Goal: Task Accomplishment & Management: Manage account settings

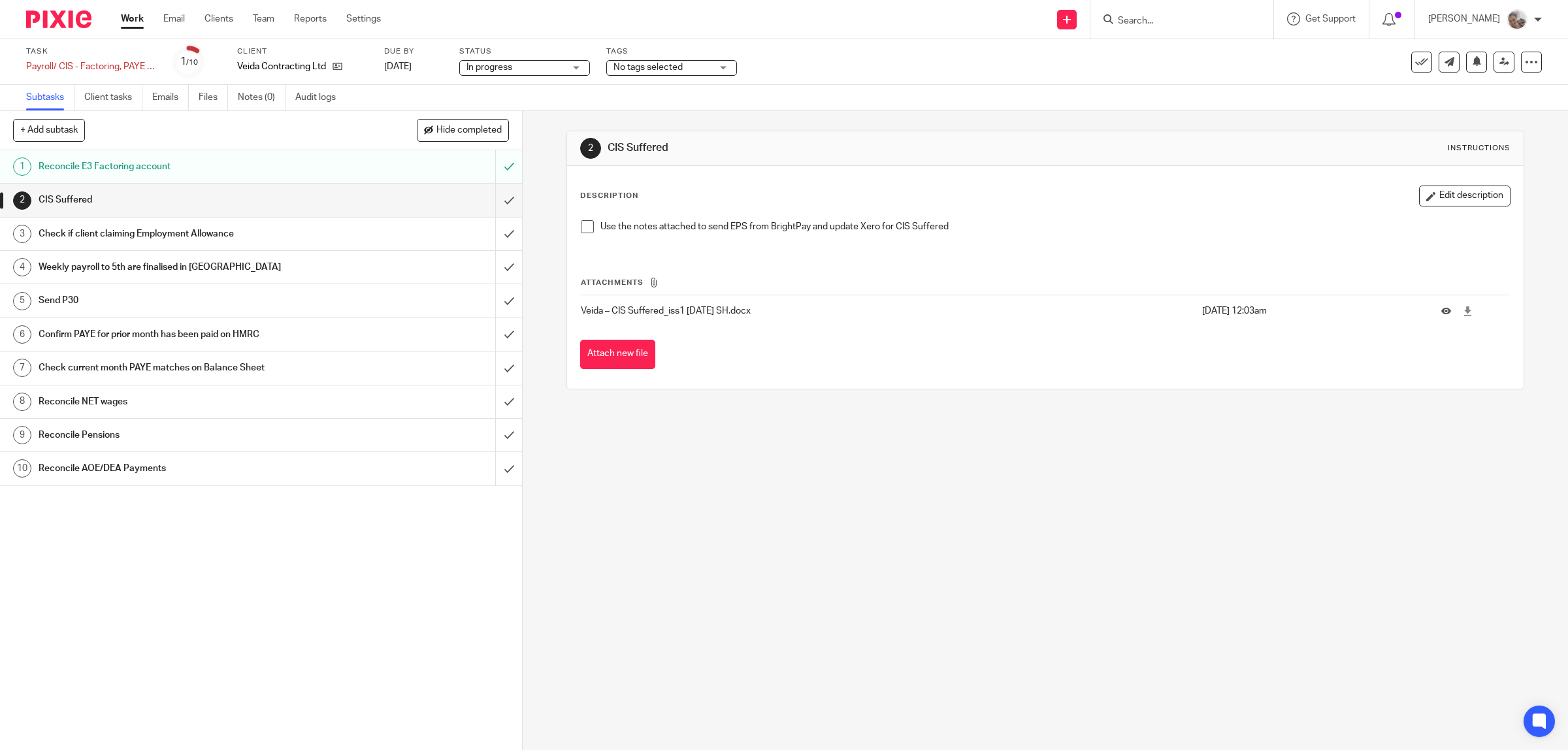
click at [199, 265] on h1 "Weekly payroll to 5th are finalised in BP" at bounding box center [186, 267] width 296 height 20
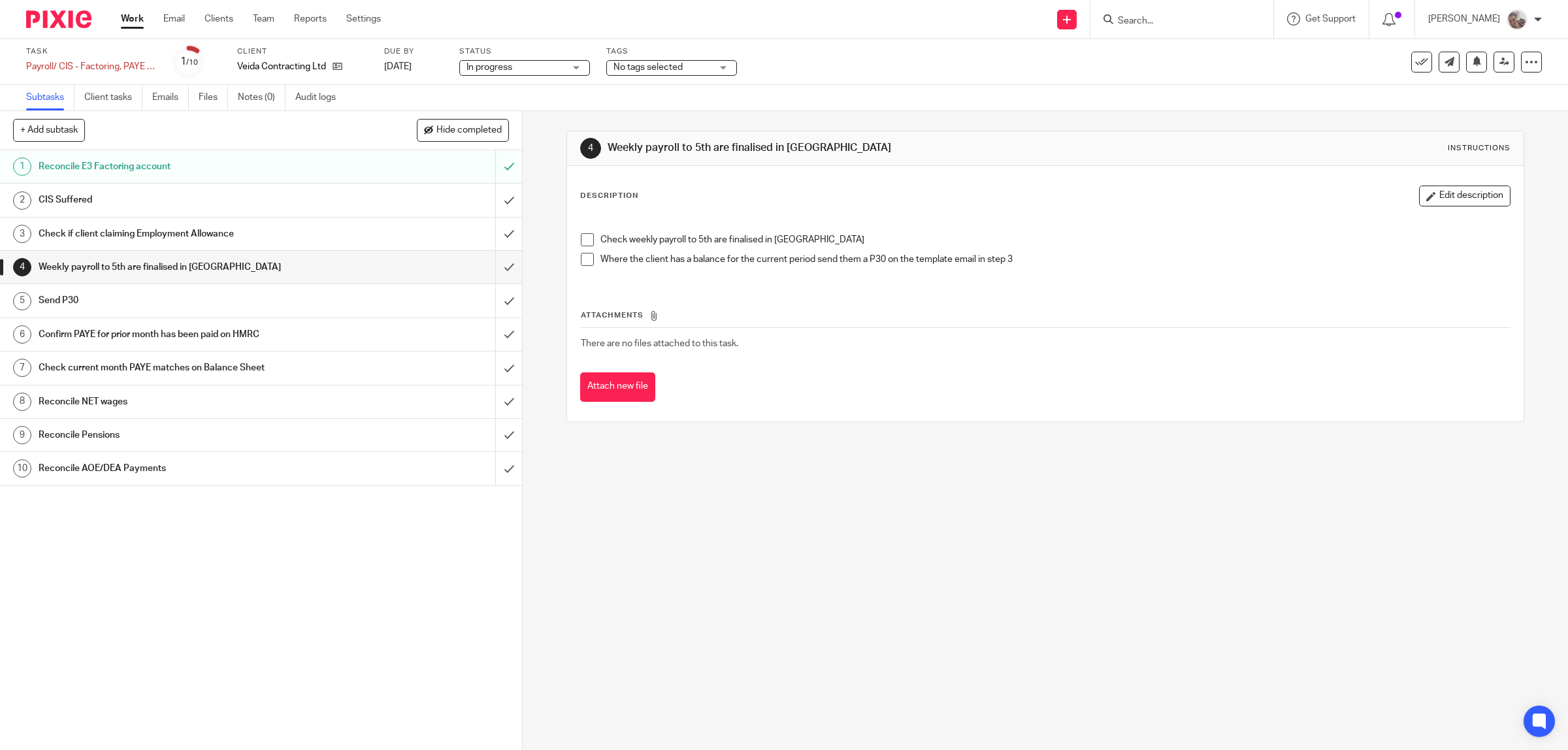
click at [581, 242] on span at bounding box center [587, 239] width 13 height 13
click at [491, 268] on input "submit" at bounding box center [261, 267] width 522 height 33
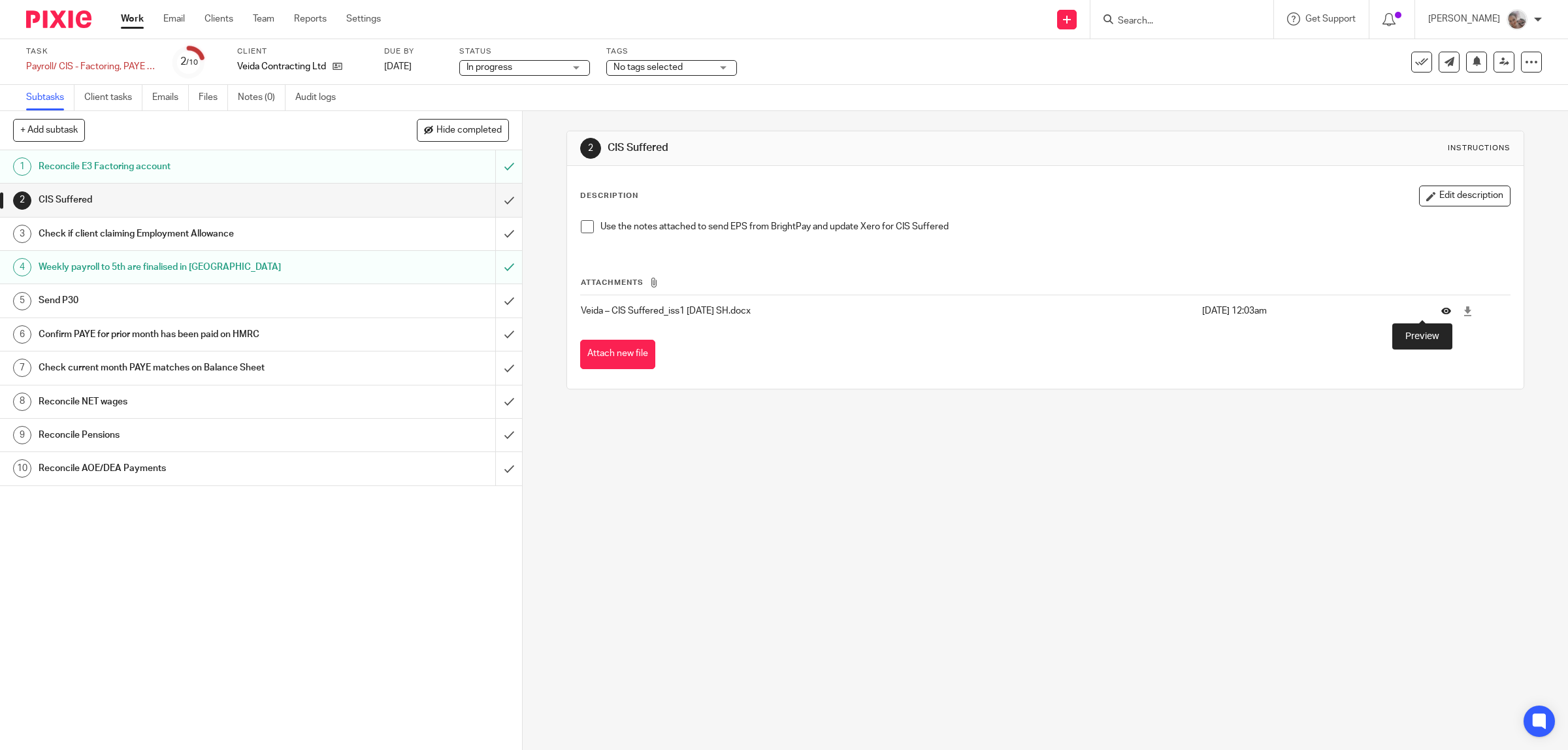
click at [1441, 311] on icon at bounding box center [1446, 311] width 10 height 10
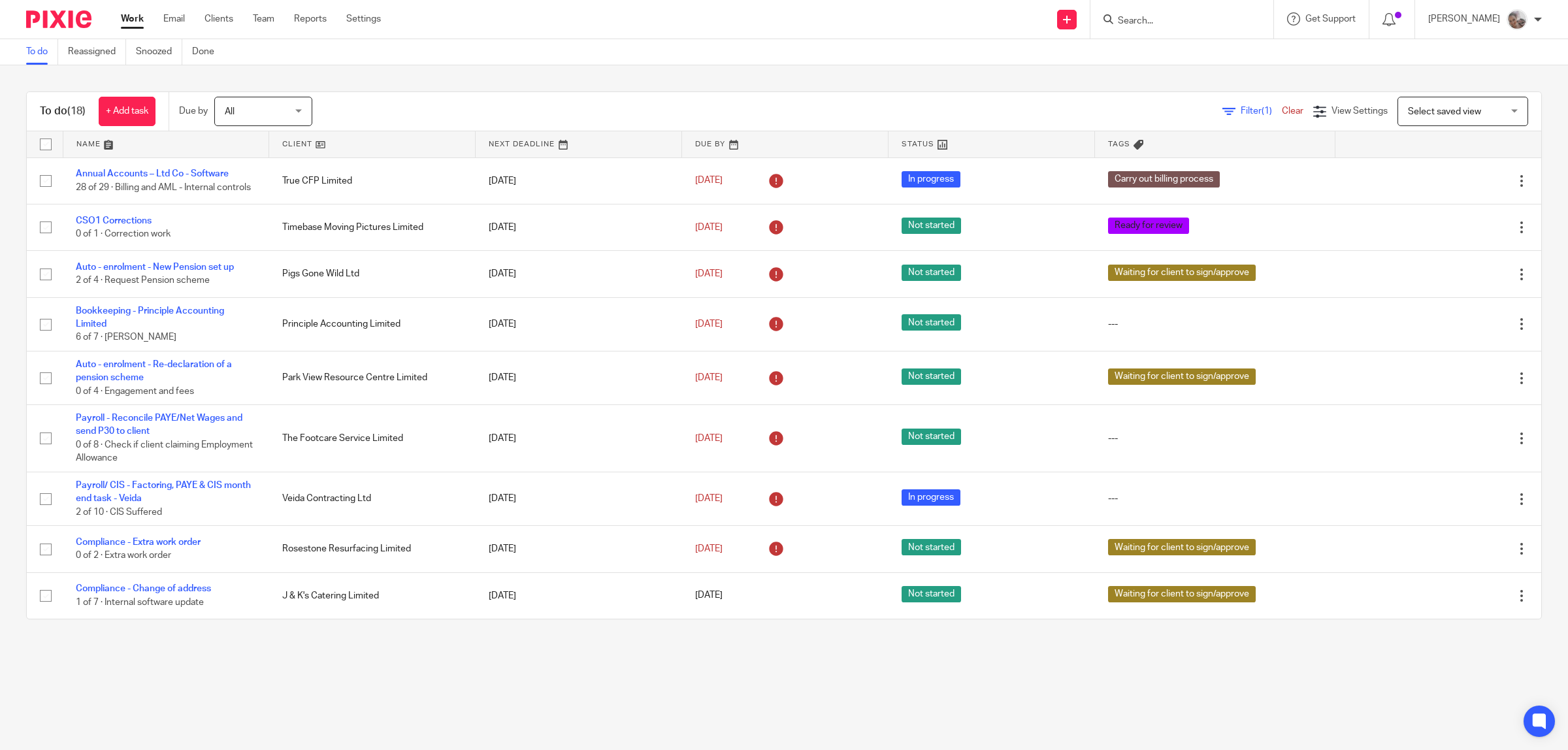
click at [1177, 14] on form at bounding box center [1186, 19] width 139 height 16
click at [1174, 21] on input "Search" at bounding box center [1175, 21] width 117 height 12
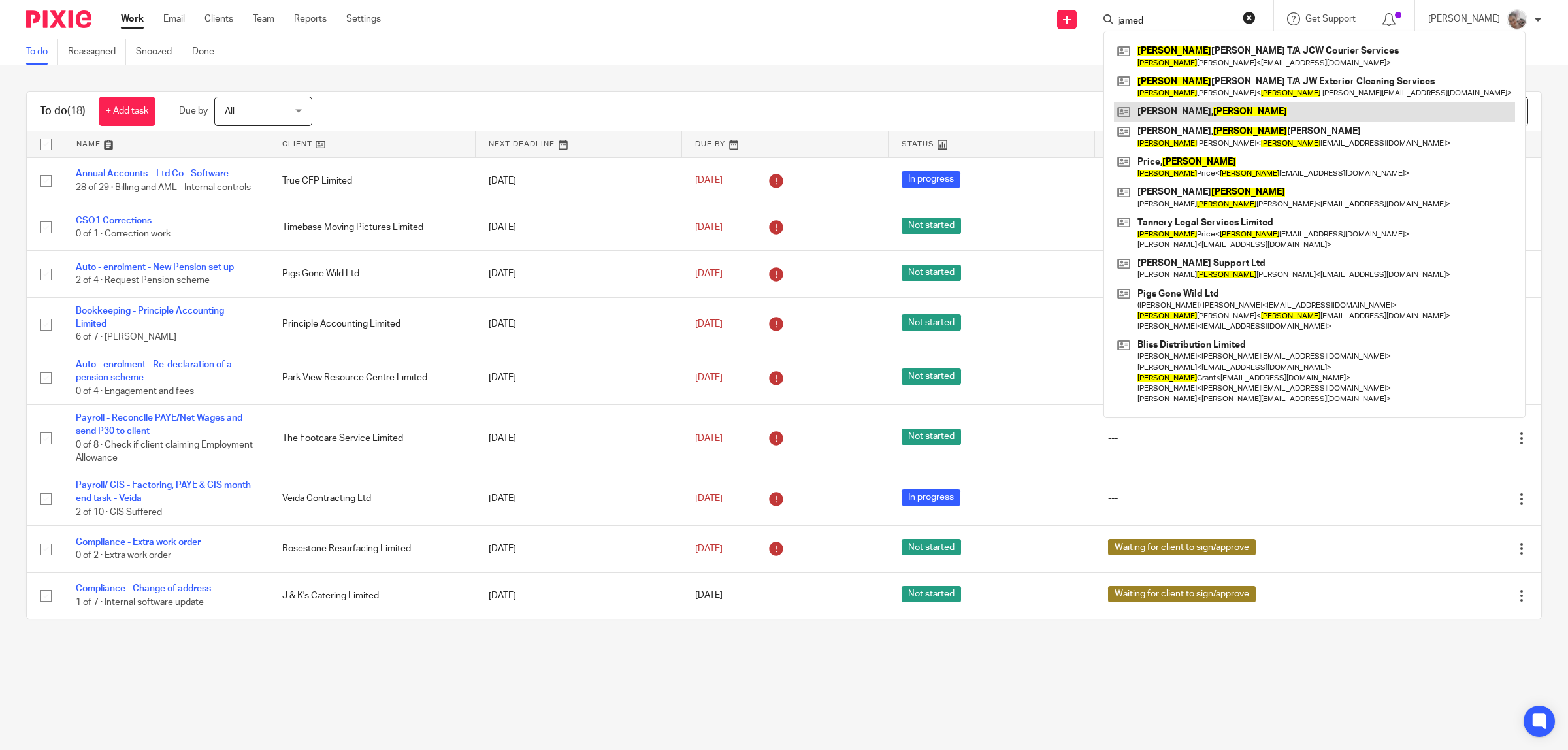
type input "jamed"
click at [1183, 108] on link at bounding box center [1315, 111] width 401 height 20
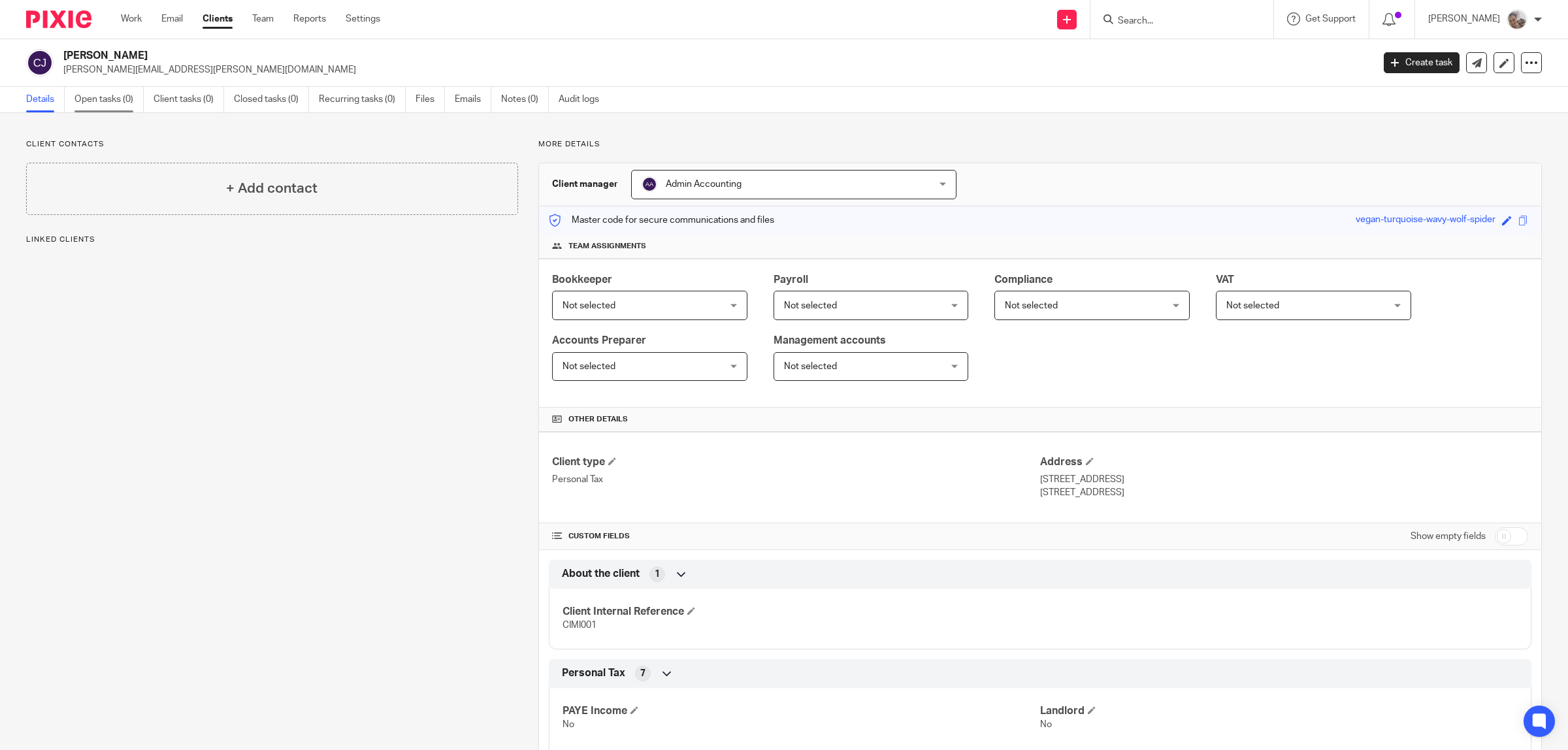
click at [116, 100] on link "Open tasks (0)" at bounding box center [108, 99] width 69 height 25
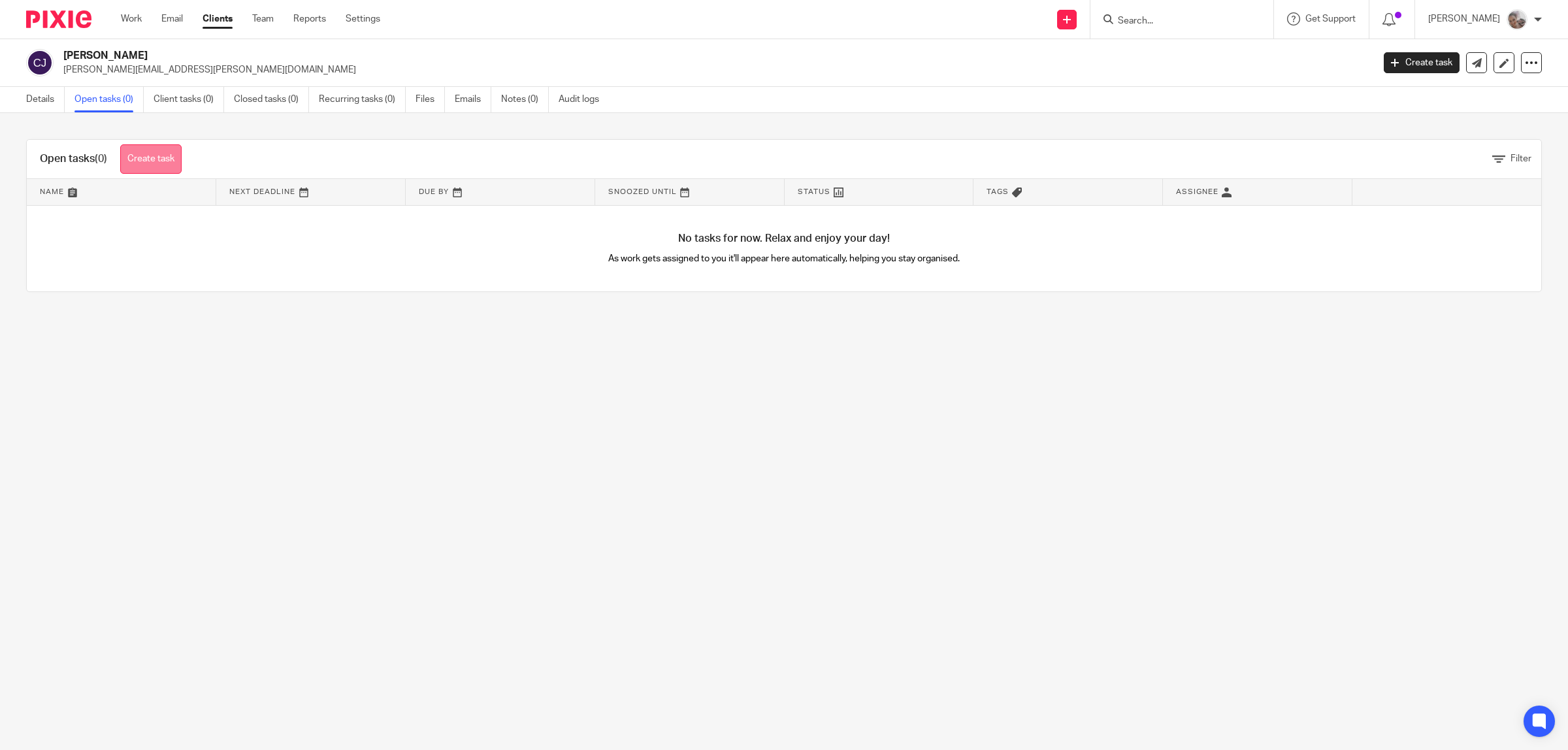
click at [178, 164] on link "Create task" at bounding box center [150, 159] width 61 height 30
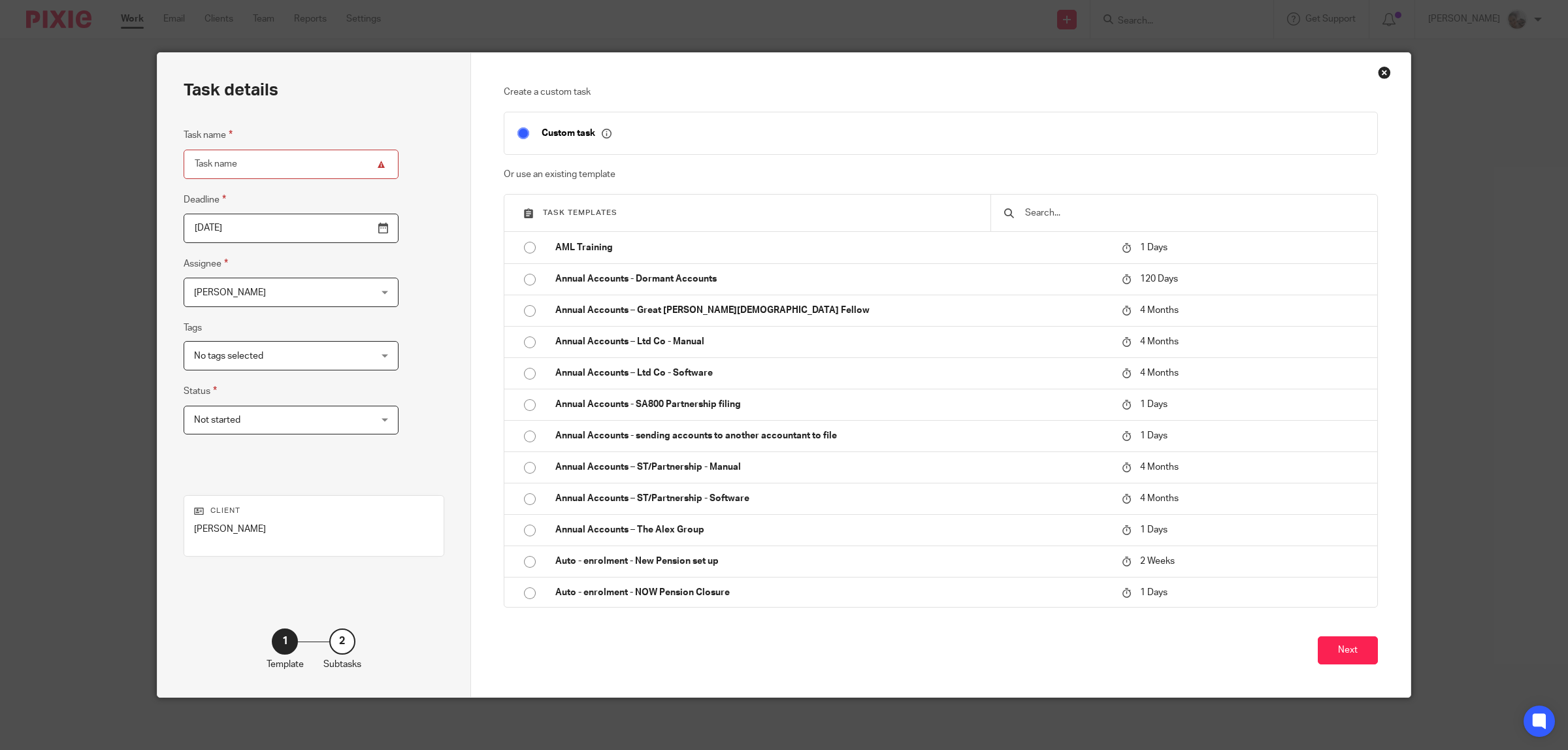
click at [1116, 212] on input "text" at bounding box center [1194, 213] width 341 height 14
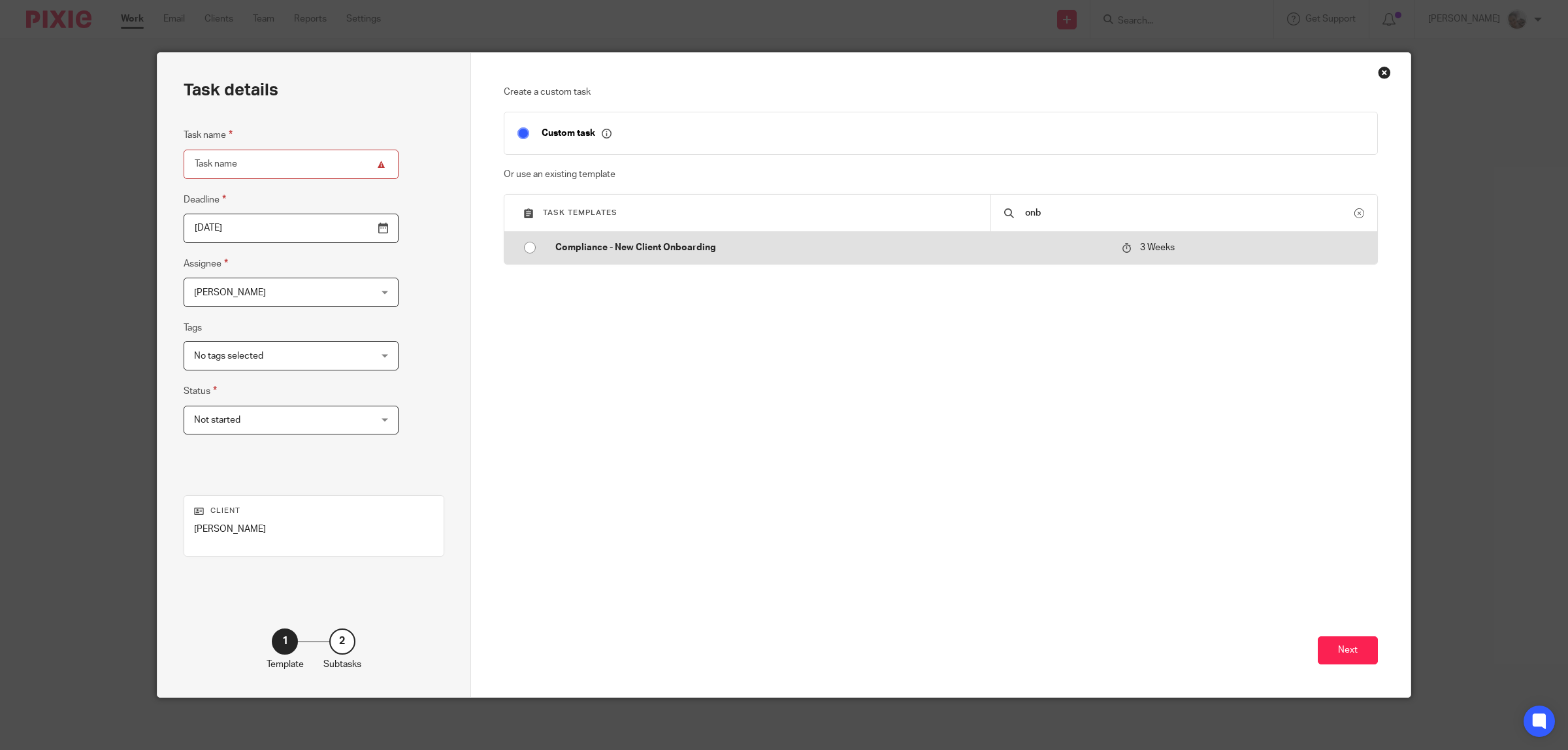
type input "onb"
click at [611, 245] on p "Compliance - New Client Onboarding" at bounding box center [832, 247] width 554 height 13
type input "2025-10-08"
type input "Compliance - New Client Onboarding"
checkbox input "false"
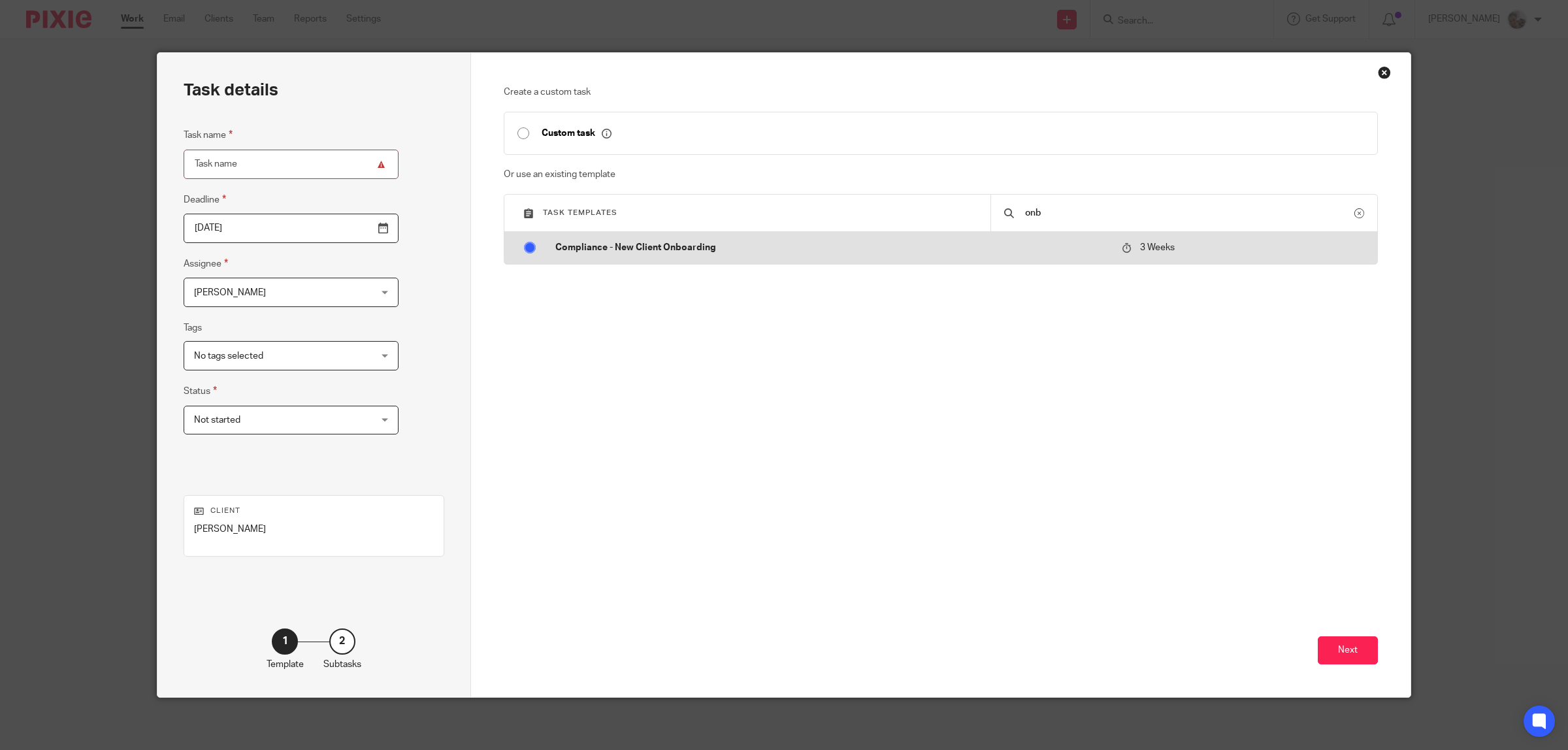
radio input "true"
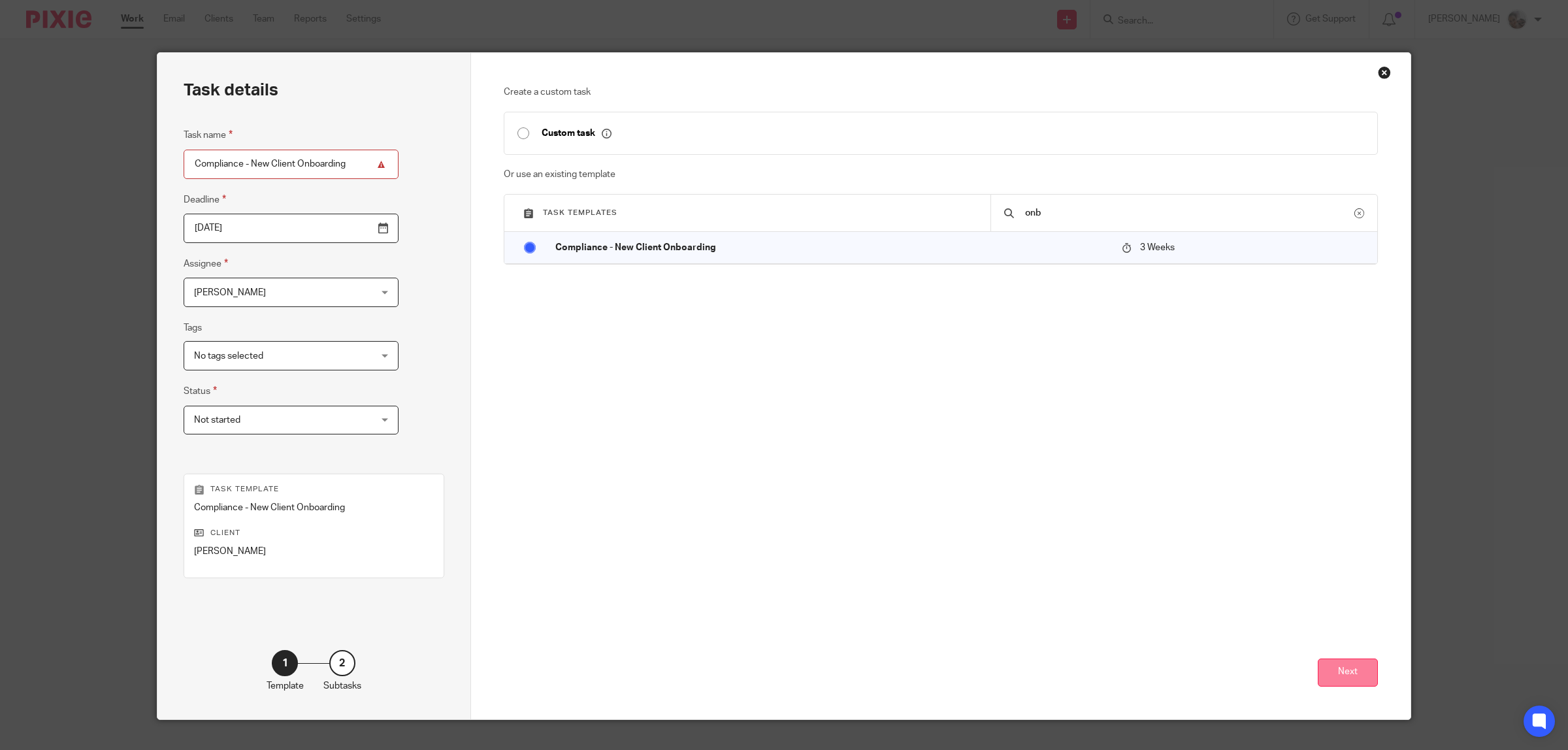
click at [1354, 677] on button "Next" at bounding box center [1348, 672] width 60 height 28
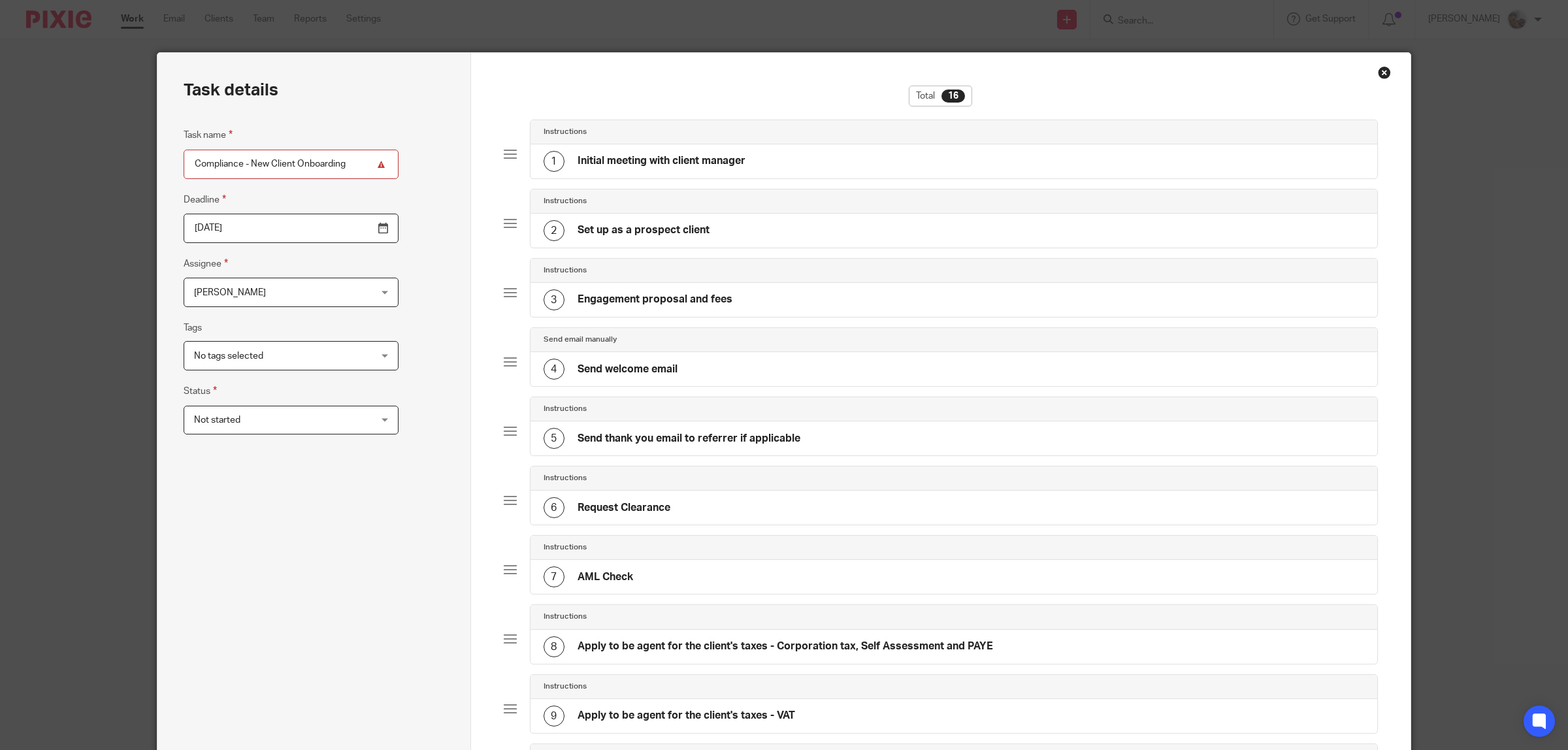
scroll to position [653, 0]
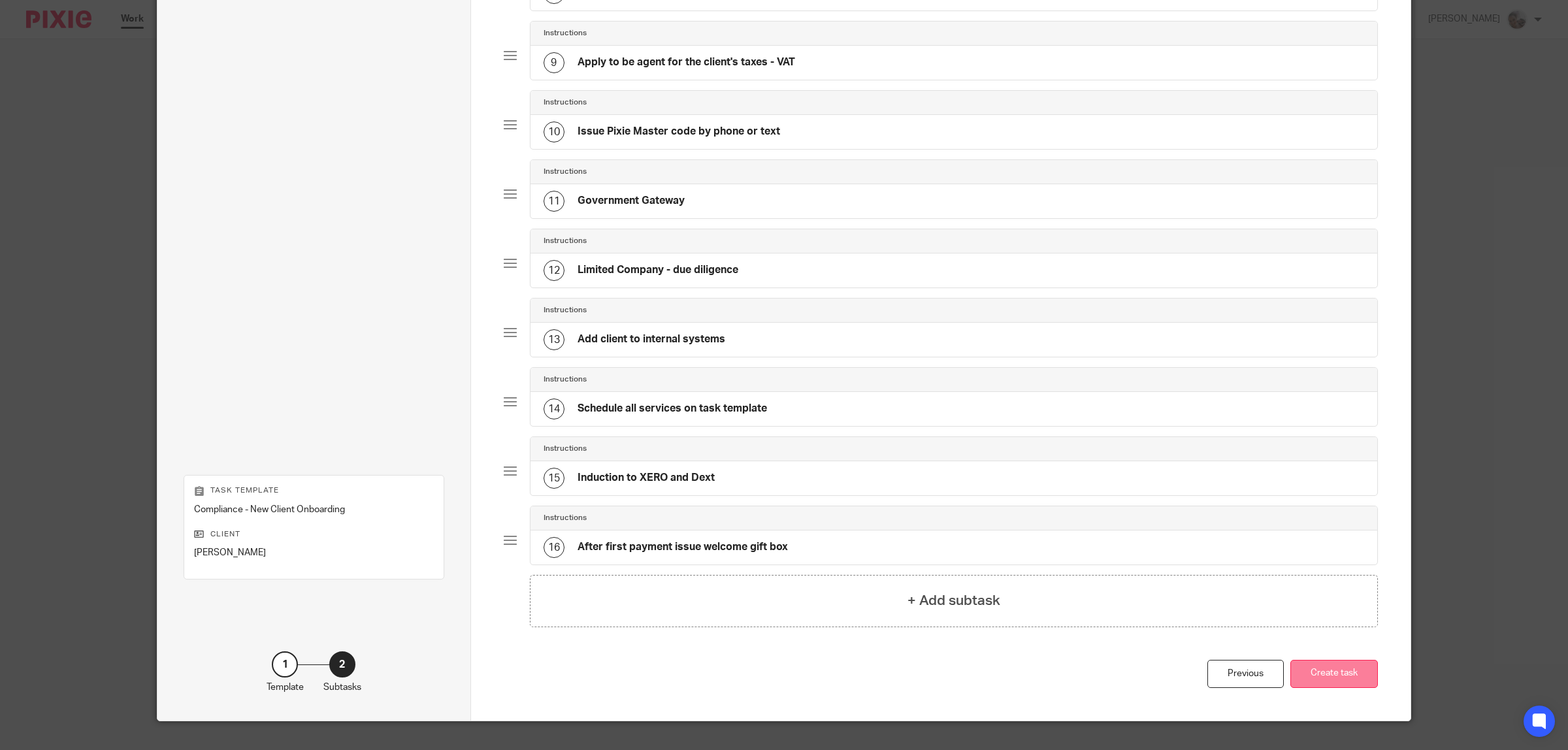
click at [1319, 678] on button "Create task" at bounding box center [1335, 673] width 88 height 28
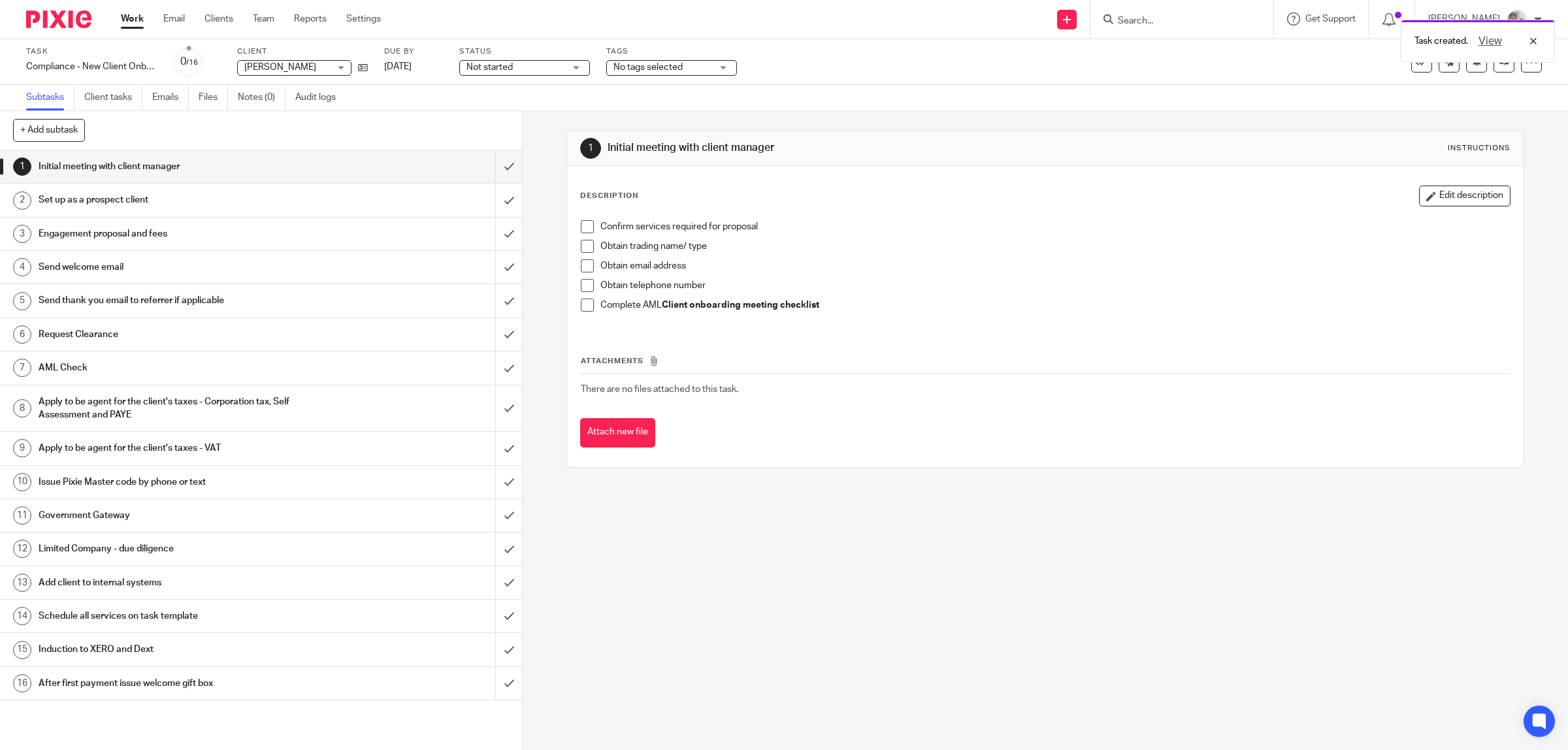
click at [581, 230] on span at bounding box center [587, 226] width 13 height 13
click at [582, 246] on span at bounding box center [587, 246] width 13 height 13
click at [581, 263] on span at bounding box center [587, 266] width 13 height 13
click at [581, 286] on span at bounding box center [587, 285] width 13 height 13
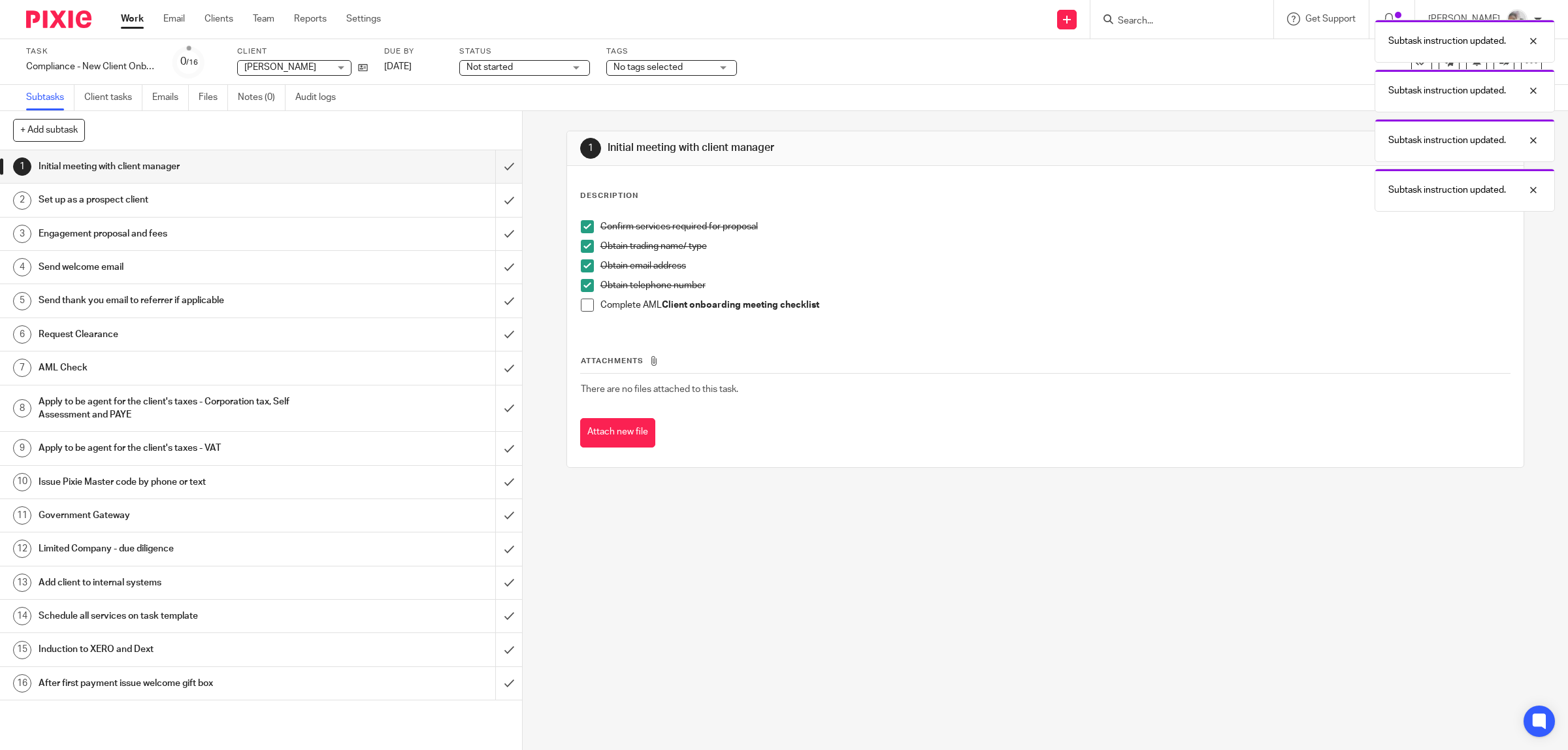
click at [148, 198] on h1 "Set up as a prospect client" at bounding box center [186, 200] width 296 height 20
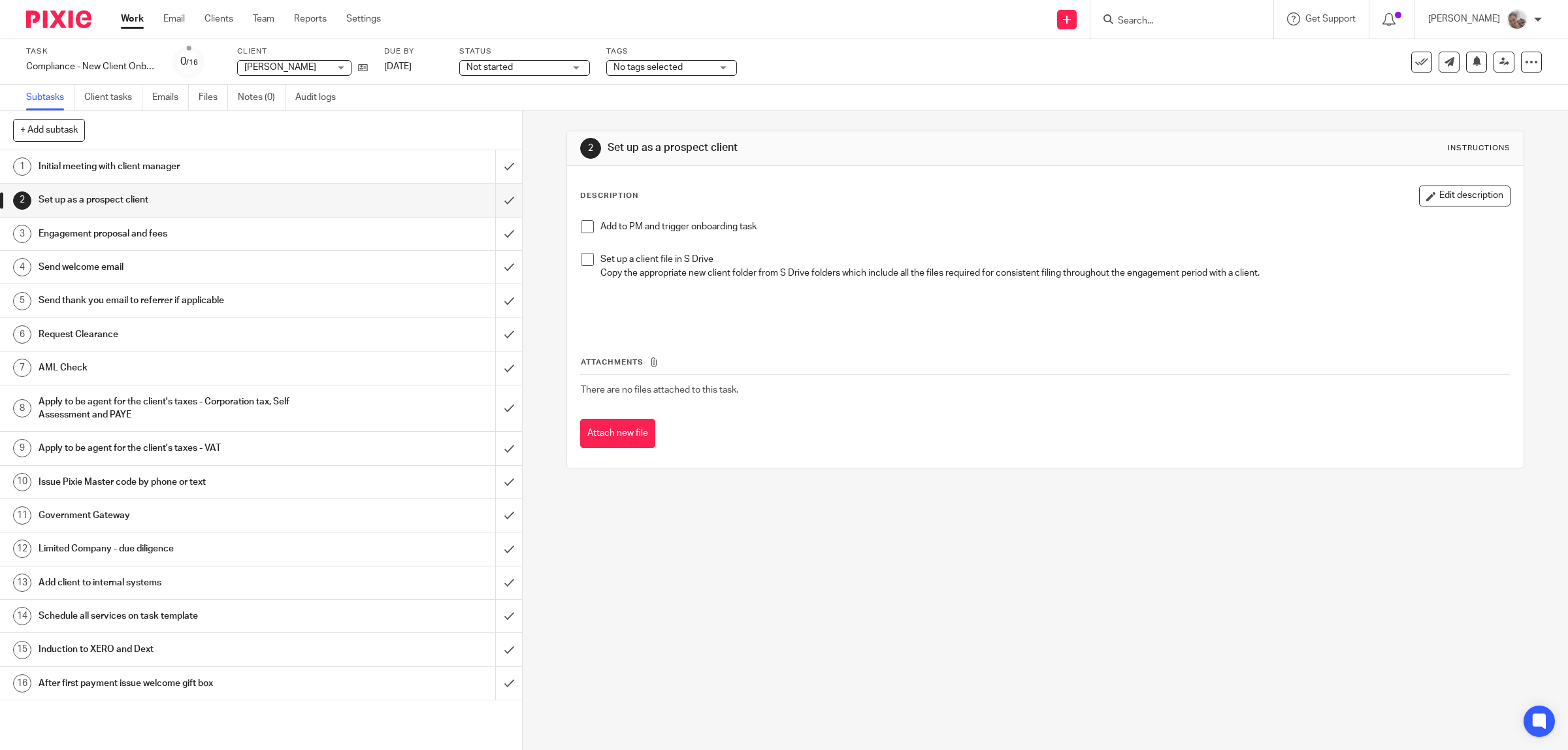
click at [581, 229] on span at bounding box center [587, 226] width 13 height 13
click at [586, 259] on span at bounding box center [587, 259] width 13 height 13
click at [500, 201] on input "submit" at bounding box center [261, 200] width 522 height 33
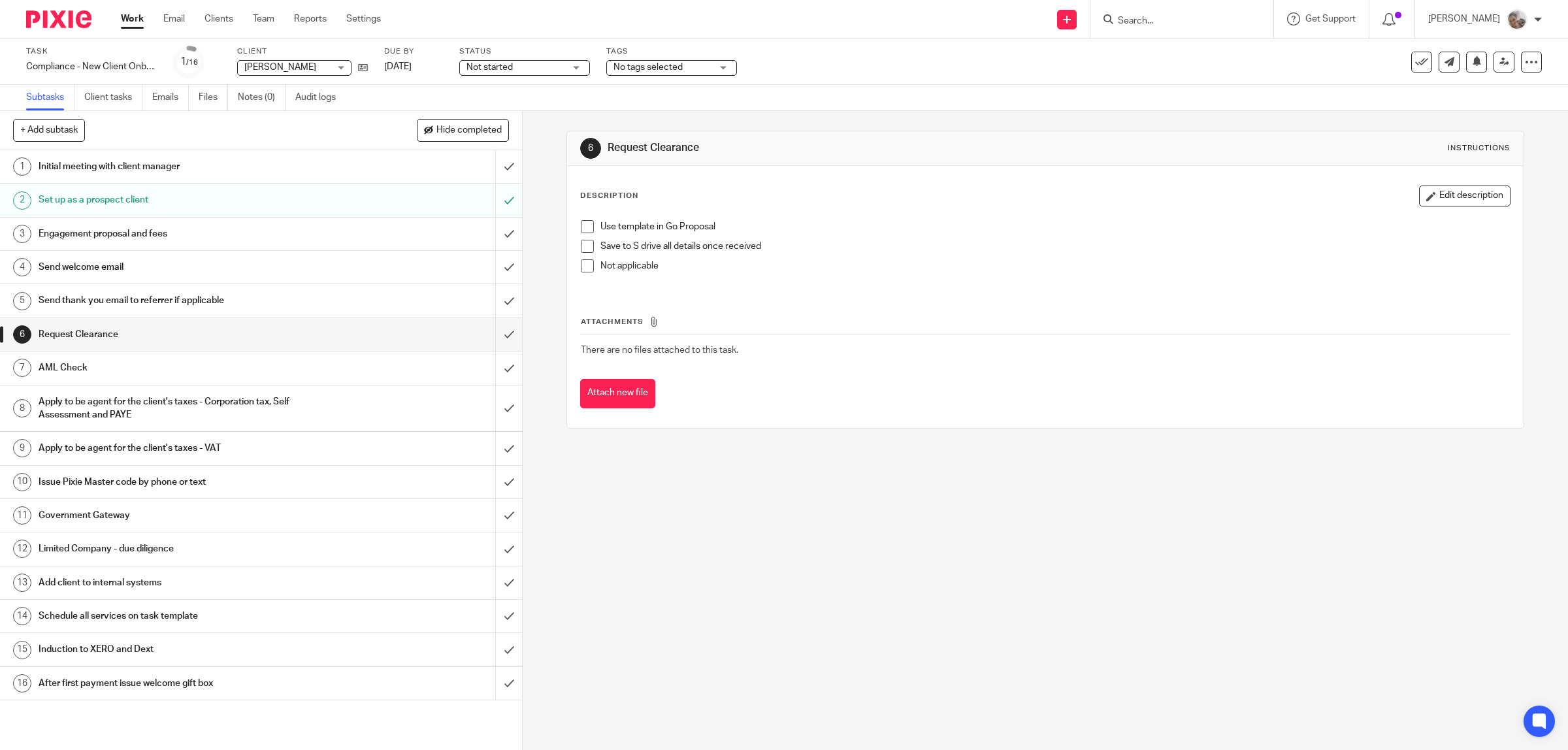
click at [583, 266] on span at bounding box center [587, 266] width 13 height 13
click at [494, 333] on input "submit" at bounding box center [261, 334] width 522 height 33
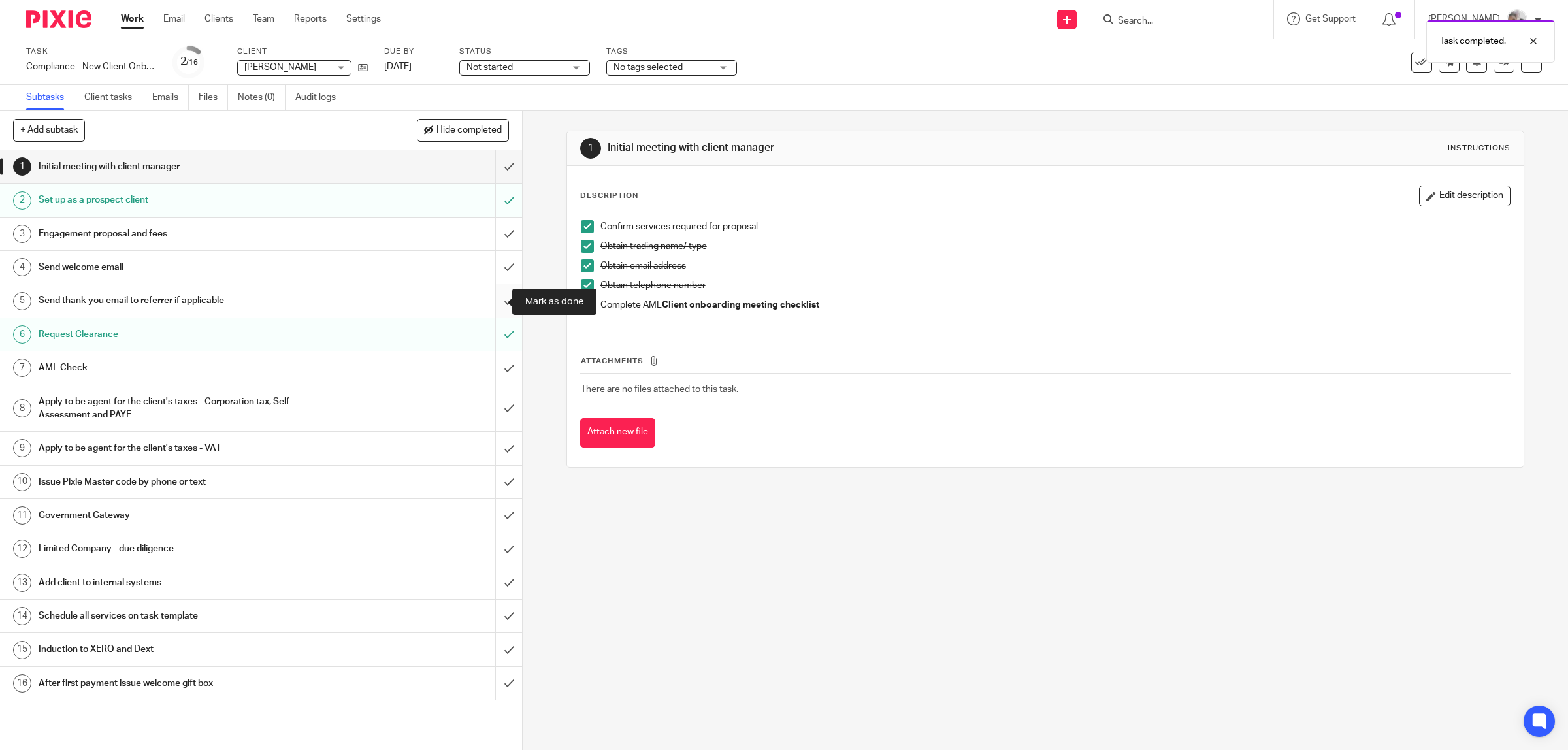
click at [497, 303] on input "submit" at bounding box center [261, 301] width 522 height 33
click at [192, 548] on h1 "Limited Company - due diligence" at bounding box center [186, 548] width 296 height 20
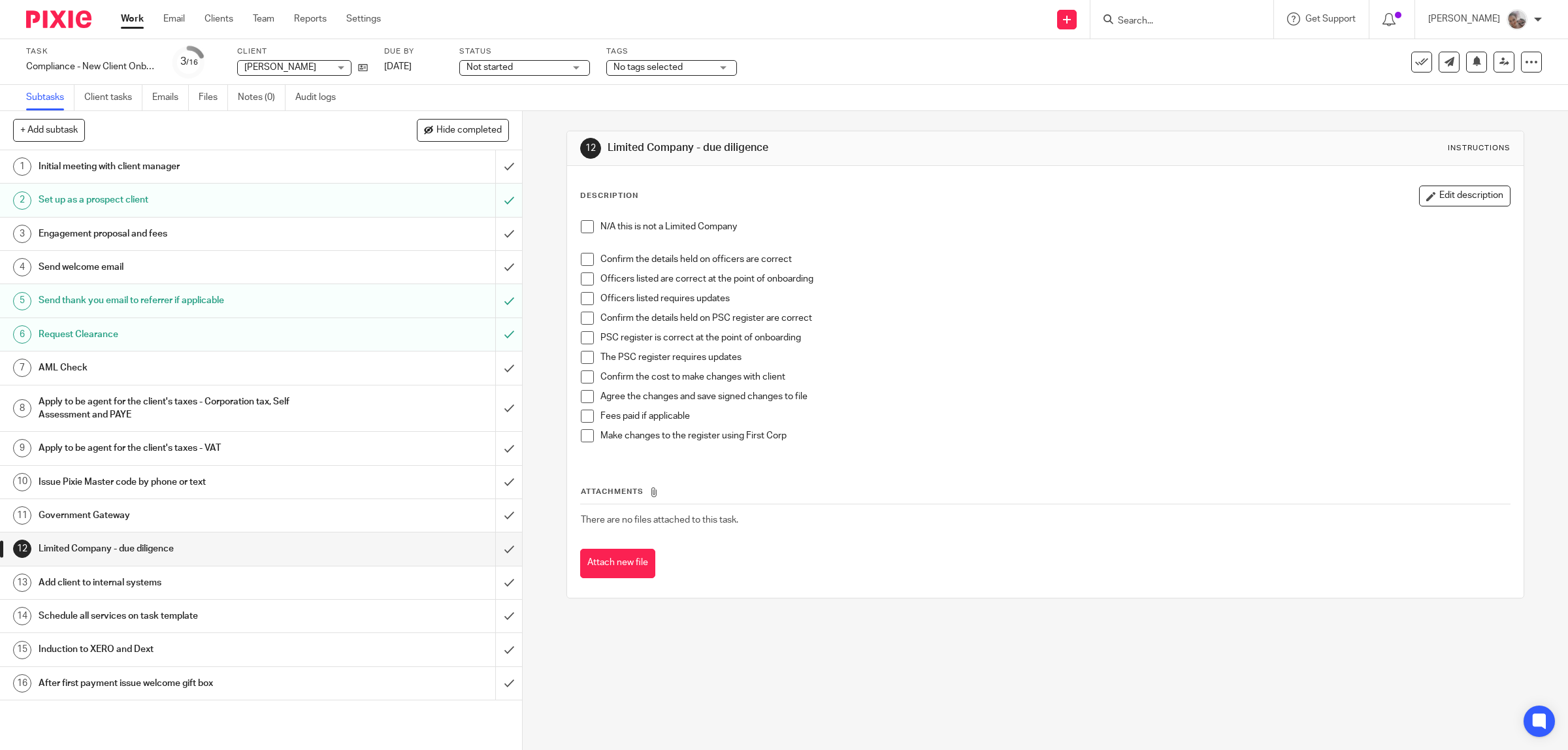
click at [583, 228] on span at bounding box center [587, 226] width 13 height 13
click at [128, 644] on h1 "Induction to XERO and Dext" at bounding box center [186, 649] width 296 height 20
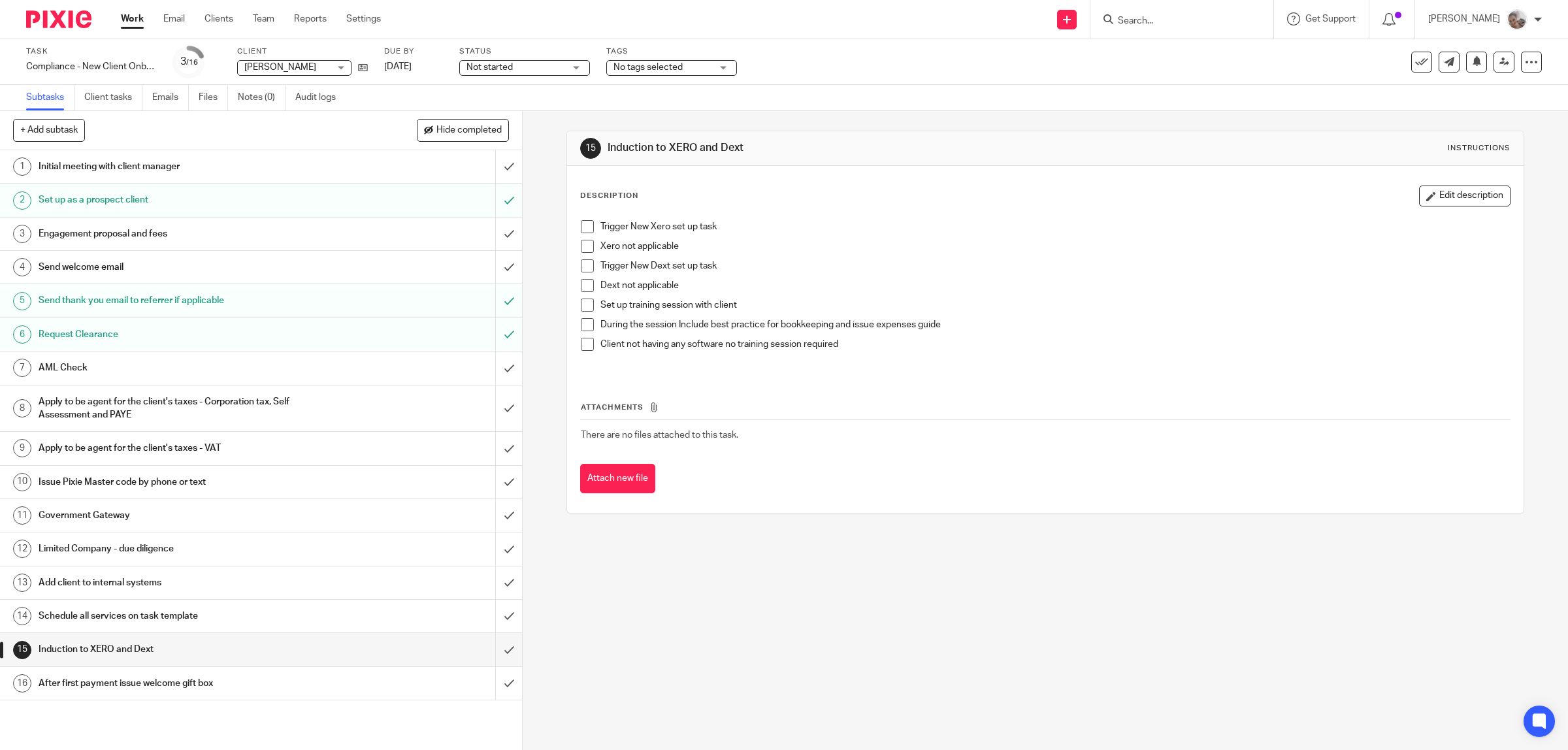
click at [581, 347] on span at bounding box center [587, 344] width 13 height 13
click at [485, 650] on input "submit" at bounding box center [261, 649] width 522 height 33
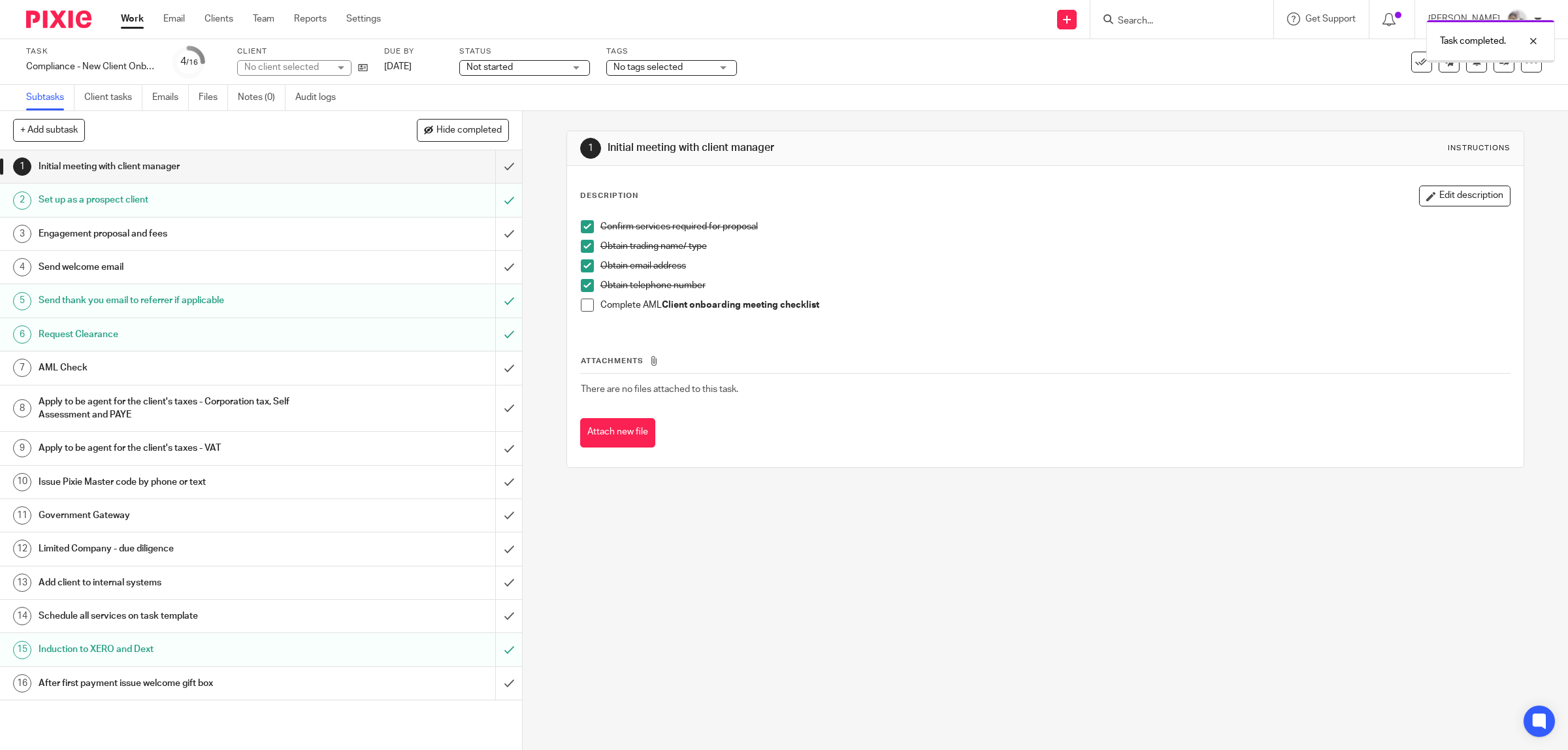
click at [200, 547] on h1 "Limited Company - due diligence" at bounding box center [186, 548] width 296 height 20
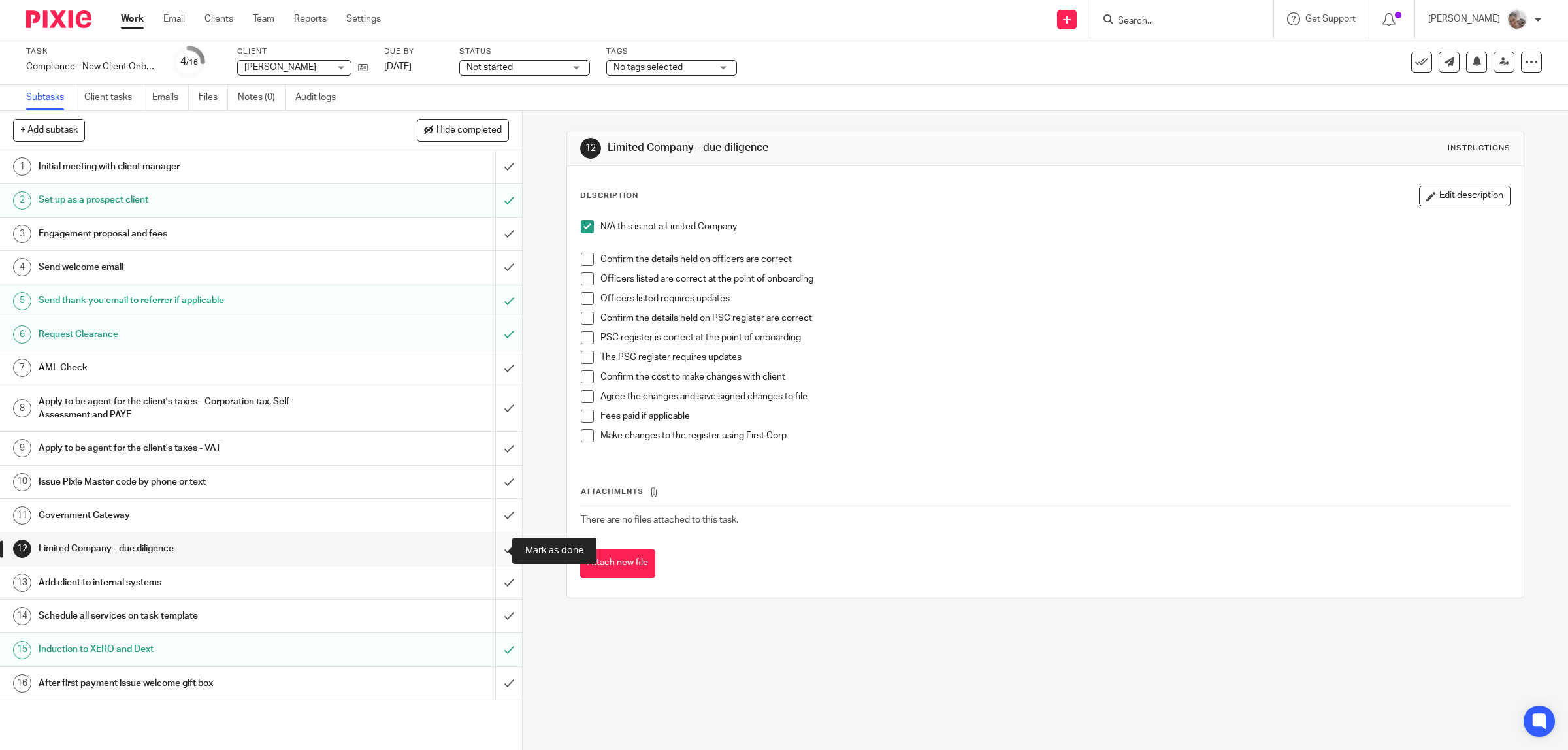
click at [489, 547] on input "submit" at bounding box center [261, 549] width 522 height 33
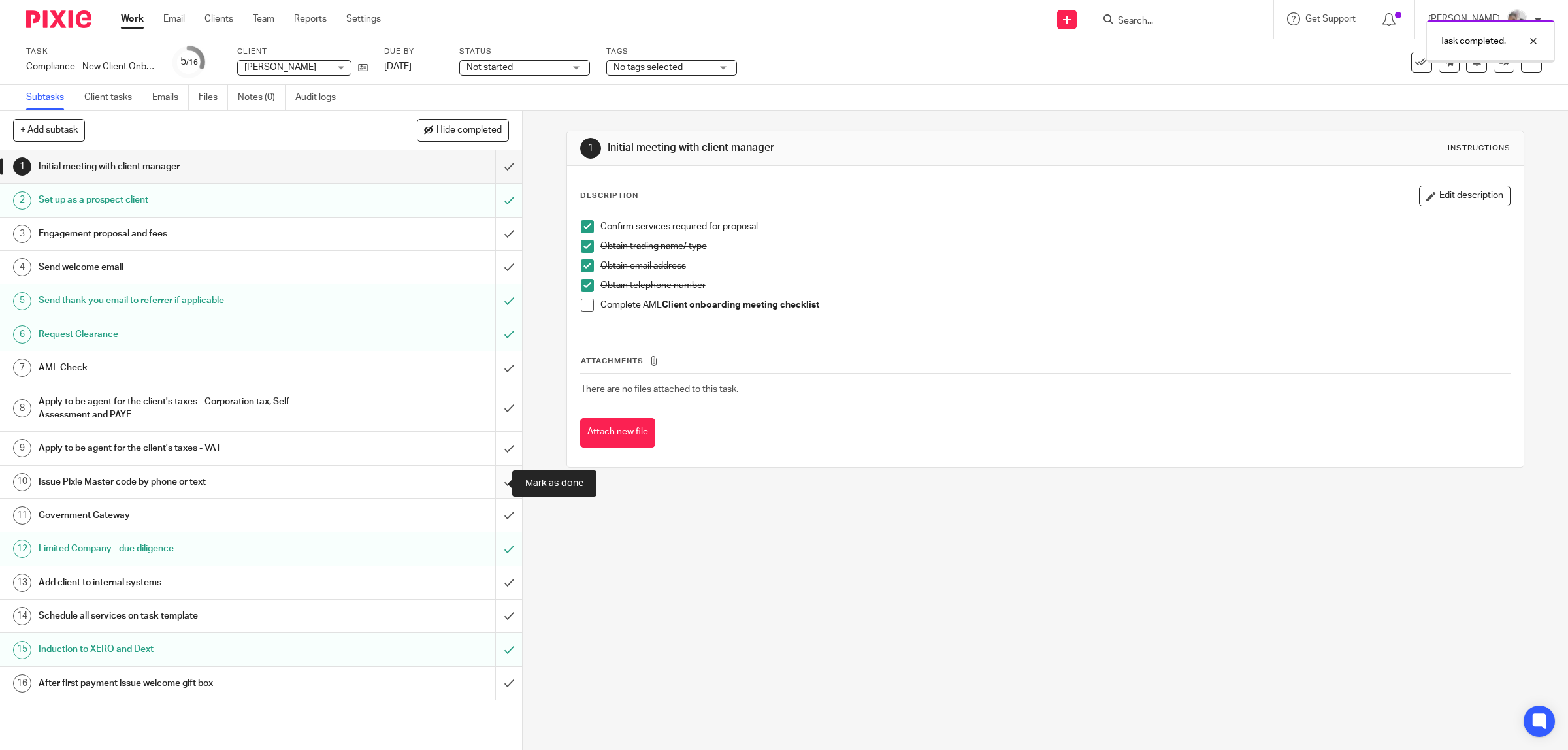
click at [492, 484] on input "submit" at bounding box center [261, 482] width 522 height 33
click at [249, 447] on h1 "Apply to be agent for the client's taxes - VAT" at bounding box center [186, 448] width 296 height 20
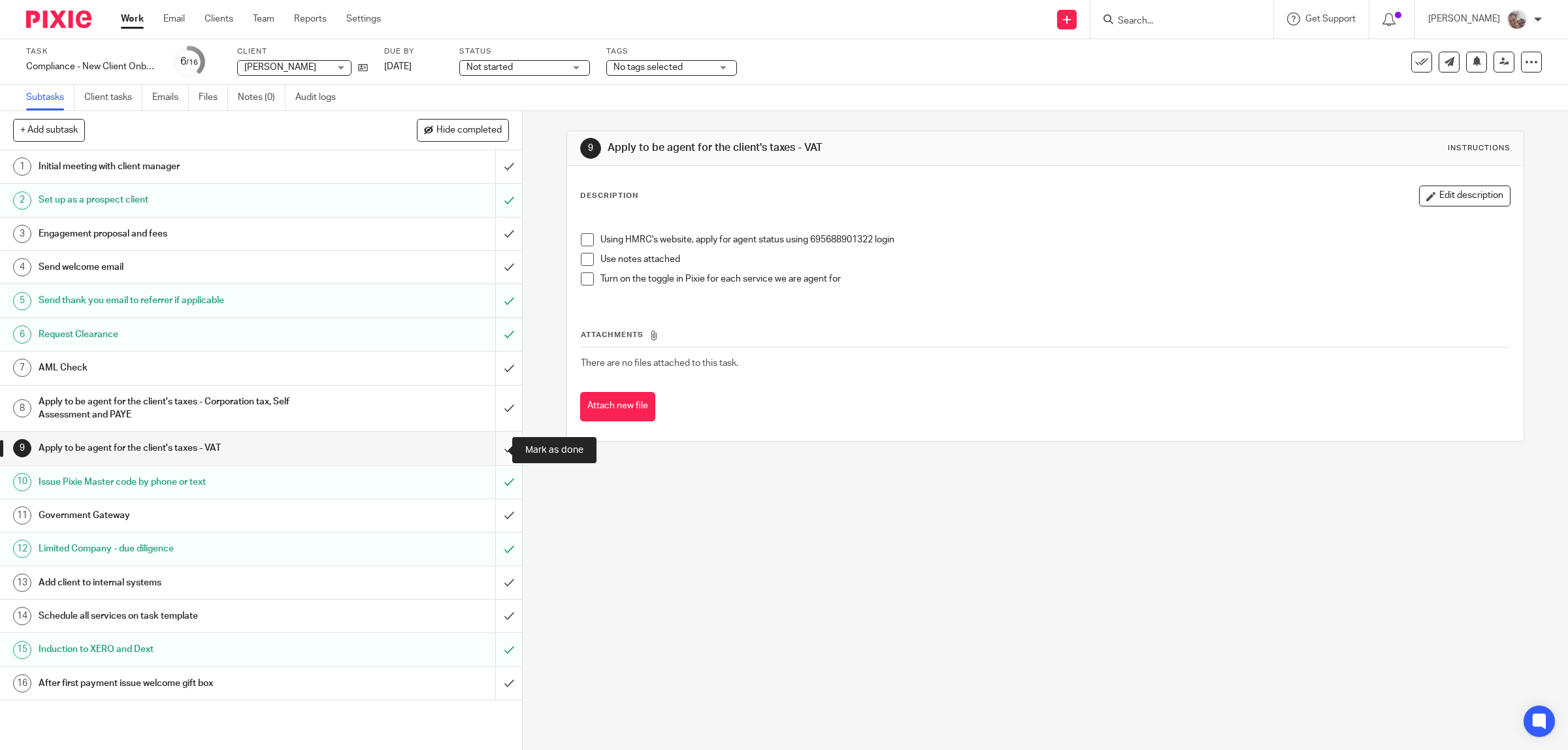
click at [494, 449] on input "submit" at bounding box center [261, 448] width 522 height 33
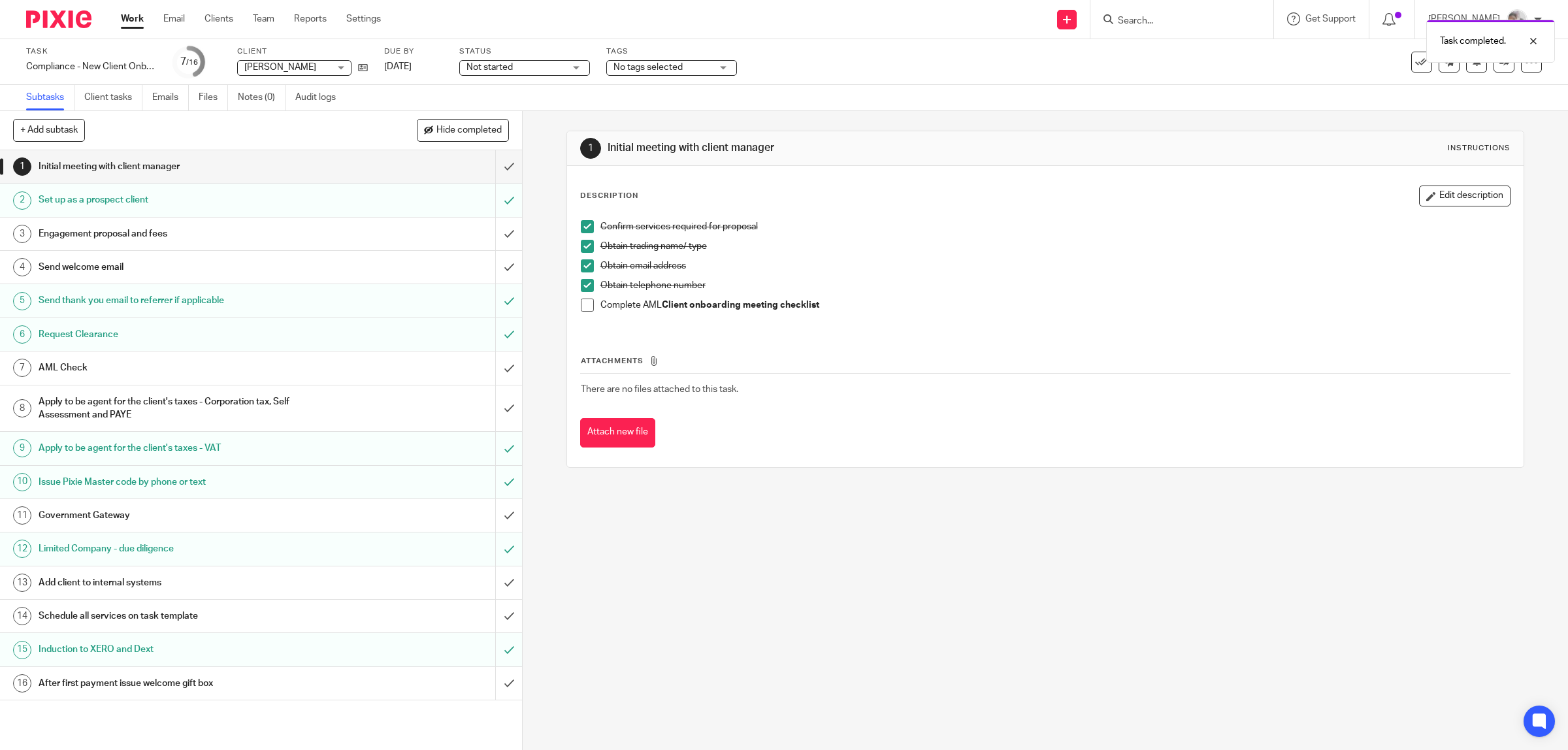
click at [122, 272] on h1 "Send welcome email" at bounding box center [186, 267] width 296 height 20
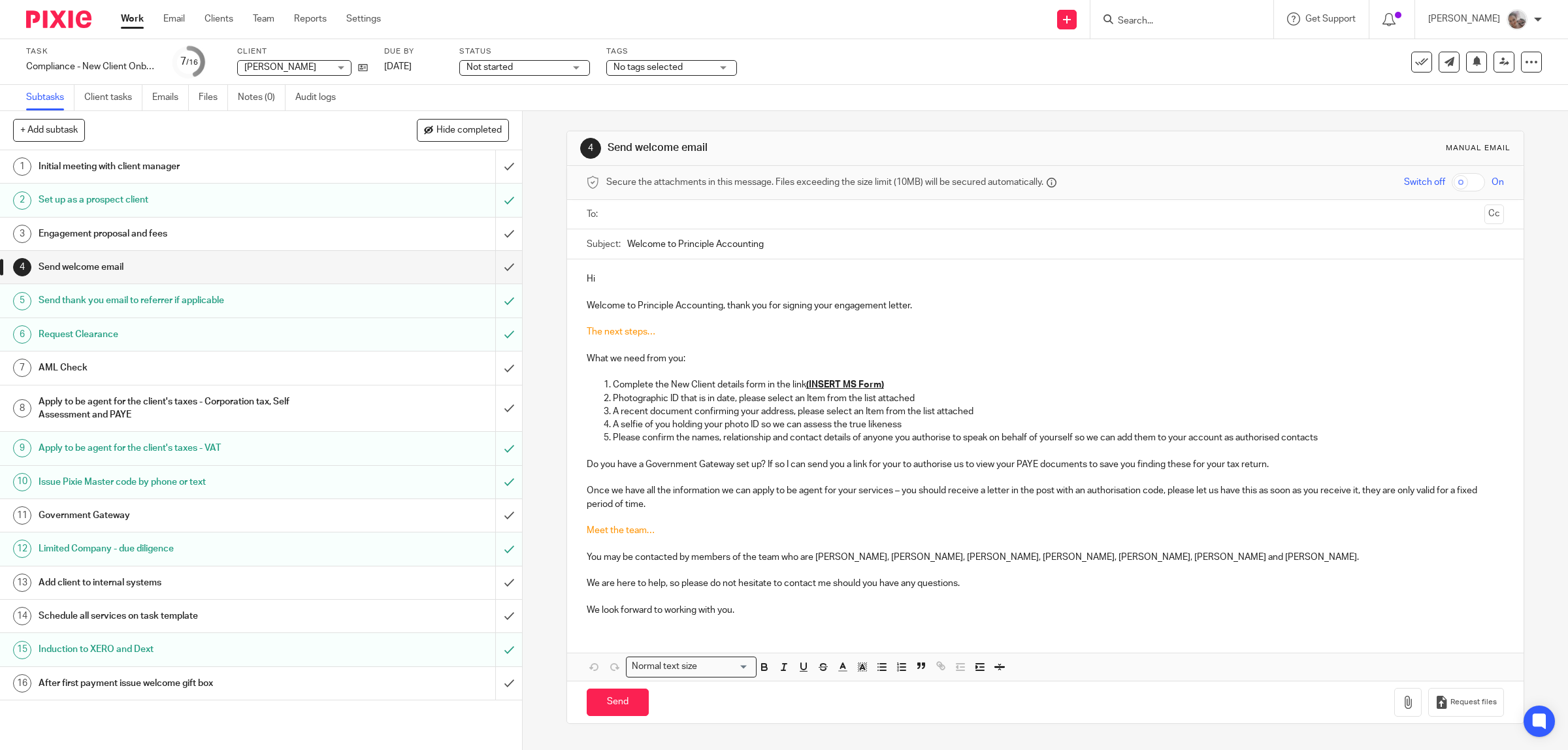
click at [899, 362] on p "What we need from you:" at bounding box center [1046, 358] width 918 height 13
click at [886, 384] on p "Complete the New Client details form in the link (INSERT MS Form)" at bounding box center [1059, 384] width 892 height 13
drag, startPoint x: 884, startPoint y: 384, endPoint x: 802, endPoint y: 390, distance: 82.2
click at [802, 390] on p "Complete the New Client details form in the link (INSERT MS Form)" at bounding box center [1059, 384] width 892 height 13
paste div
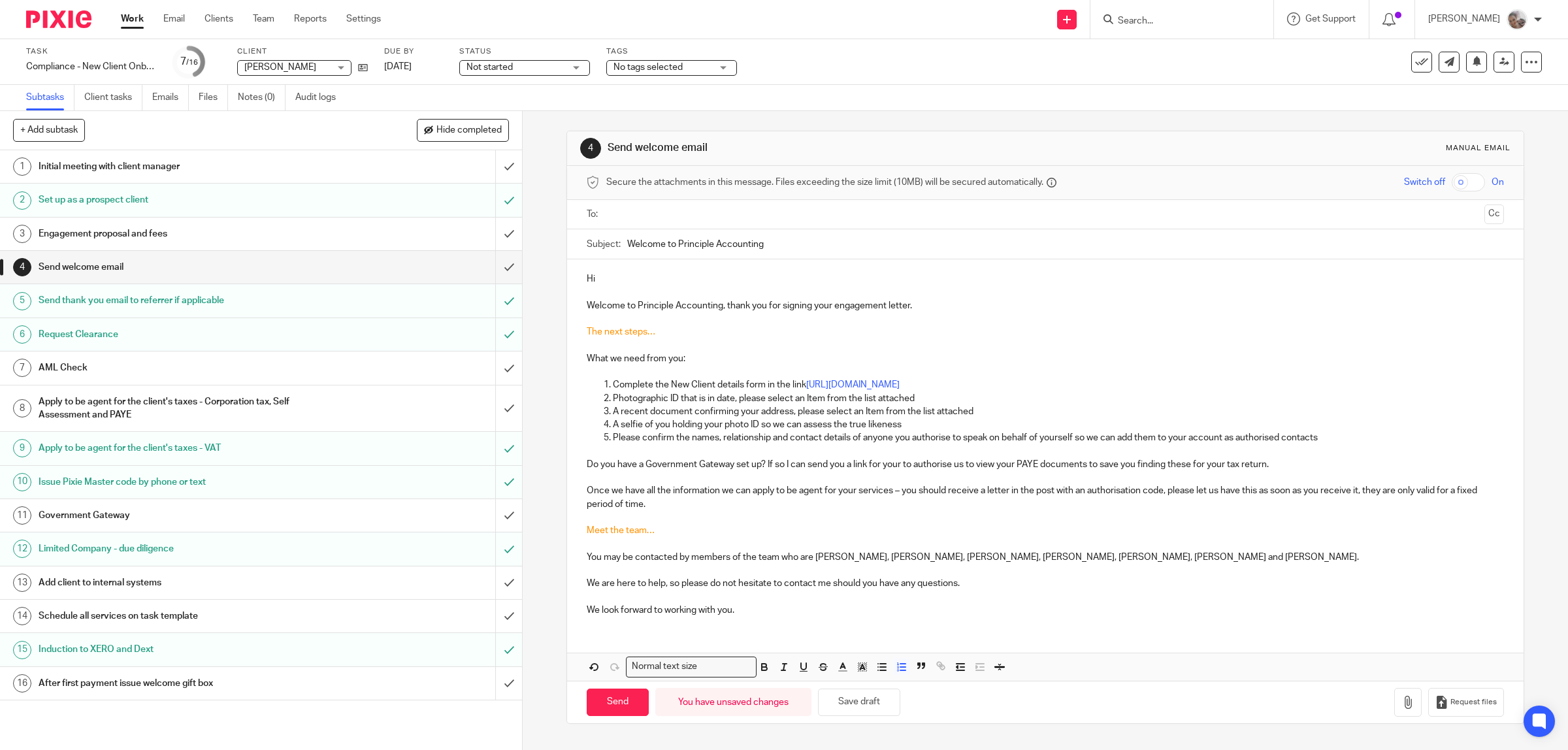
click at [799, 386] on p "Complete the New Client details form in the link https://forms.office.com/e/k5j…" at bounding box center [1059, 384] width 892 height 13
click at [691, 216] on input "text" at bounding box center [1045, 215] width 868 height 15
click at [602, 712] on input "Send" at bounding box center [618, 705] width 62 height 28
type input "Sent"
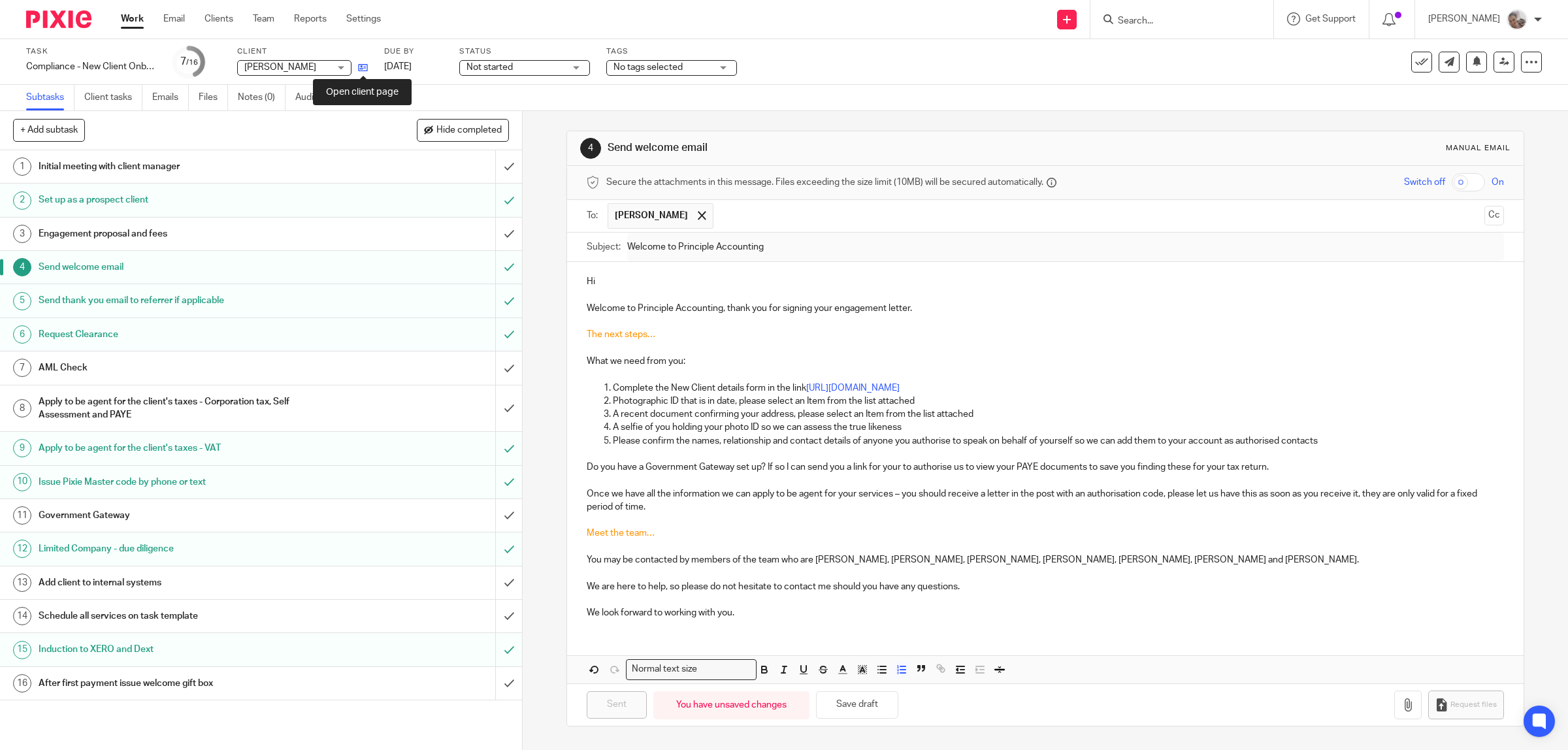
click at [362, 67] on icon at bounding box center [363, 67] width 10 height 10
click at [365, 62] on icon at bounding box center [363, 67] width 10 height 10
click at [378, 236] on div "Engagement proposal and fees" at bounding box center [260, 233] width 443 height 20
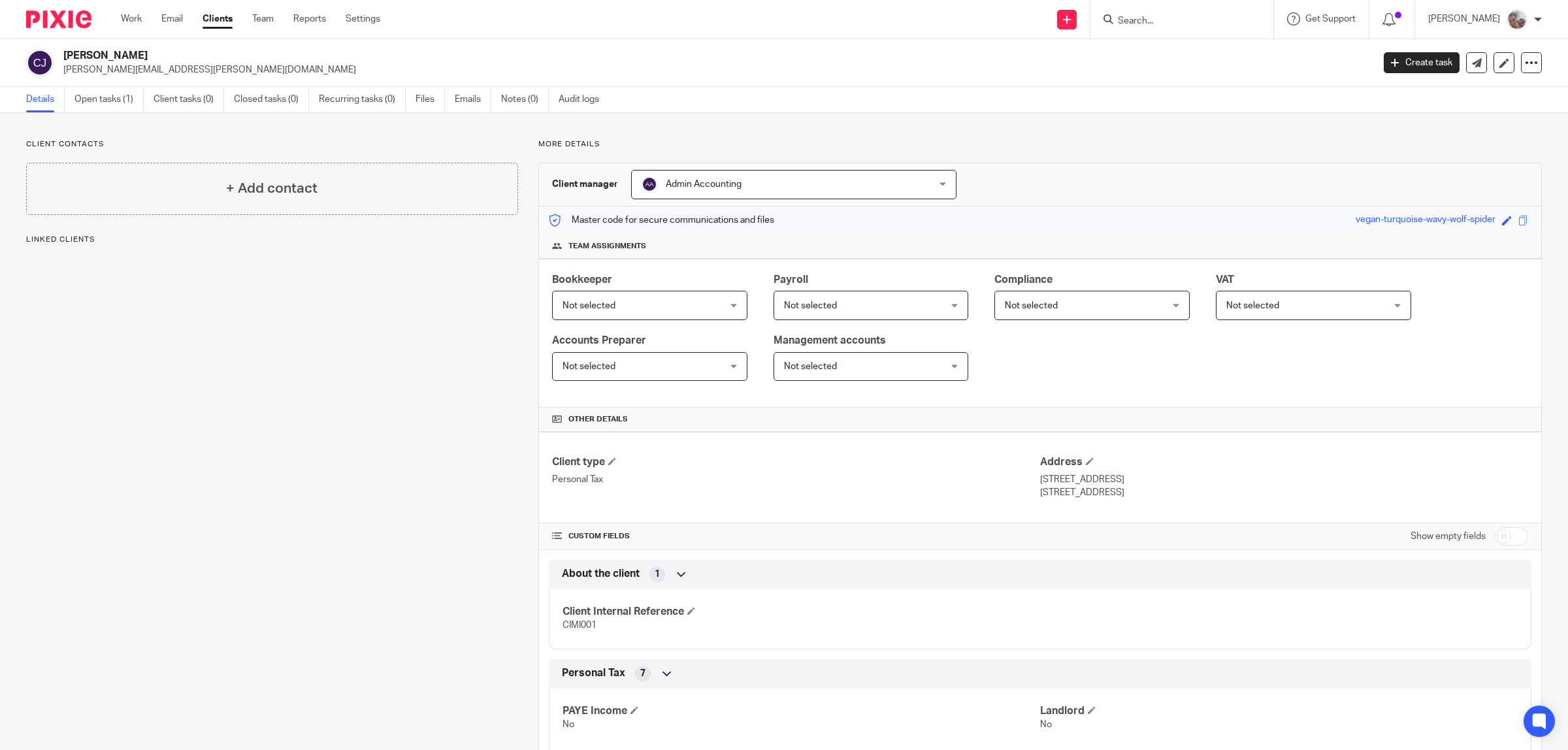
click at [1497, 539] on input "checkbox" at bounding box center [1511, 536] width 34 height 19
checkbox input "true"
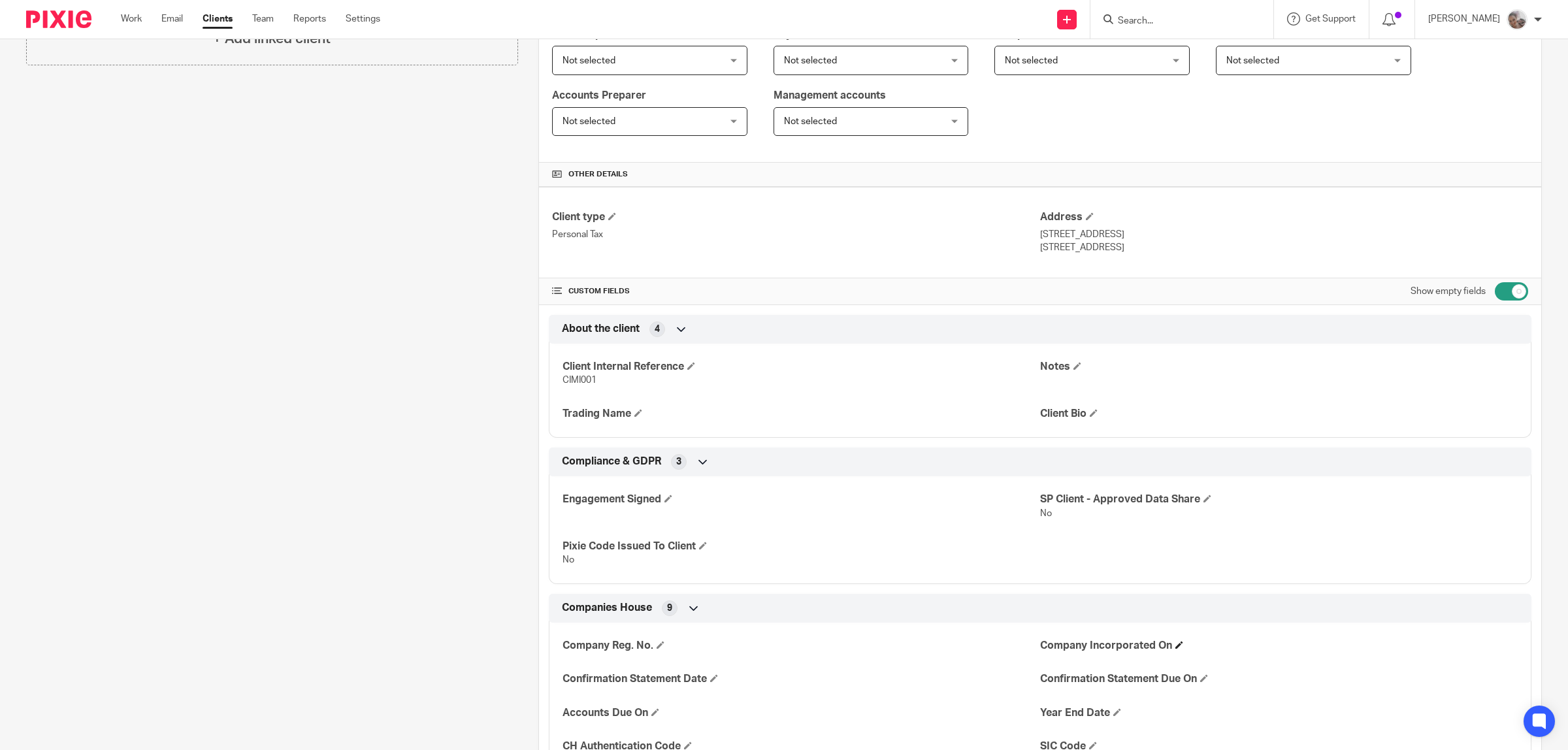
scroll to position [327, 0]
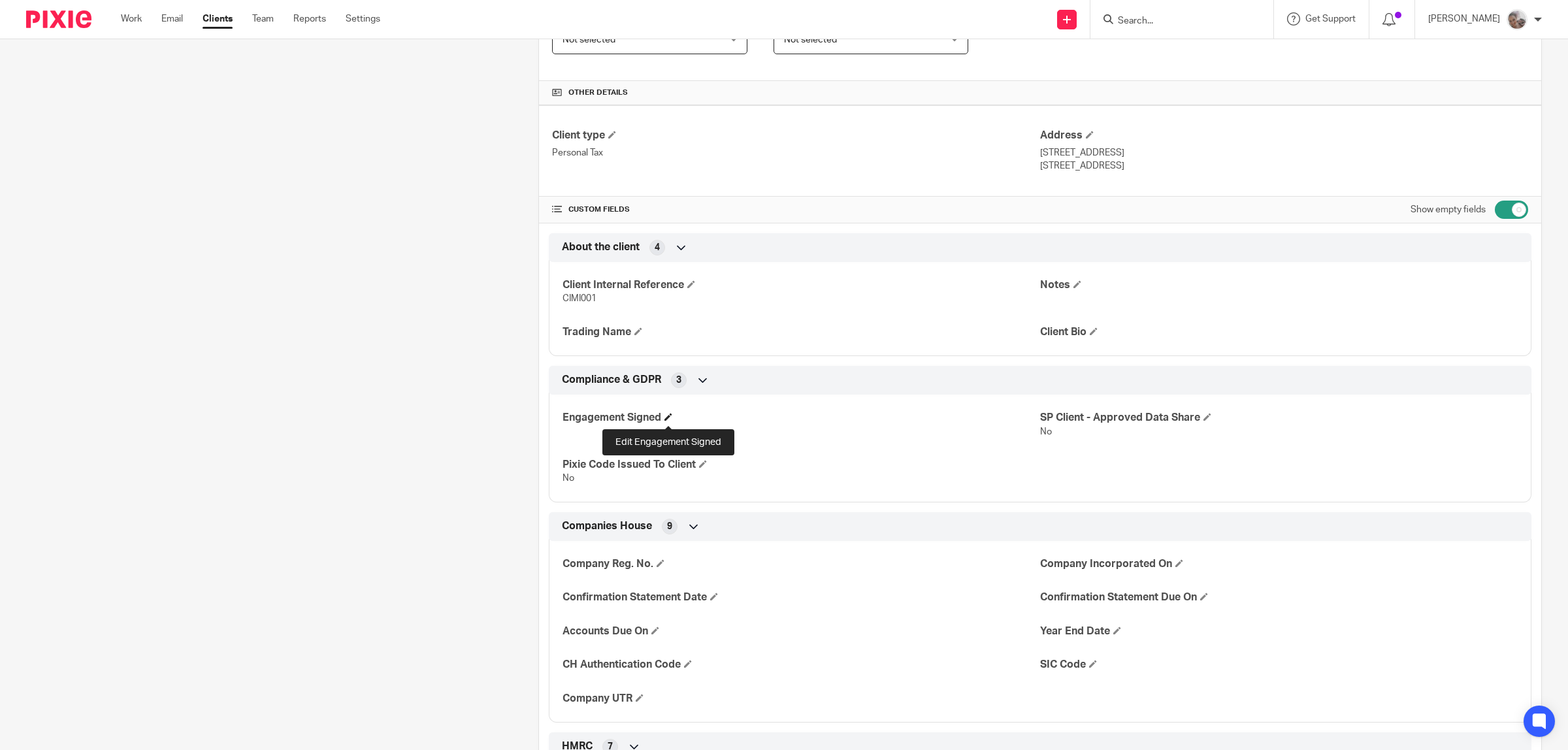
click at [665, 419] on span at bounding box center [668, 416] width 8 height 8
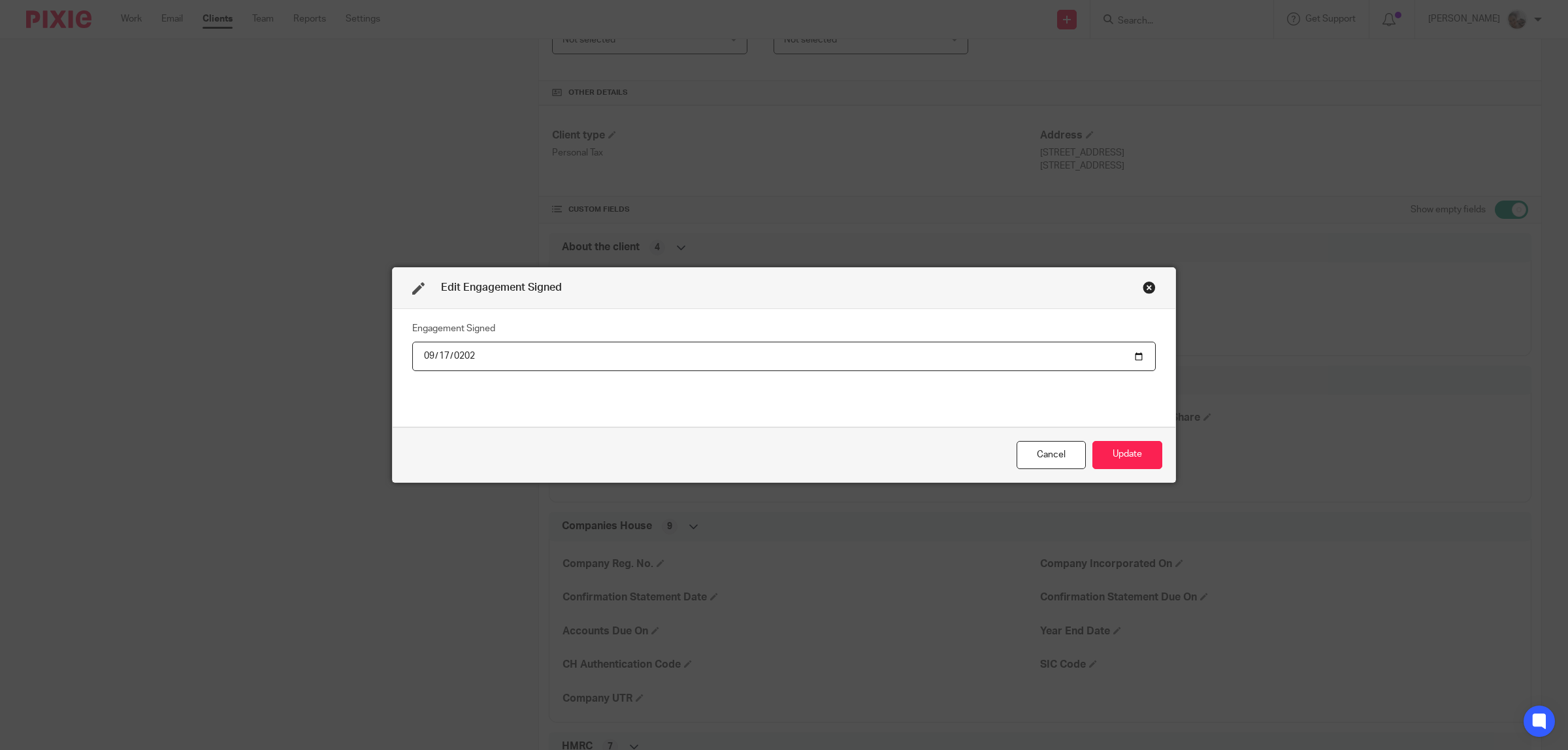
type input "2025-09-17"
click at [1144, 455] on button "Update" at bounding box center [1127, 454] width 70 height 28
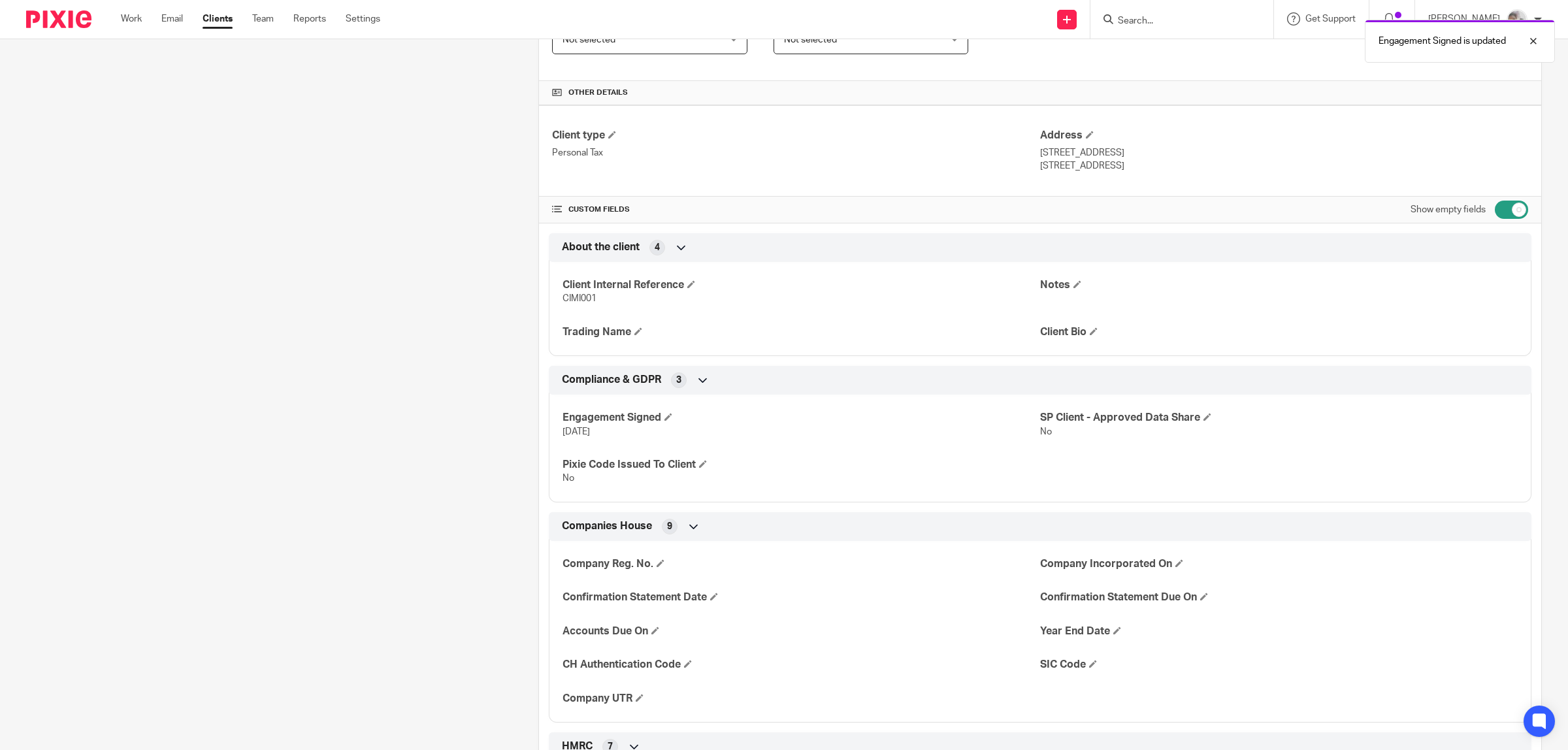
scroll to position [0, 0]
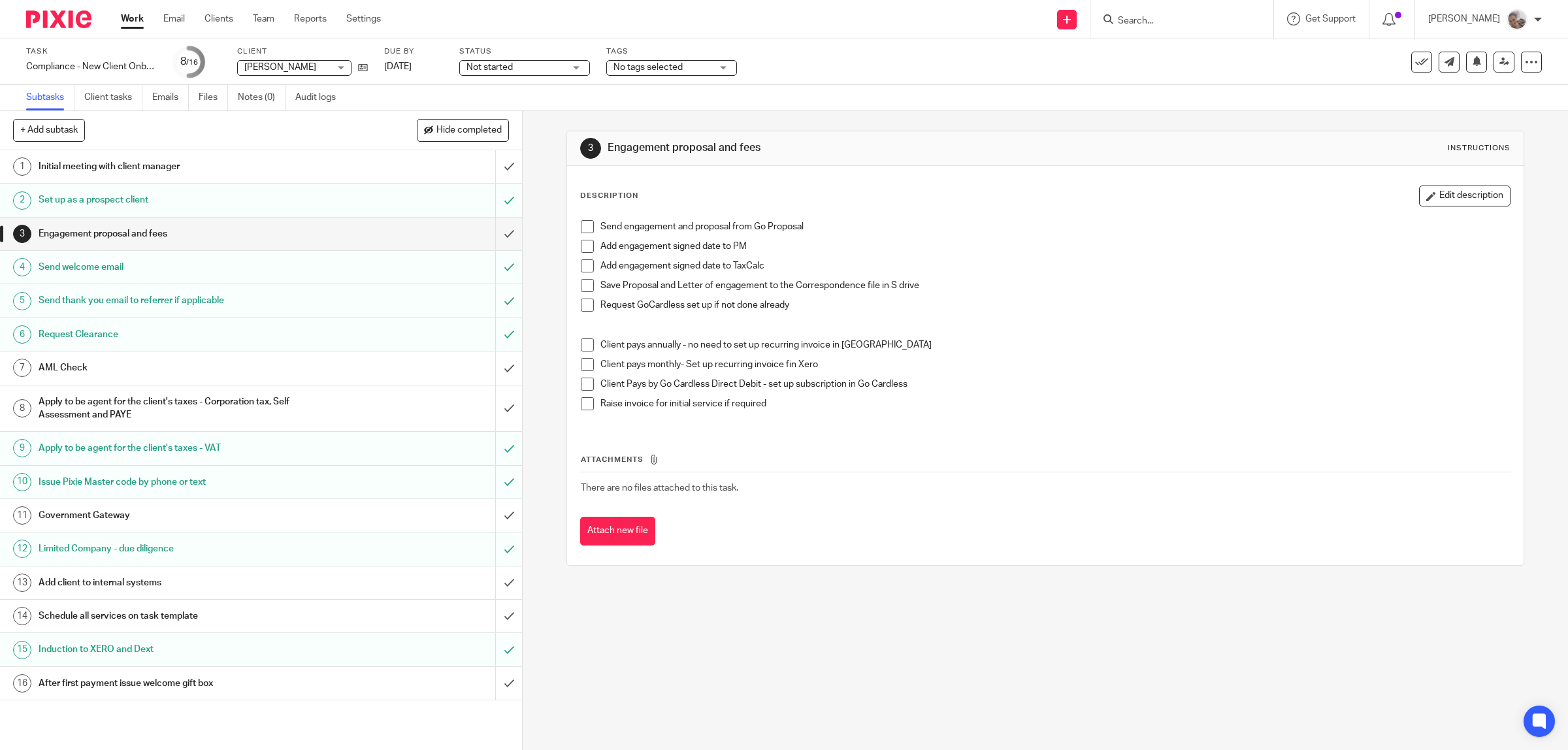
click at [581, 229] on span at bounding box center [587, 226] width 13 height 13
click at [581, 248] on span at bounding box center [587, 246] width 13 height 13
click at [584, 286] on span at bounding box center [587, 285] width 13 height 13
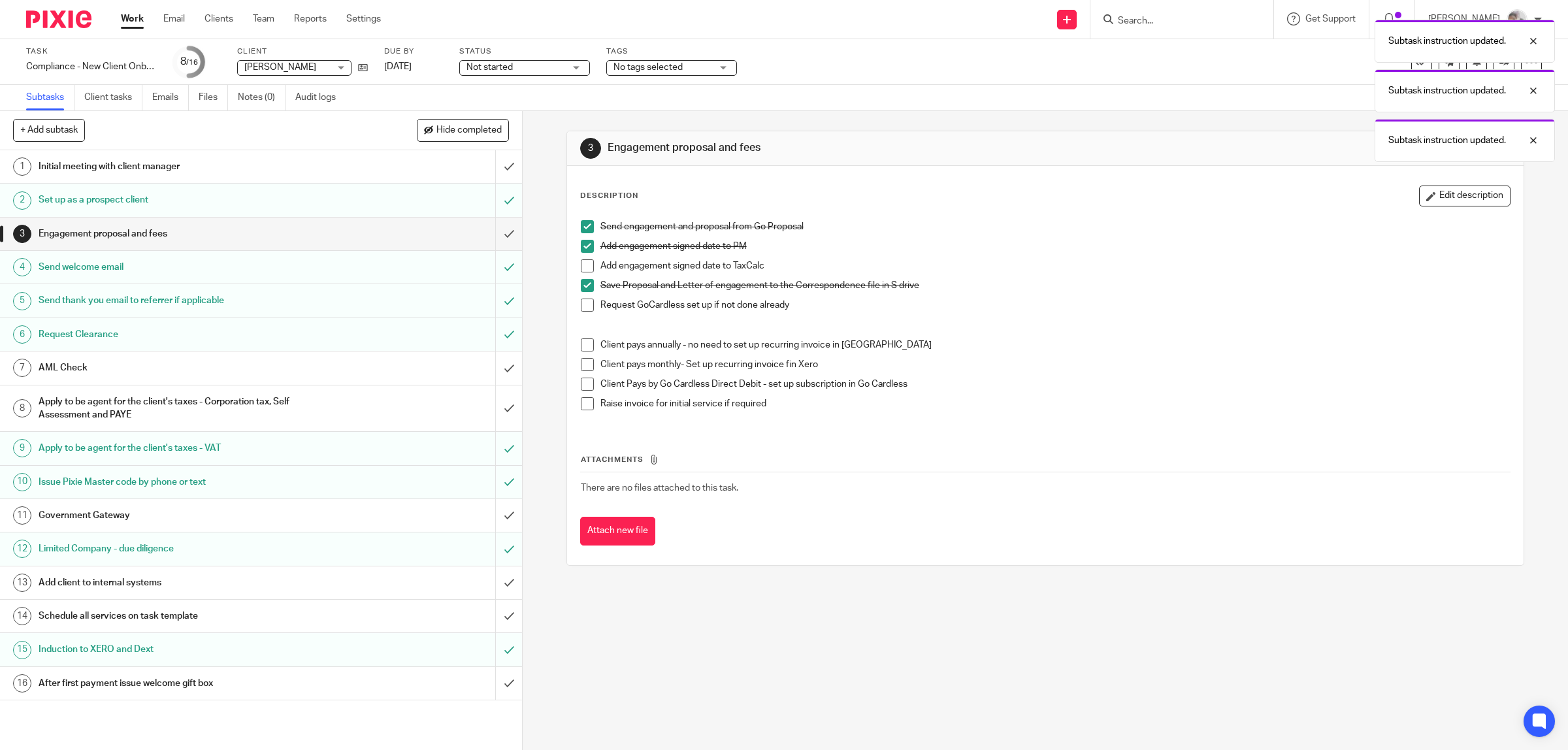
click at [581, 343] on span at bounding box center [587, 344] width 13 height 13
click at [581, 403] on span at bounding box center [587, 403] width 13 height 13
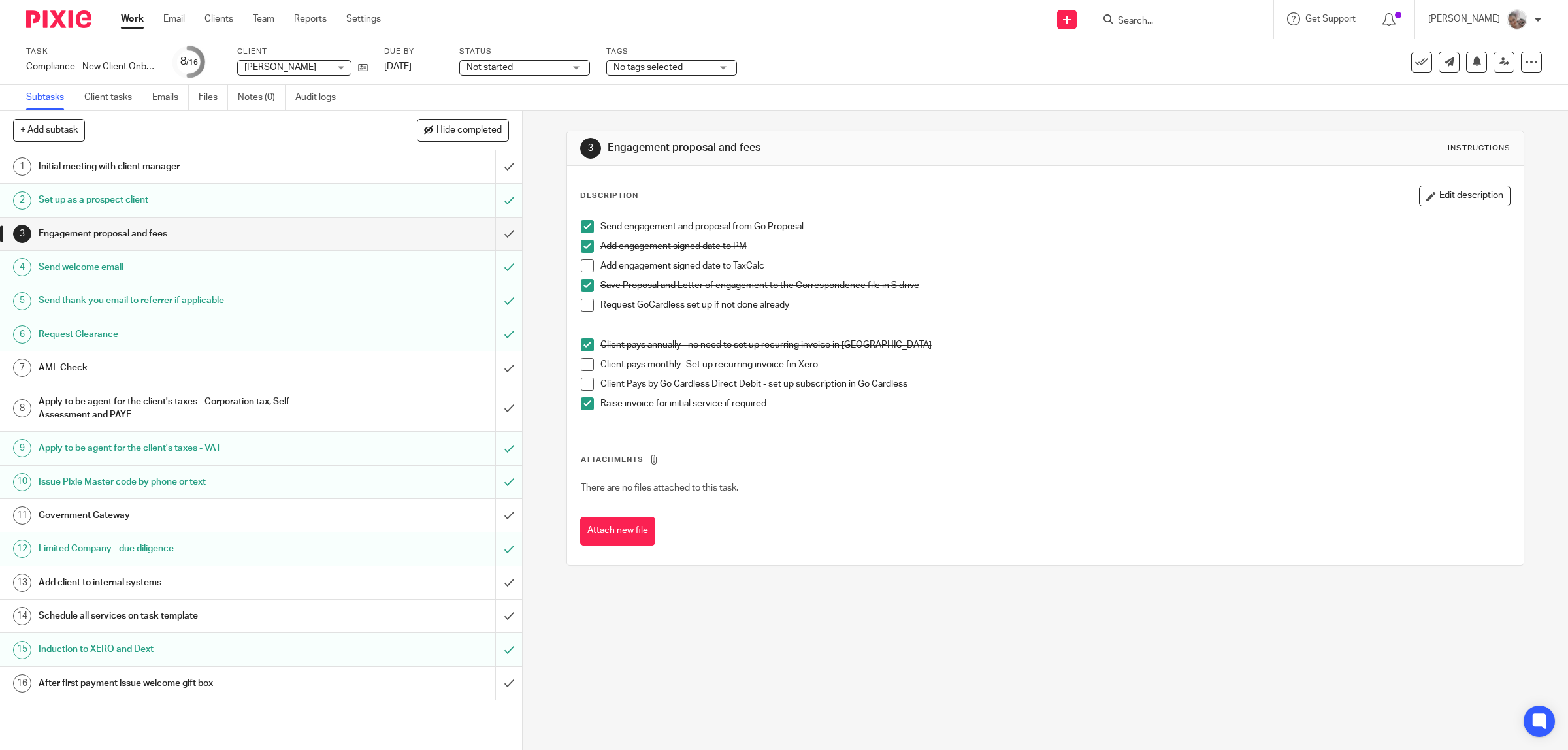
click at [126, 399] on h1 "Apply to be agent for the client's taxes - Corporation tax, Self Assessment and…" at bounding box center [186, 408] width 296 height 34
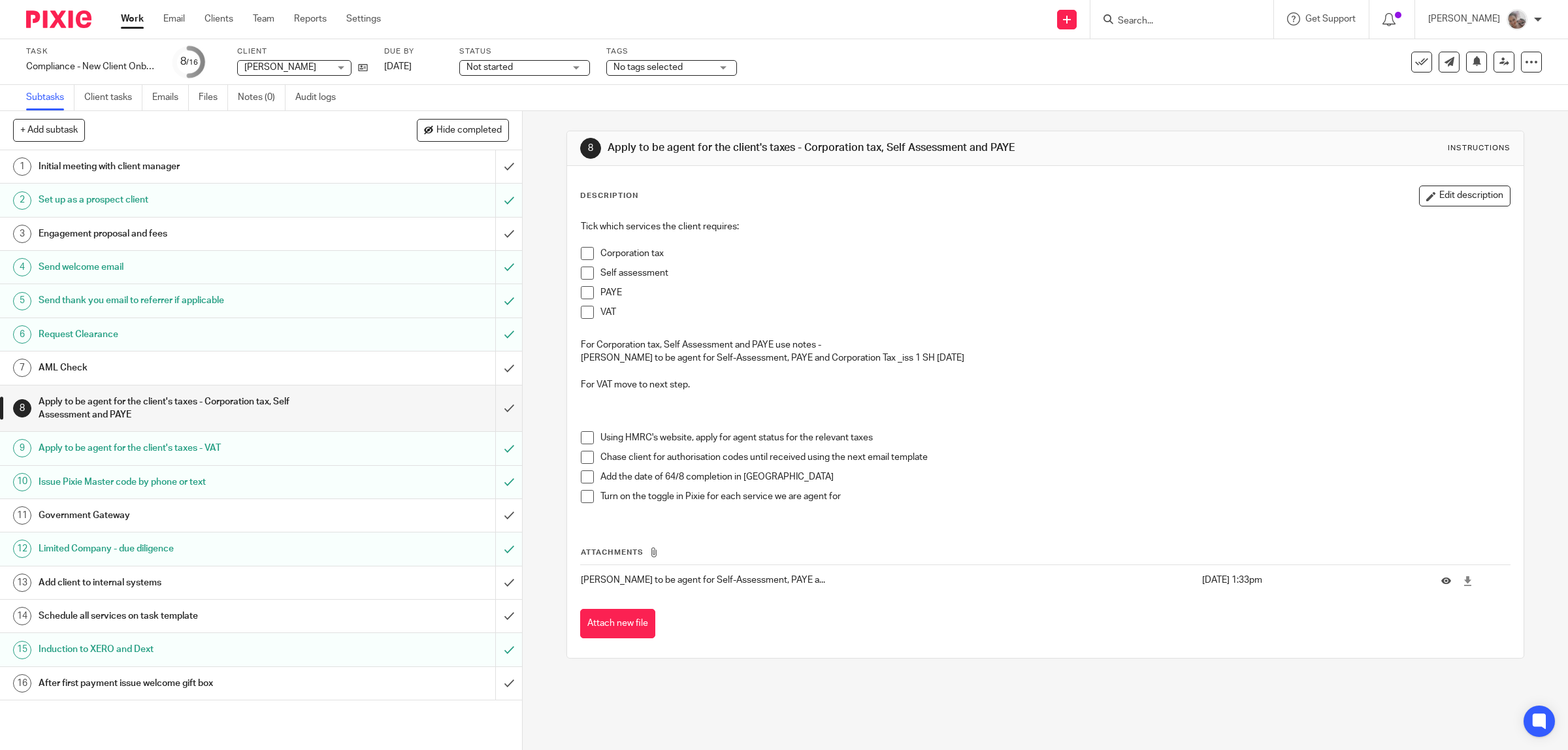
click at [1419, 198] on button "Edit description" at bounding box center [1464, 196] width 91 height 21
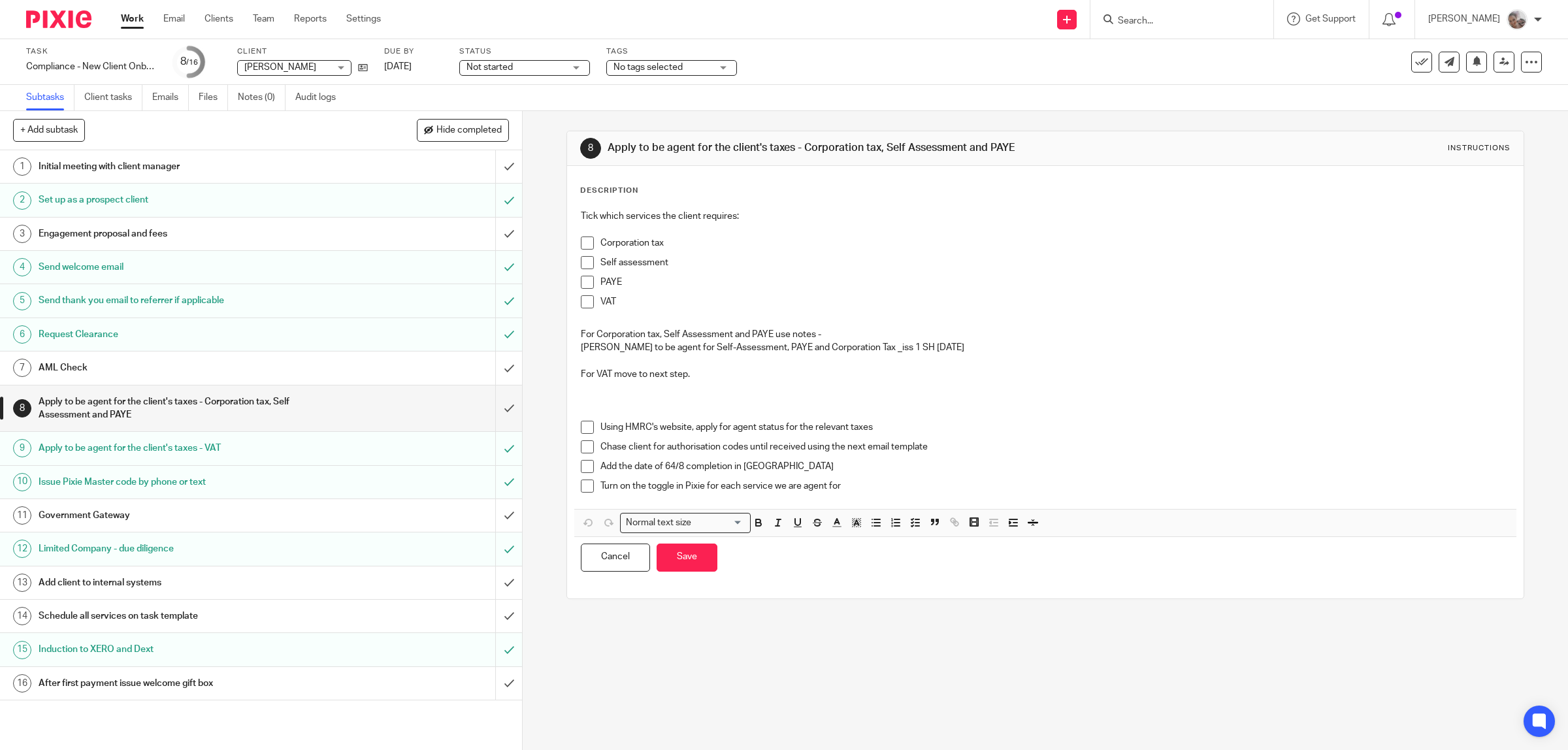
click at [669, 191] on div "Description" at bounding box center [1046, 190] width 931 height 10
click at [761, 220] on p "Tick which services the client requires:" at bounding box center [1046, 215] width 930 height 13
click at [581, 216] on p "Tick which services the client requires:" at bounding box center [1046, 215] width 930 height 13
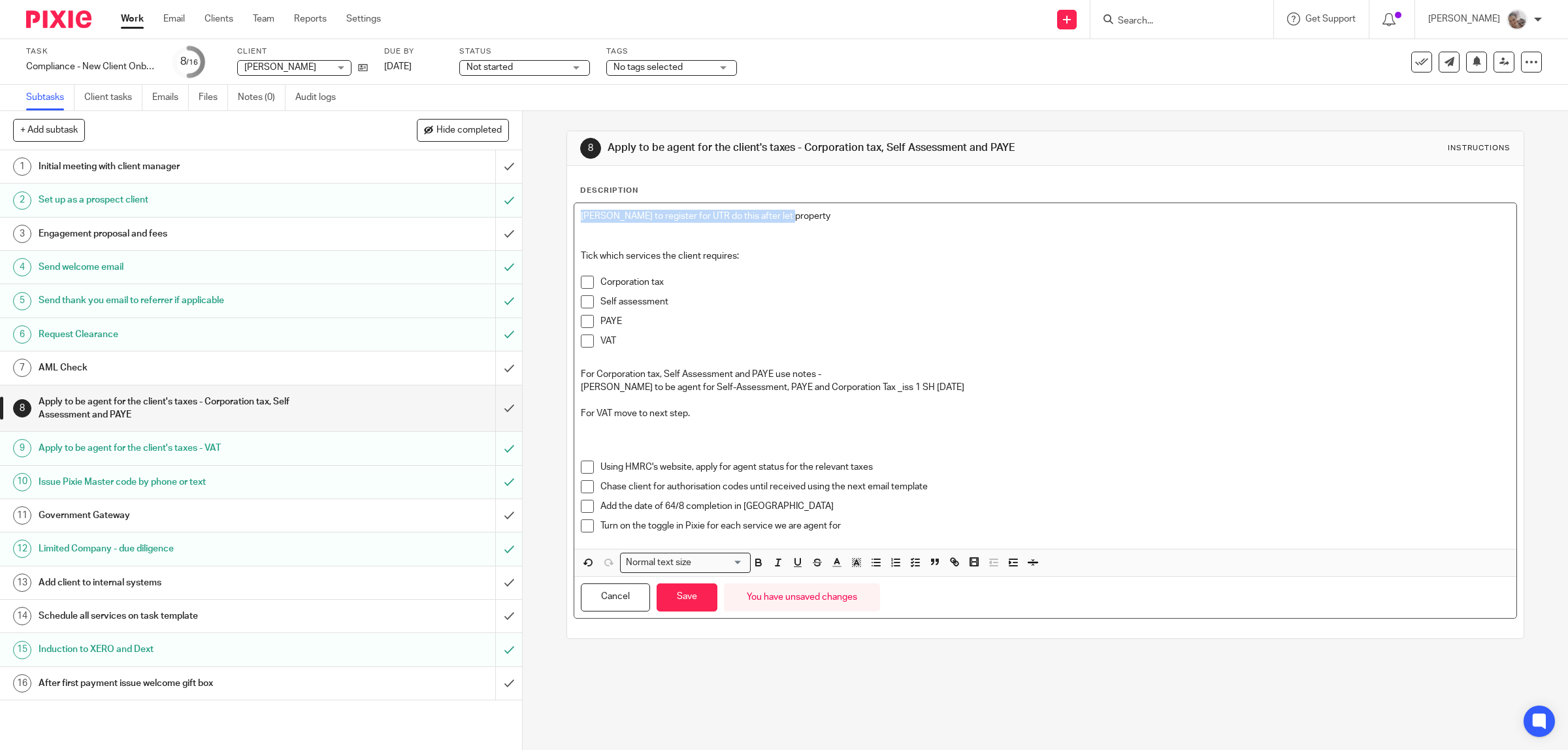
drag, startPoint x: 807, startPoint y: 211, endPoint x: 576, endPoint y: 212, distance: 231.0
click at [581, 212] on p "James to register for UTR do this after let property" at bounding box center [1046, 215] width 930 height 13
click at [753, 568] on icon "button" at bounding box center [758, 562] width 12 height 12
click at [681, 602] on button "Save" at bounding box center [687, 597] width 61 height 28
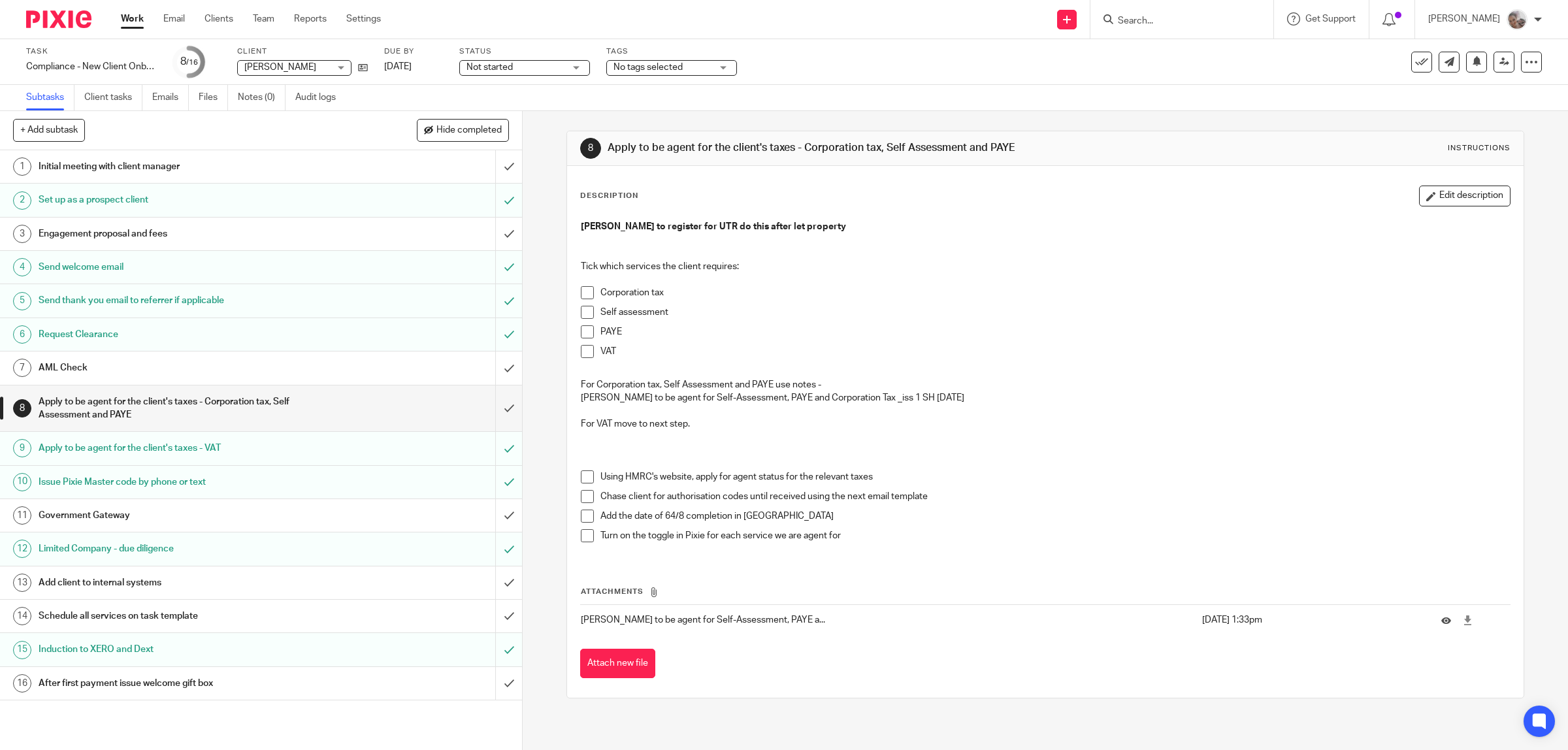
click at [119, 516] on h1 "Government Gateway" at bounding box center [186, 515] width 296 height 20
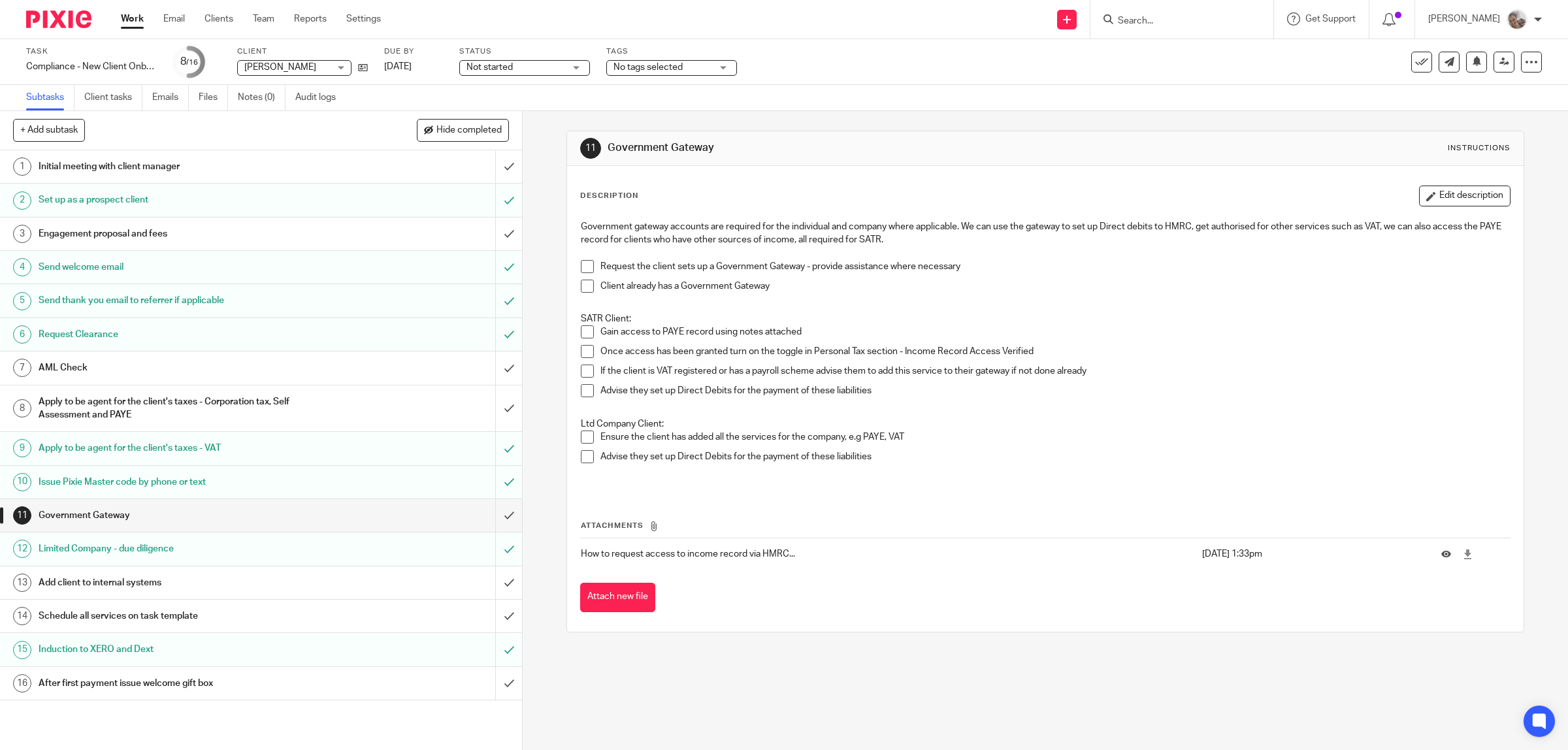
click at [72, 613] on h1 "Schedule all services on task template" at bounding box center [186, 616] width 296 height 20
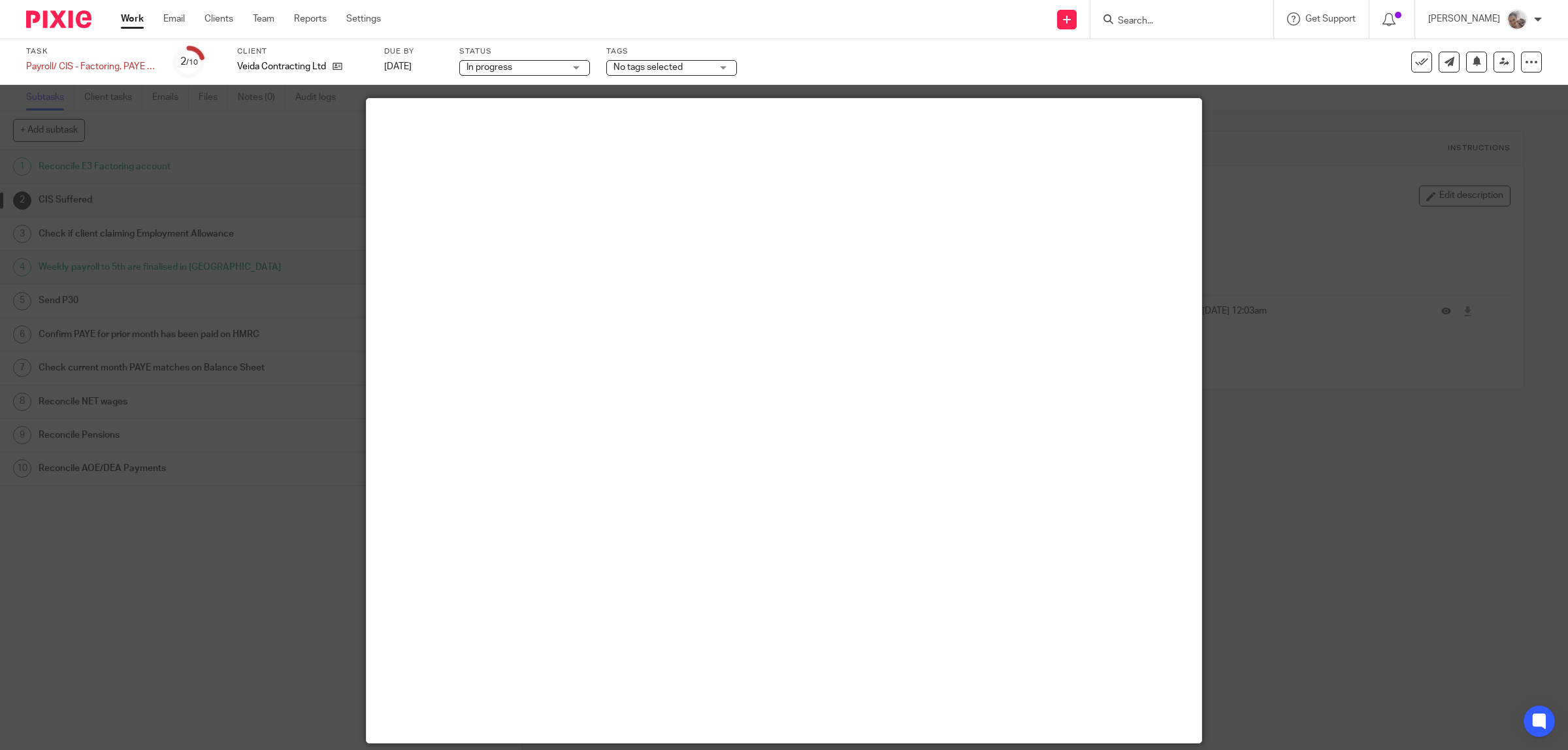
click at [1326, 164] on div at bounding box center [784, 375] width 1568 height 750
click at [31, 236] on div at bounding box center [784, 375] width 1568 height 750
click at [174, 216] on div at bounding box center [784, 375] width 1568 height 750
click at [272, 180] on div at bounding box center [784, 375] width 1568 height 750
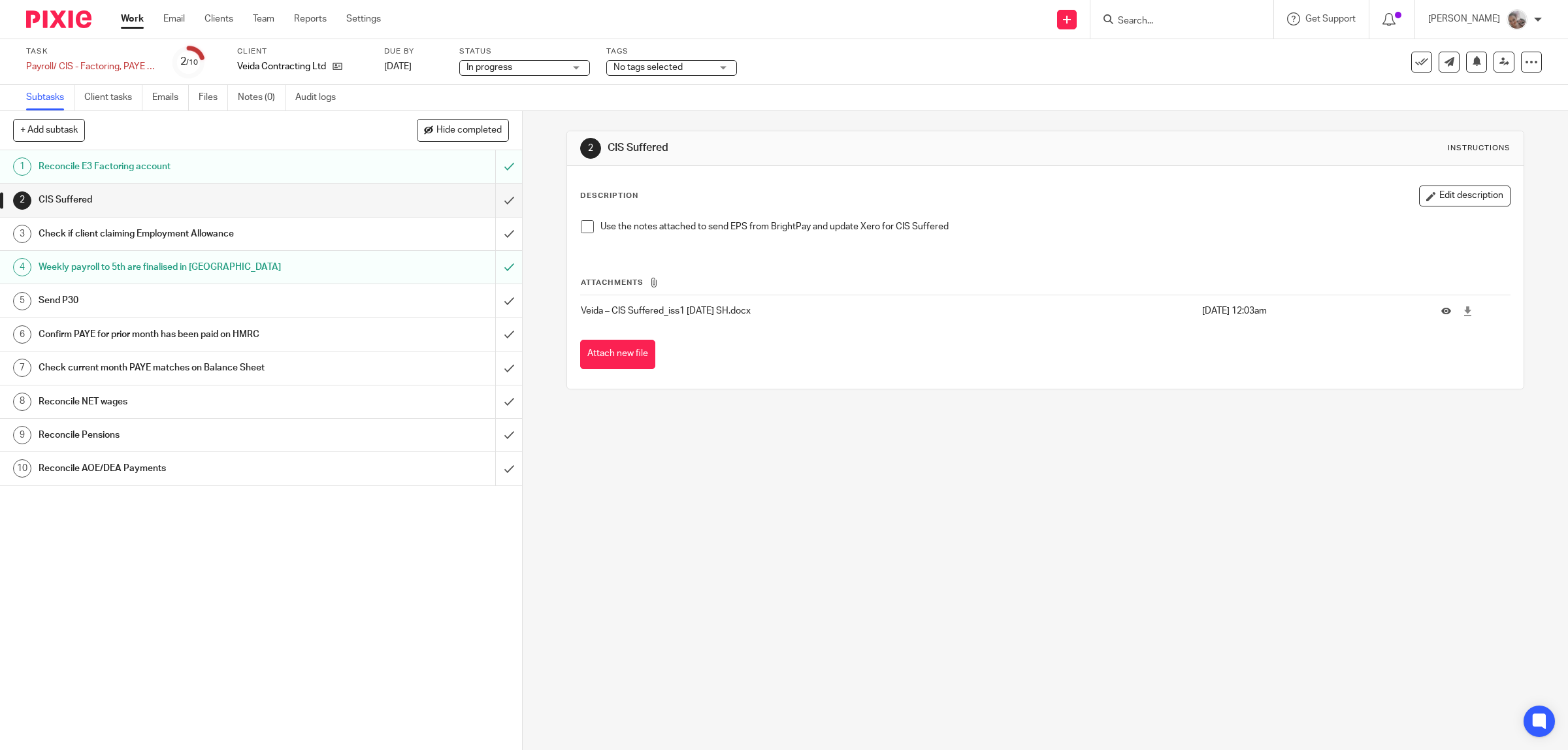
click at [581, 223] on span at bounding box center [587, 226] width 13 height 13
click at [488, 196] on input "submit" at bounding box center [261, 200] width 522 height 33
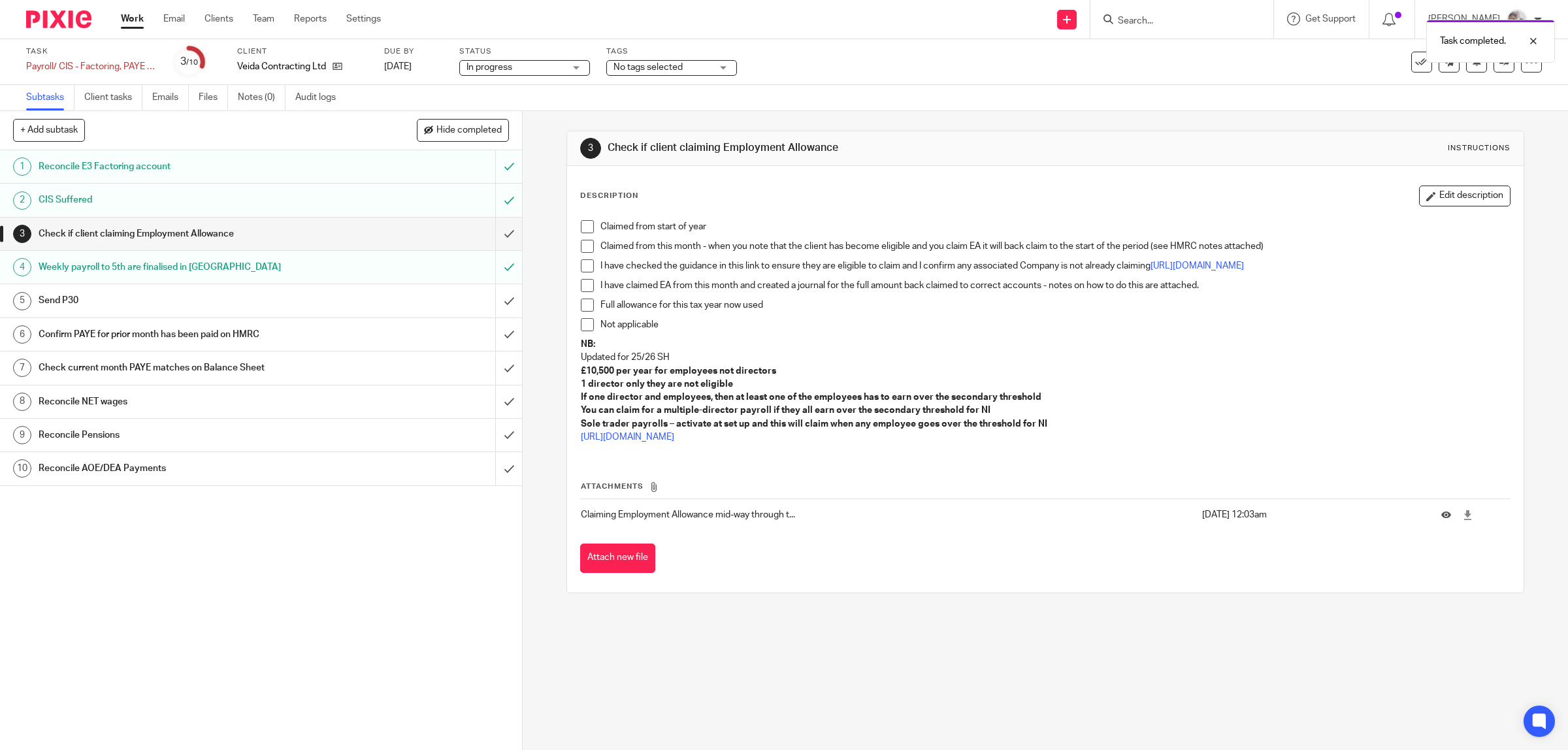
click at [583, 228] on span at bounding box center [587, 226] width 13 height 13
drag, startPoint x: 494, startPoint y: 235, endPoint x: 373, endPoint y: 255, distance: 122.6
click at [494, 234] on input "submit" at bounding box center [261, 234] width 522 height 33
click at [60, 301] on h1 "Send P30" at bounding box center [186, 300] width 296 height 20
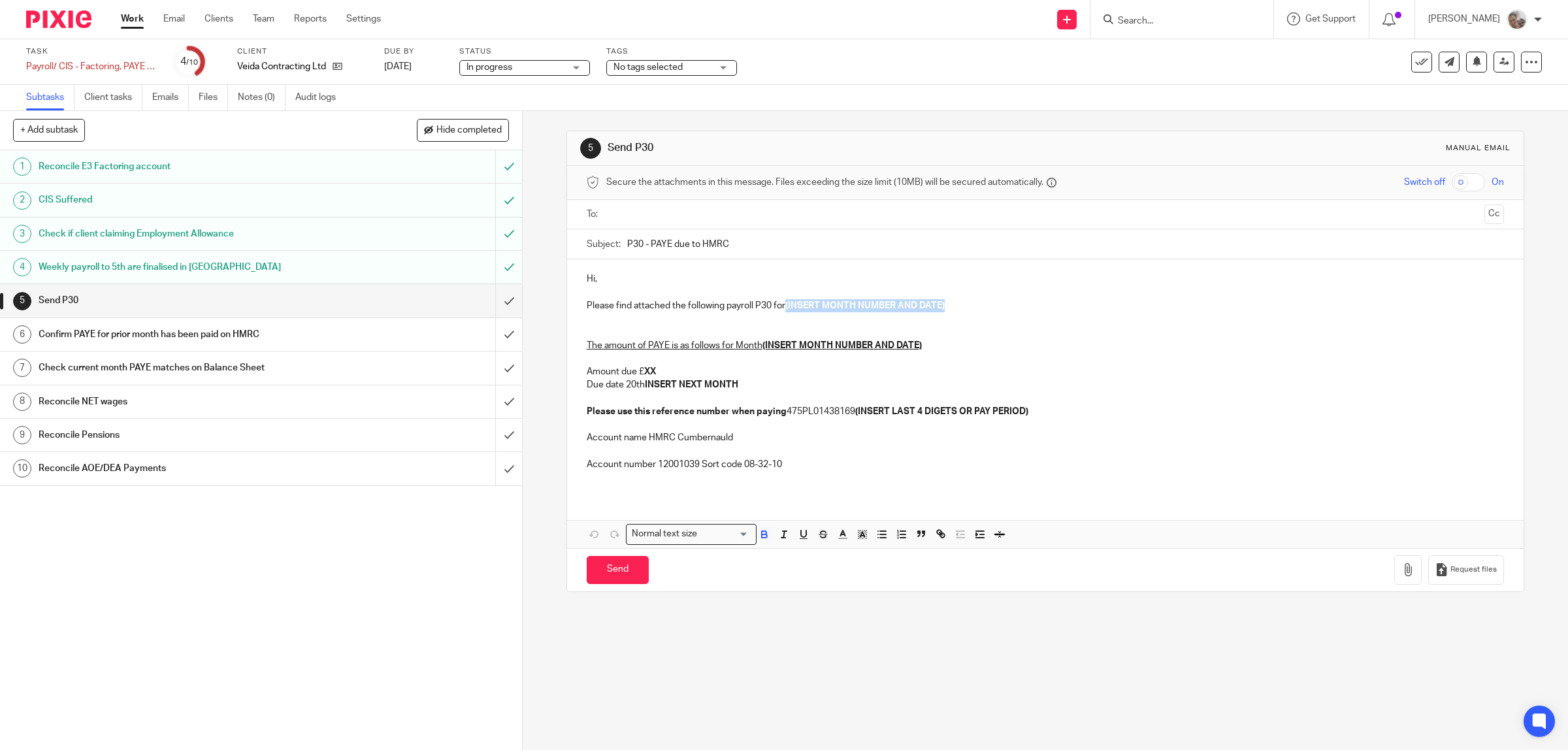
drag, startPoint x: 951, startPoint y: 304, endPoint x: 785, endPoint y: 304, distance: 166.0
click at [785, 304] on p "Please find attached the following payroll P30 for (INSERT MONTH NUMBER AND DAT…" at bounding box center [1046, 305] width 918 height 13
drag, startPoint x: 926, startPoint y: 347, endPoint x: 763, endPoint y: 347, distance: 163.0
click at [763, 347] on p "The amount of PAYE is as follows for Month (INSERT MONTH NUMBER AND DATE) Amoun…" at bounding box center [1046, 371] width 918 height 93
drag, startPoint x: 899, startPoint y: 310, endPoint x: 814, endPoint y: 309, distance: 85.0
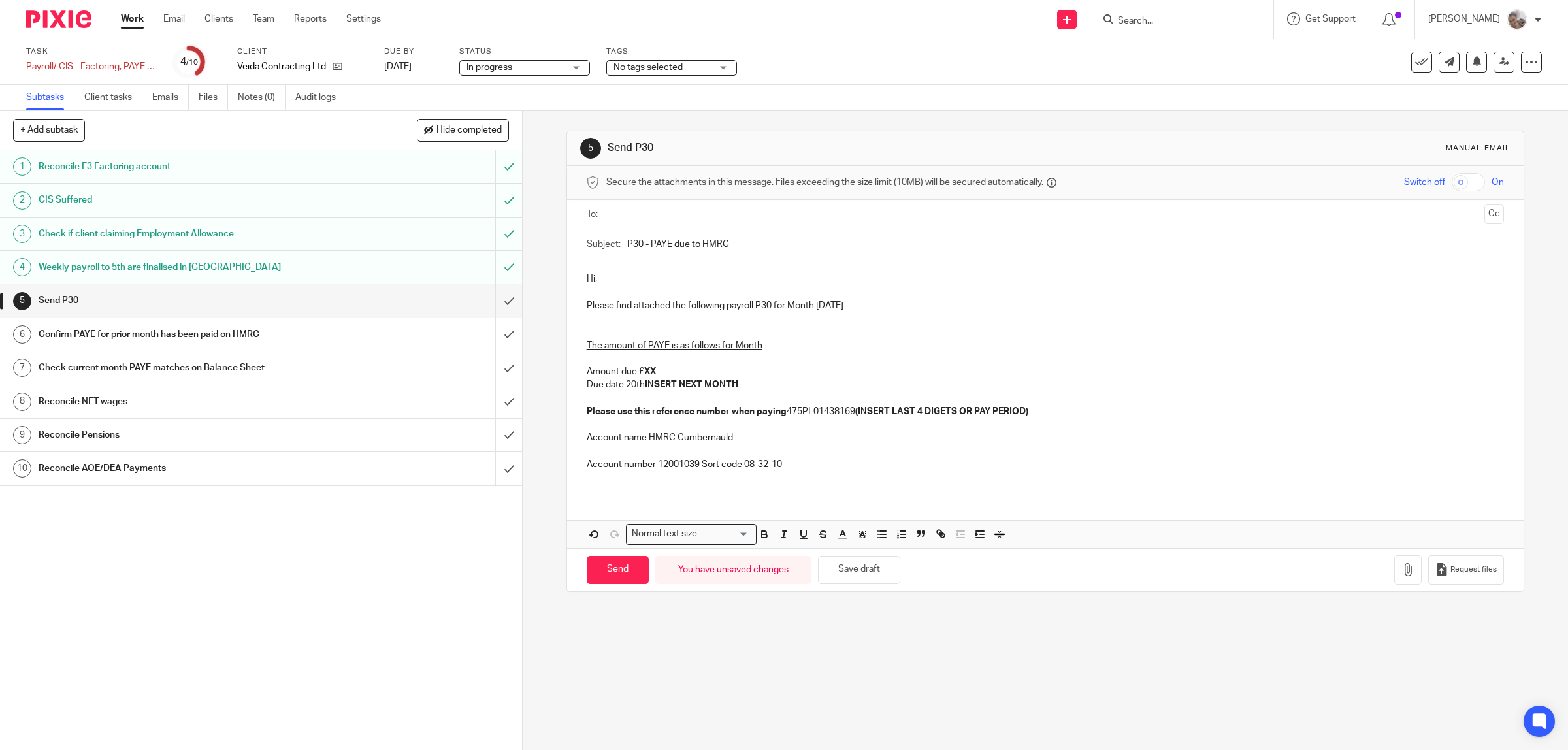
click at [814, 309] on p "Please find attached the following payroll P30 for Month 5 September 2025" at bounding box center [1046, 305] width 918 height 13
copy p "5 September 2025"
click at [781, 348] on p "The amount of PAYE is as follows for Month Amount due £ XX Due date 20th INSERT…" at bounding box center [1046, 371] width 918 height 93
drag, startPoint x: 857, startPoint y: 344, endPoint x: 759, endPoint y: 347, distance: 98.0
click at [759, 347] on p "The amount of PAYE is as follows for Month 5 September 2025 Amount due £ XX Due…" at bounding box center [1046, 371] width 918 height 93
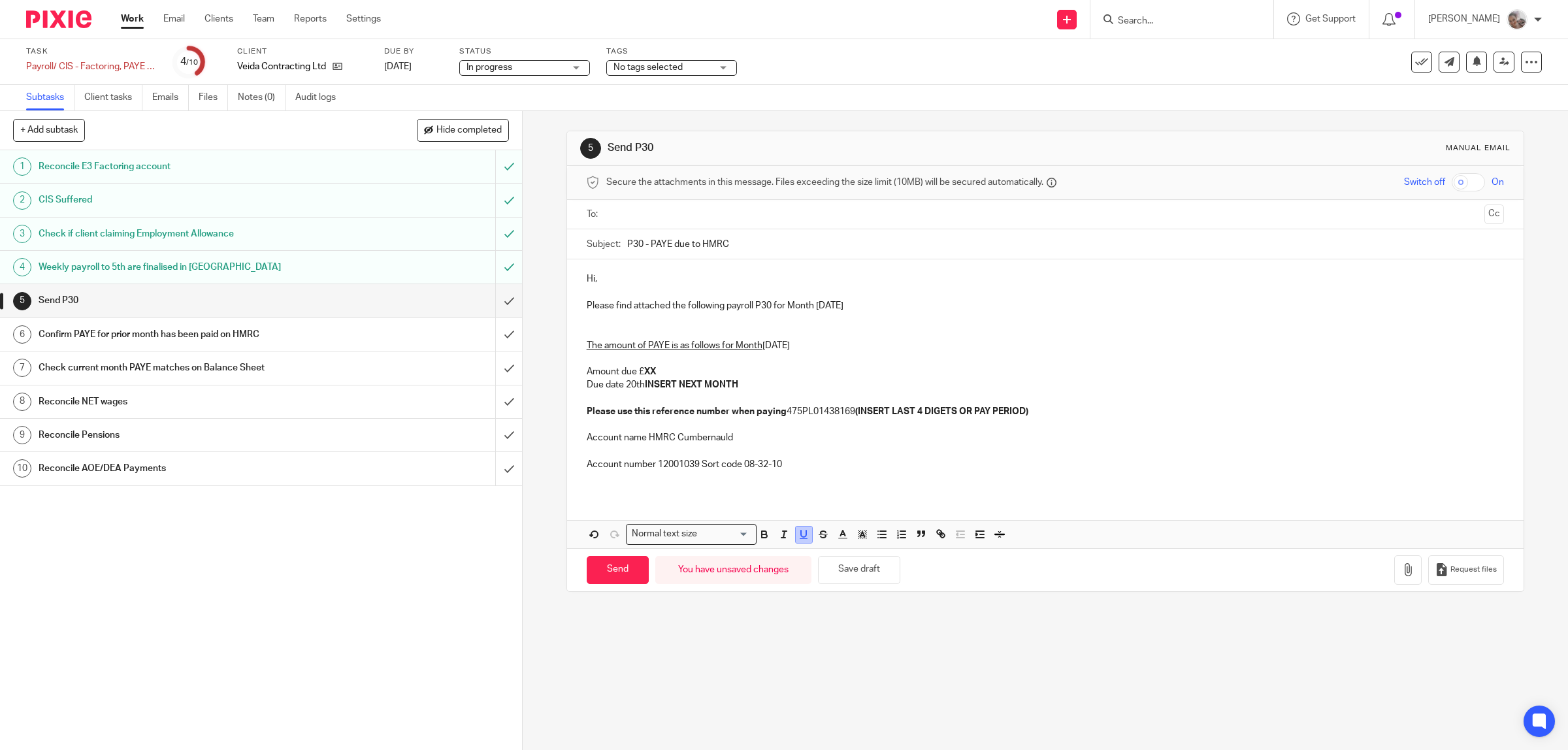
click at [798, 539] on icon "button" at bounding box center [803, 534] width 12 height 12
click at [801, 533] on icon "button" at bounding box center [804, 534] width 5 height 7
click at [862, 369] on p "The amount of PAYE is as follows for Month 5 September 2025 Amount due £ XX Due…" at bounding box center [1046, 371] width 918 height 93
drag, startPoint x: 863, startPoint y: 344, endPoint x: 574, endPoint y: 351, distance: 289.1
click at [574, 351] on div "Hi, Please find attached the following payroll P30 for Month 5 September 2025 T…" at bounding box center [1046, 377] width 957 height 235
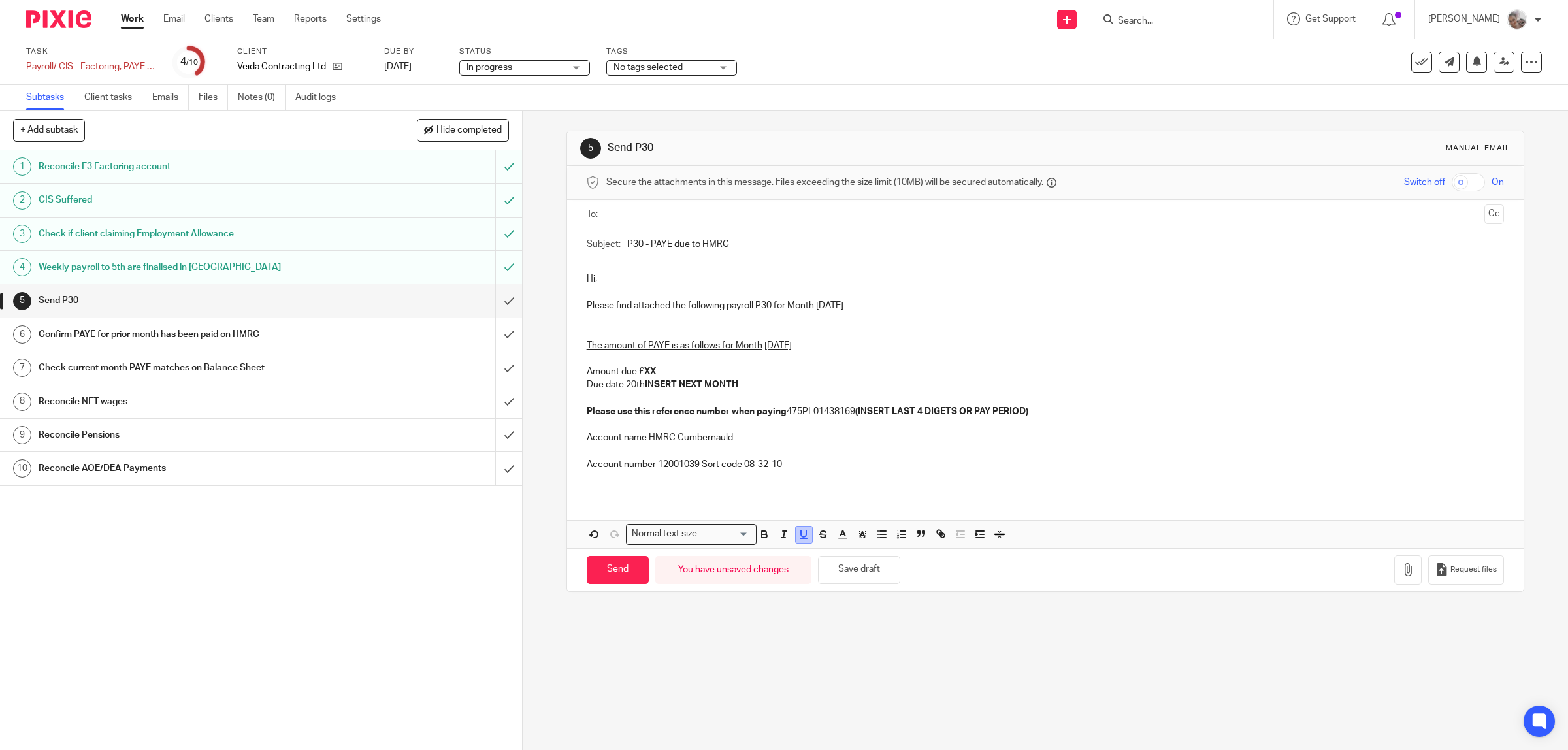
click at [801, 537] on icon "button" at bounding box center [804, 534] width 5 height 7
click at [661, 369] on p "The amount of PAYE is as follows for Month 5 September 2025 Amount due £ XX Due…" at bounding box center [1046, 371] width 918 height 93
click at [649, 371] on strong "XX" at bounding box center [649, 371] width 12 height 9
drag, startPoint x: 739, startPoint y: 383, endPoint x: 641, endPoint y: 388, distance: 98.1
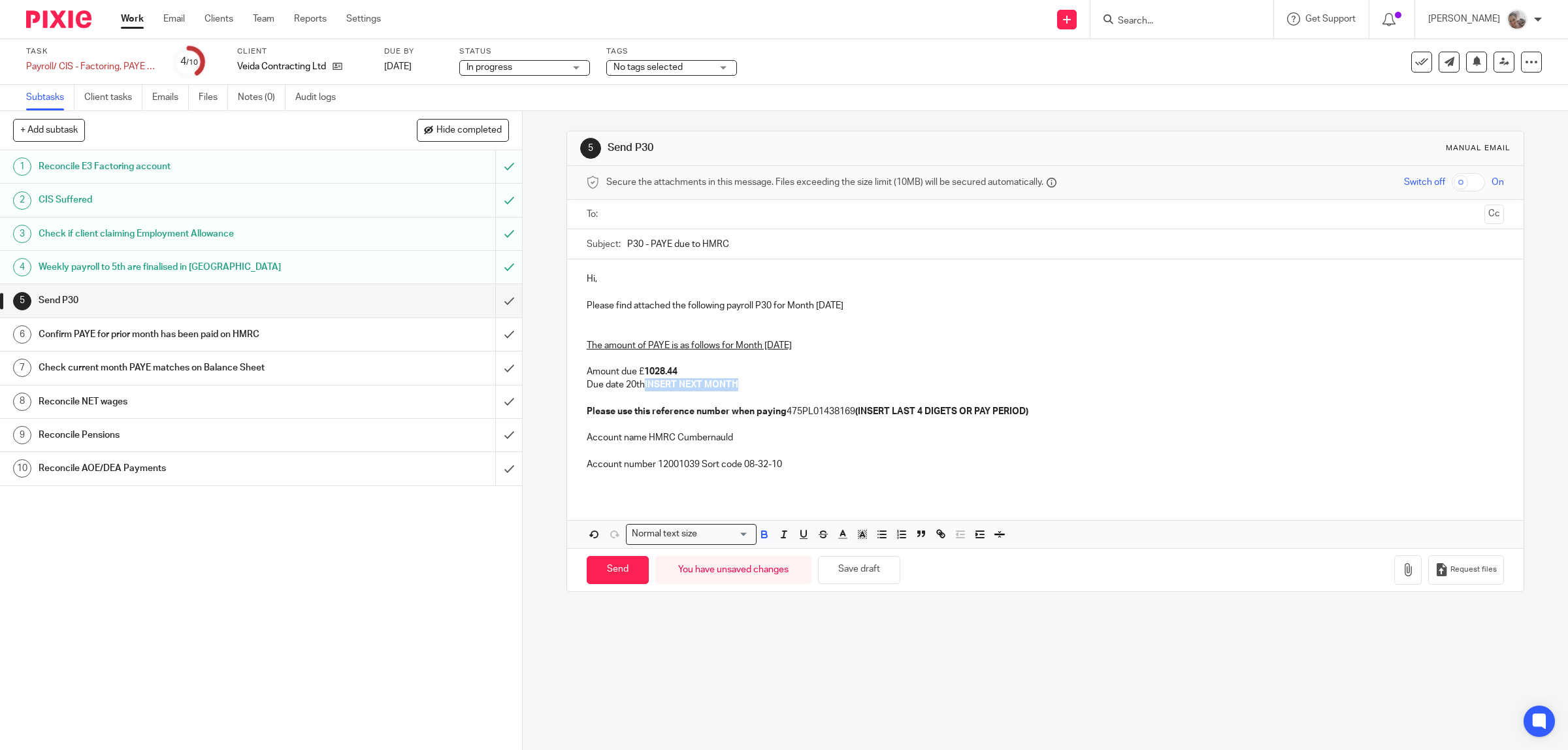
click at [641, 388] on p "The amount of PAYE is as follows for Month 5 September 2025 Amount due £ 1028.4…" at bounding box center [1046, 371] width 918 height 93
drag, startPoint x: 668, startPoint y: 371, endPoint x: 641, endPoint y: 369, distance: 27.1
click at [641, 369] on p "The amount of PAYE is as follows for Month 5 September 2025 Amount due £ 1028.4…" at bounding box center [1046, 371] width 918 height 93
click at [762, 535] on icon "button" at bounding box center [765, 535] width 5 height 3
click at [725, 381] on p "The amount of PAYE is as follows for Month 5 September 2025 Amount due £1028.44…" at bounding box center [1046, 371] width 918 height 93
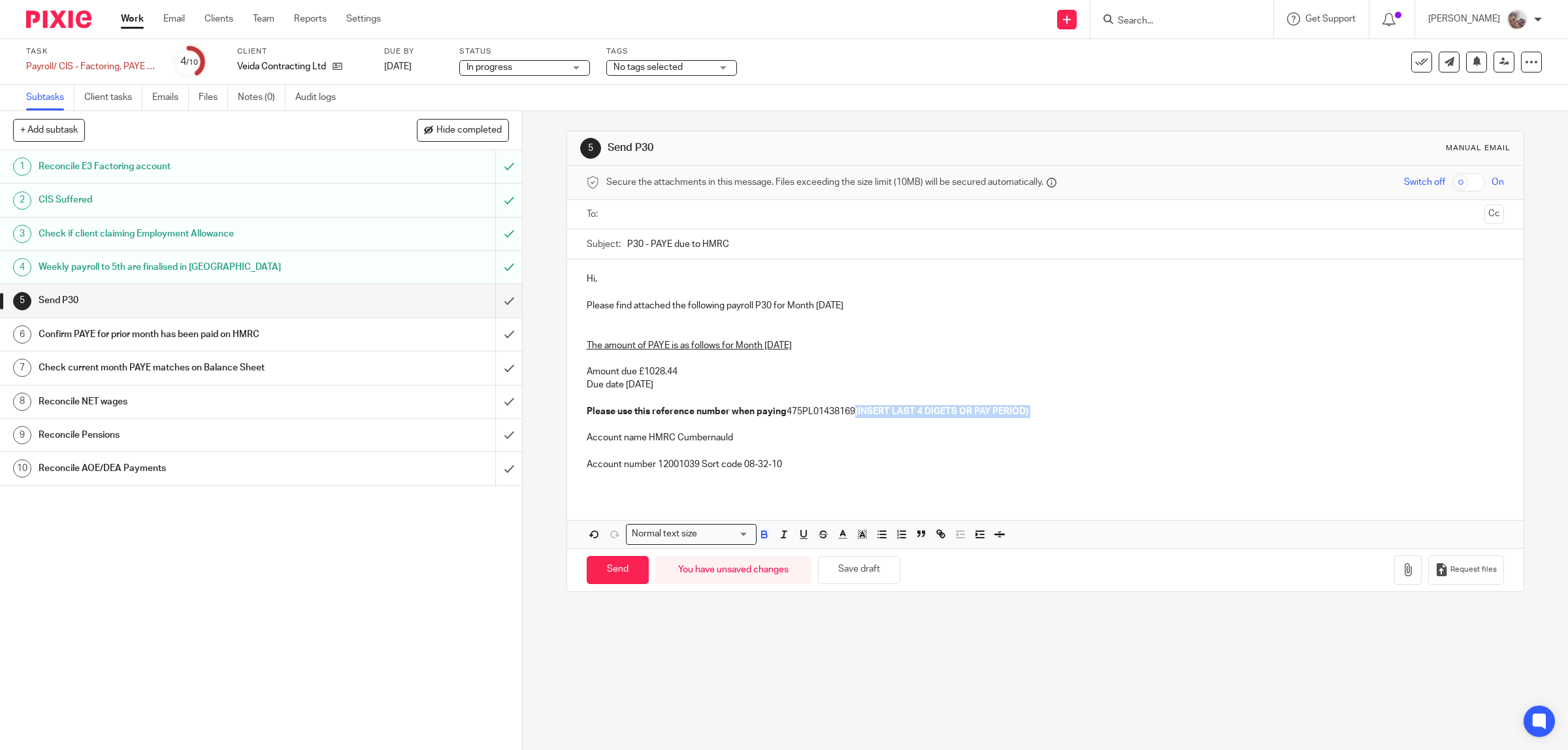
drag, startPoint x: 1037, startPoint y: 412, endPoint x: 858, endPoint y: 415, distance: 179.0
click at [858, 415] on p "The amount of PAYE is as follows for Month 5 September 2025 Amount due £1028.44…" at bounding box center [1046, 371] width 918 height 93
drag, startPoint x: 751, startPoint y: 239, endPoint x: 615, endPoint y: 242, distance: 136.0
click at [615, 242] on div "Subject: P30 - PAYE due to HMRC" at bounding box center [1046, 244] width 918 height 30
drag, startPoint x: 727, startPoint y: 373, endPoint x: 714, endPoint y: 373, distance: 13.0
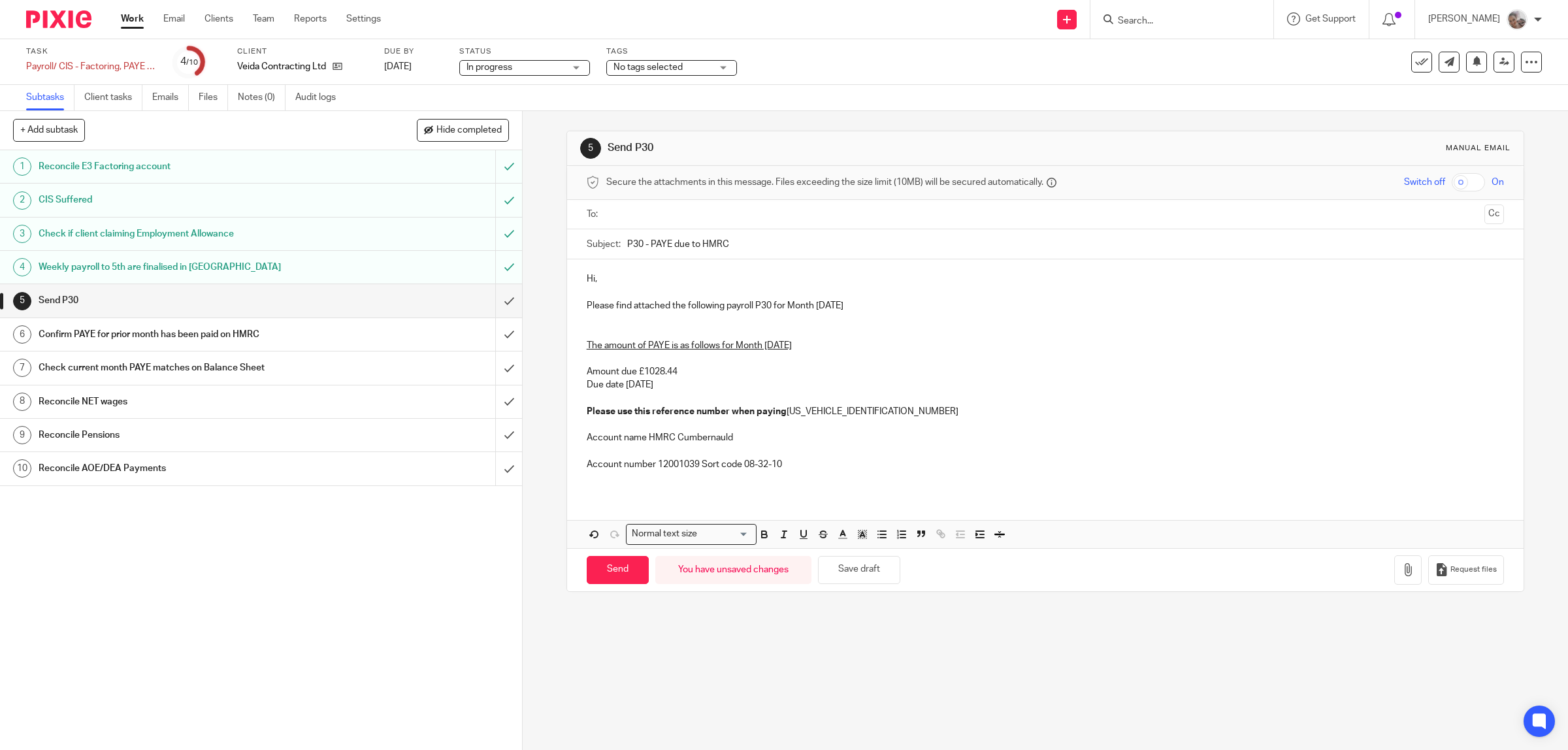
click at [727, 373] on p "The amount of PAYE is as follows for Month 5 September 2025 Amount due £1028.44…" at bounding box center [1046, 371] width 918 height 93
click at [680, 369] on p "The amount of PAYE is as follows for Month 5 September 2025 Amount due £1028.44…" at bounding box center [1046, 371] width 918 height 93
click at [682, 371] on p "The amount of PAYE is as follows for Month 5 September 2025 Amount due £1028.44…" at bounding box center [1046, 371] width 918 height 93
click at [1100, 373] on p "The amount of PAYE is as follows for Month 5 September 2025 Amount due £1028.44…" at bounding box center [1046, 371] width 918 height 93
click at [645, 213] on input "text" at bounding box center [1045, 215] width 868 height 15
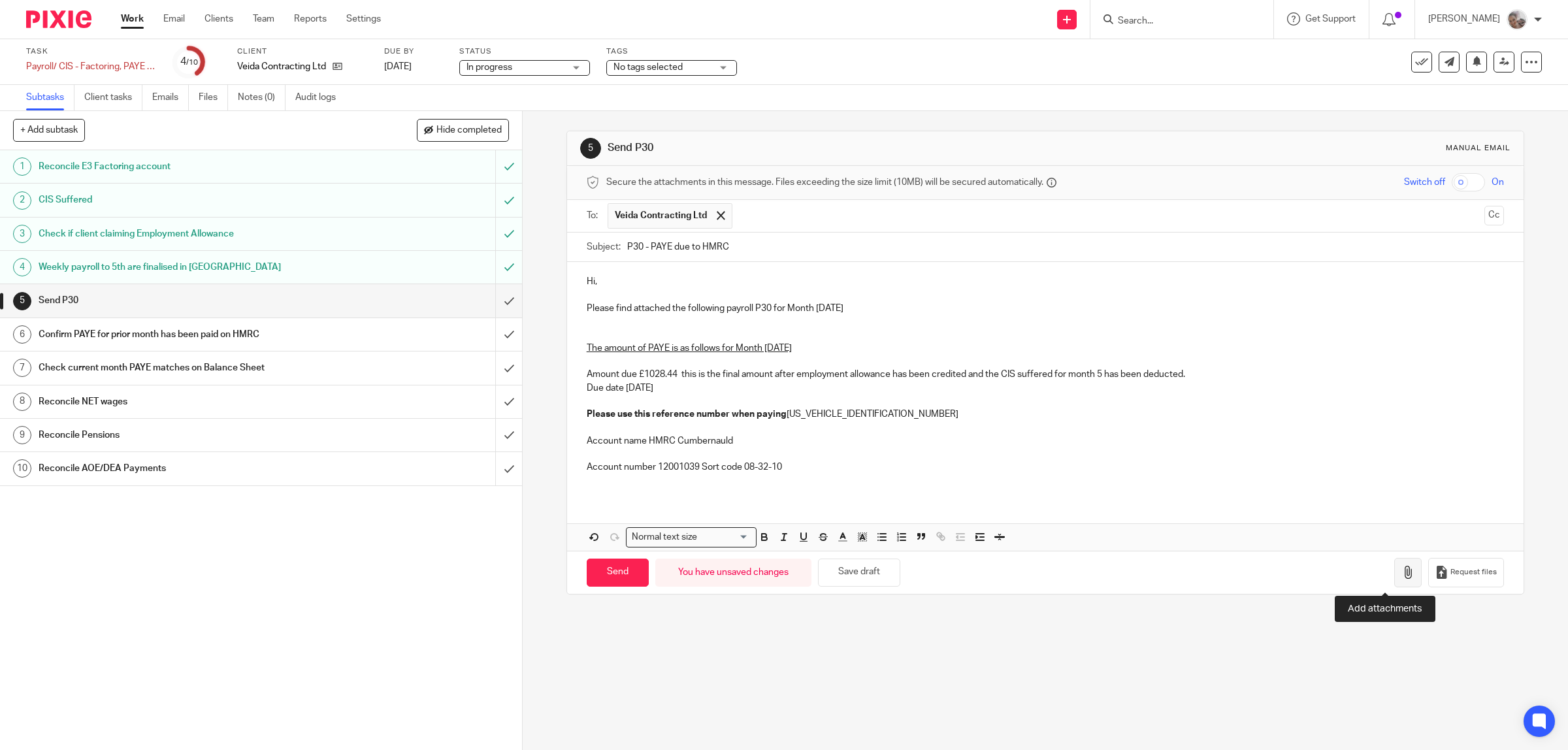
click at [1401, 572] on icon "button" at bounding box center [1407, 572] width 13 height 13
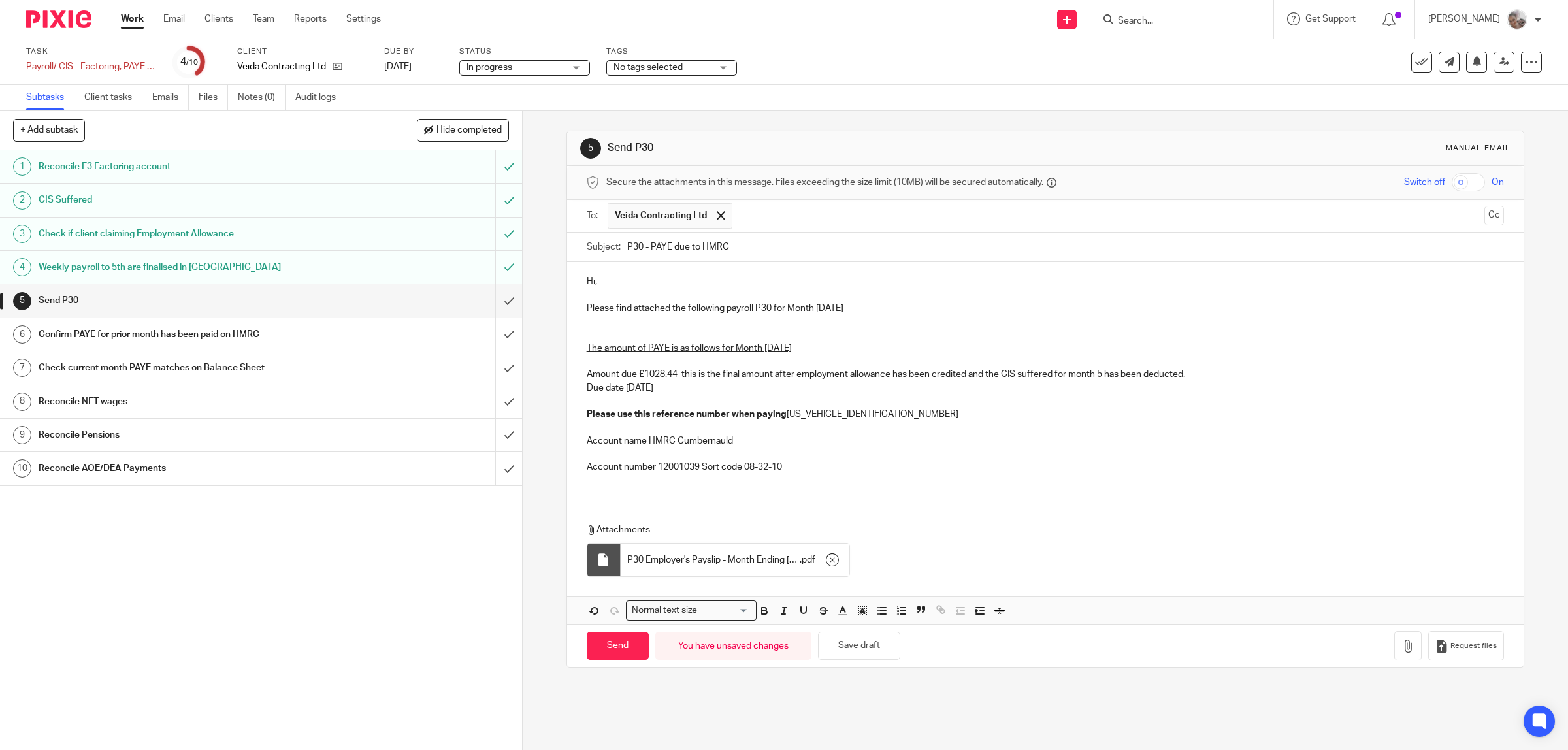
click at [682, 65] on span "No tags selected" at bounding box center [648, 67] width 69 height 9
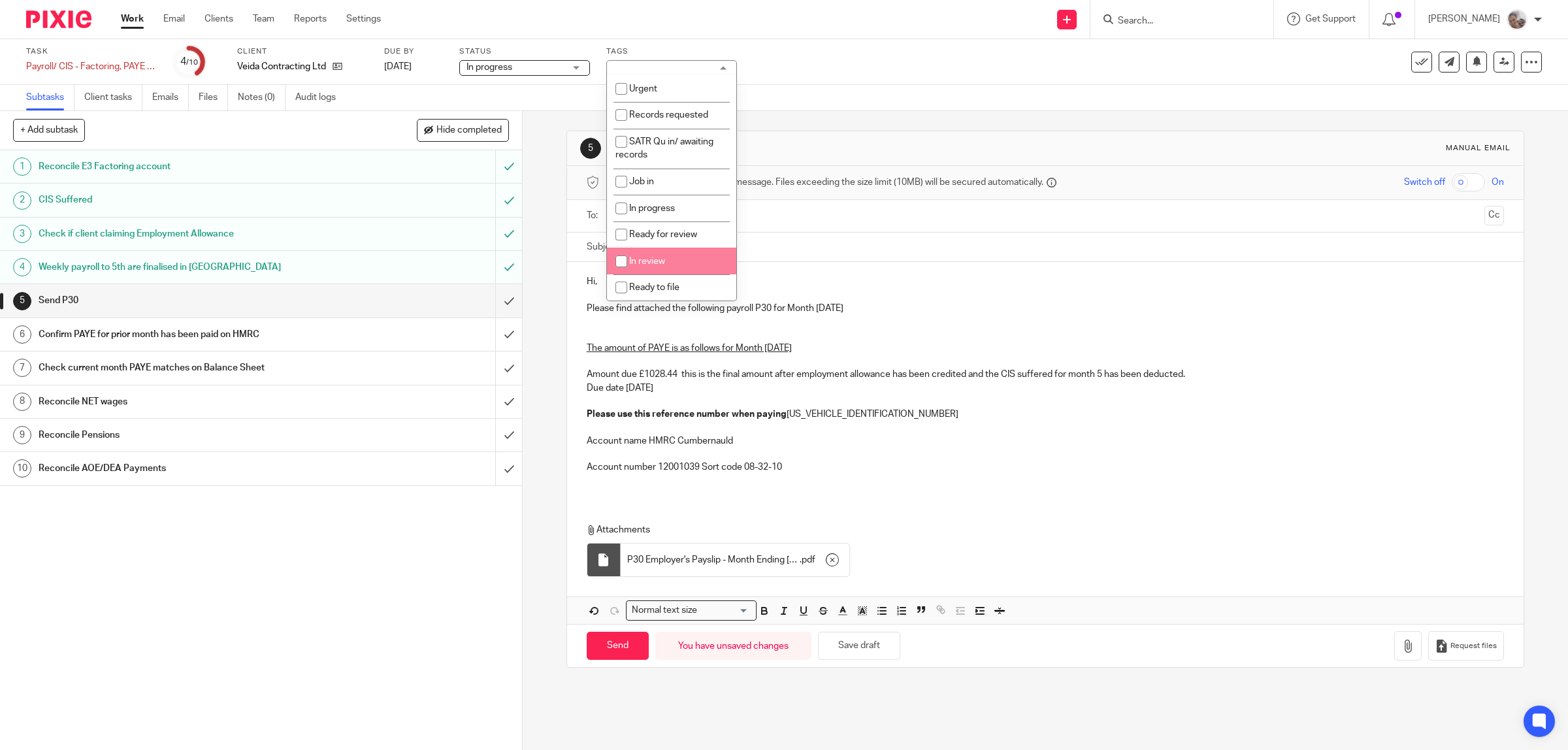
scroll to position [245, 0]
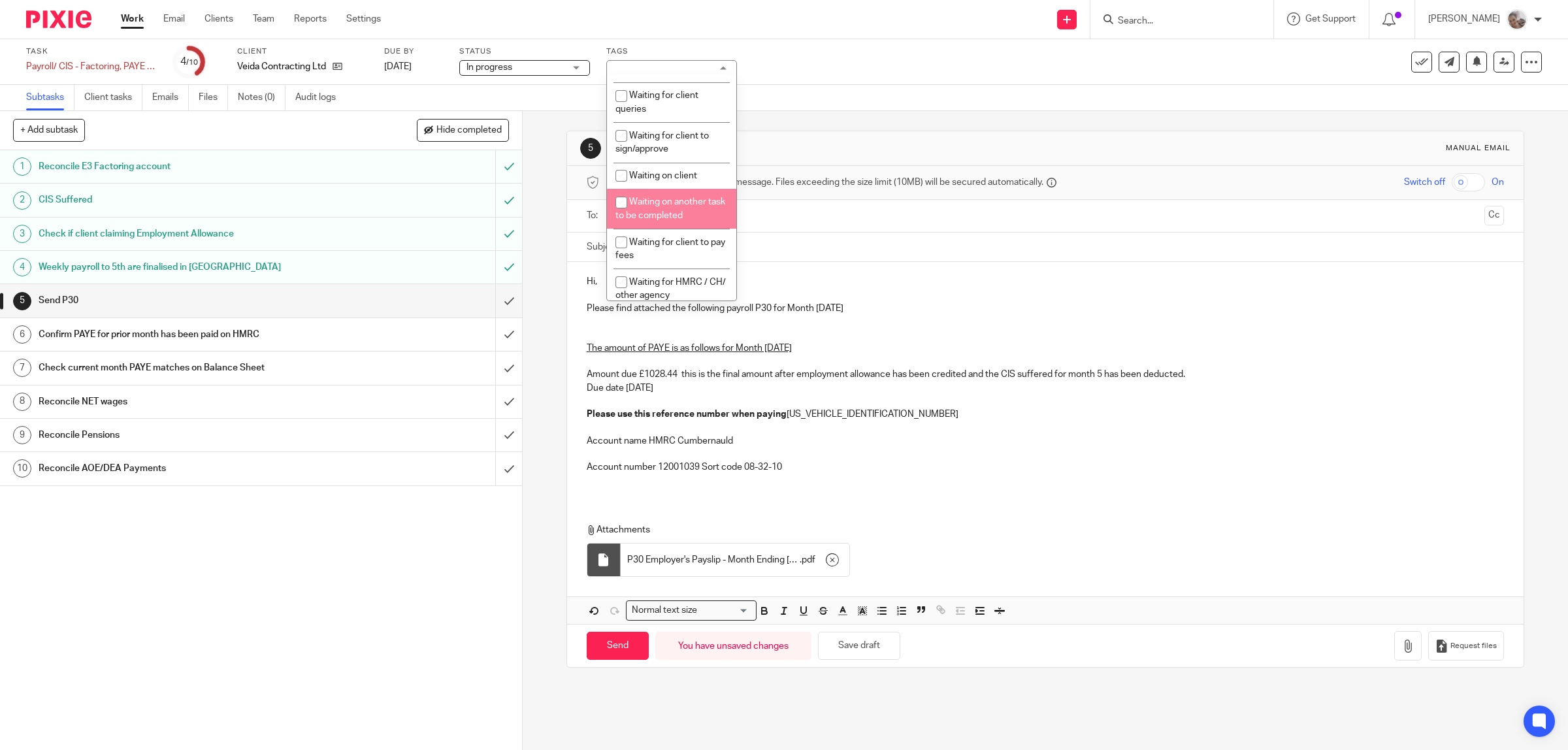
click at [686, 217] on li "Waiting on another task to be completed" at bounding box center [671, 209] width 129 height 40
checkbox input "true"
click at [275, 105] on link "Notes (0)" at bounding box center [261, 97] width 47 height 25
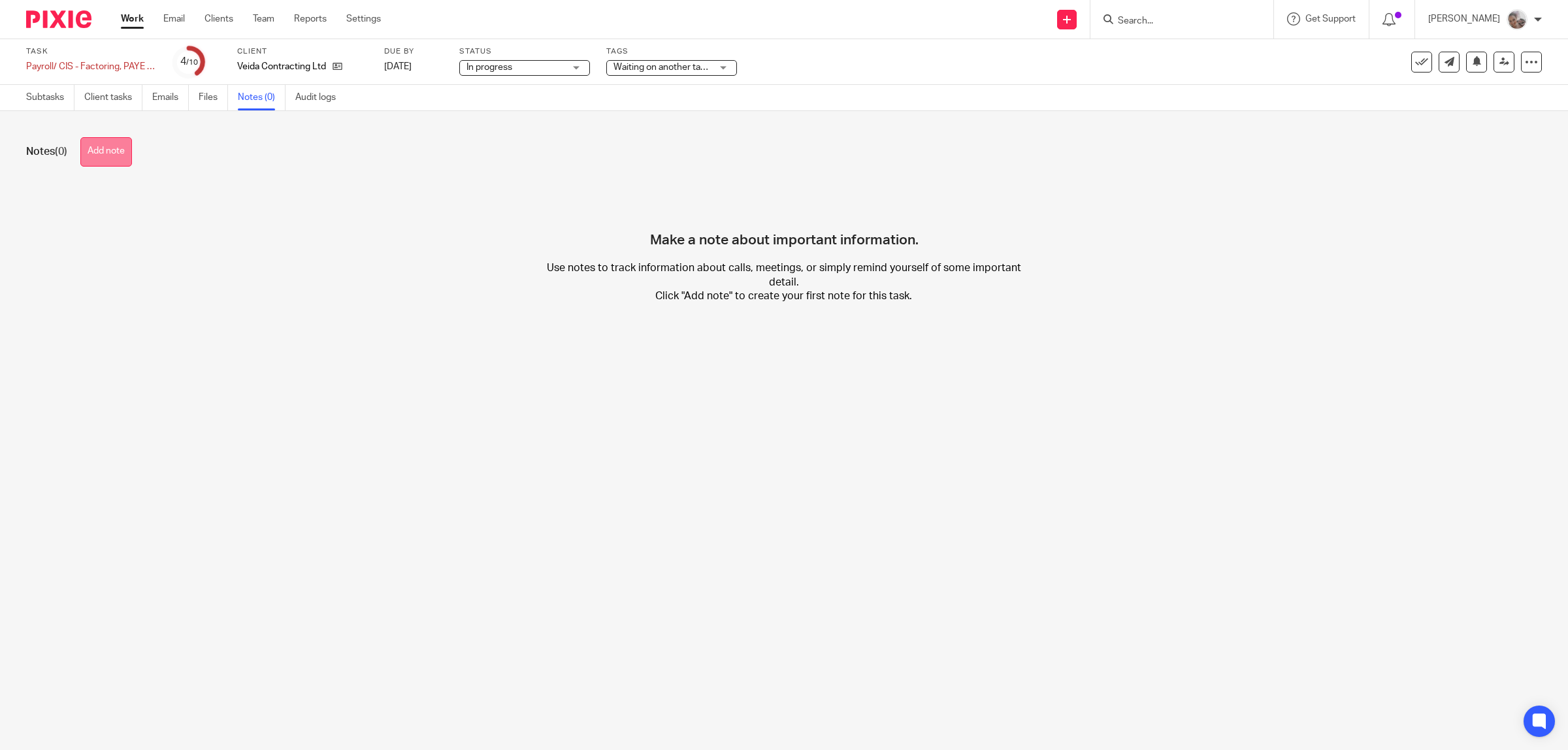
click at [113, 155] on button "Add note" at bounding box center [106, 152] width 51 height 30
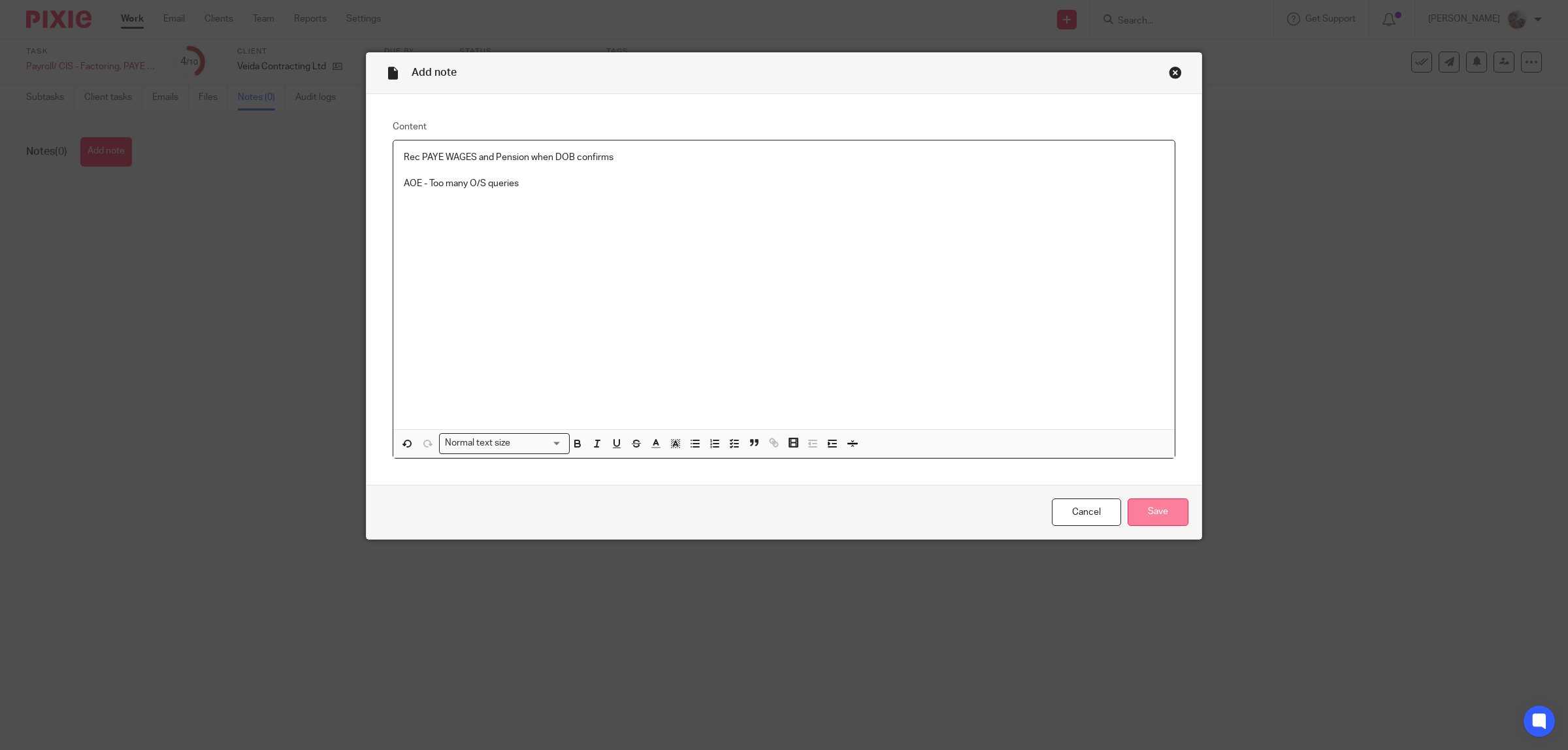
click at [1138, 515] on input "Save" at bounding box center [1158, 512] width 61 height 28
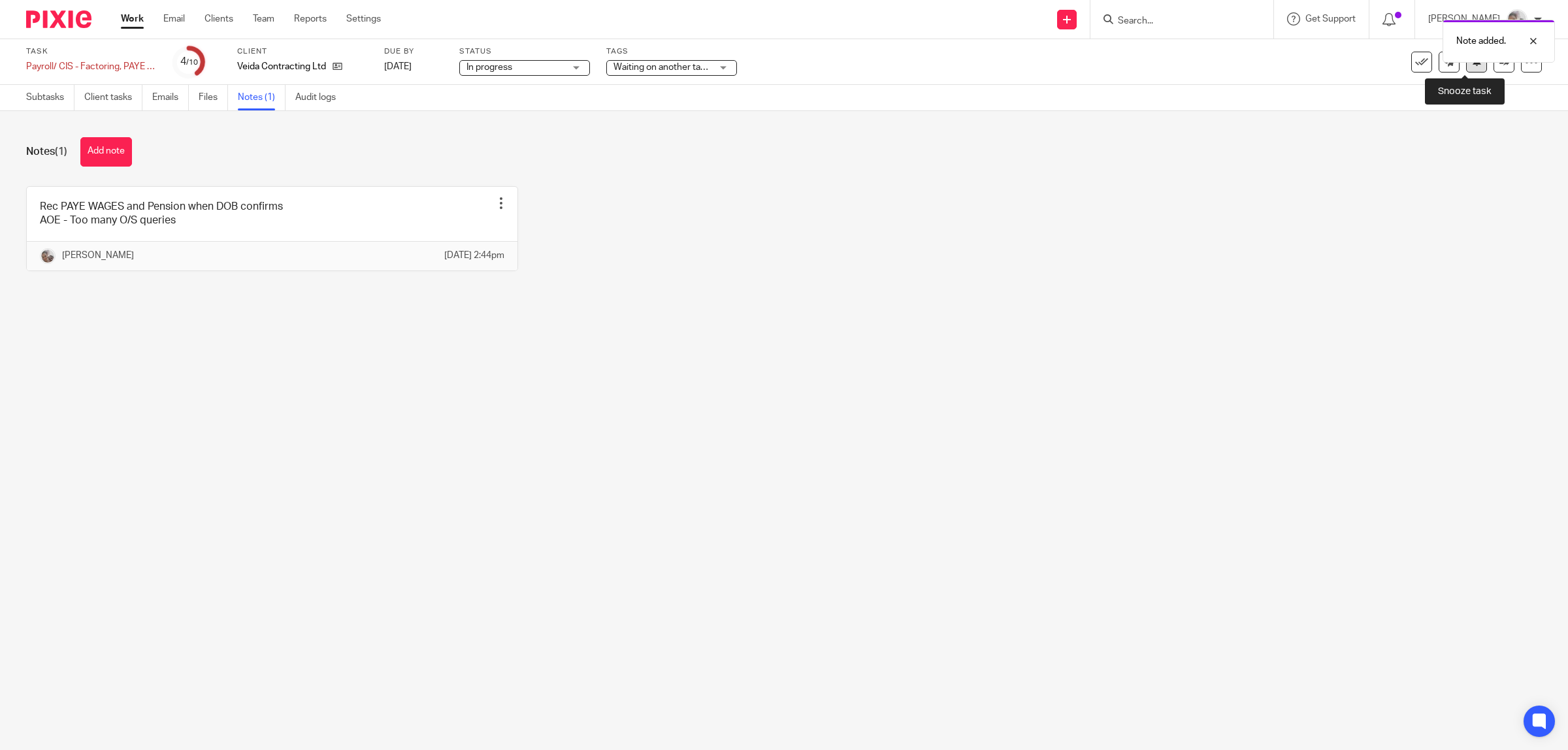
click at [1466, 69] on button at bounding box center [1477, 62] width 21 height 21
click at [985, 338] on main "Task Payroll/ CIS - Factoring, PAYE & CIS month end task - Veida Save Payroll/ …" at bounding box center [784, 375] width 1568 height 750
click at [128, 21] on link "Work" at bounding box center [132, 19] width 23 height 13
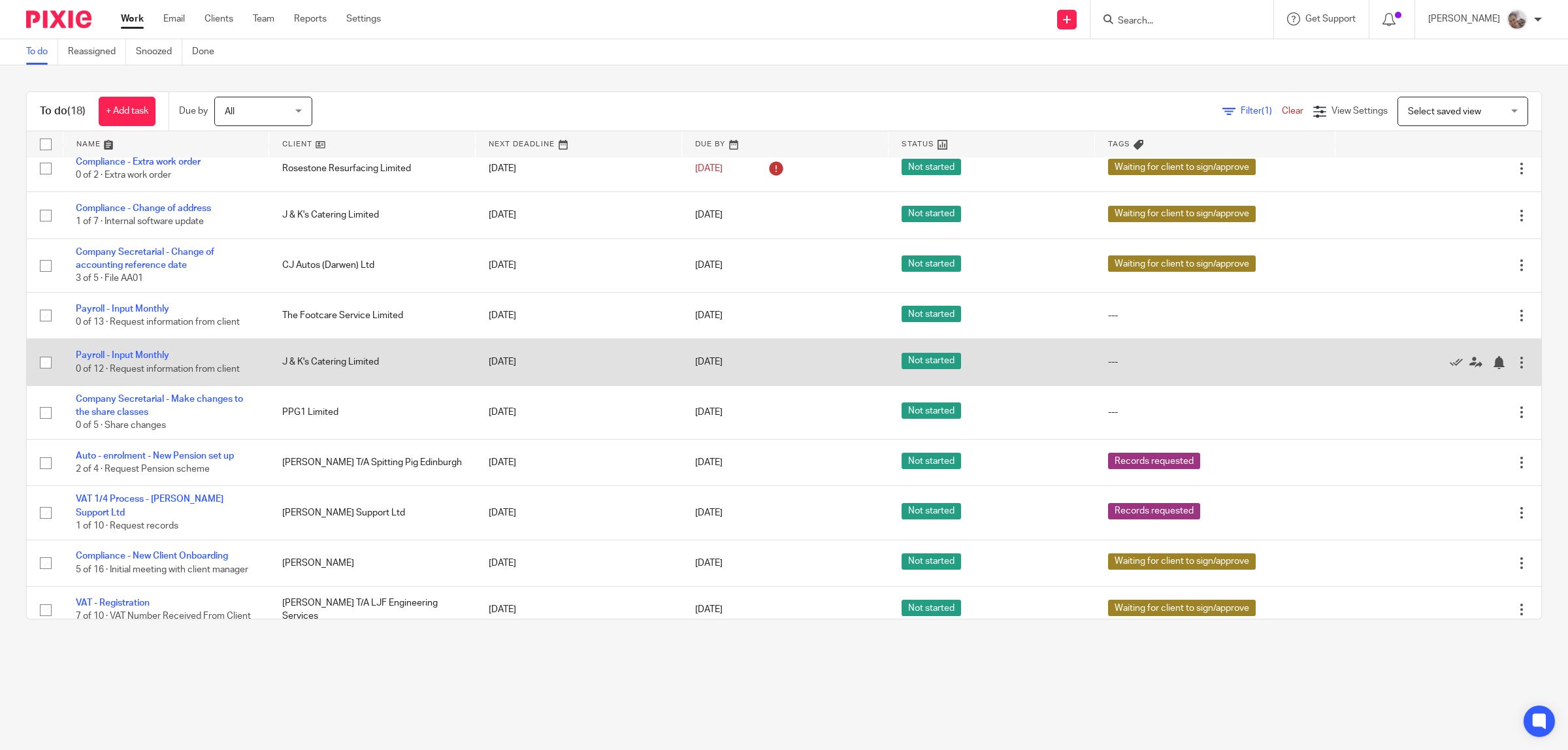
scroll to position [408, 0]
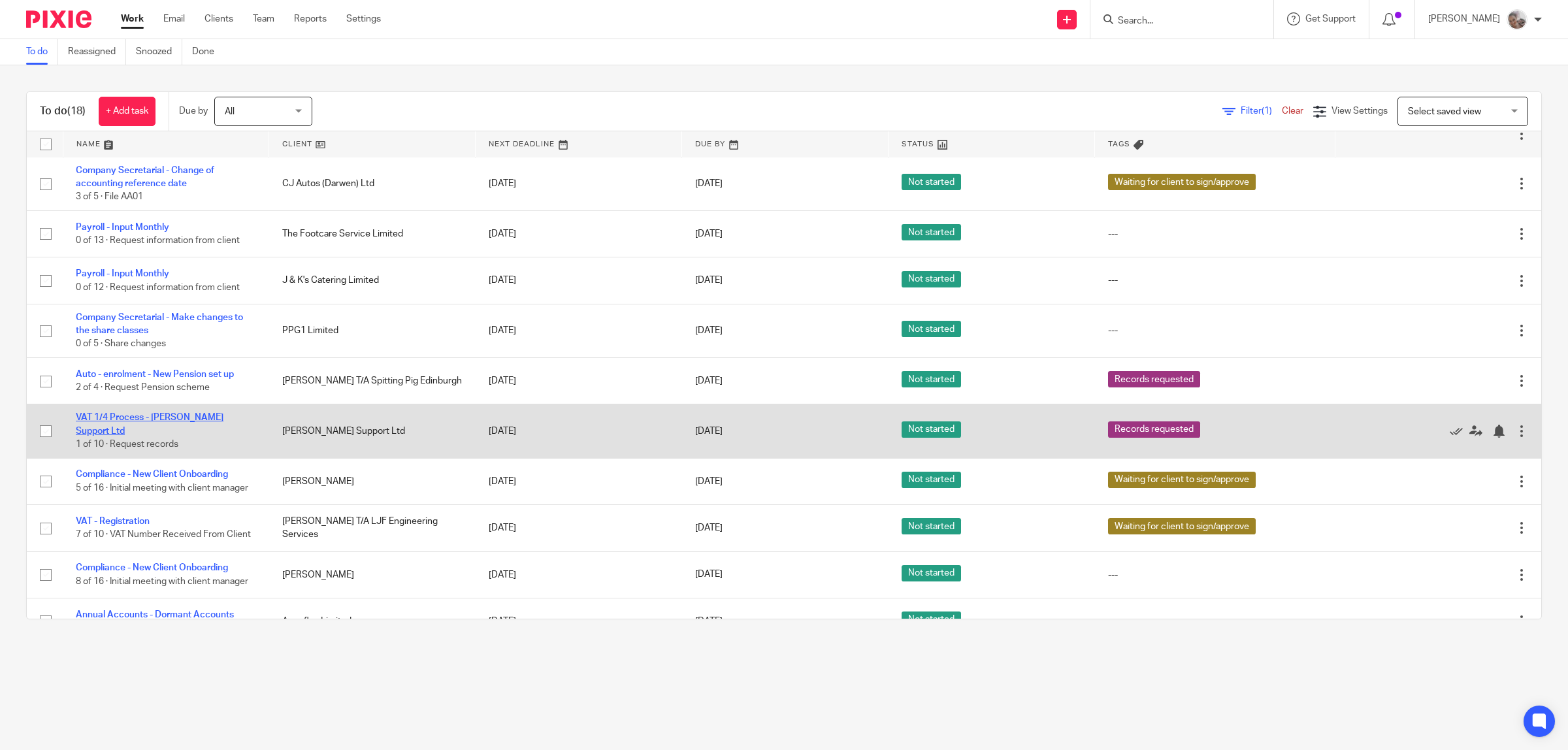
click at [144, 421] on link "VAT 1/4 Process - [PERSON_NAME] Support Ltd" at bounding box center [149, 423] width 148 height 22
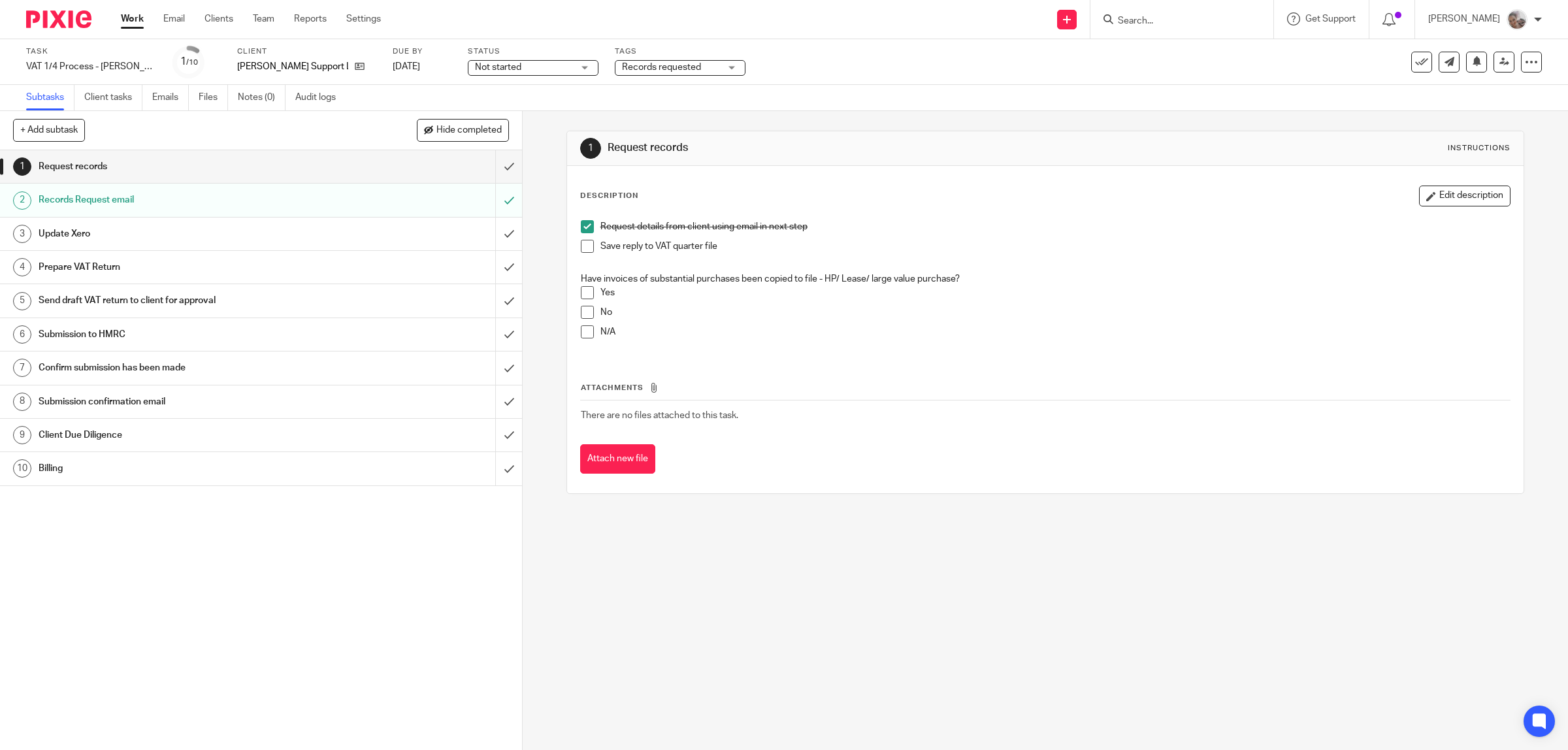
click at [654, 70] on span "Records requested" at bounding box center [661, 67] width 79 height 9
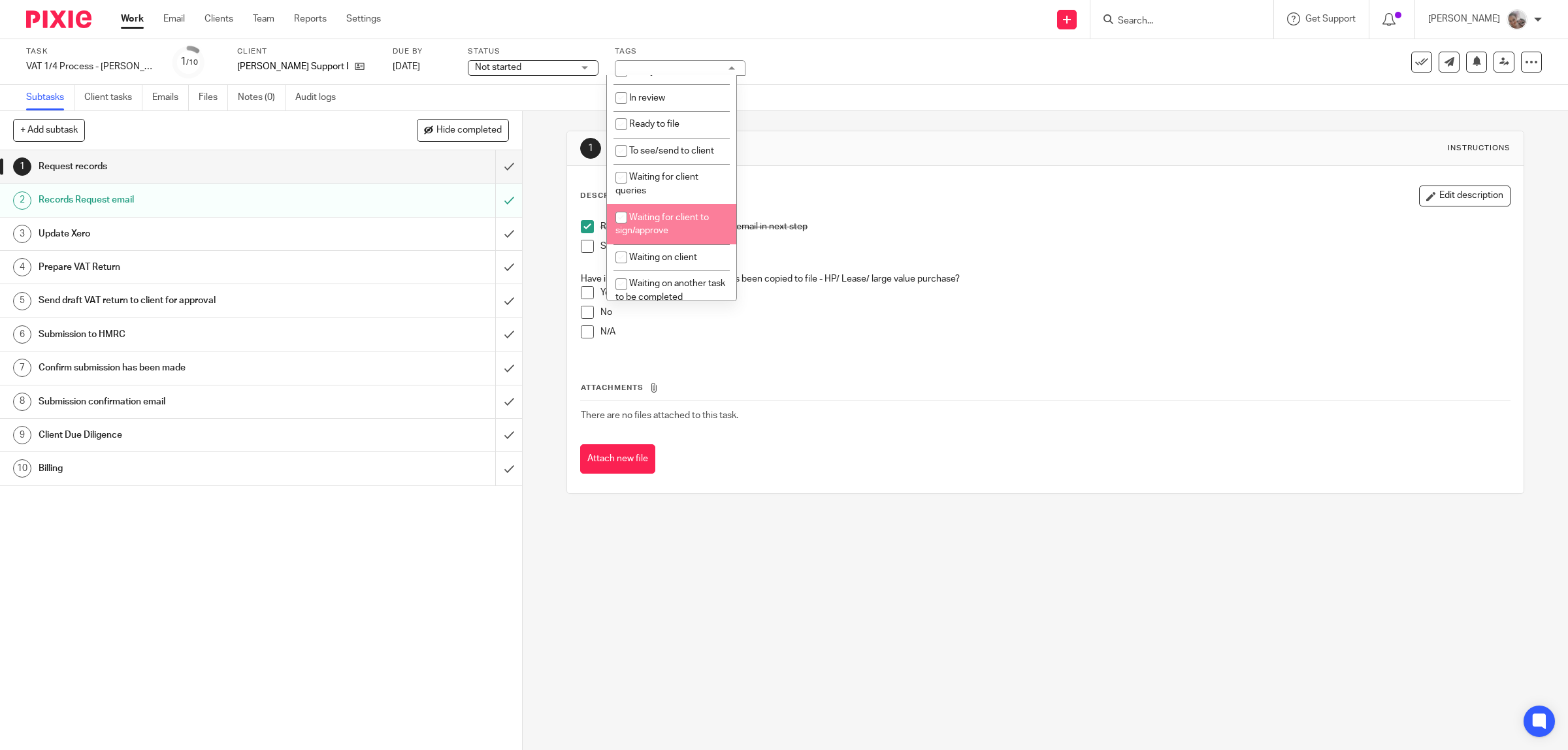
scroll to position [327, 0]
click at [682, 227] on li "Do not chase see notes" at bounding box center [671, 240] width 129 height 27
checkbox input "true"
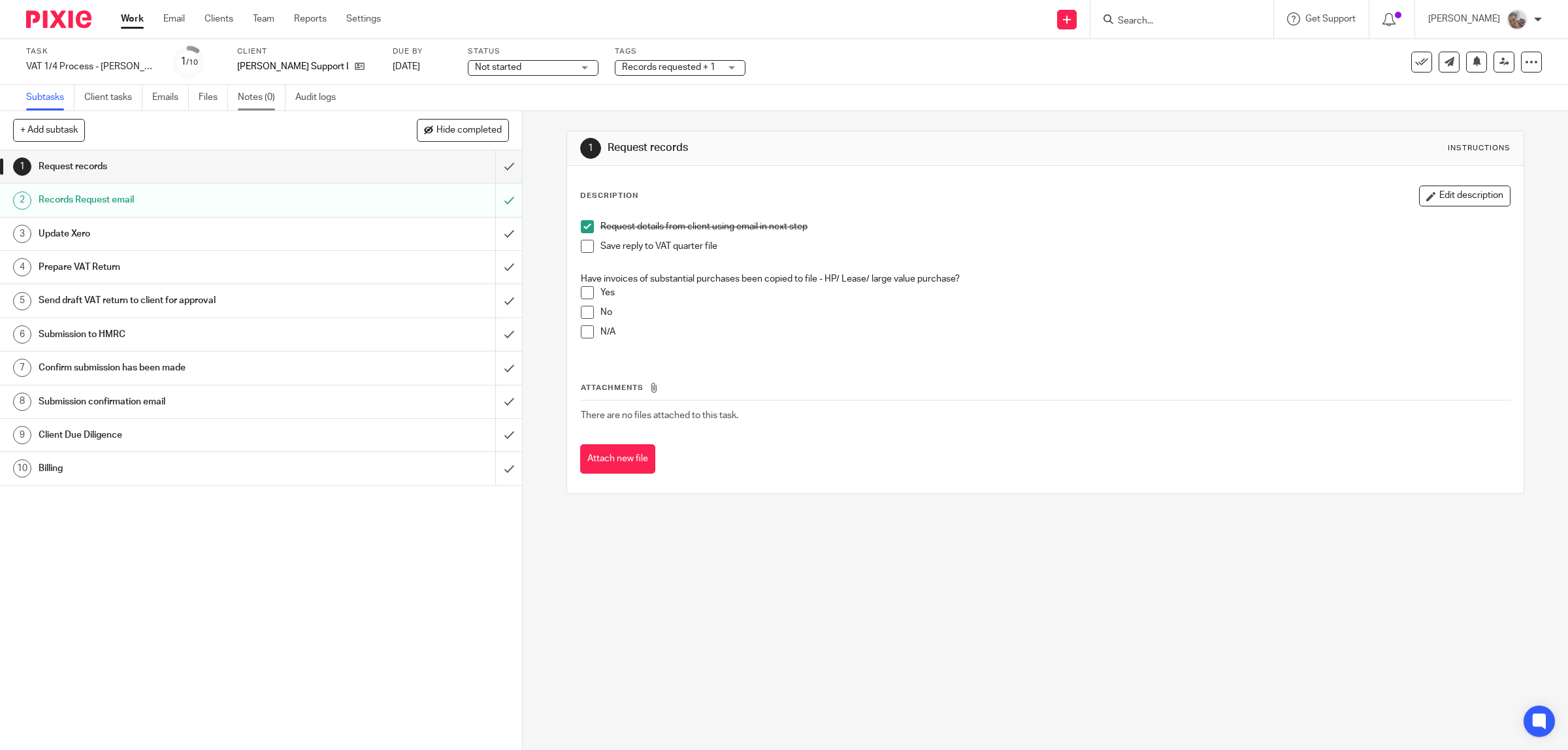
click at [255, 99] on link "Notes (0)" at bounding box center [261, 97] width 47 height 25
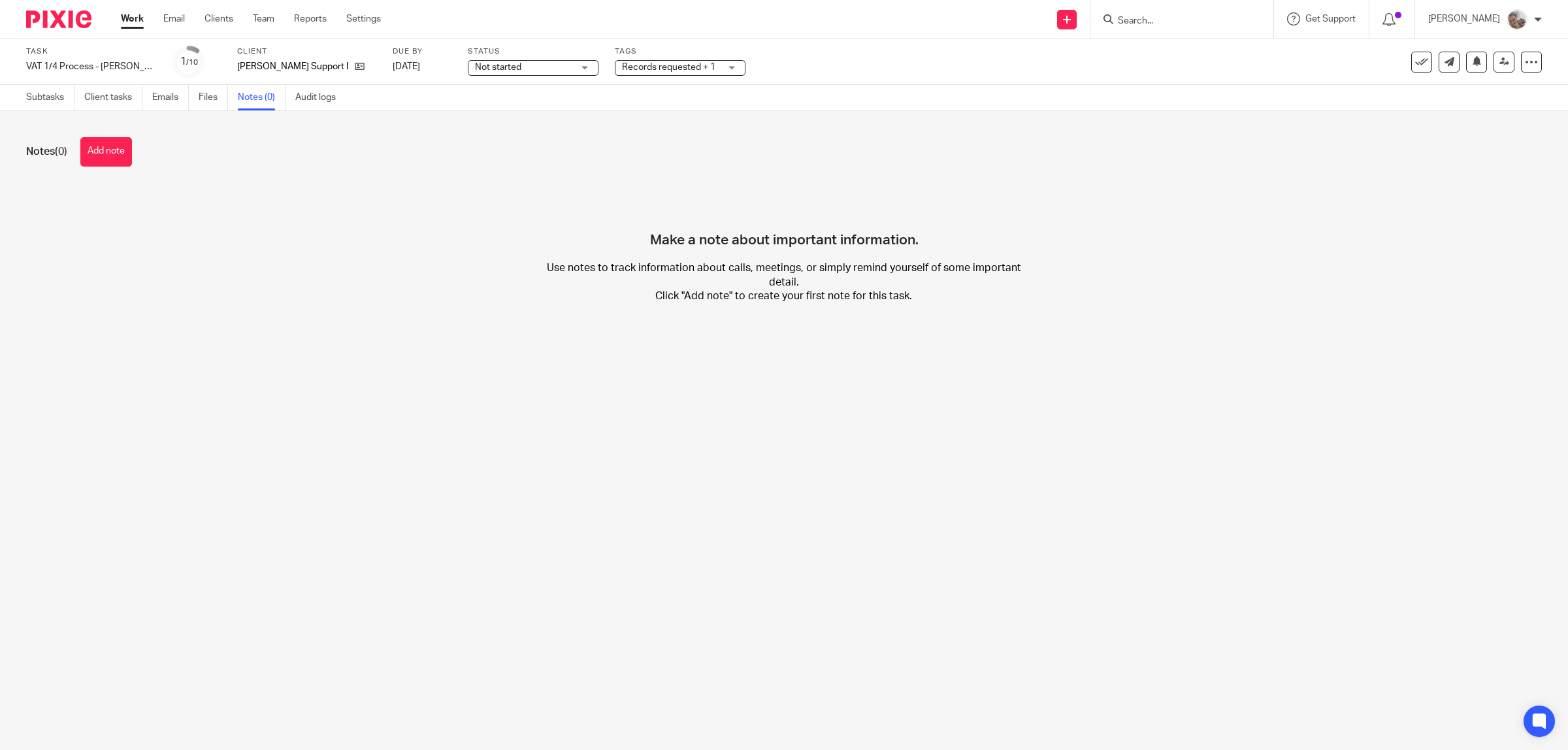
click at [91, 149] on button "Add note" at bounding box center [106, 152] width 51 height 30
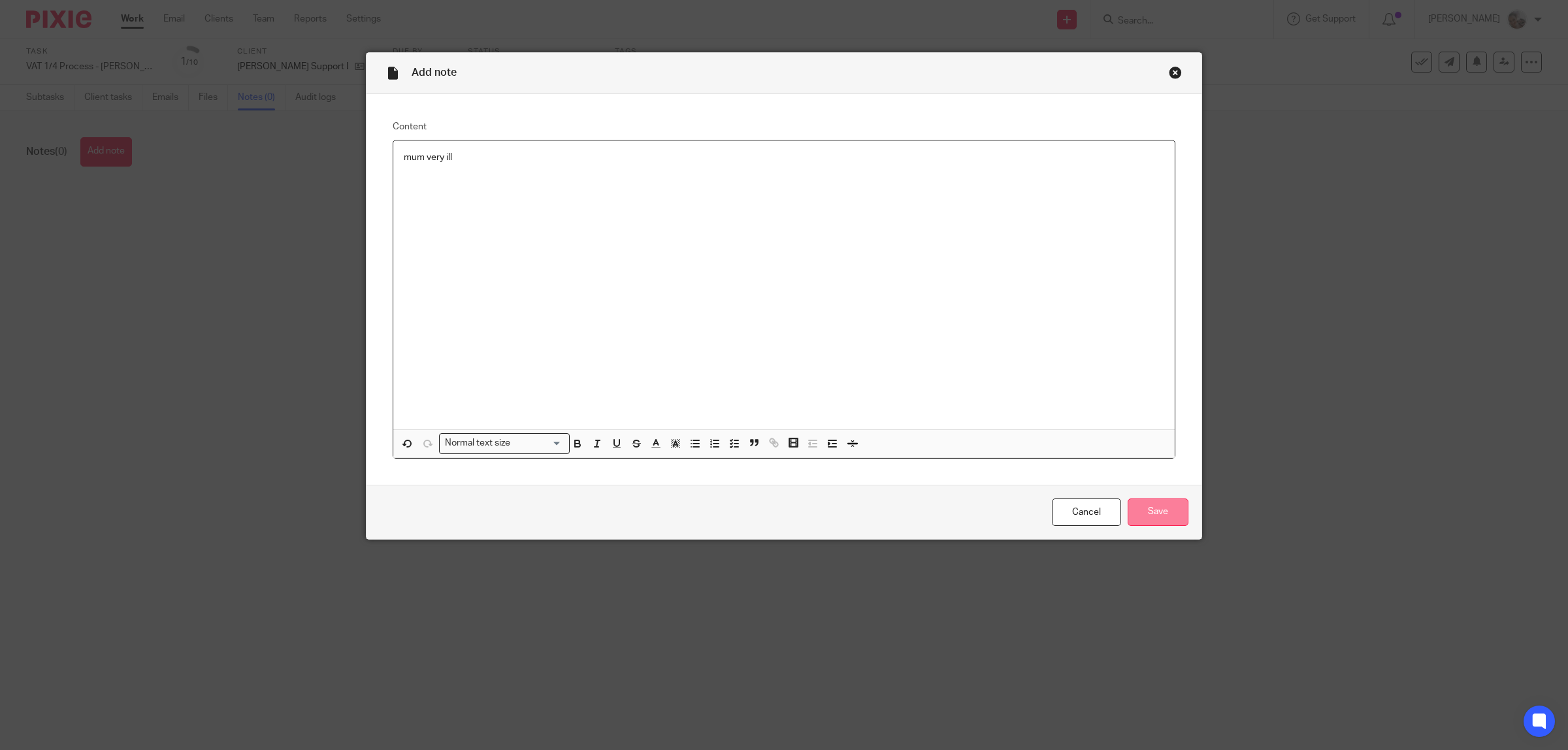
click at [1173, 516] on input "Save" at bounding box center [1158, 512] width 61 height 28
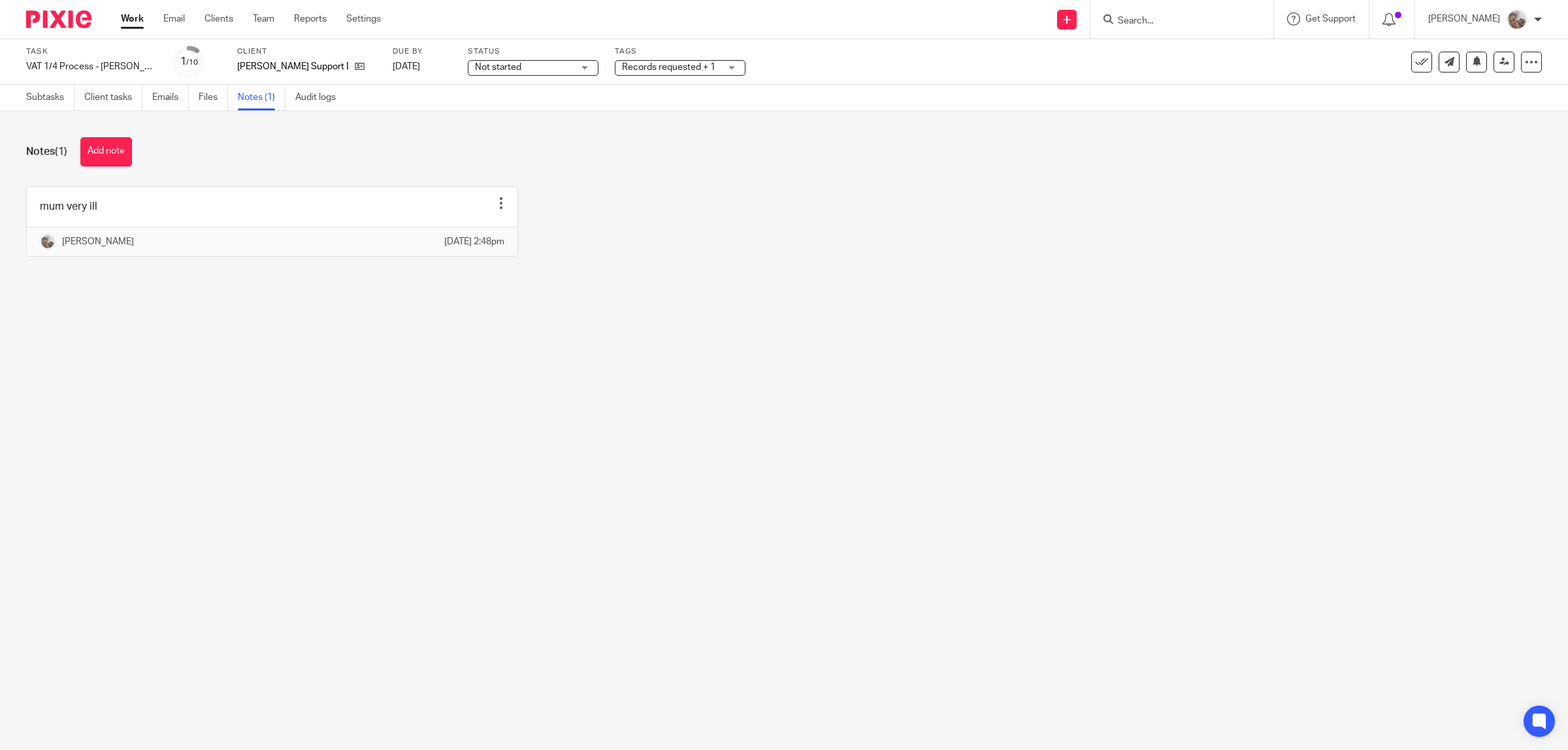
click at [128, 20] on link "Work" at bounding box center [132, 19] width 23 height 13
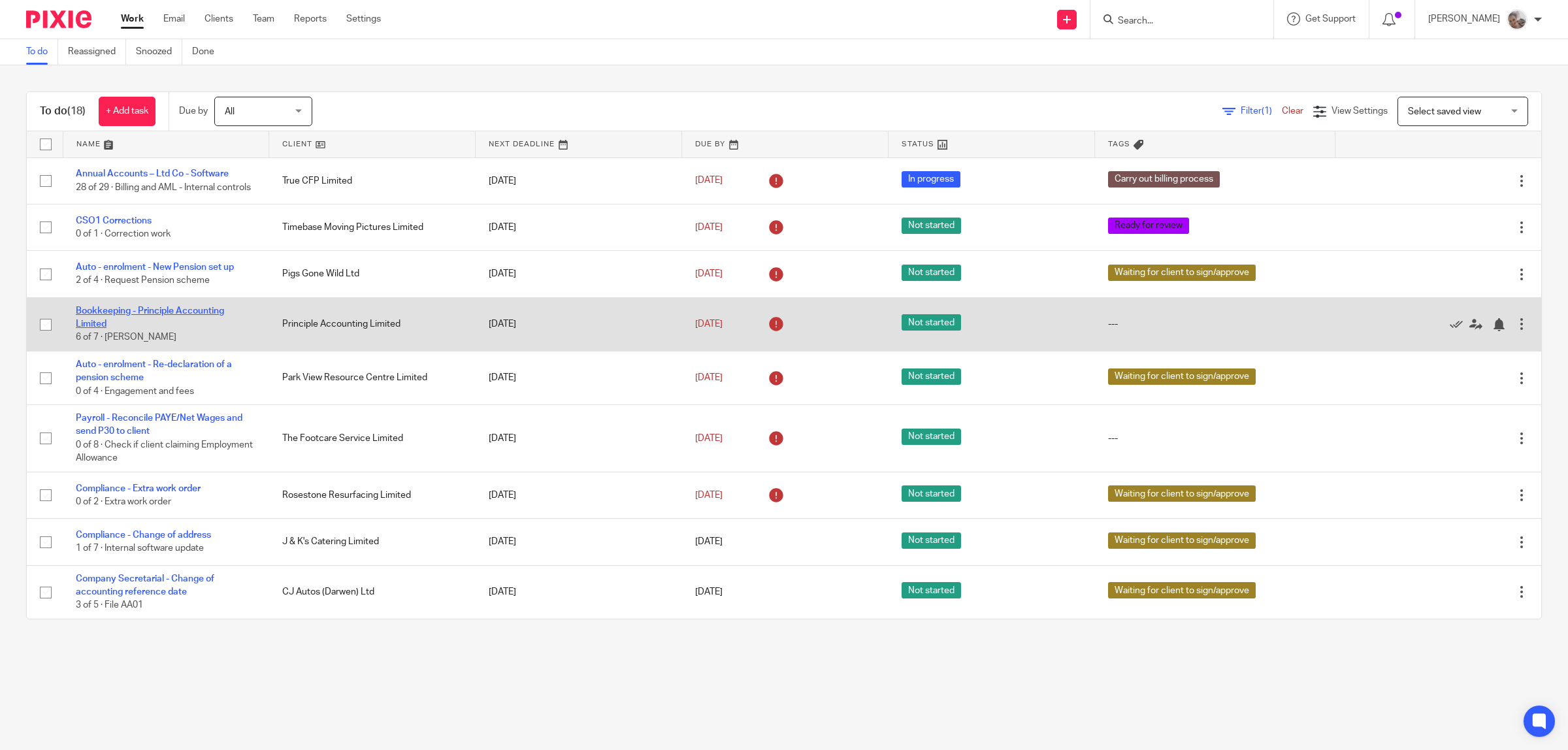
click at [150, 316] on link "Bookkeeping - Principle Accounting Limited" at bounding box center [150, 317] width 148 height 22
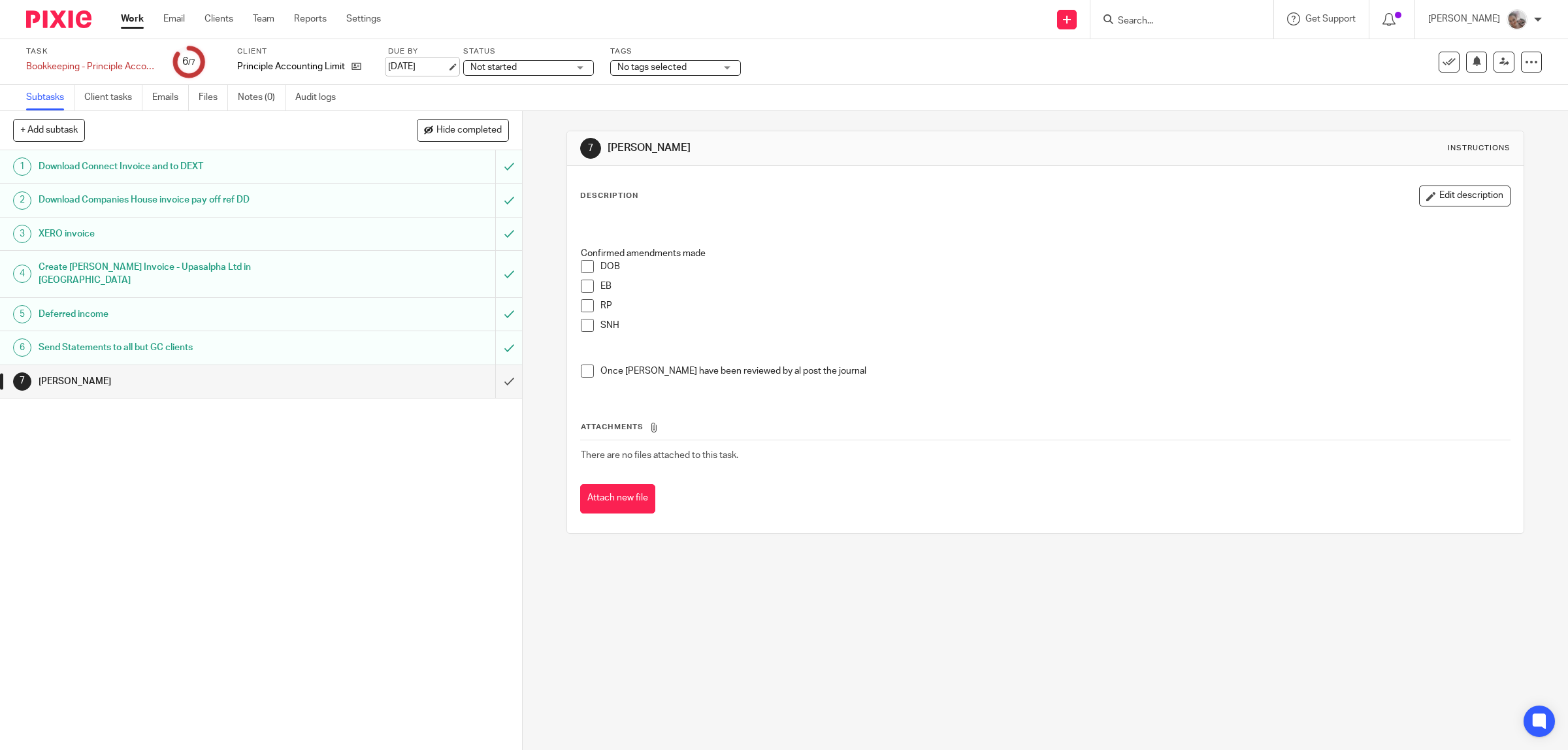
click at [428, 63] on link "1 Sep 2025" at bounding box center [417, 67] width 59 height 14
click at [387, 556] on div "1 Download Connect Invoice and to DEXT 2 Download Companies House invoice pay o…" at bounding box center [261, 450] width 522 height 600
click at [1471, 69] on button at bounding box center [1477, 62] width 21 height 21
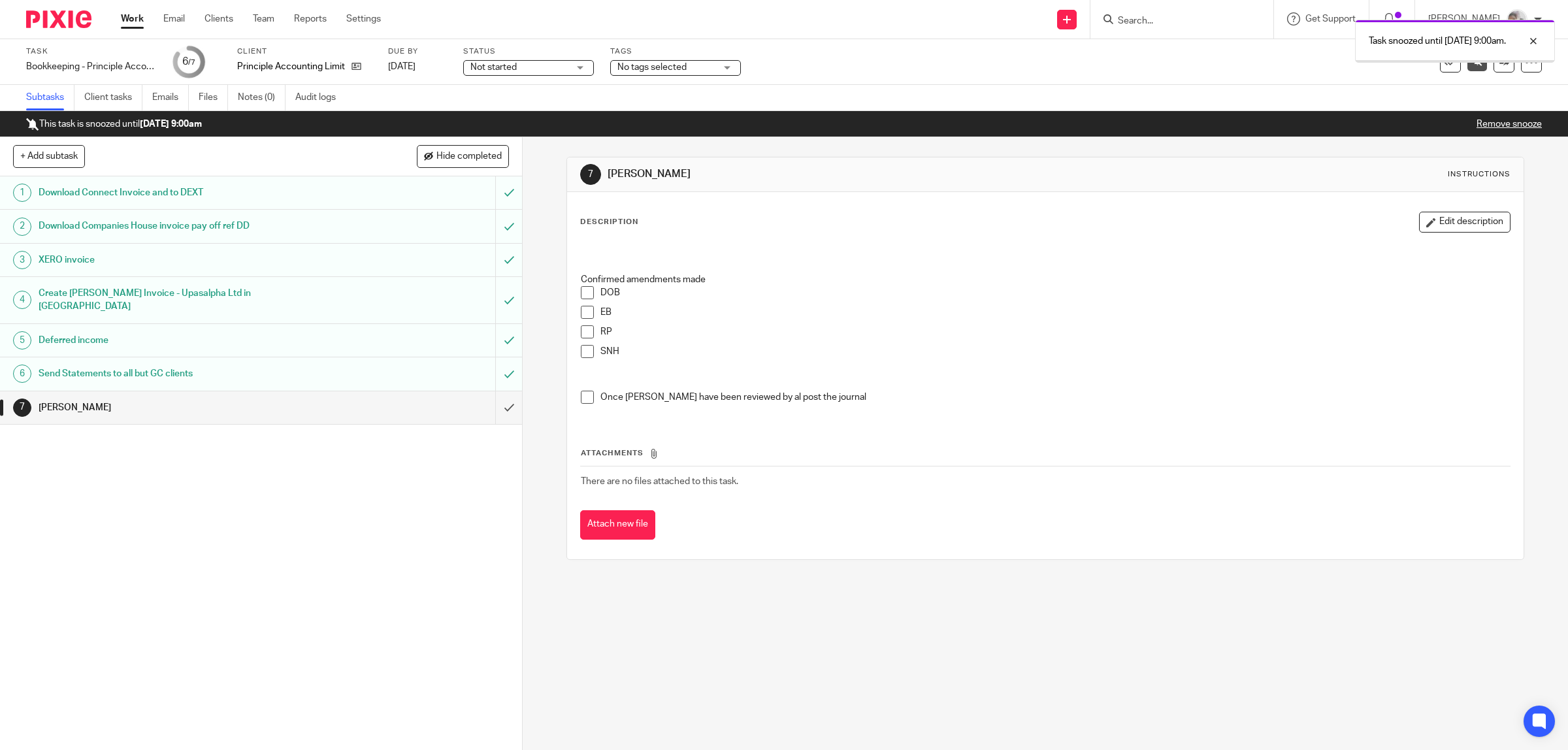
click at [134, 21] on link "Work" at bounding box center [132, 19] width 23 height 13
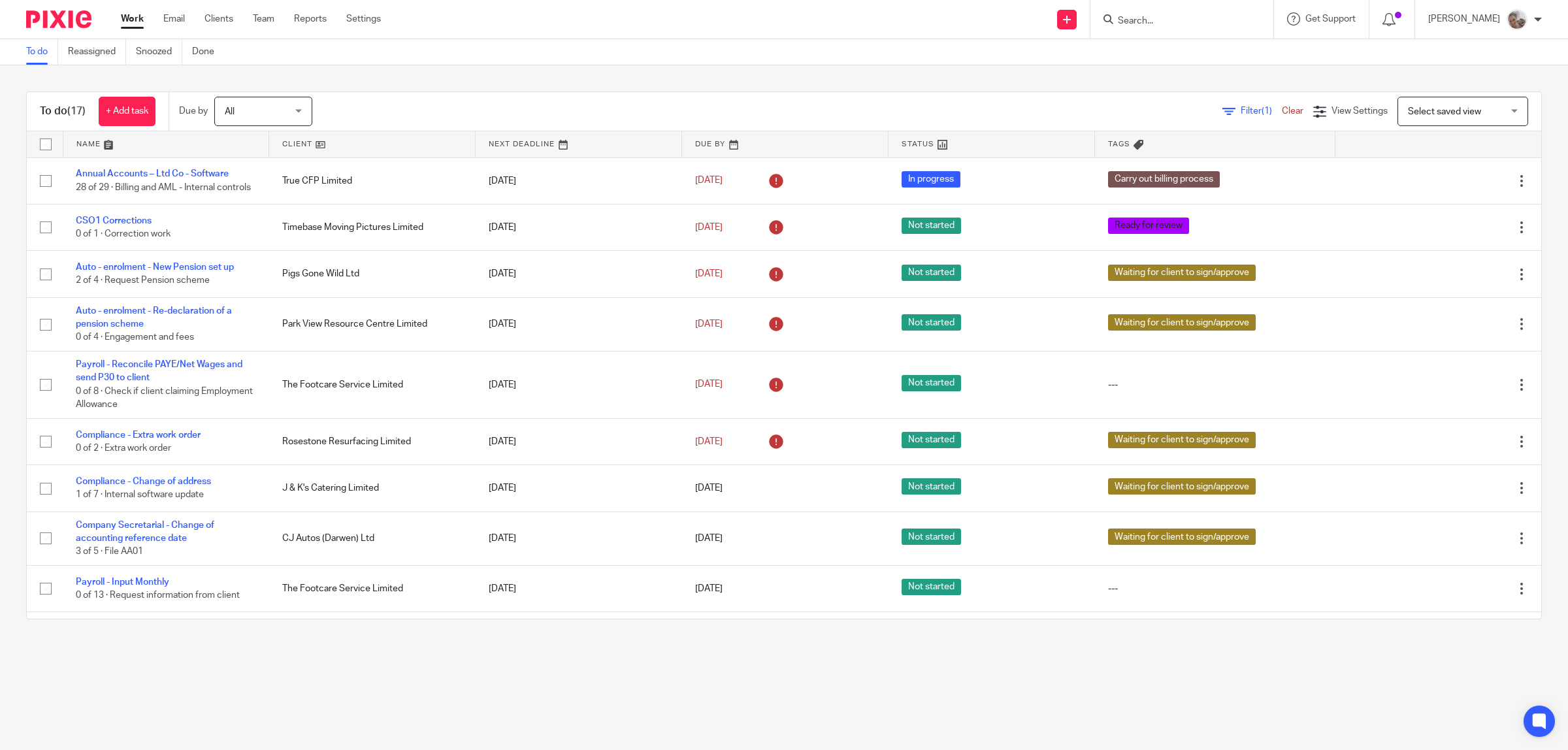
click at [1178, 24] on input "Search" at bounding box center [1175, 21] width 117 height 12
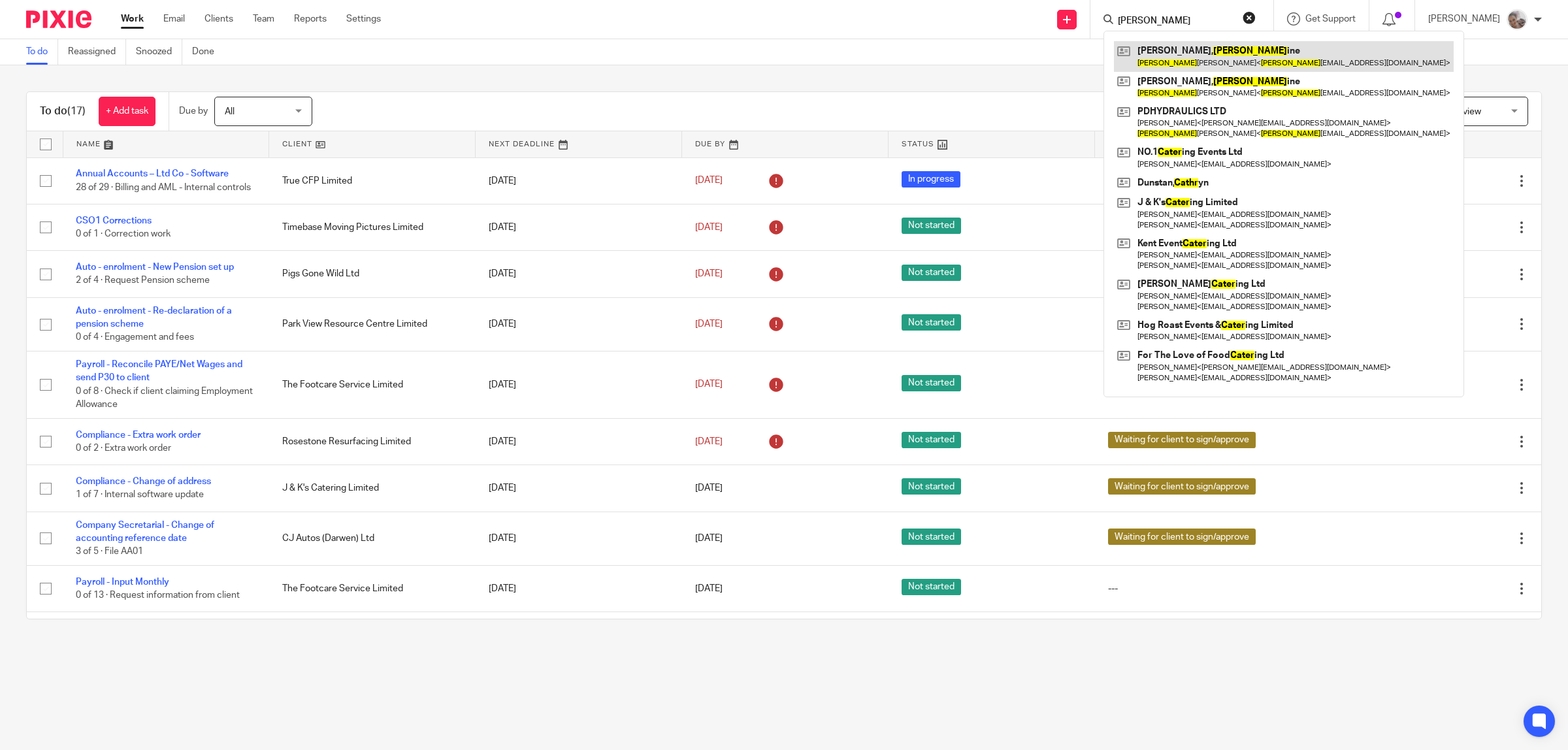
type input "cather"
click at [1203, 53] on link at bounding box center [1284, 56] width 340 height 30
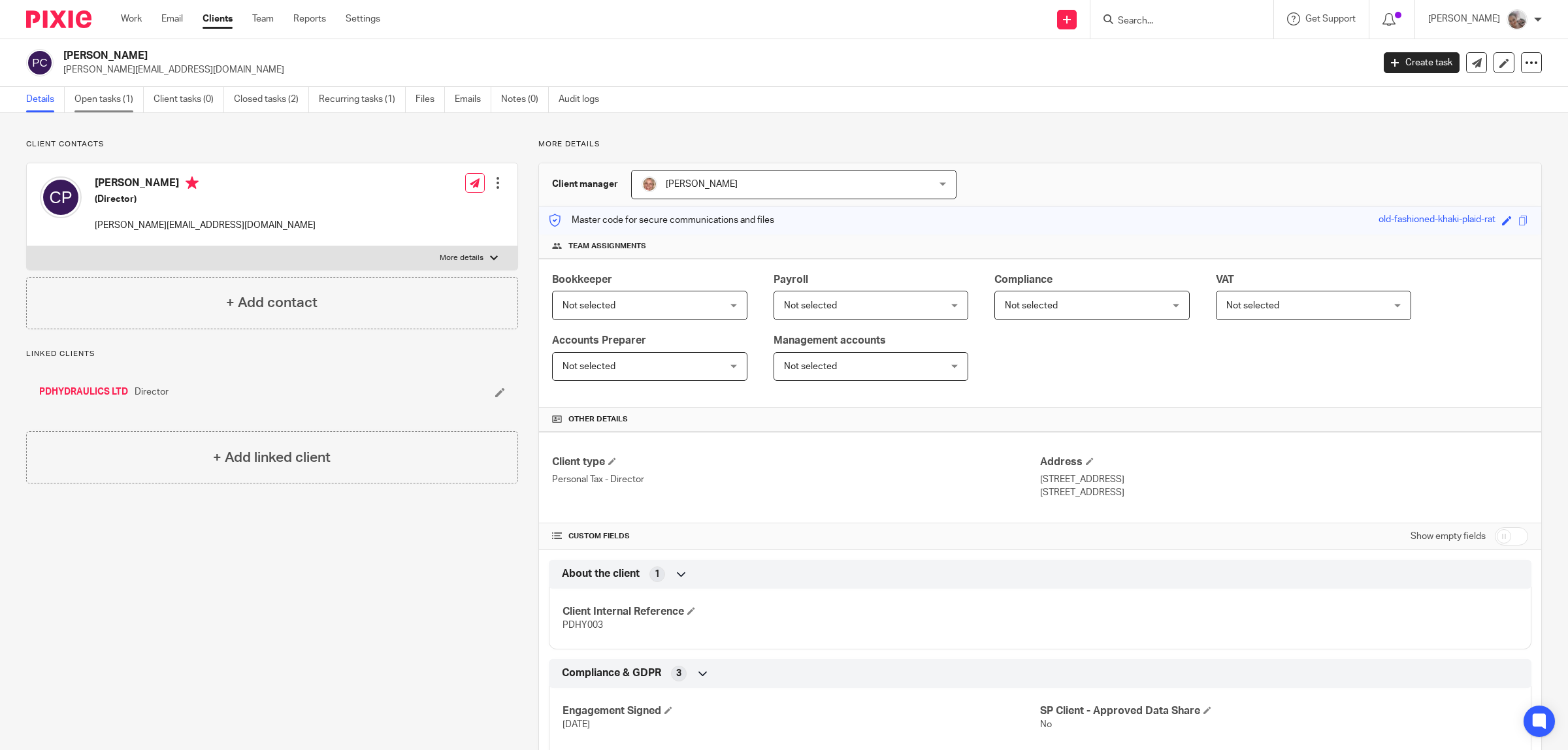
click at [100, 92] on link "Open tasks (1)" at bounding box center [108, 99] width 69 height 25
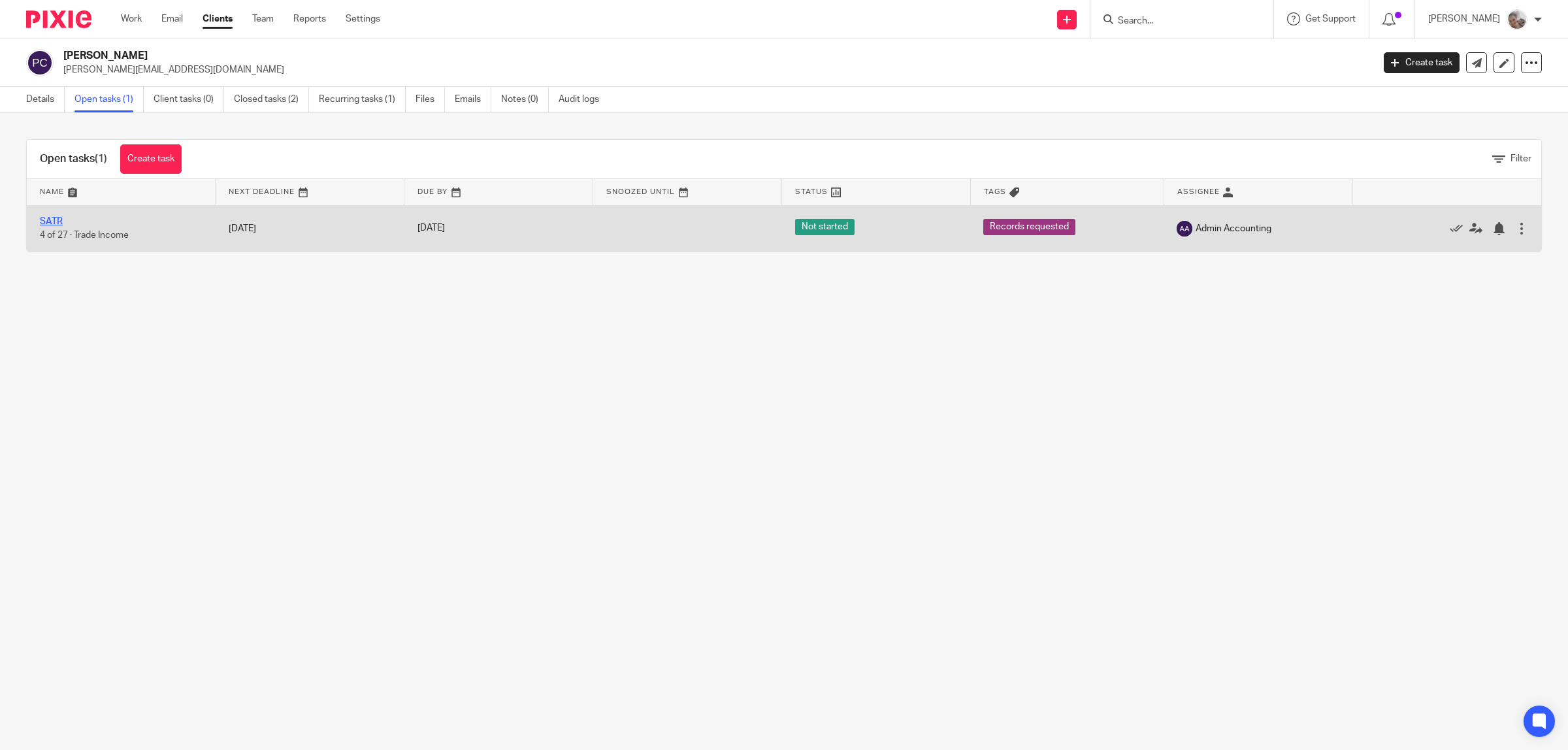
click at [56, 225] on link "SATR" at bounding box center [51, 221] width 23 height 9
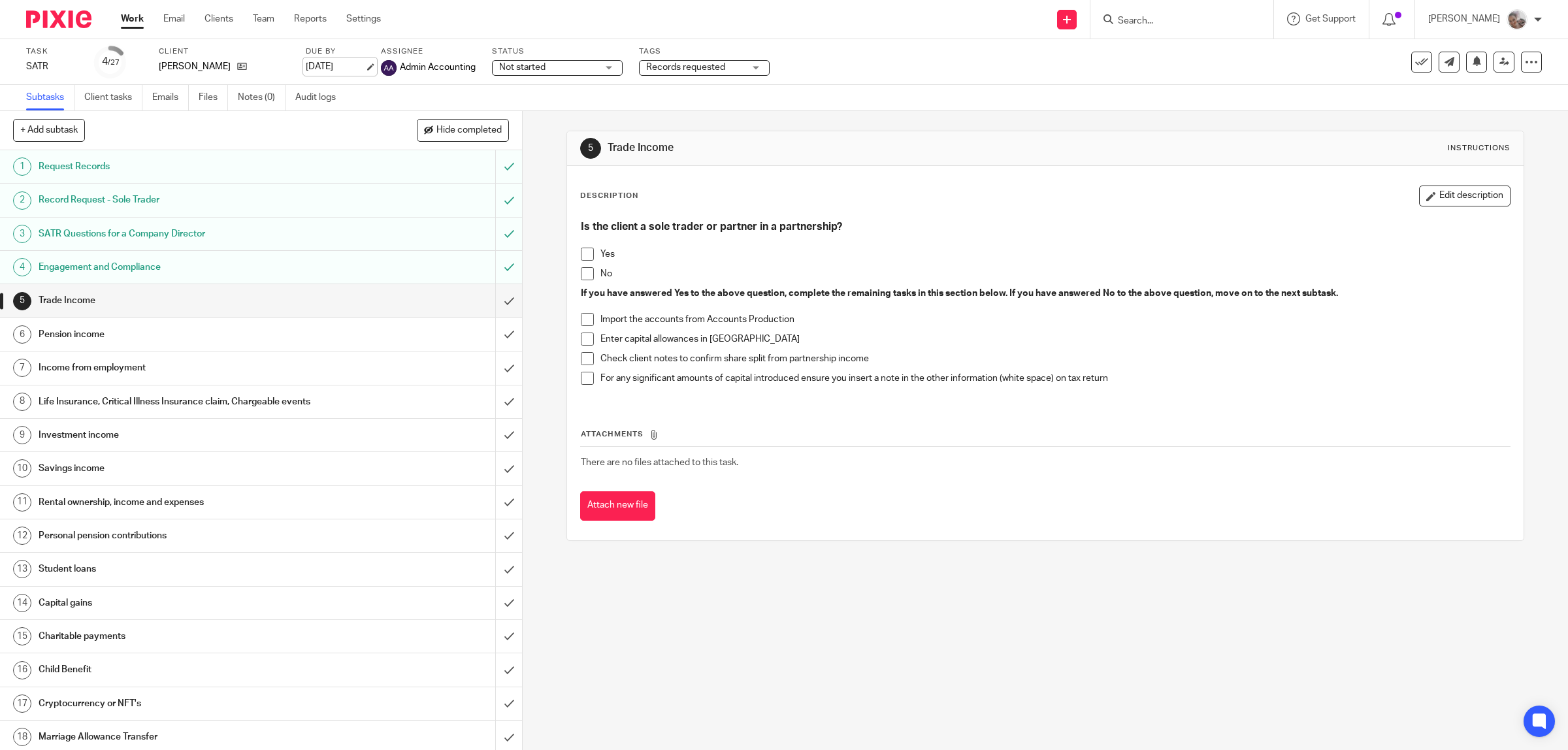
click at [325, 67] on link "30 Oct 2025" at bounding box center [335, 67] width 59 height 14
click at [687, 67] on span "Records requested" at bounding box center [685, 67] width 79 height 9
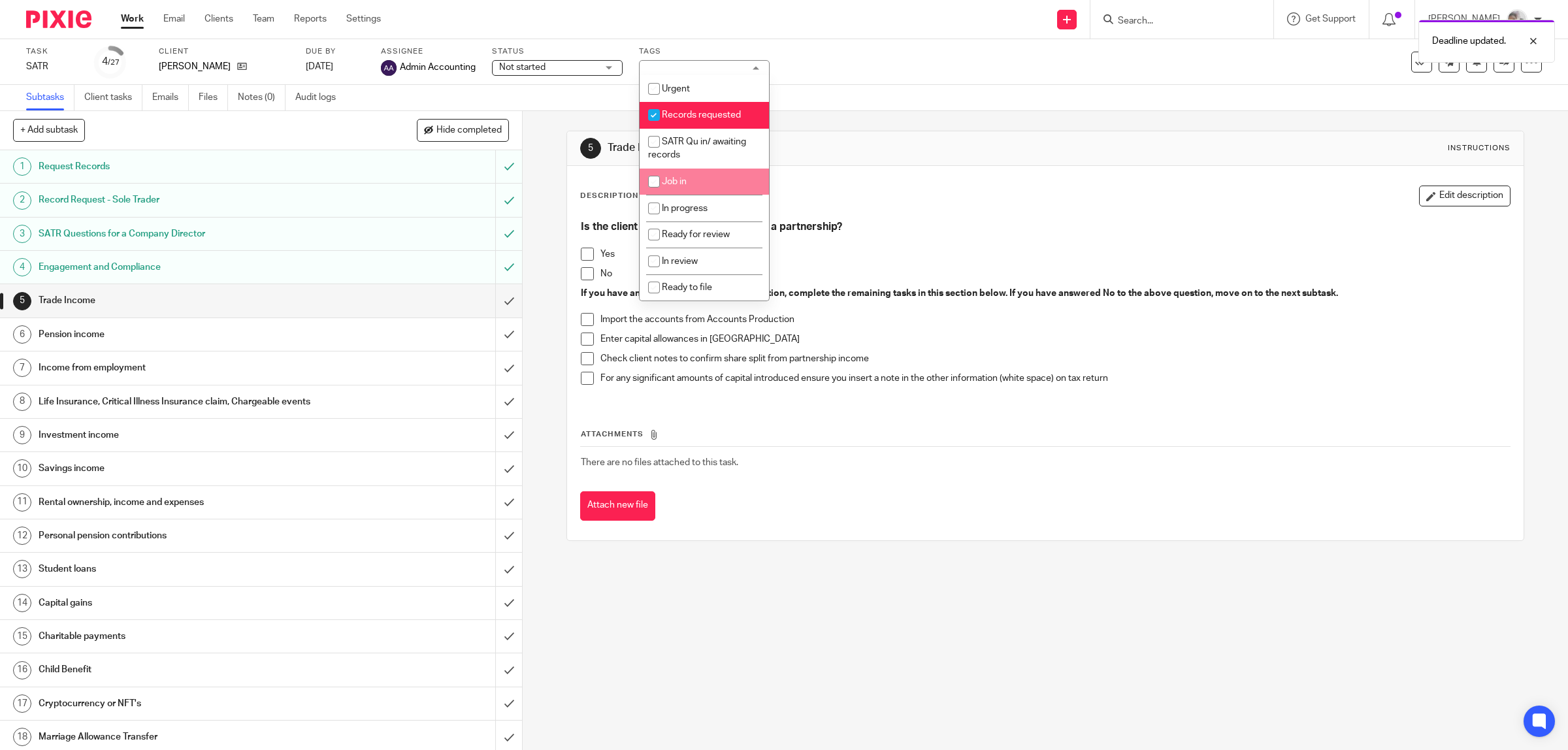
click at [697, 180] on li "Job in" at bounding box center [704, 182] width 129 height 27
checkbox input "true"
click at [678, 113] on span "Records requested" at bounding box center [701, 115] width 79 height 9
checkbox input "false"
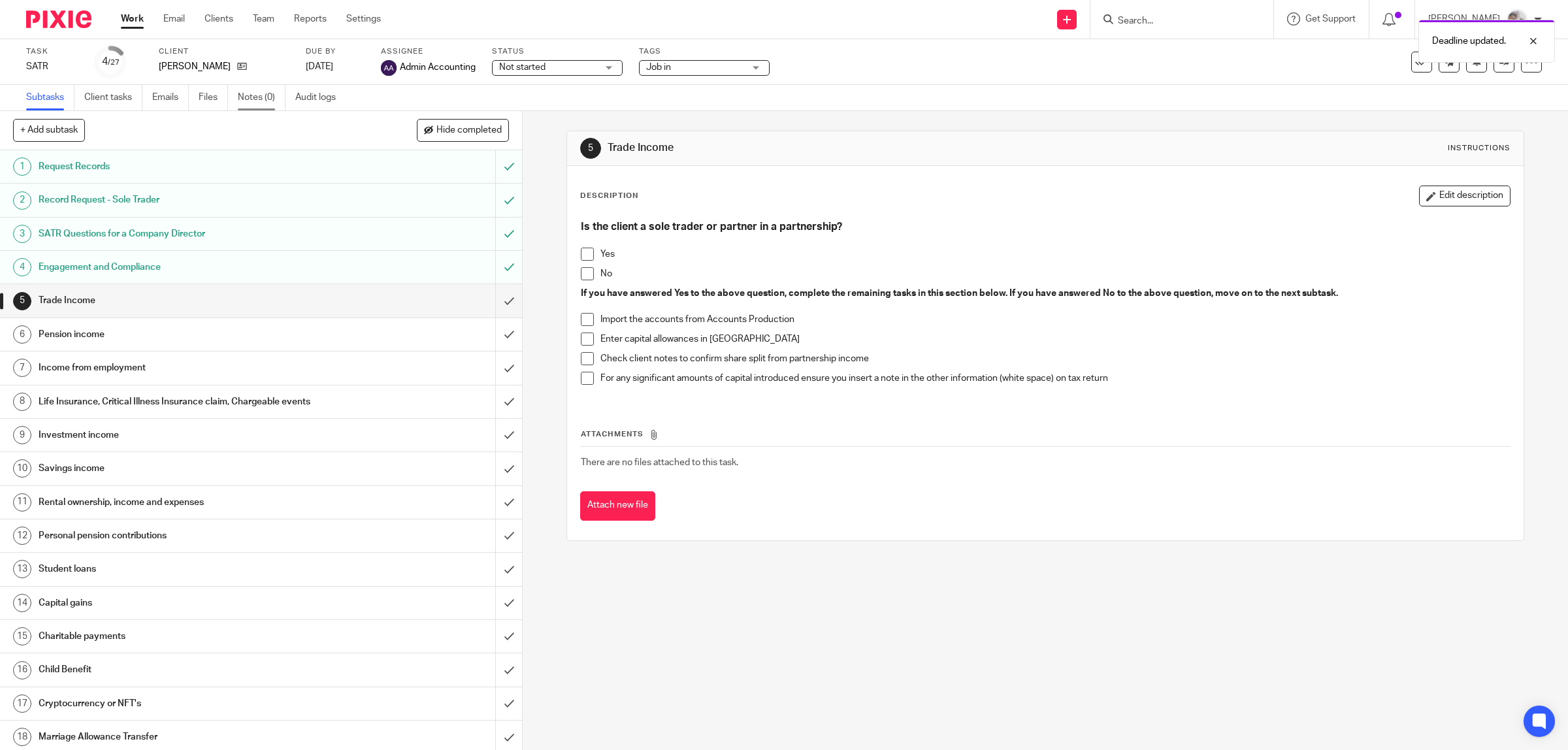
click at [264, 98] on link "Notes (0)" at bounding box center [261, 97] width 47 height 25
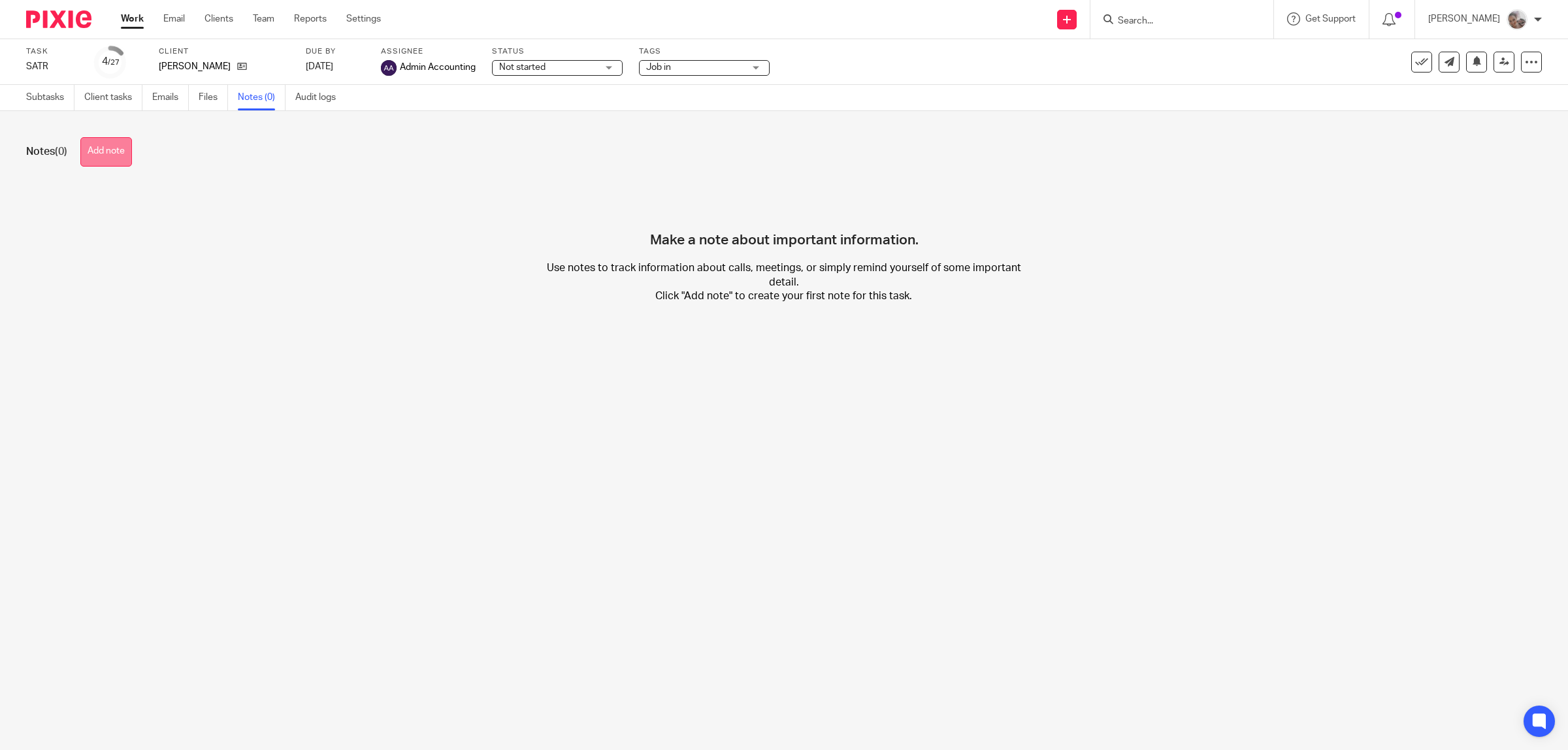
click at [115, 156] on button "Add note" at bounding box center [106, 152] width 51 height 30
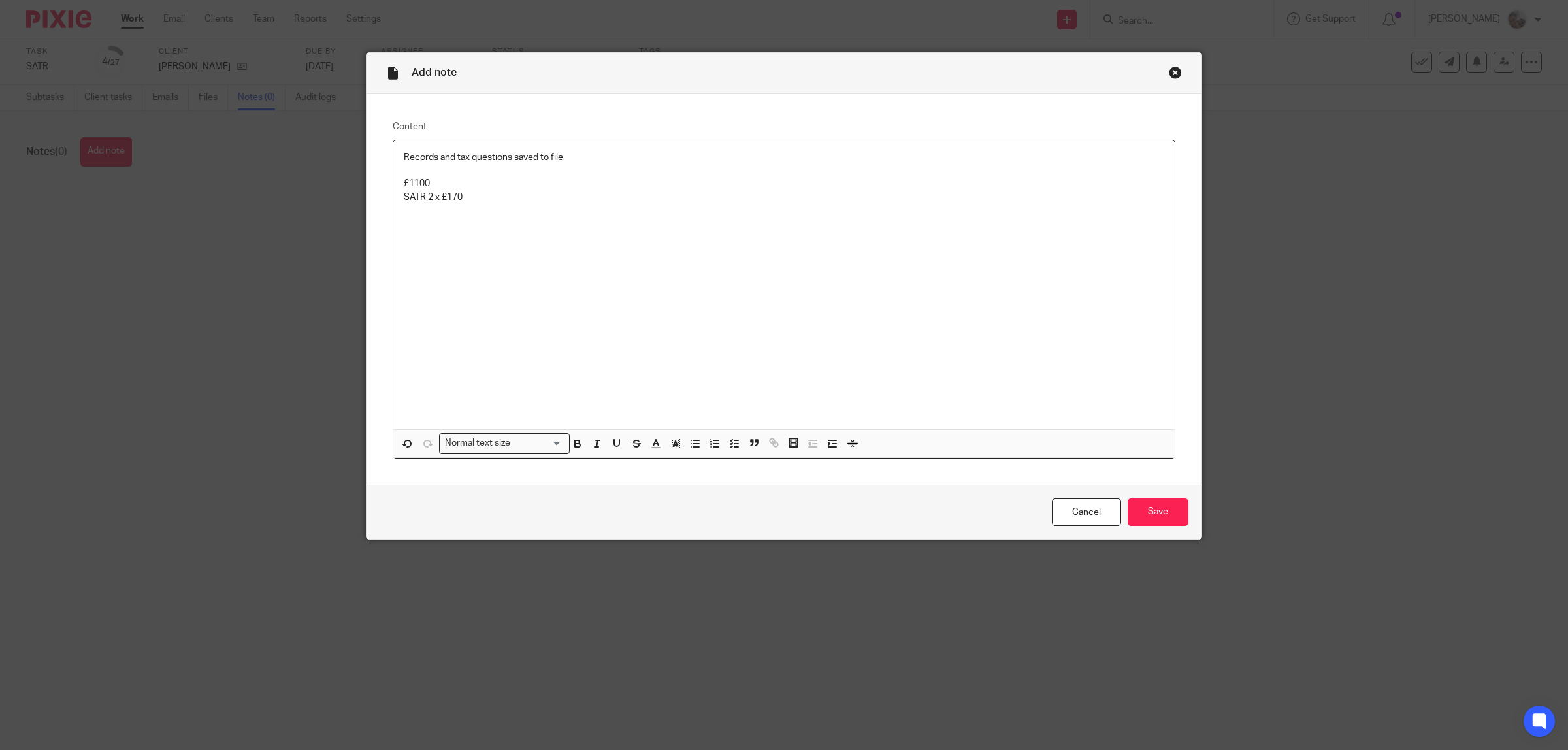
click at [480, 176] on p at bounding box center [784, 170] width 761 height 13
click at [448, 178] on p "£1100" at bounding box center [784, 183] width 761 height 13
drag, startPoint x: 484, startPoint y: 208, endPoint x: 389, endPoint y: 154, distance: 109.3
click at [393, 154] on div "Records and tax questions saved to file £1100 Accounts SATR 2 x £170" at bounding box center [784, 285] width 781 height 289
copy div "Records and tax questions saved to file £1100 Accounts SATR 2 x £170"
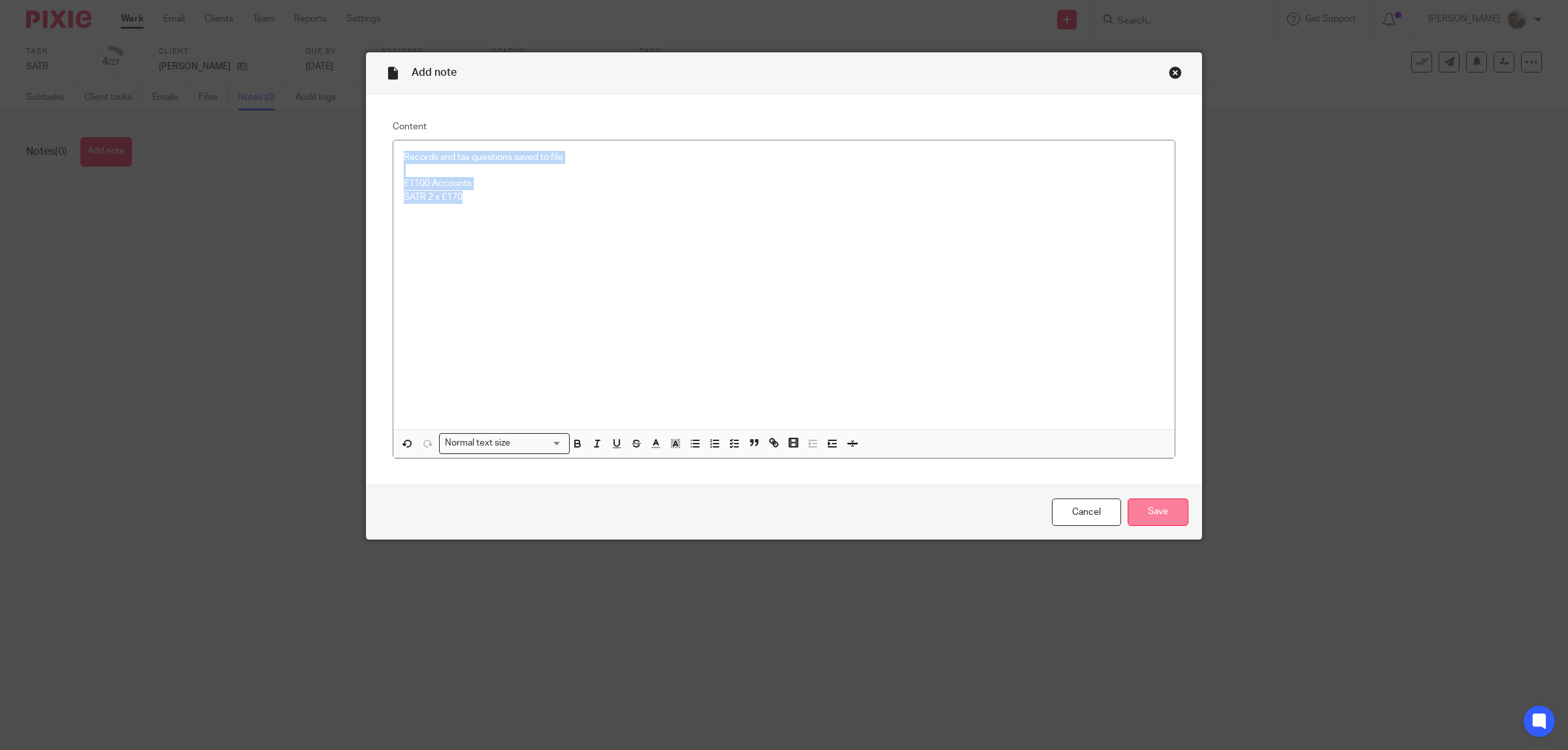
click at [1160, 505] on input "Save" at bounding box center [1158, 512] width 61 height 28
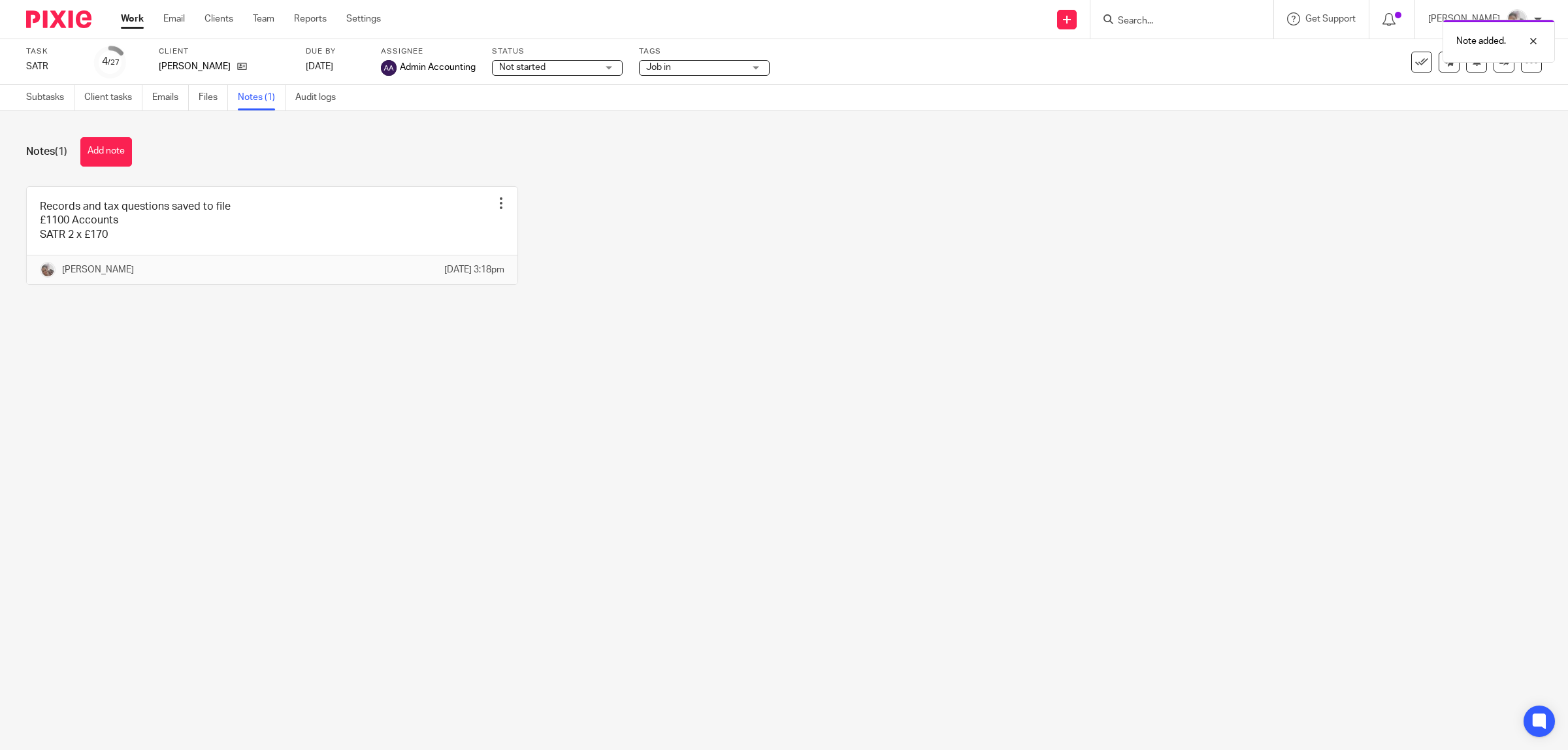
click at [1173, 19] on div "Note added." at bounding box center [1169, 38] width 771 height 49
click at [1163, 27] on div "Note added." at bounding box center [1169, 38] width 771 height 49
click at [1169, 24] on input "Search" at bounding box center [1175, 21] width 117 height 12
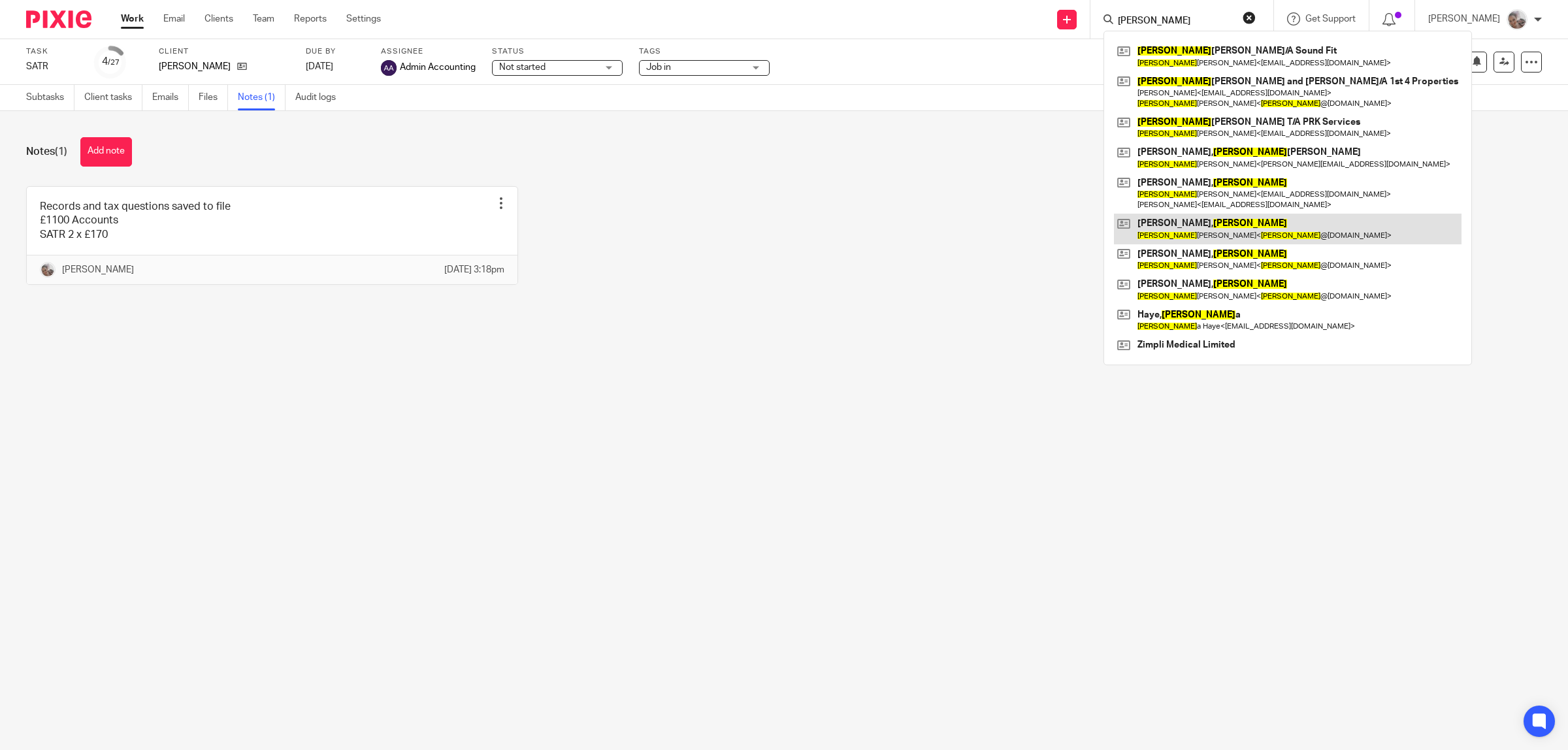
type input "[PERSON_NAME]"
click at [1184, 220] on link at bounding box center [1288, 228] width 347 height 30
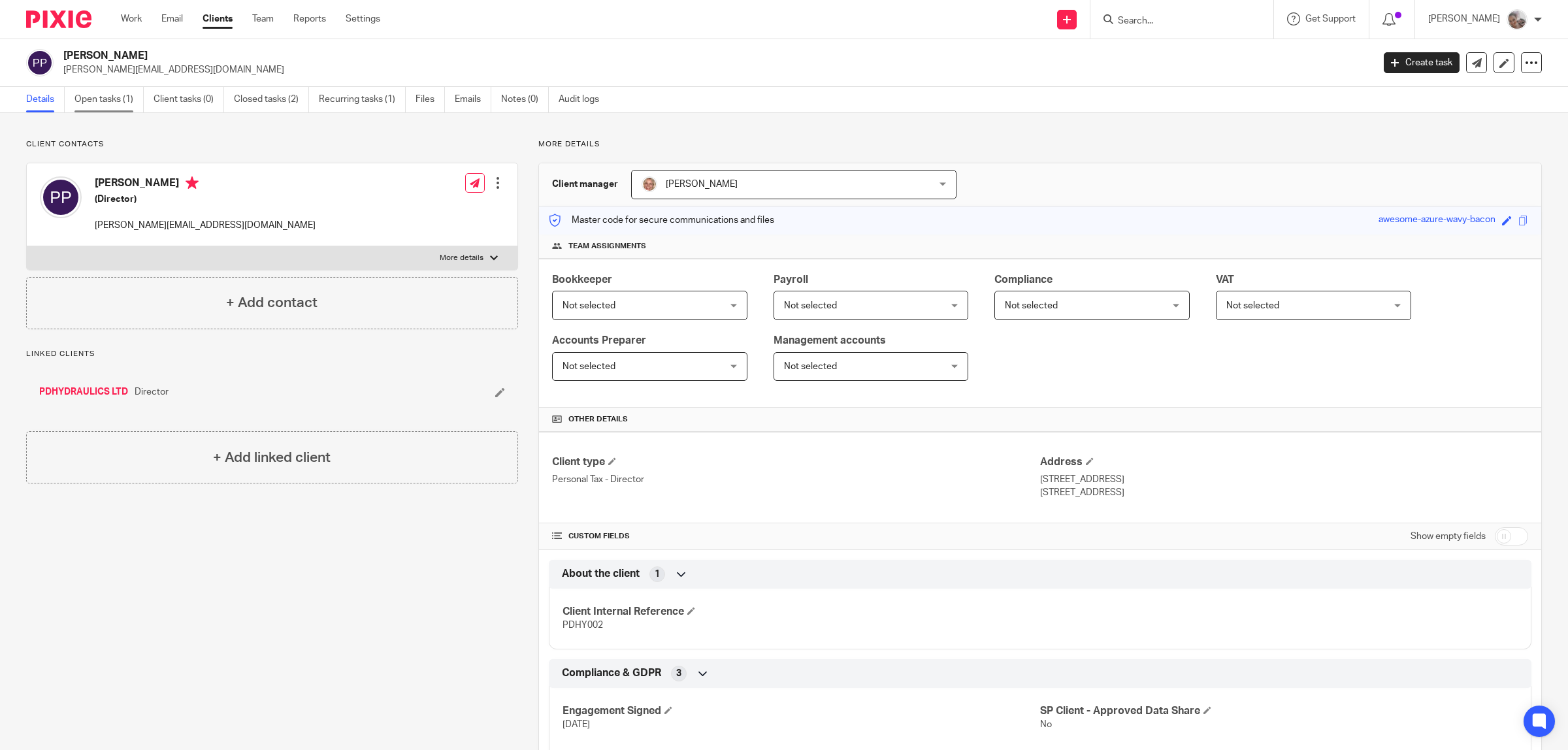
click at [115, 95] on link "Open tasks (1)" at bounding box center [108, 99] width 69 height 25
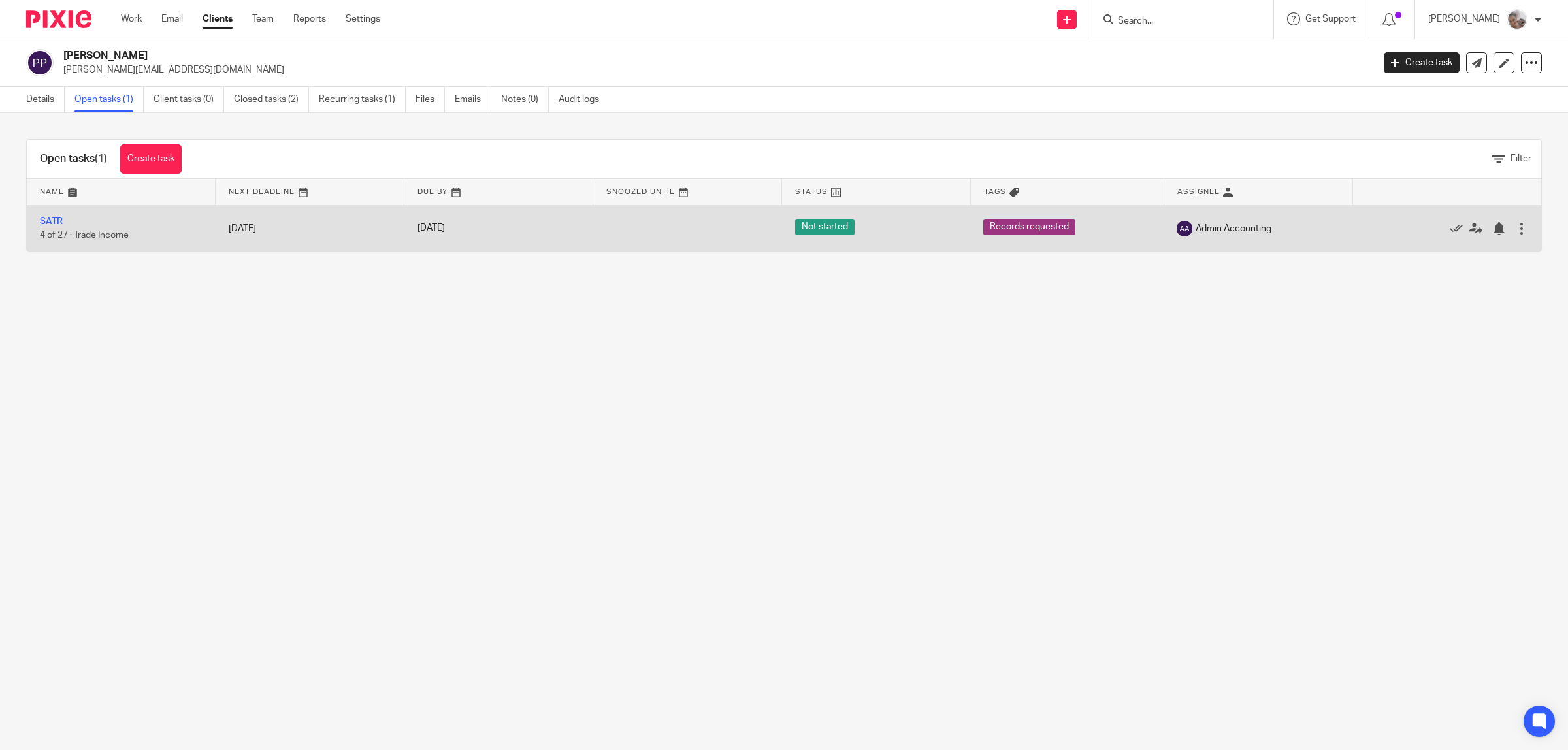
click at [47, 220] on link "SATR" at bounding box center [51, 221] width 23 height 9
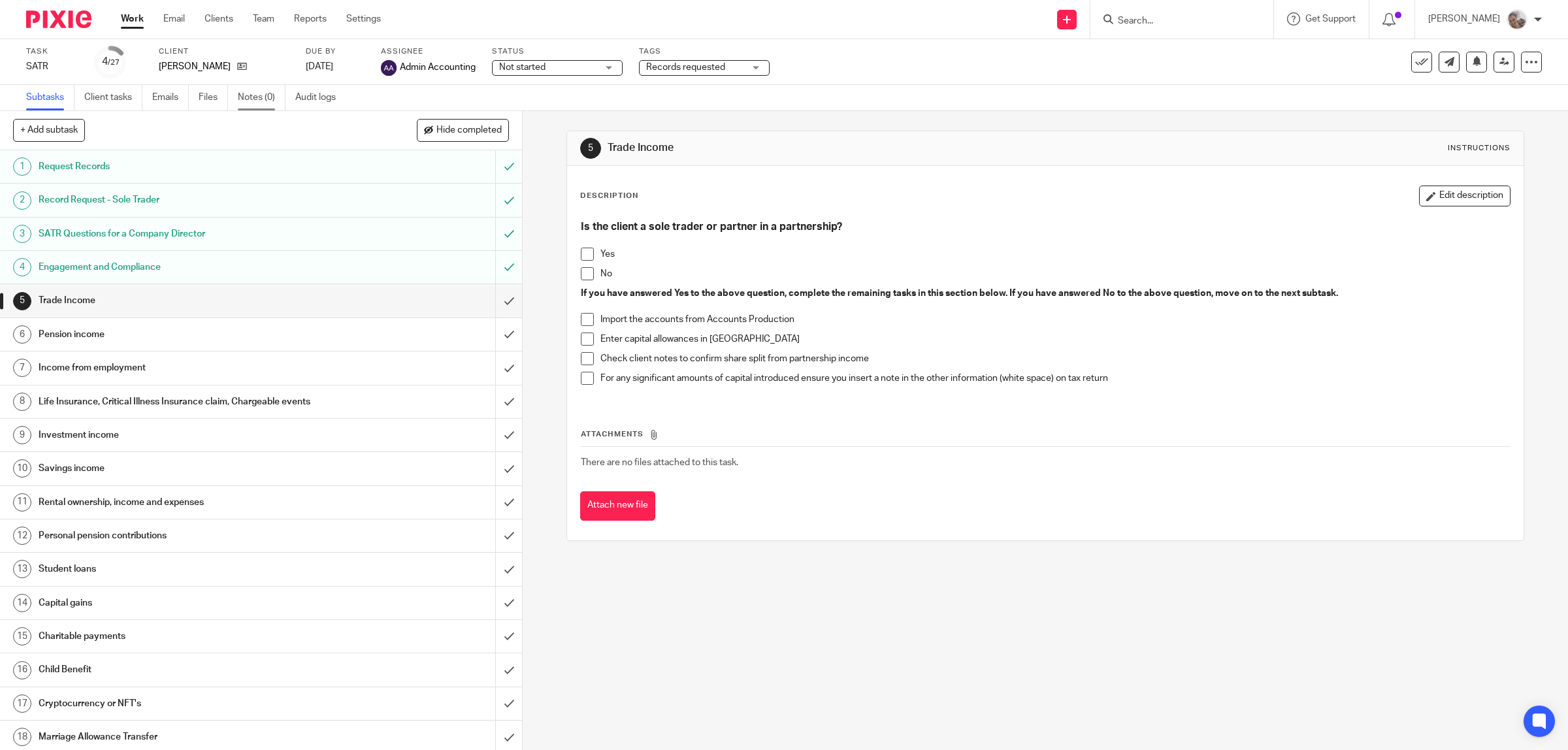
click at [257, 96] on link "Notes (0)" at bounding box center [261, 97] width 47 height 25
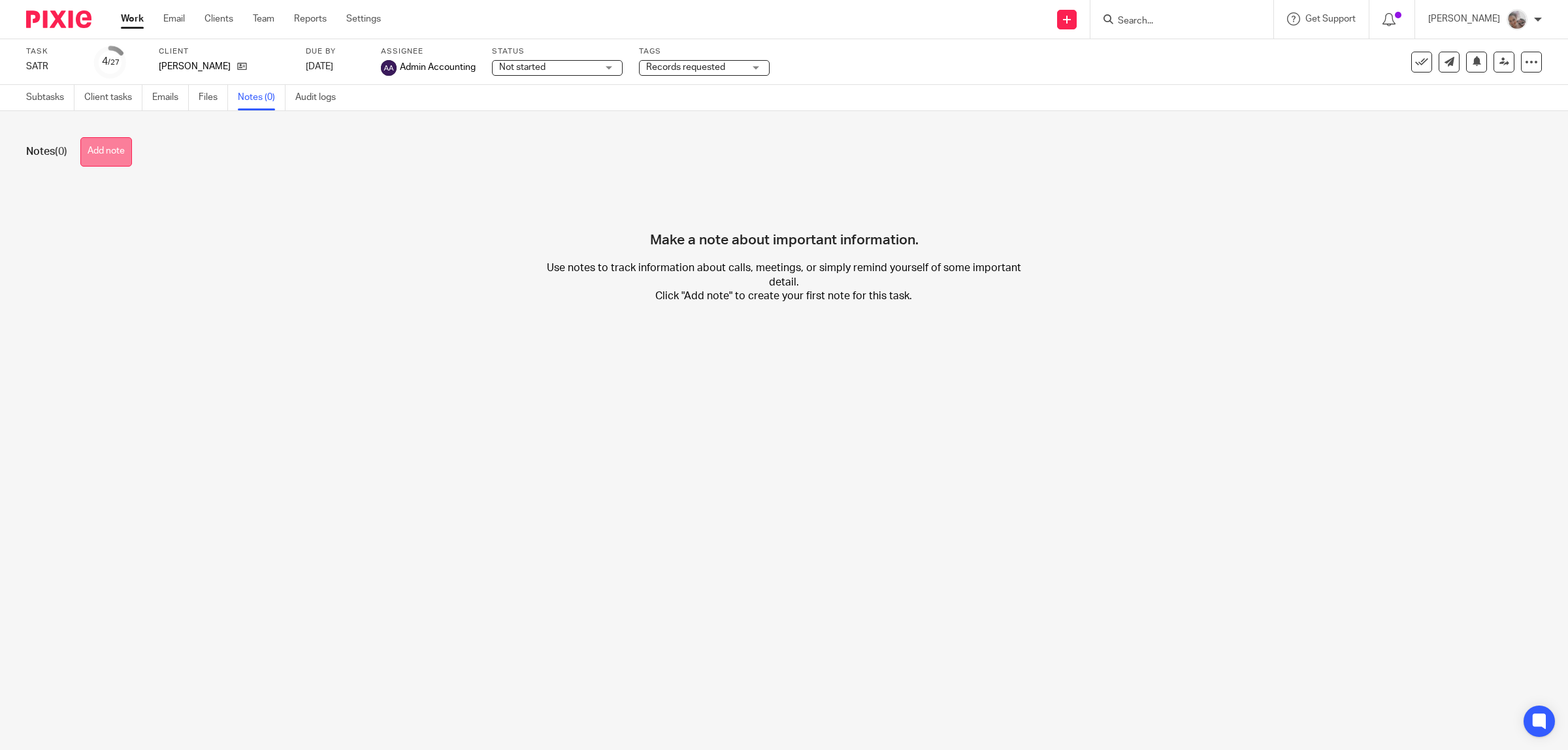
click at [119, 159] on button "Add note" at bounding box center [106, 152] width 51 height 30
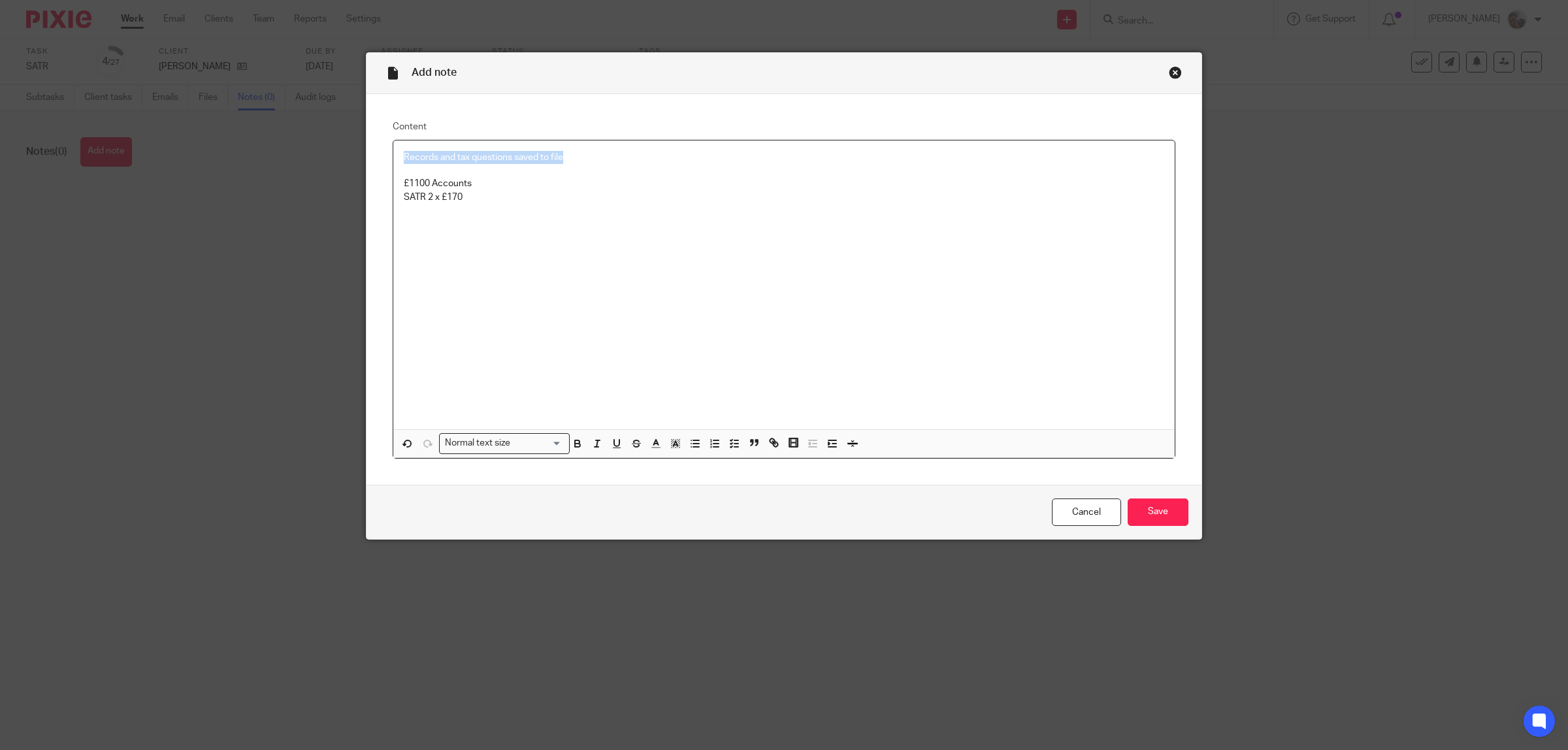
drag, startPoint x: 465, startPoint y: 158, endPoint x: 299, endPoint y: 161, distance: 166.0
click at [299, 161] on div "Add note Content Records and tax questions saved to file £1100 Accounts SATR 2 …" at bounding box center [784, 375] width 1568 height 750
click at [1142, 507] on input "Save" at bounding box center [1158, 512] width 61 height 28
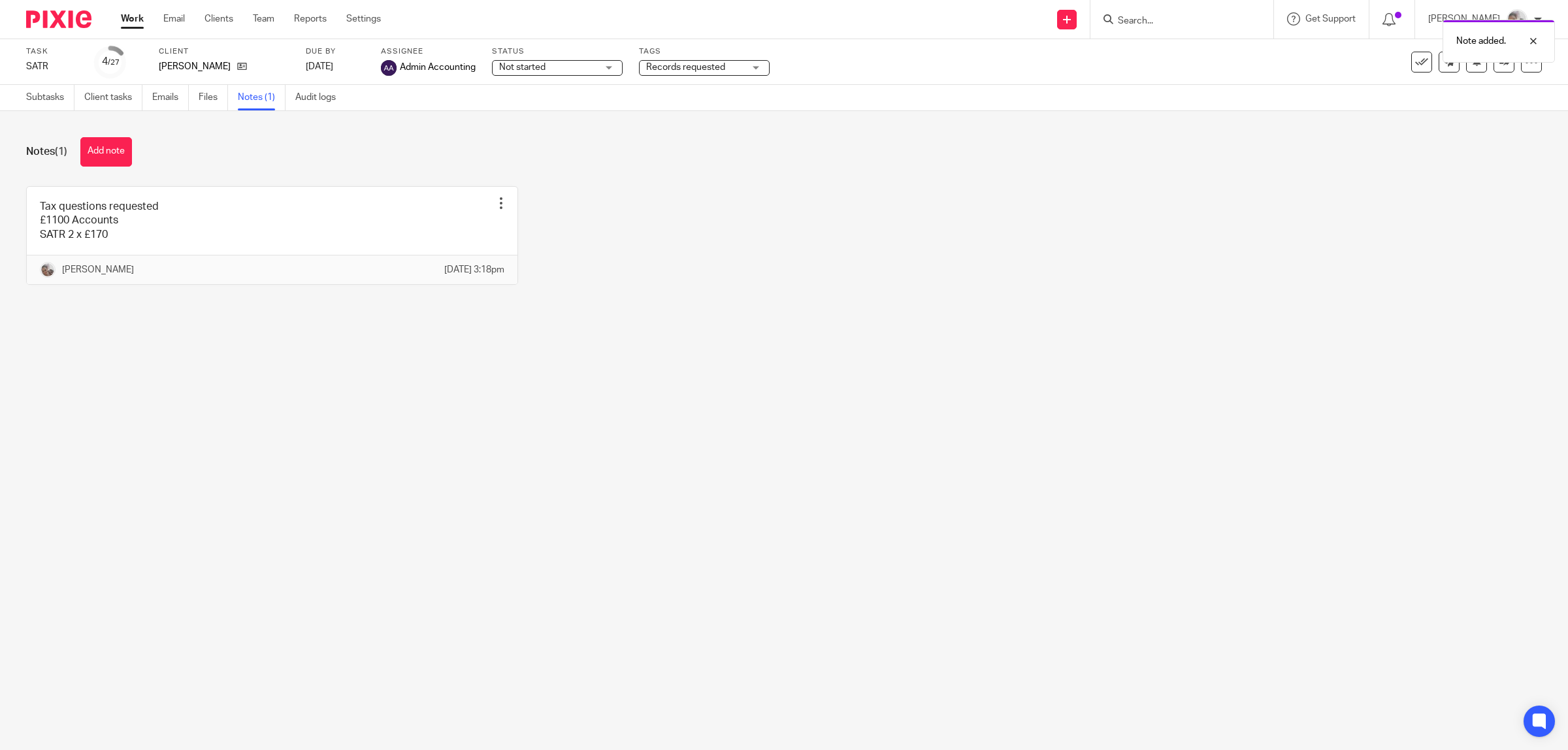
click at [1187, 21] on div "Note added." at bounding box center [1169, 38] width 771 height 49
click at [1160, 21] on div "Note added." at bounding box center [1169, 38] width 771 height 49
click at [1160, 21] on input "Search" at bounding box center [1175, 21] width 117 height 12
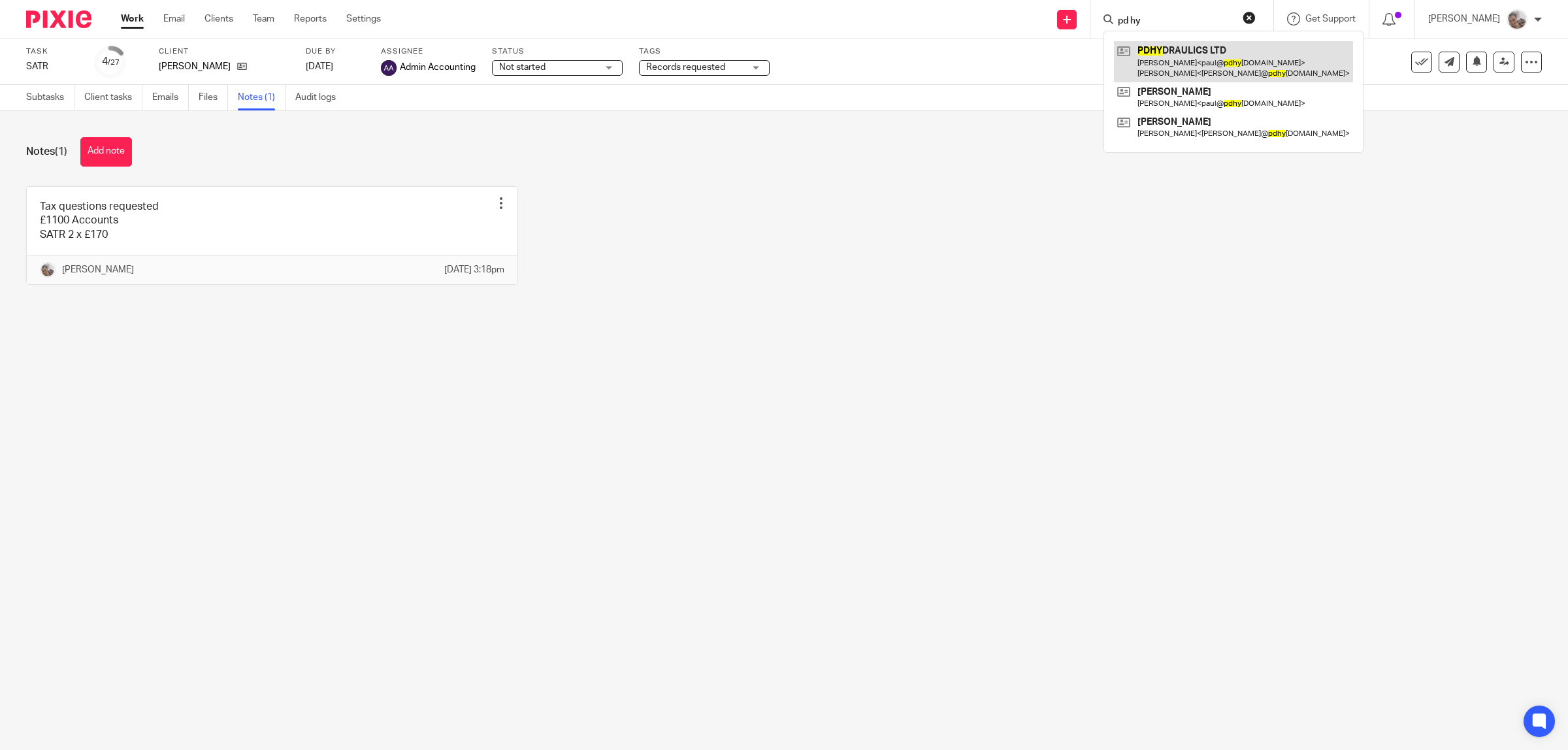
type input "pd hy"
click at [1207, 67] on link at bounding box center [1234, 61] width 239 height 40
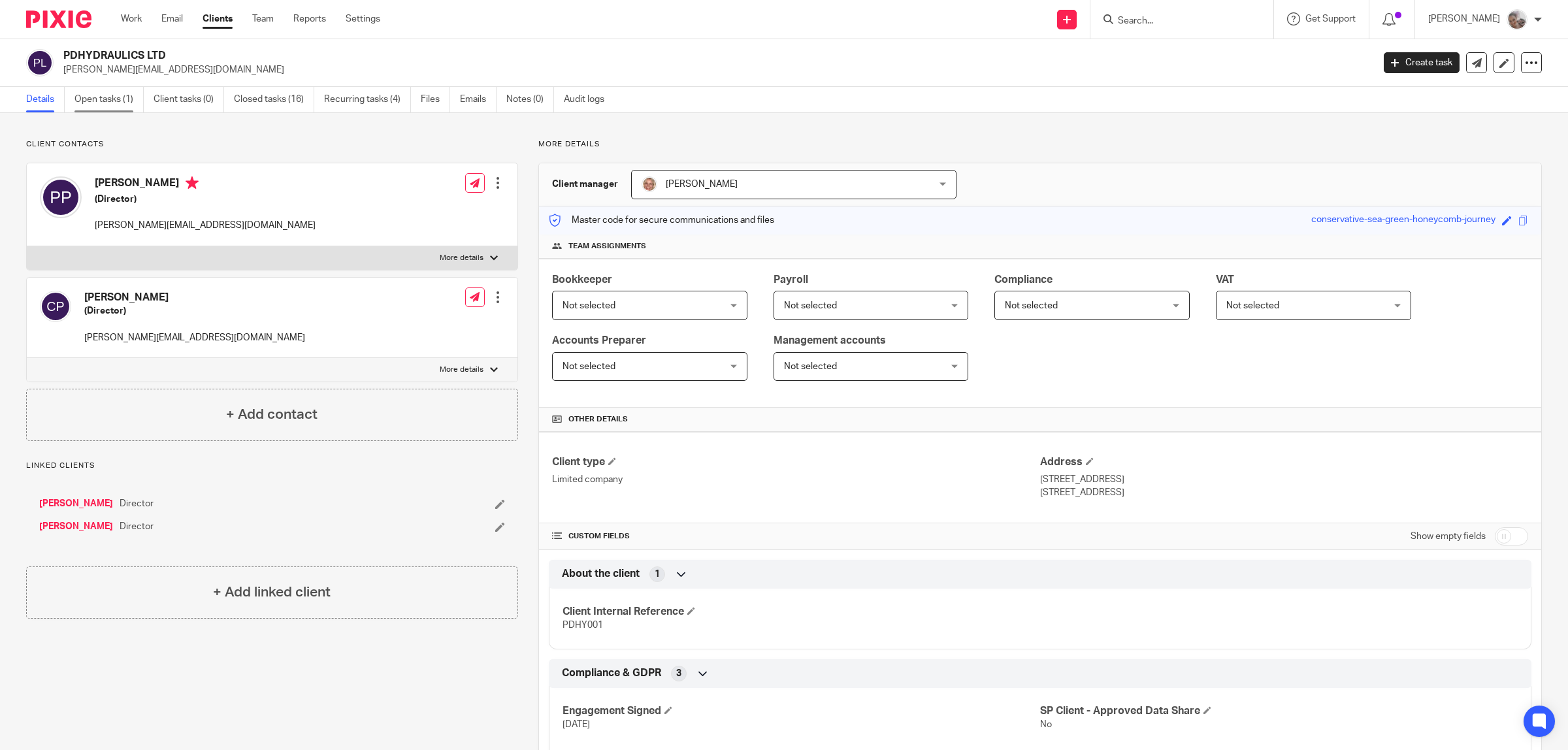
click at [116, 95] on link "Open tasks (1)" at bounding box center [108, 99] width 69 height 25
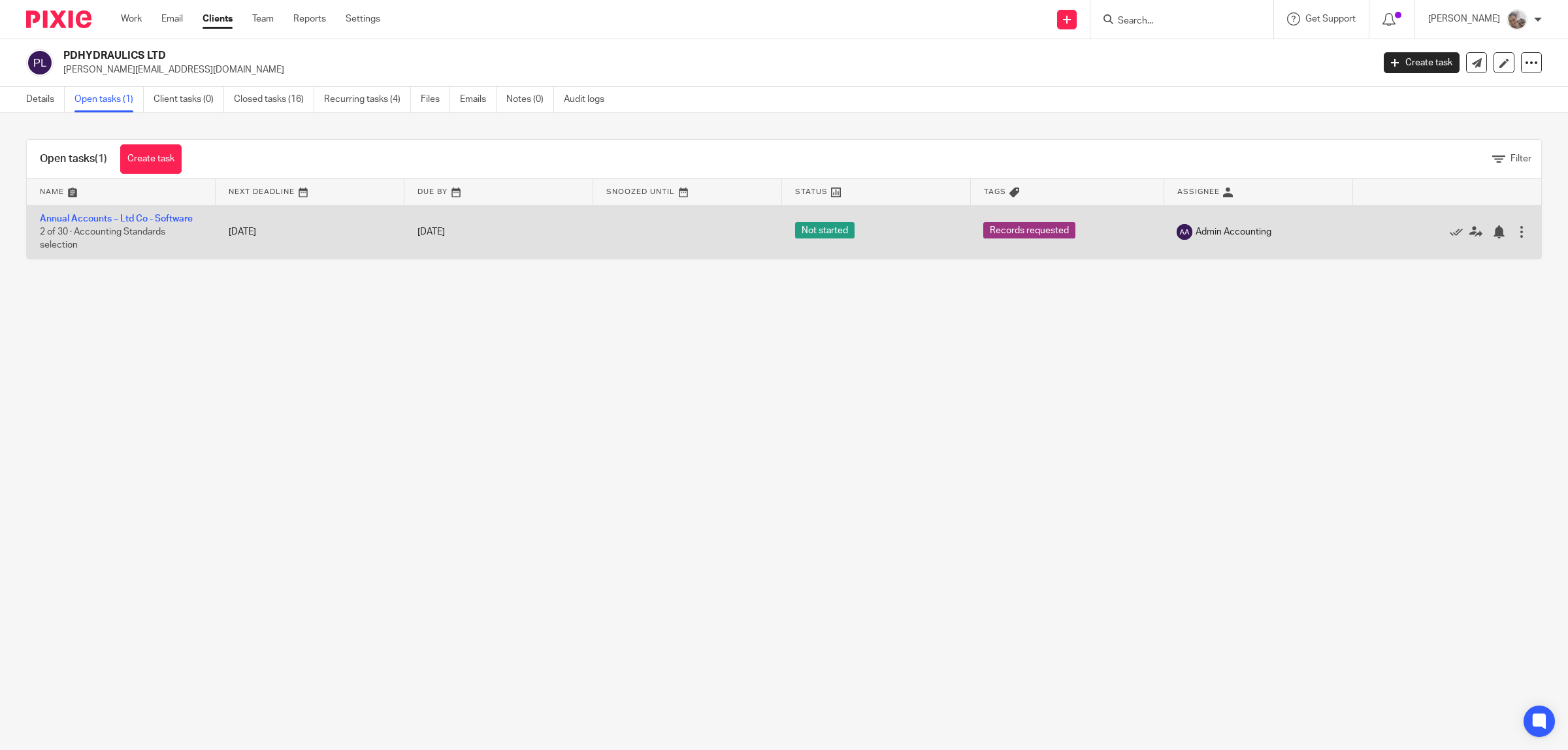
click at [115, 211] on td "Annual Accounts – Ltd Co - Software 2 of 30 · Accounting Standards selection" at bounding box center [121, 232] width 189 height 54
click at [117, 214] on link "Annual Accounts – Ltd Co - Software" at bounding box center [116, 218] width 153 height 9
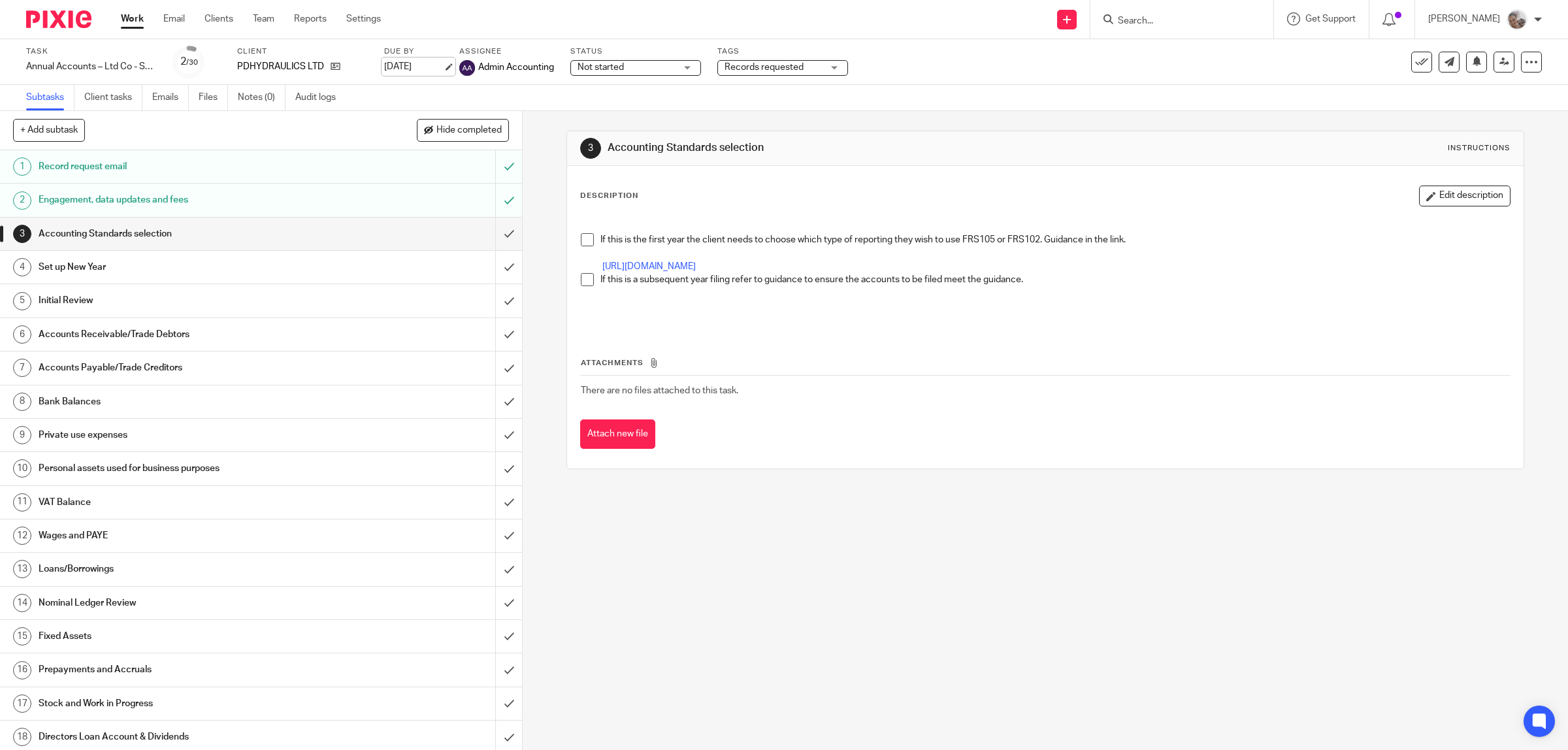
click at [413, 67] on link "[DATE]" at bounding box center [414, 67] width 59 height 14
click at [268, 95] on link "Notes (0)" at bounding box center [261, 97] width 47 height 25
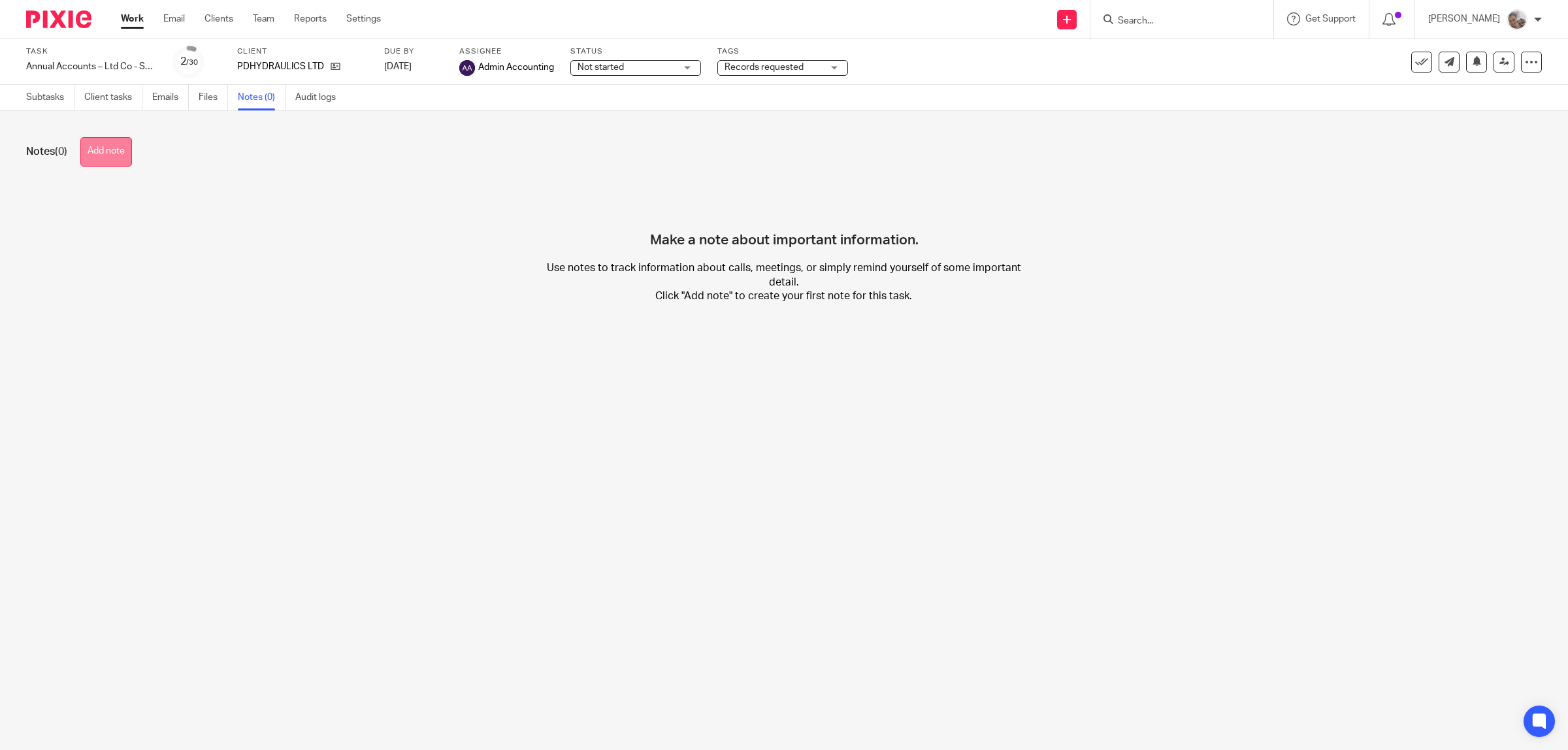
click at [122, 148] on button "Add note" at bounding box center [106, 152] width 51 height 30
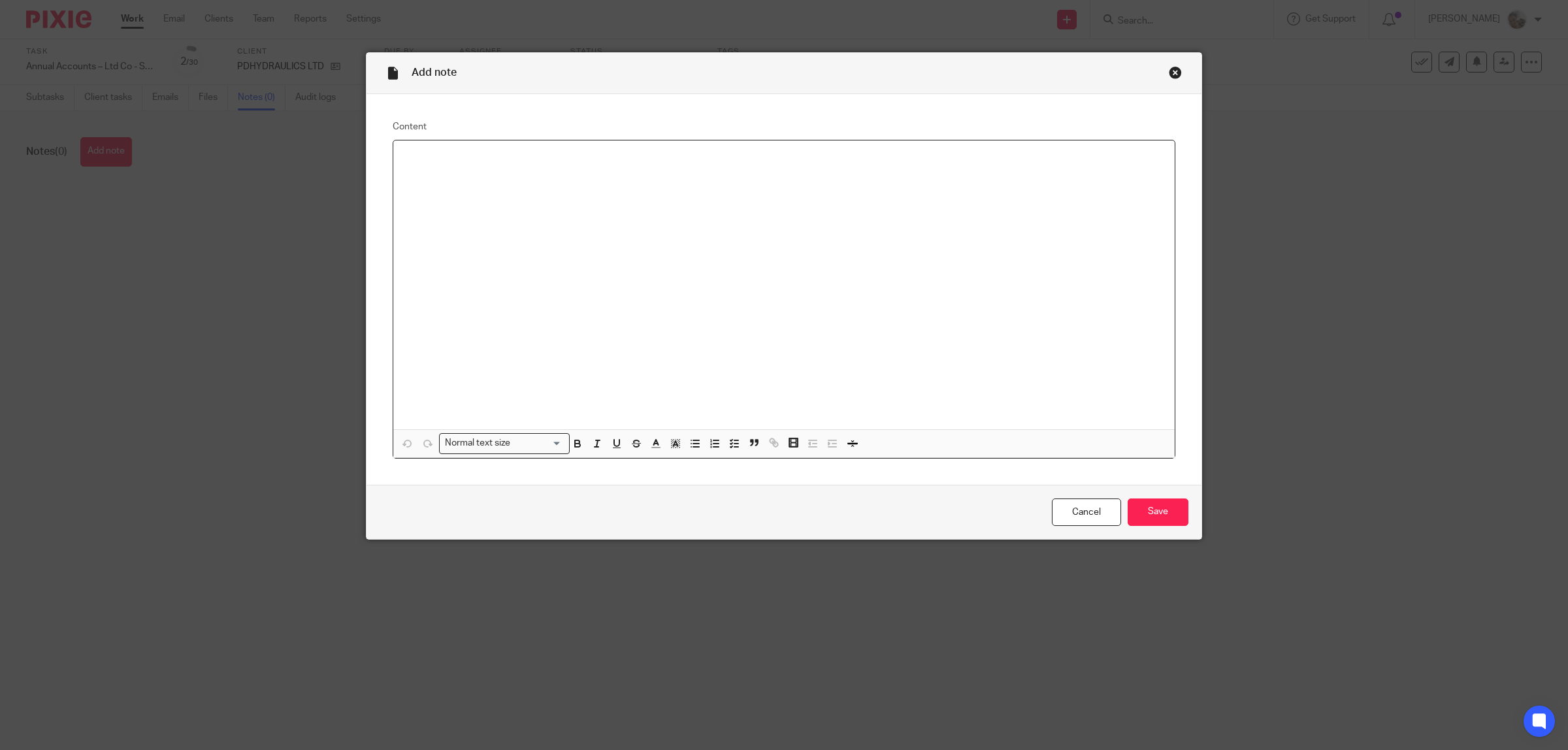
click at [454, 169] on div at bounding box center [784, 285] width 781 height 289
drag, startPoint x: 566, startPoint y: 152, endPoint x: 496, endPoint y: 156, distance: 70.1
click at [496, 156] on p "Records and tax questions saved to file" at bounding box center [784, 157] width 761 height 13
click at [505, 159] on p "Records and tax questions saved to file" at bounding box center [784, 157] width 761 height 13
drag, startPoint x: 508, startPoint y: 159, endPoint x: 437, endPoint y: 156, distance: 71.1
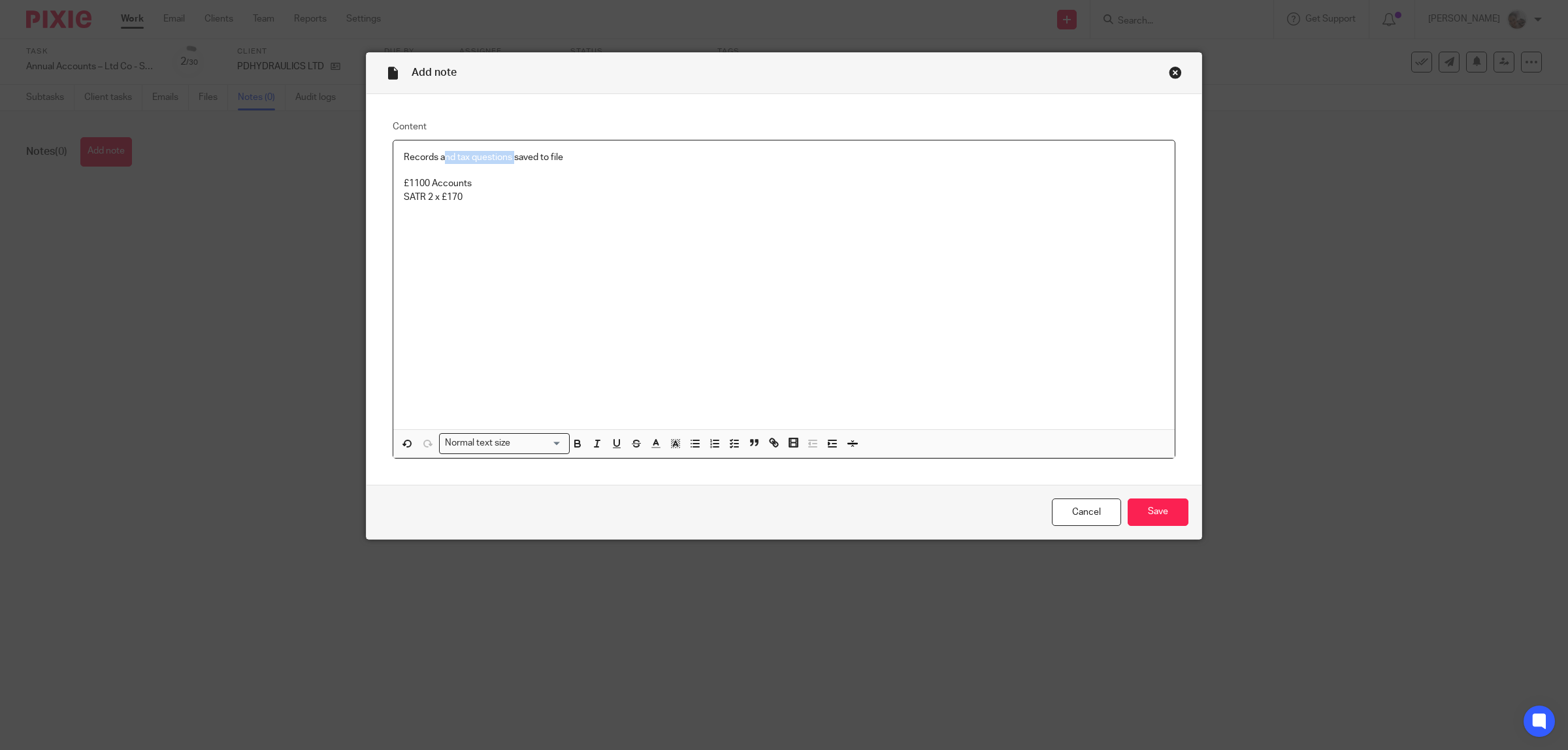
click at [437, 156] on p "Records and tax questions saved to file" at bounding box center [784, 157] width 761 height 13
click at [560, 236] on div "Records saved to file £1100 Accounts SATR 2 x £170" at bounding box center [784, 285] width 781 height 289
click at [1156, 509] on input "Save" at bounding box center [1158, 512] width 61 height 28
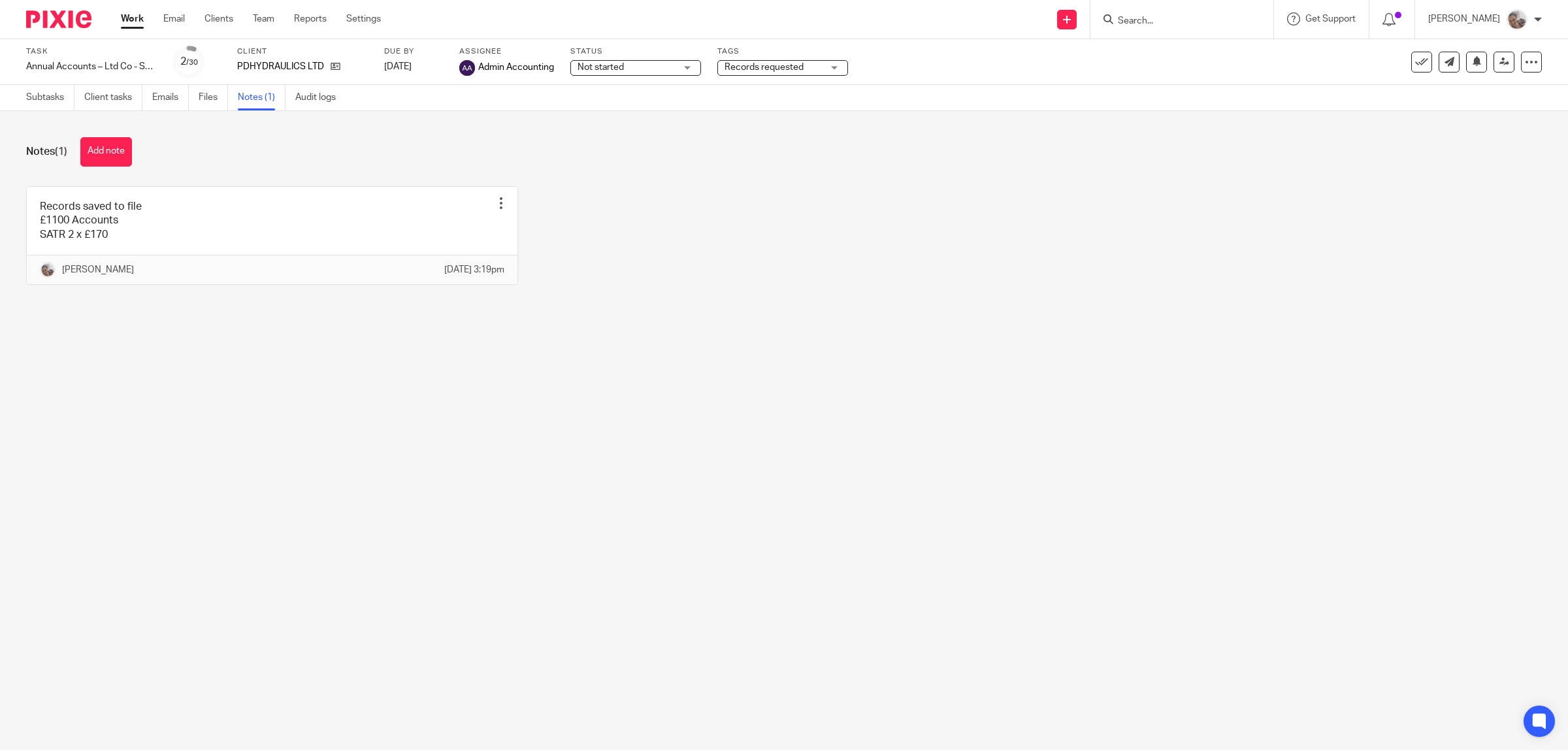
click at [781, 64] on span "Records requested" at bounding box center [763, 67] width 79 height 9
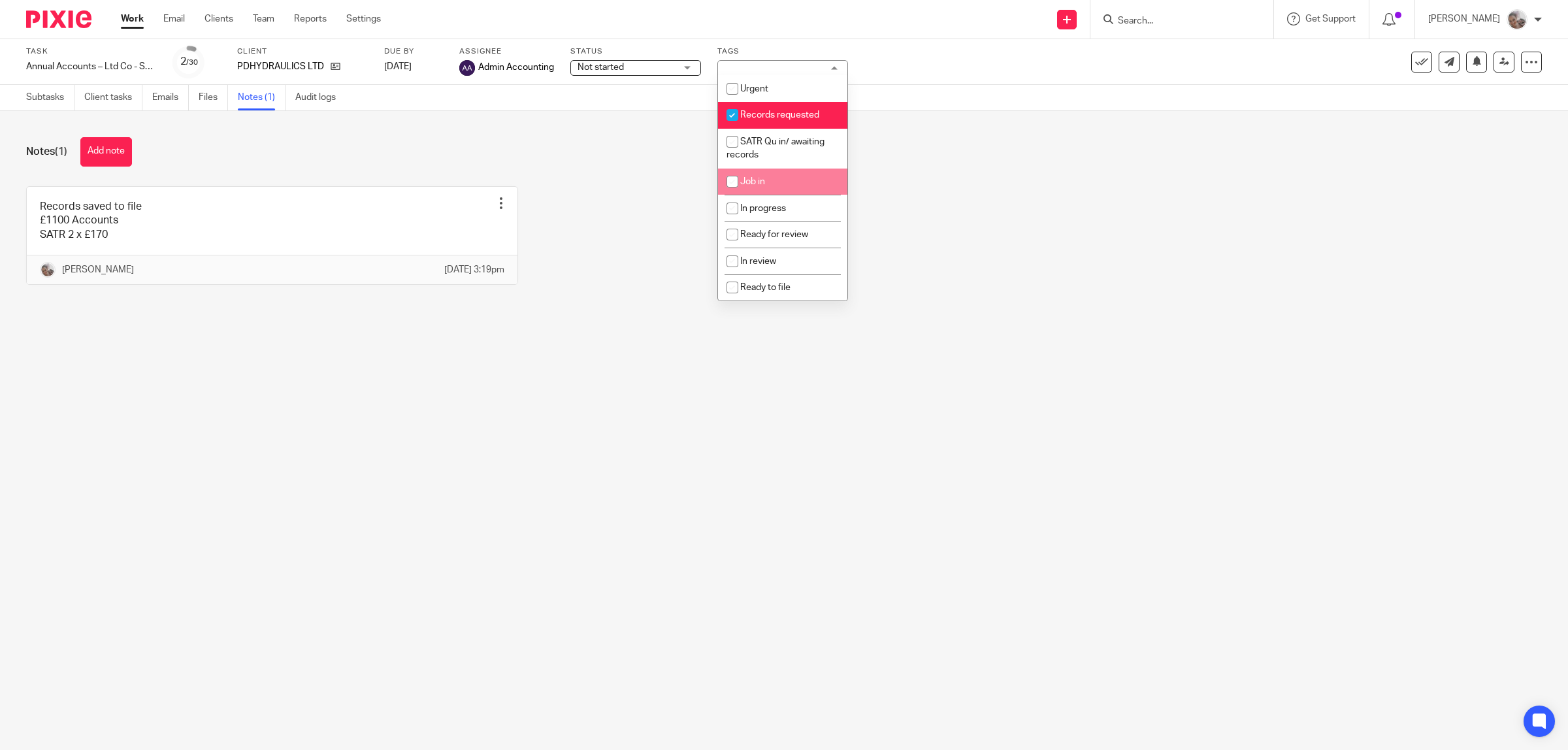
click at [779, 169] on li "Job in" at bounding box center [783, 182] width 129 height 27
checkbox input "true"
click at [766, 115] on span "Records requested" at bounding box center [779, 115] width 79 height 9
checkbox input "false"
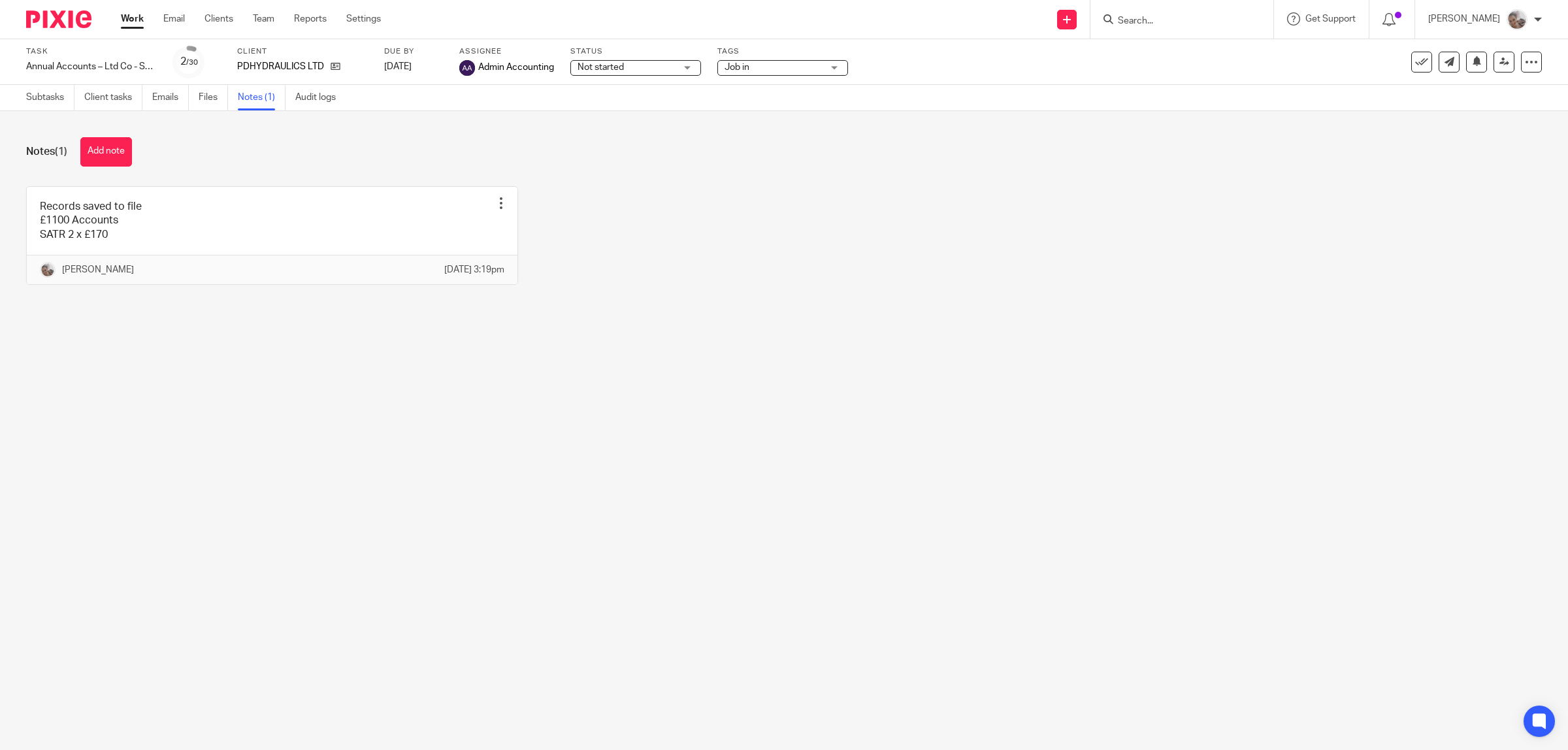
click at [590, 256] on div "Records saved to file £1100 Accounts SATR 2 x £170 Edit note Delete note Sarah …" at bounding box center [774, 245] width 1536 height 118
click at [134, 18] on link "Work" at bounding box center [132, 19] width 23 height 13
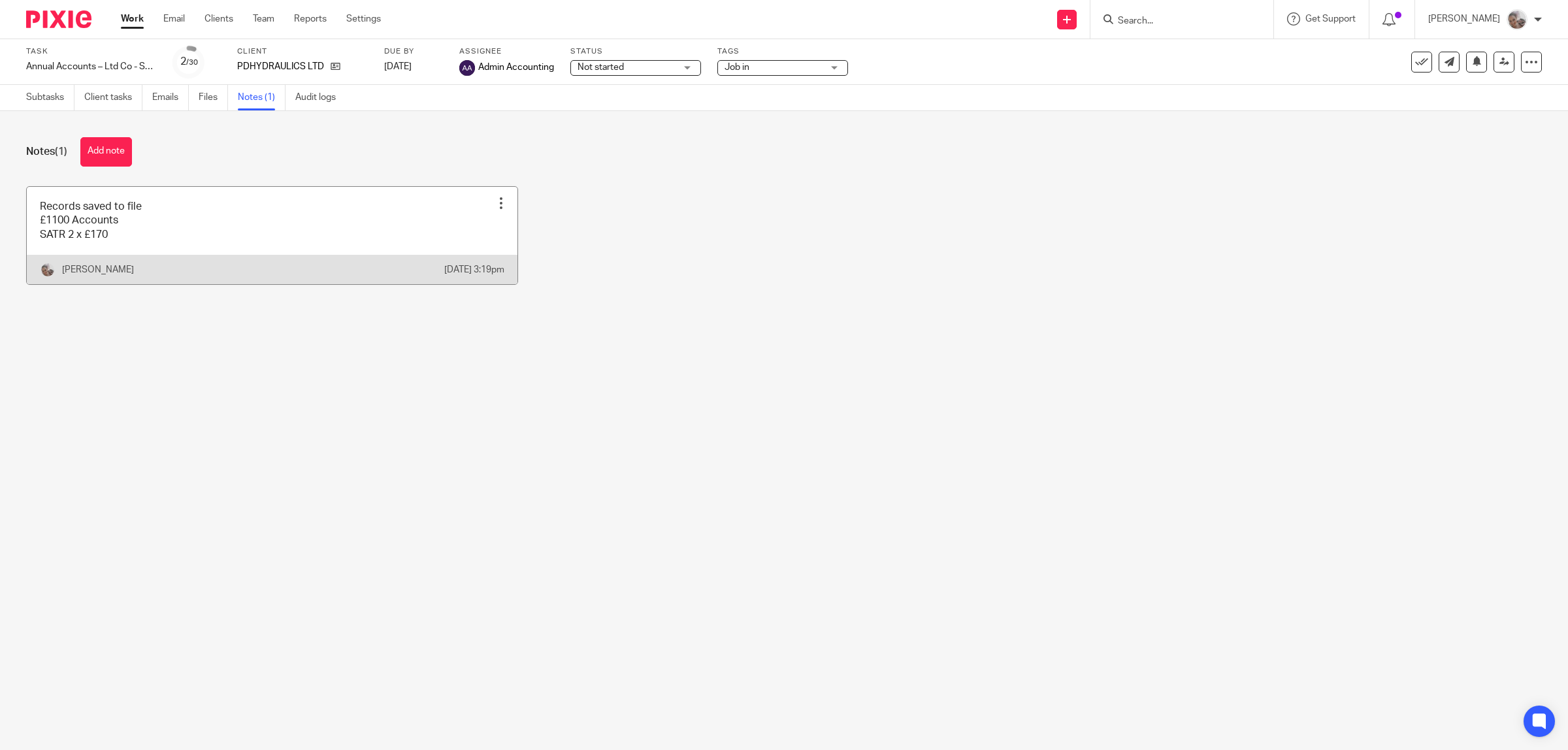
click at [494, 204] on div at bounding box center [500, 202] width 13 height 13
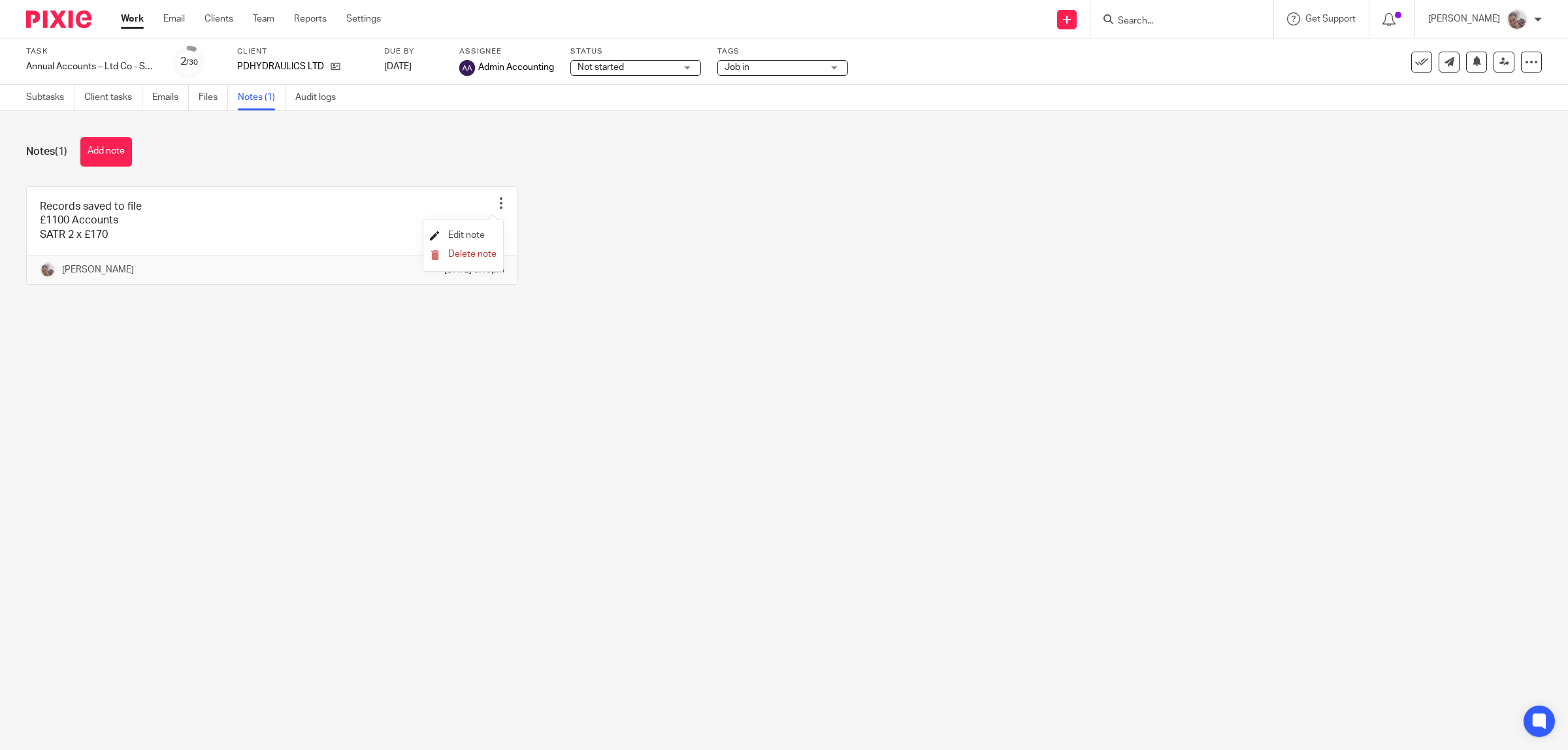
click at [468, 231] on span "Edit note" at bounding box center [466, 235] width 36 height 9
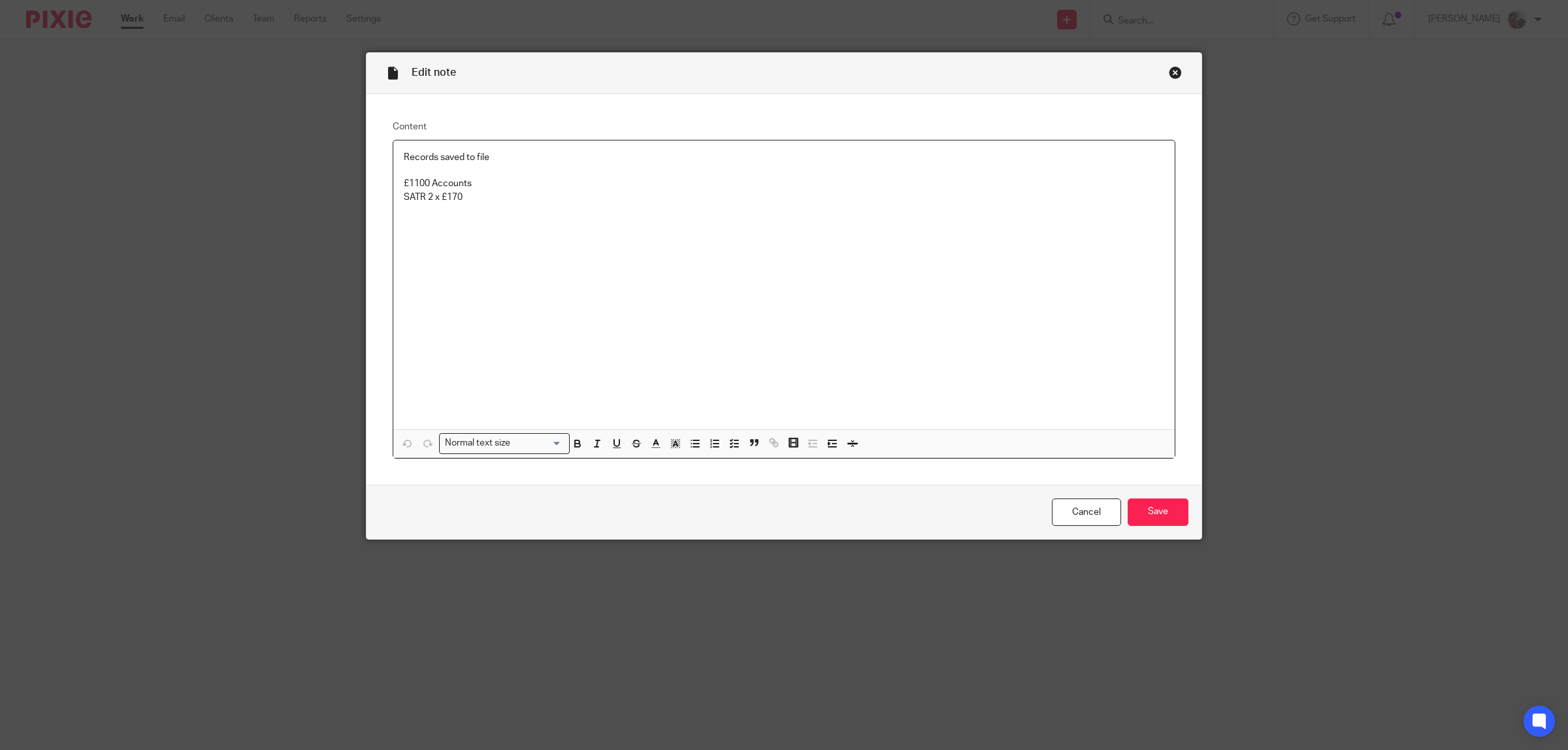
click at [510, 161] on p "Records saved to file" at bounding box center [784, 157] width 761 height 13
click at [1145, 510] on input "Save" at bounding box center [1158, 512] width 61 height 28
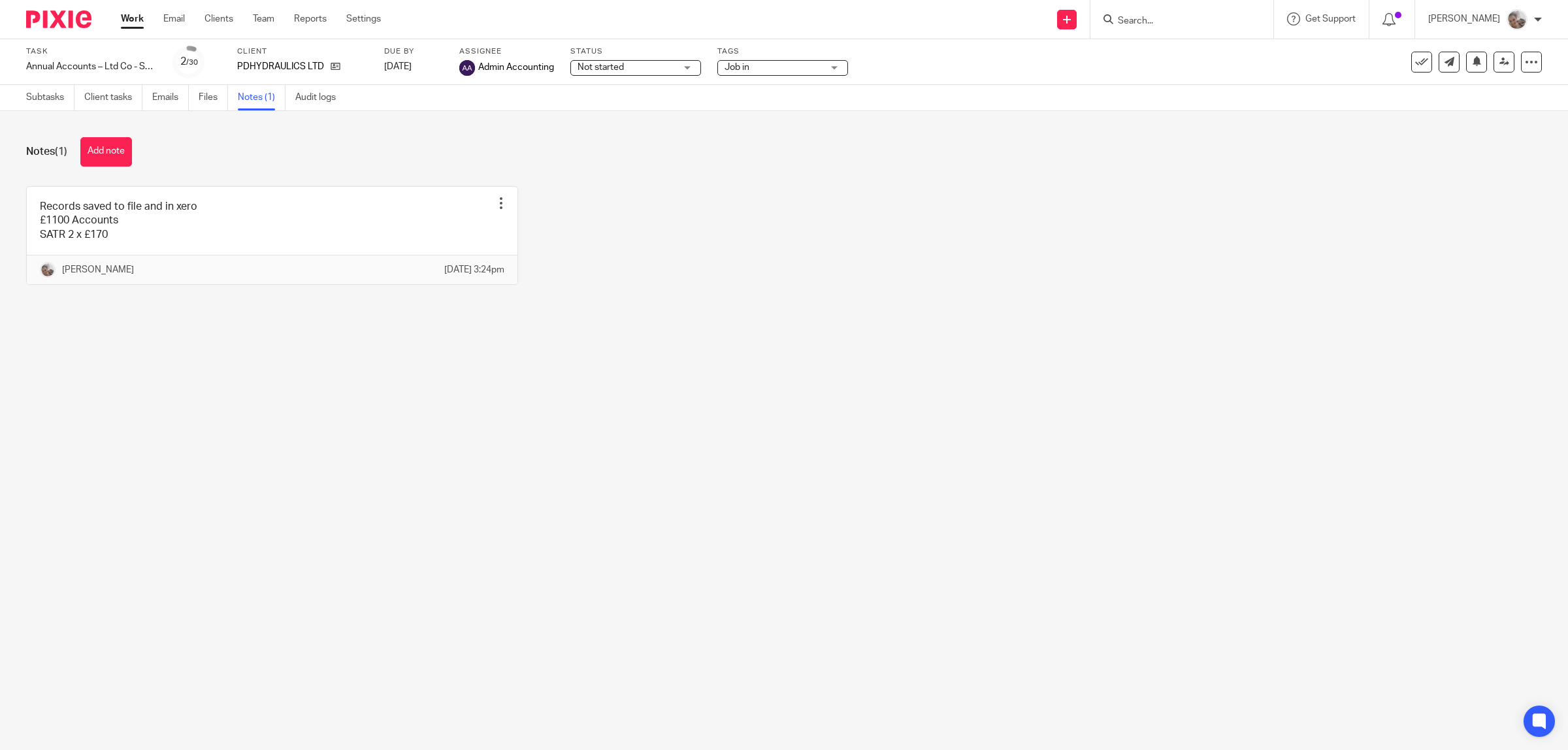
click at [130, 17] on link "Work" at bounding box center [132, 19] width 23 height 13
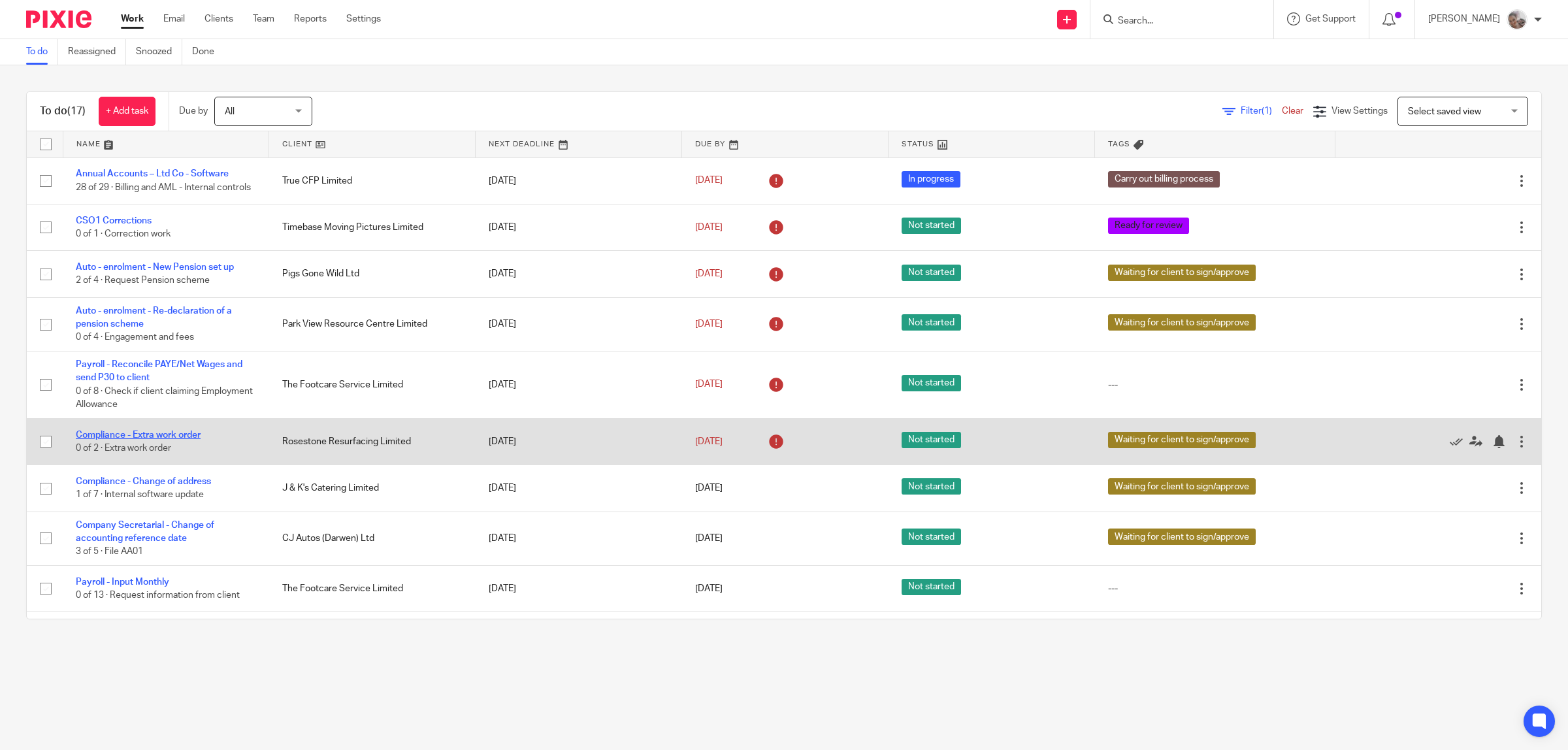
click at [193, 438] on link "Compliance - Extra work order" at bounding box center [138, 434] width 125 height 9
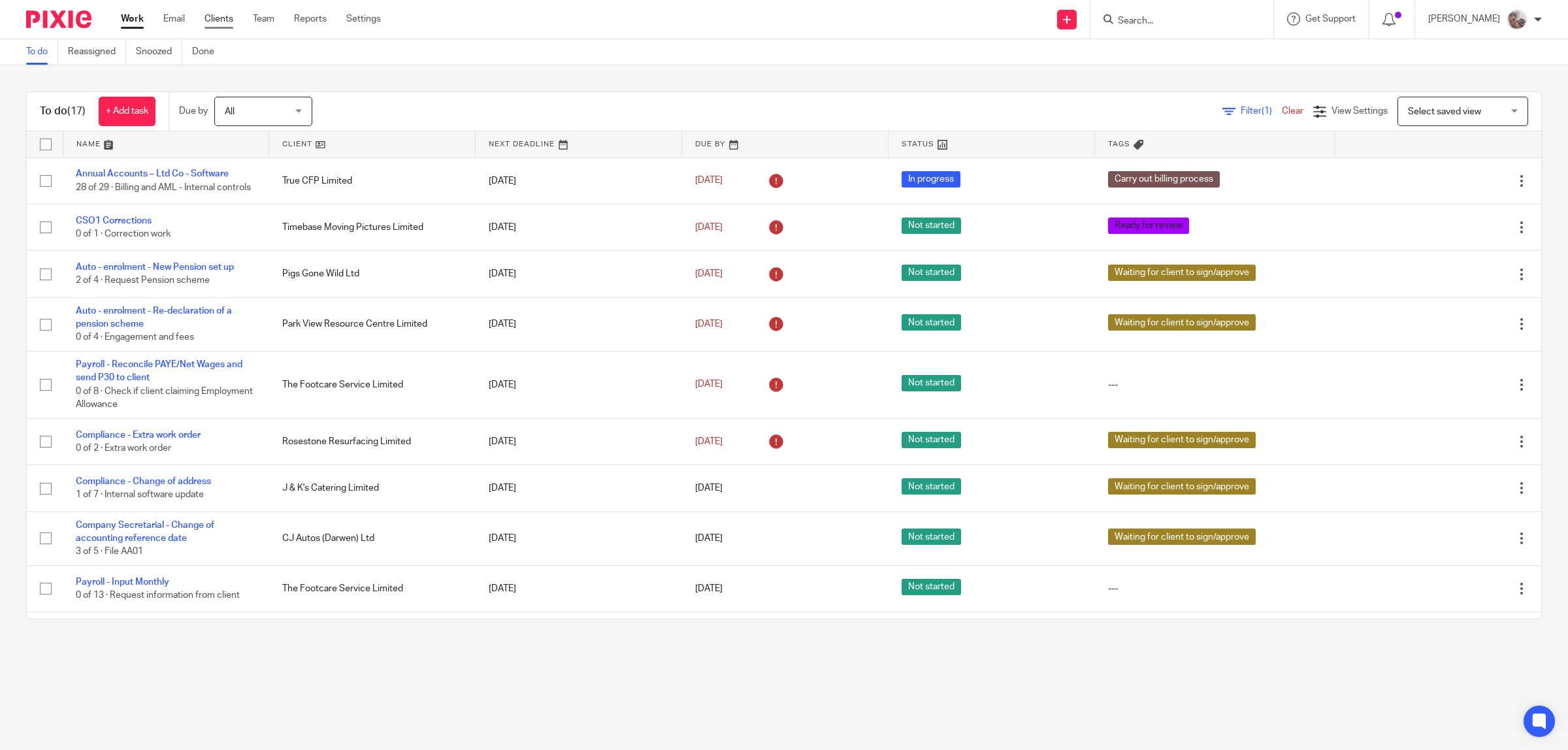
click at [216, 18] on link "Clients" at bounding box center [219, 19] width 29 height 13
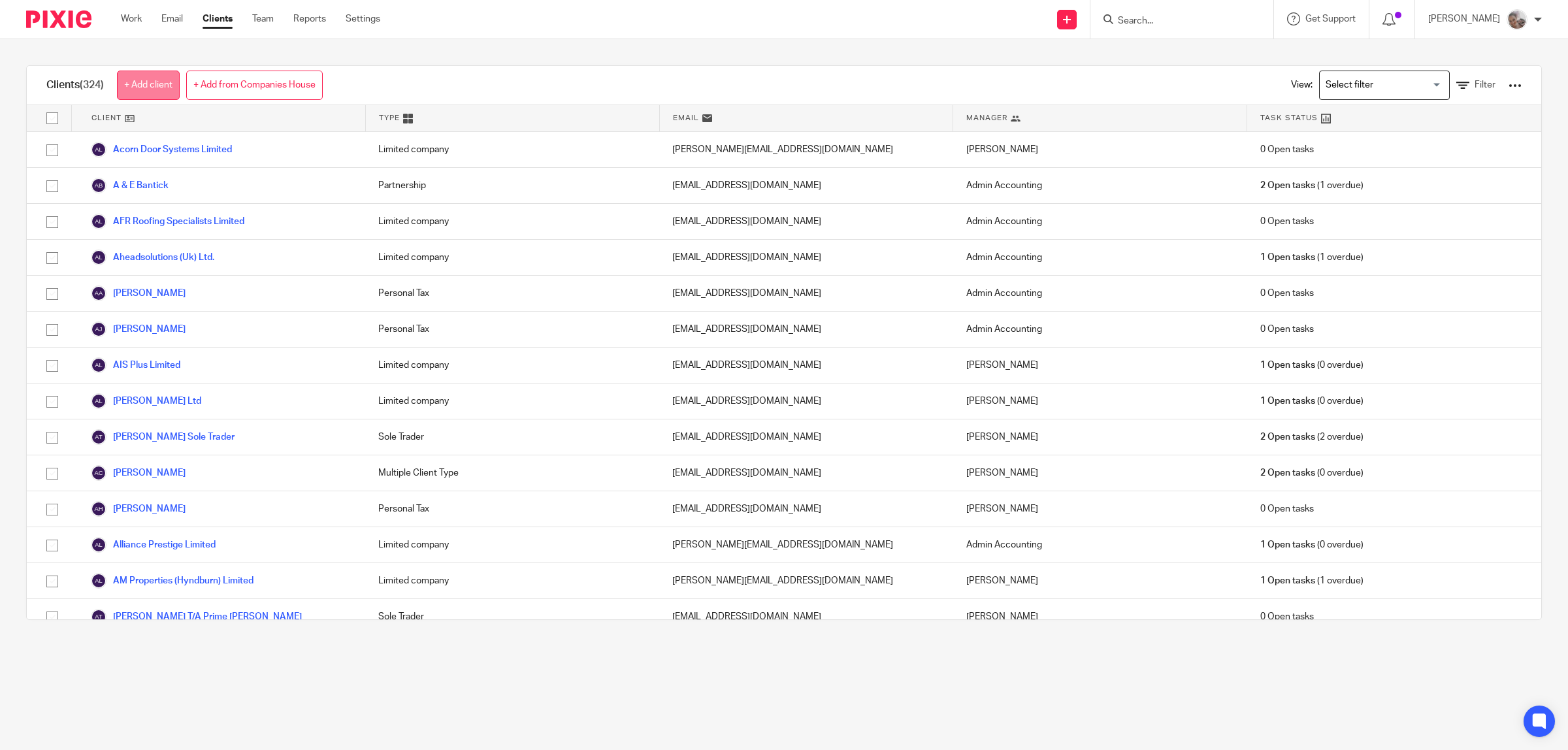
click at [154, 80] on link "+ Add client" at bounding box center [148, 85] width 62 height 30
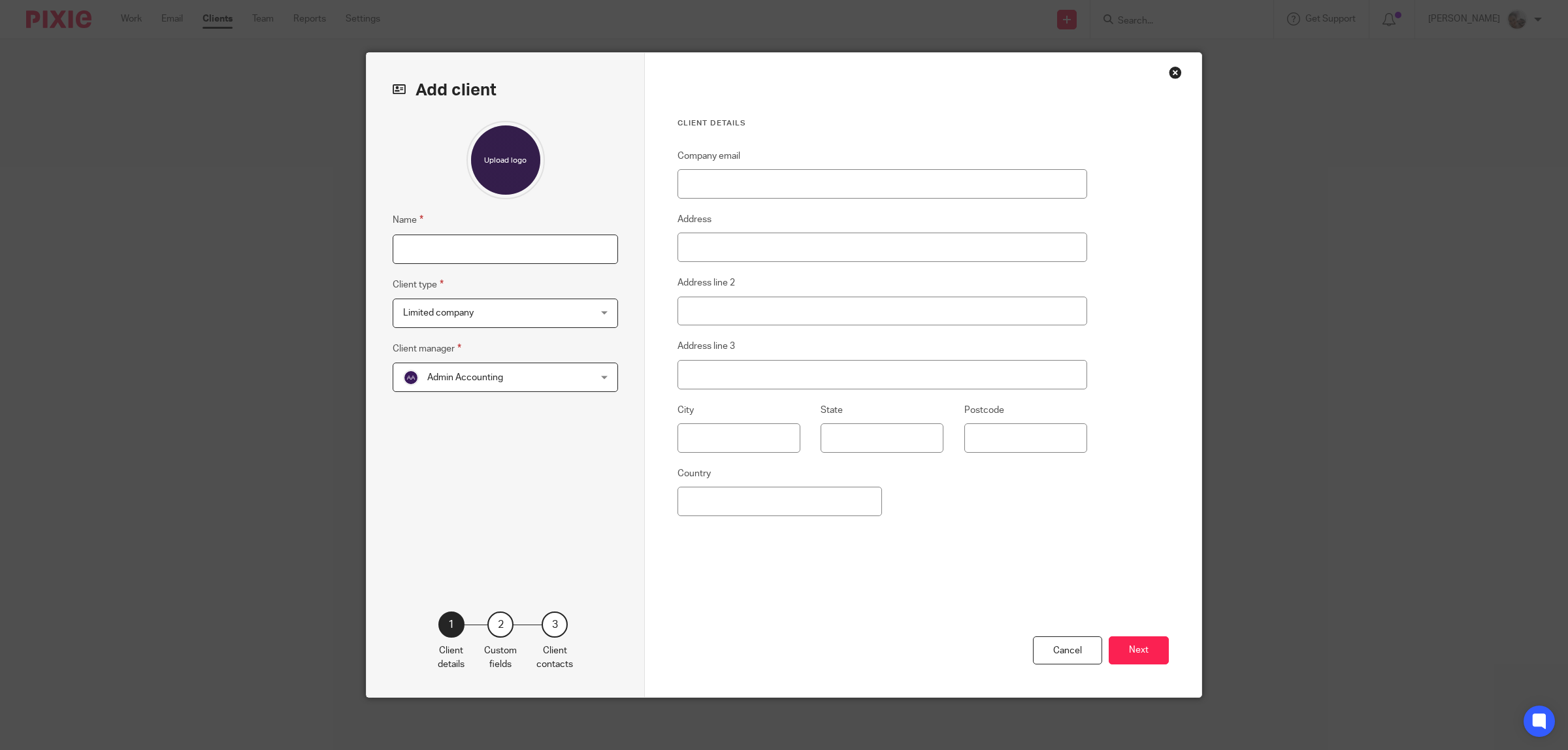
click at [533, 252] on input "Name" at bounding box center [505, 249] width 225 height 30
type input "Three Breaths Ltd"
click at [837, 174] on input "Company email" at bounding box center [882, 183] width 410 height 30
paste input "Ainsley@threebreaths.co.uk"
click at [689, 187] on input "Ainsley@threebreaths.co.uk" at bounding box center [882, 183] width 410 height 30
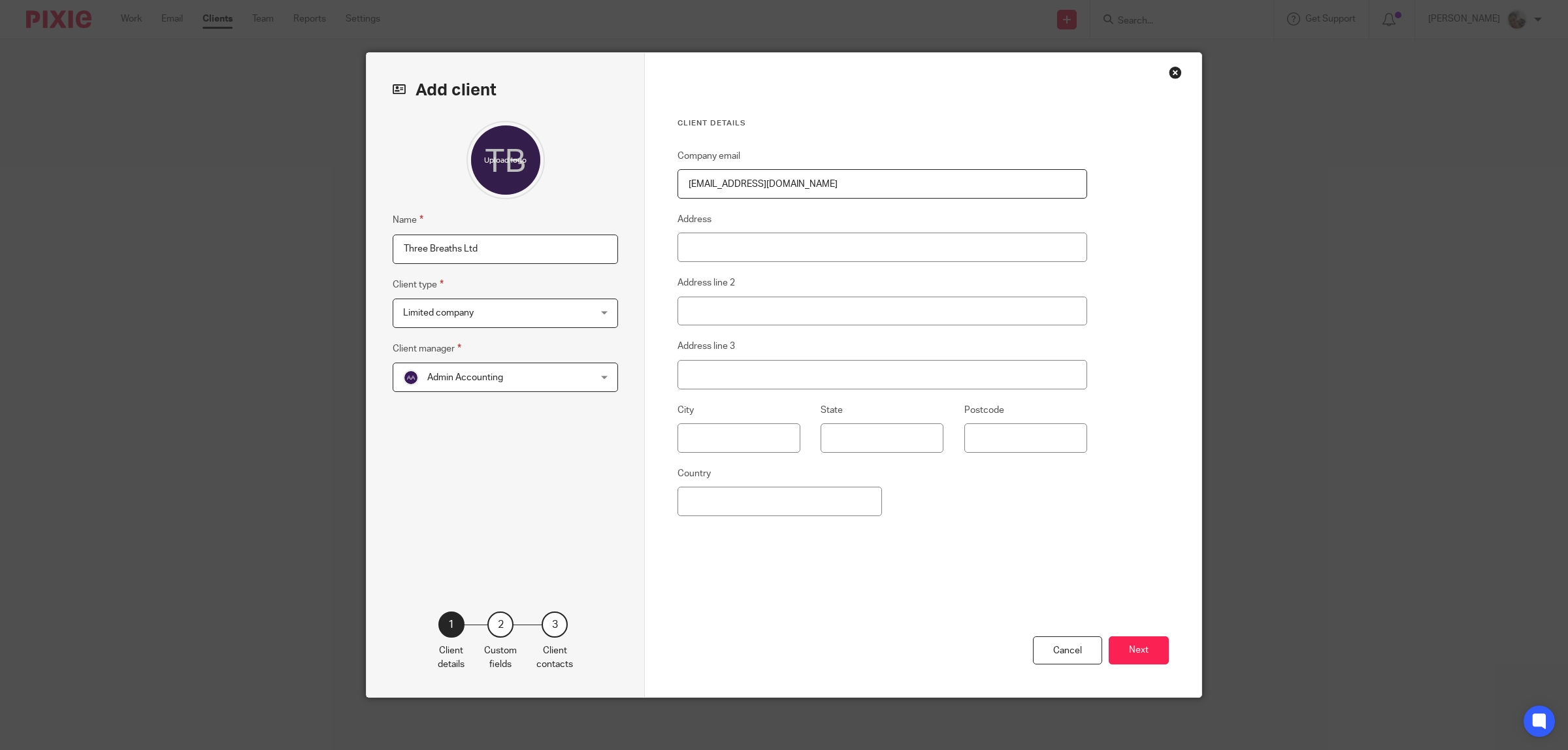
type input "ainsley@threebreaths.co.uk"
click at [746, 250] on input "Address" at bounding box center [882, 247] width 410 height 30
paste input "Palm House, 14 Ashton Drive, Nelson, United Kingdom, BB9 0UA"
drag, startPoint x: 930, startPoint y: 247, endPoint x: 910, endPoint y: 247, distance: 20.0
click at [910, 247] on input "Palm House, 14 Ashton Drive, Nelson, United Kingdom, BB9 0UA" at bounding box center [882, 247] width 410 height 30
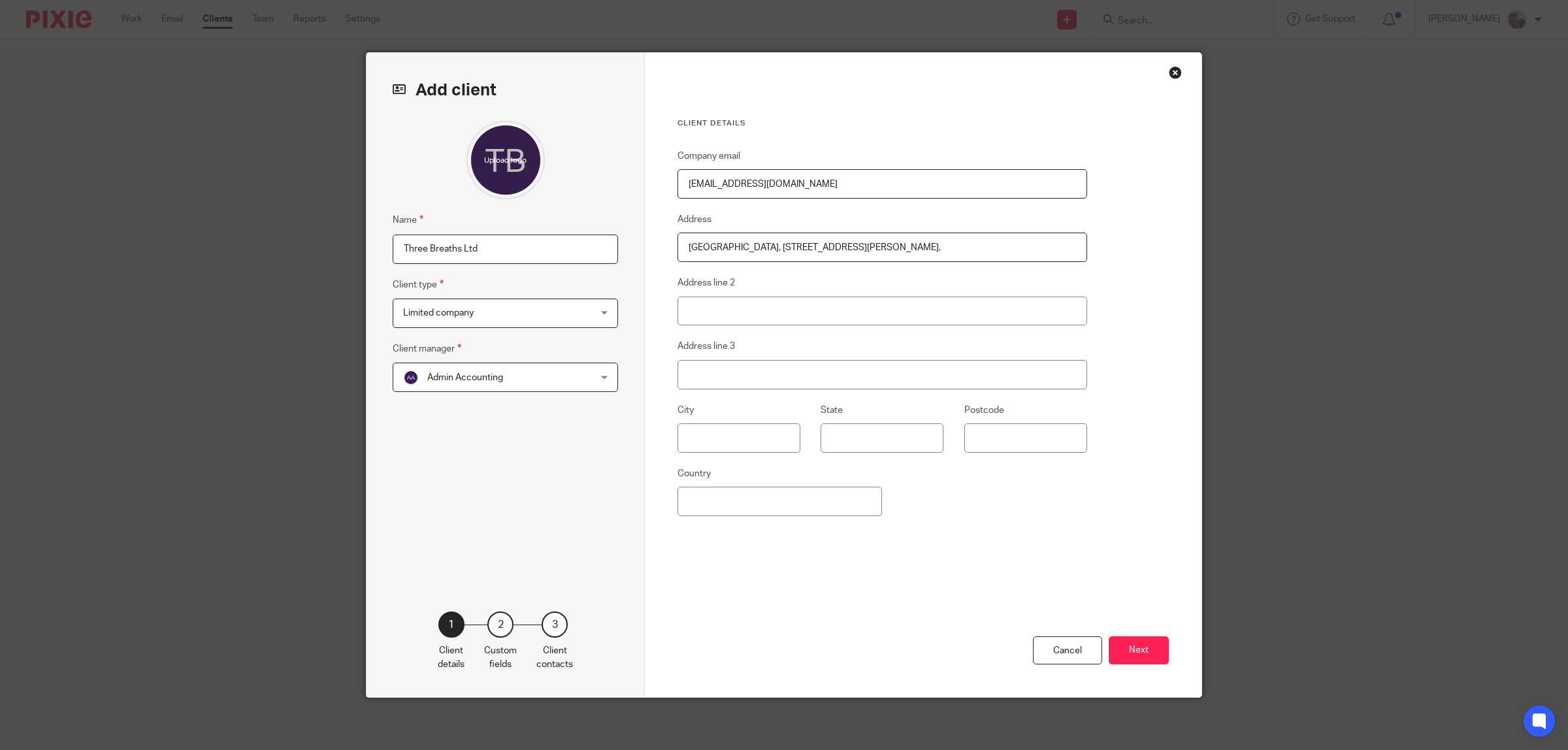
type input "Palm House, 14 Ashton Drive, Nelson, United Kingdom,"
click at [1000, 439] on input "Postcode" at bounding box center [1026, 438] width 123 height 30
paste input "BB9 0UA"
type input "BB9 0UA"
drag, startPoint x: 872, startPoint y: 247, endPoint x: 840, endPoint y: 247, distance: 32.0
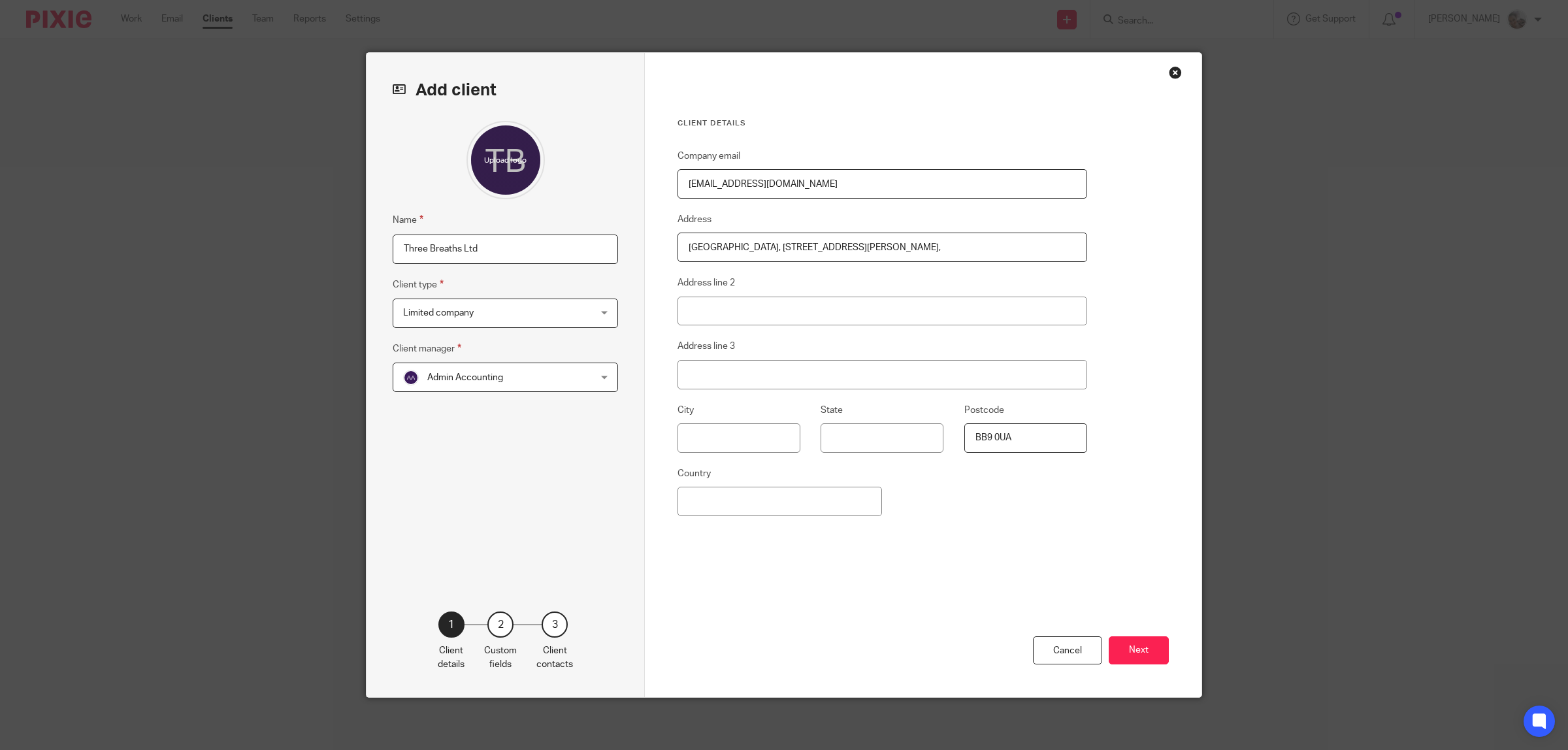
click at [840, 247] on input "Palm House, 14 Ashton Drive, Nelson, United Kingdom," at bounding box center [882, 247] width 410 height 30
type input "Palm House, 14 Ashton Drive, Nelson,"
click at [766, 501] on input "Country" at bounding box center [780, 501] width 205 height 30
paste input "United Kingdom,"
type input "United Kingdom"
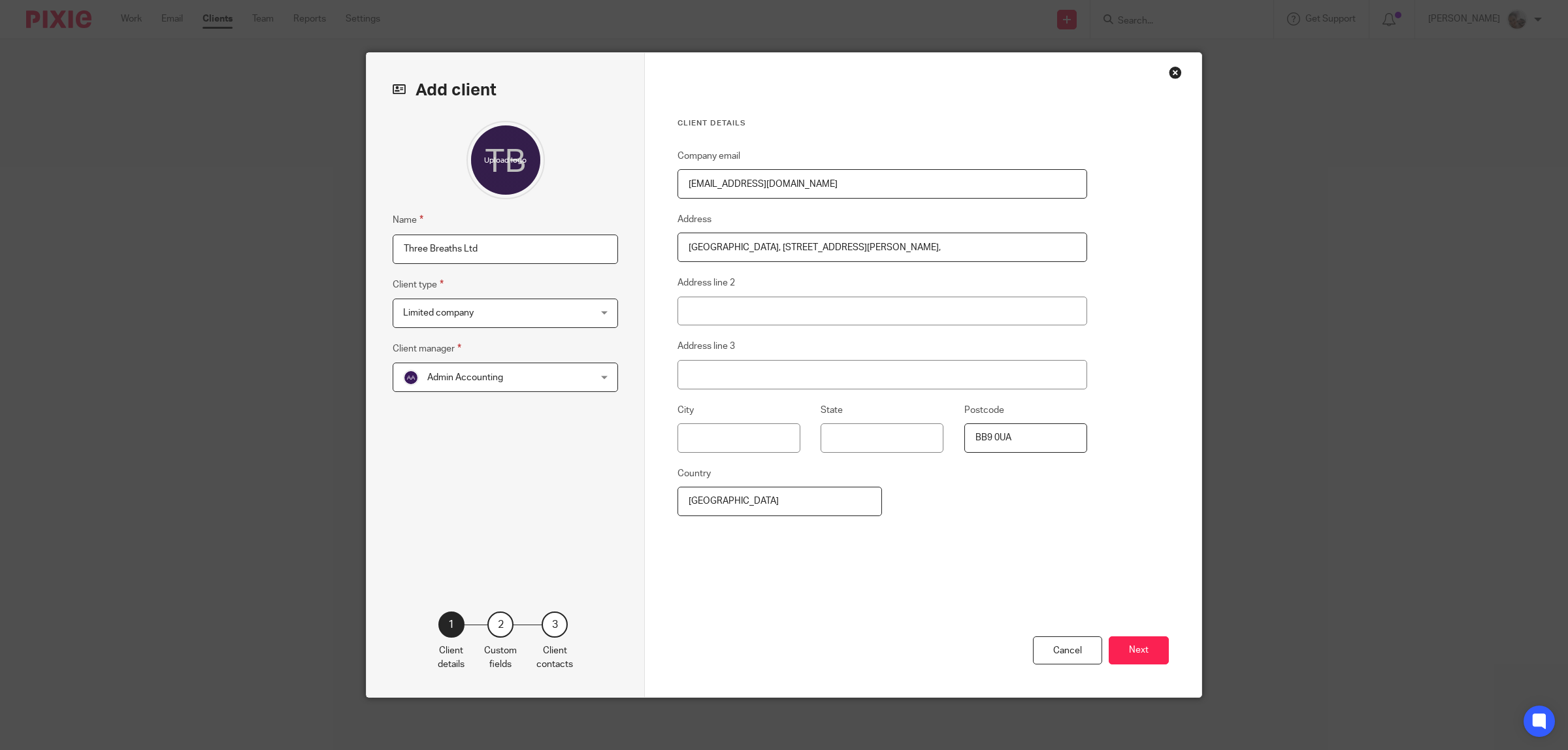
click at [821, 246] on input "Palm House, 14 Ashton Drive, Nelson," at bounding box center [882, 247] width 410 height 30
type input "Palm House, 14 Ashton Drive, ,"
click at [720, 441] on input "text" at bounding box center [739, 438] width 123 height 30
paste input "Nelson"
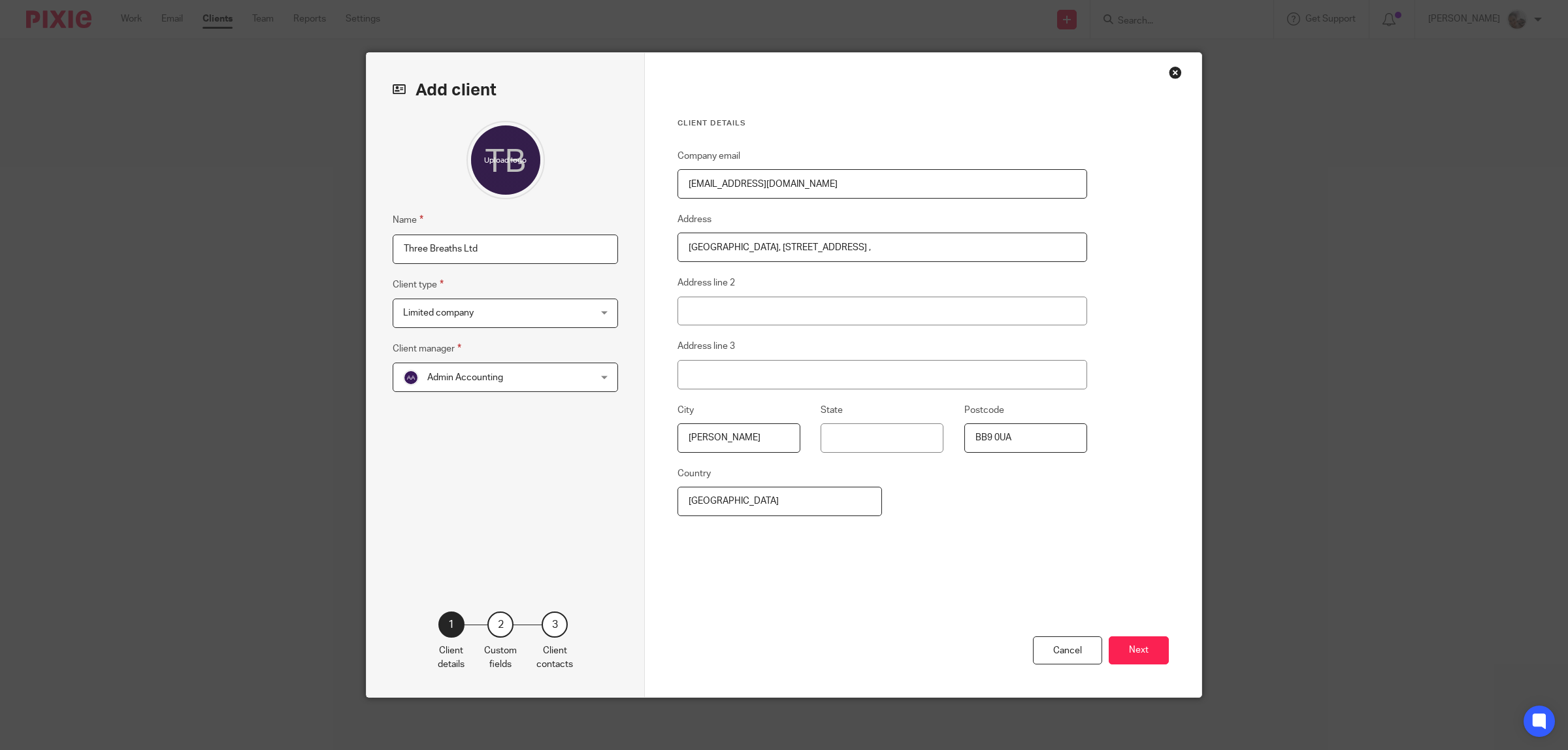
type input "Nelson"
click at [856, 438] on input "State" at bounding box center [881, 438] width 123 height 30
type input "Lancashire"
click at [831, 253] on input "Palm House, 14 Ashton Drive, ," at bounding box center [882, 247] width 410 height 30
drag, startPoint x: 823, startPoint y: 248, endPoint x: 734, endPoint y: 246, distance: 89.0
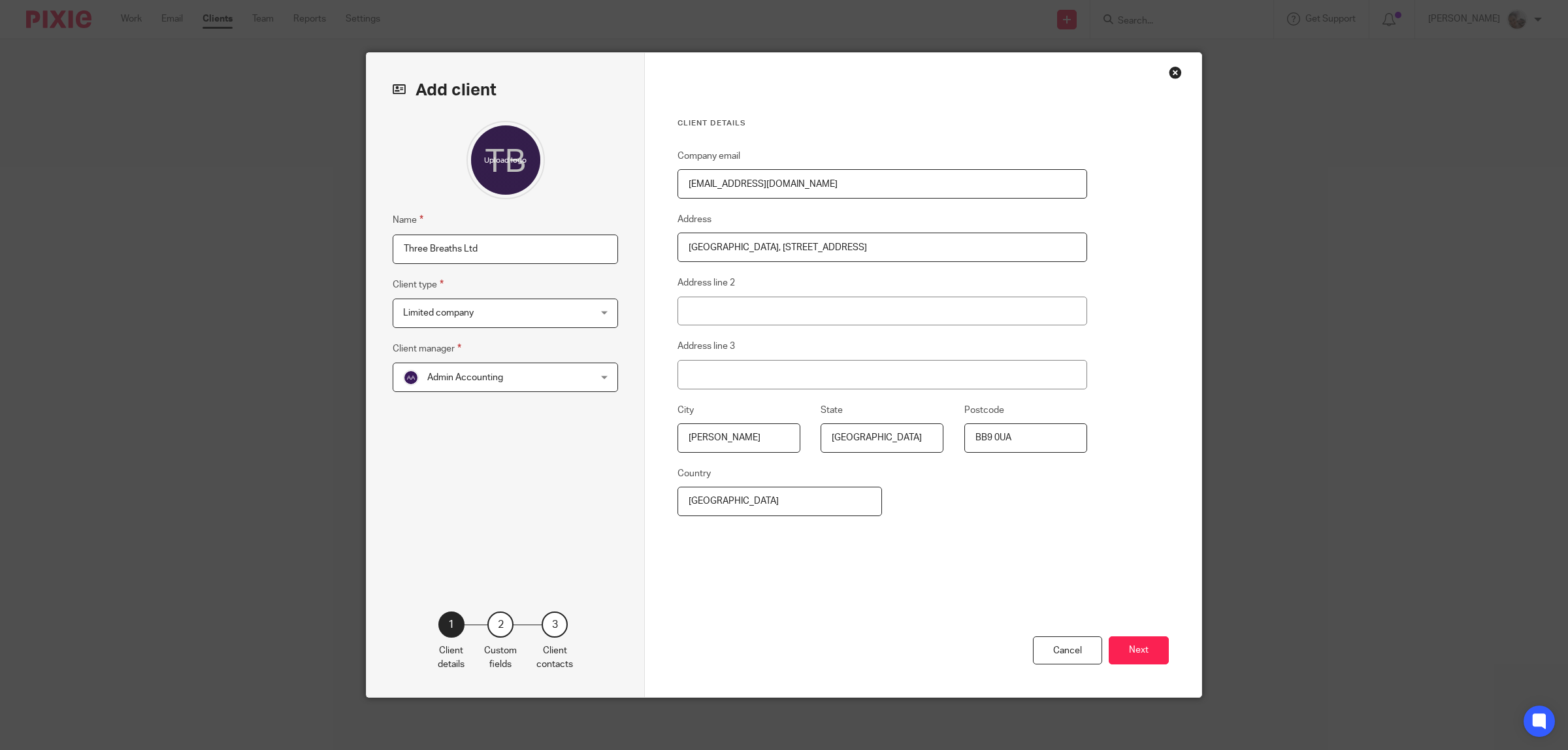
click at [734, 246] on input "Palm House, 14 Ashton Drive" at bounding box center [882, 247] width 410 height 30
type input "Palm House,"
drag, startPoint x: 697, startPoint y: 315, endPoint x: 708, endPoint y: 299, distance: 19.4
click at [697, 315] on input "Address line 2" at bounding box center [882, 311] width 410 height 30
paste input "14 Ashton Drive"
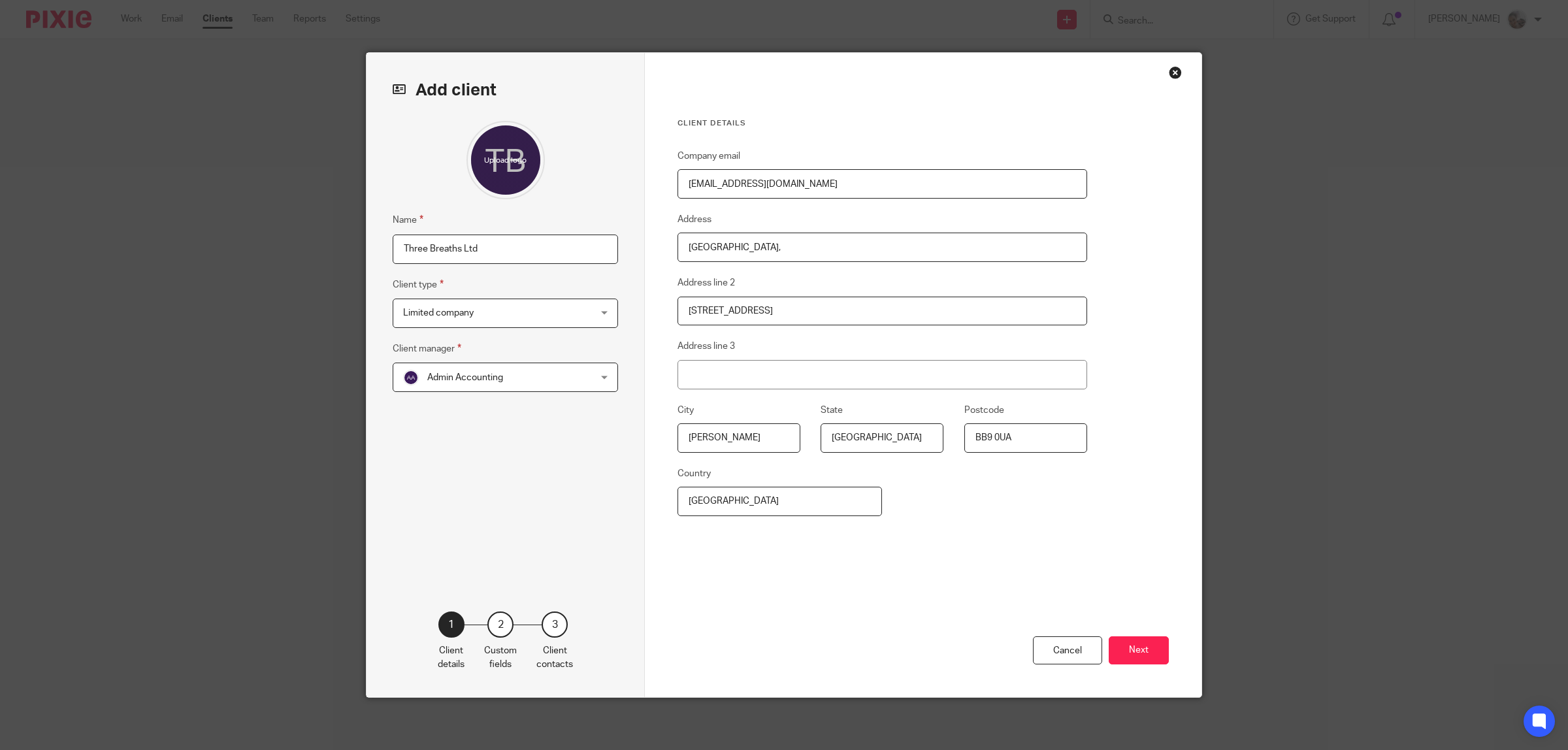
type input "14 Ashton Drive"
click at [759, 252] on input "Palm House," at bounding box center [882, 247] width 410 height 30
type input "Palm House"
click at [691, 316] on input "14 Ashton Drive" at bounding box center [882, 311] width 410 height 30
type input "14 Ashton Drive"
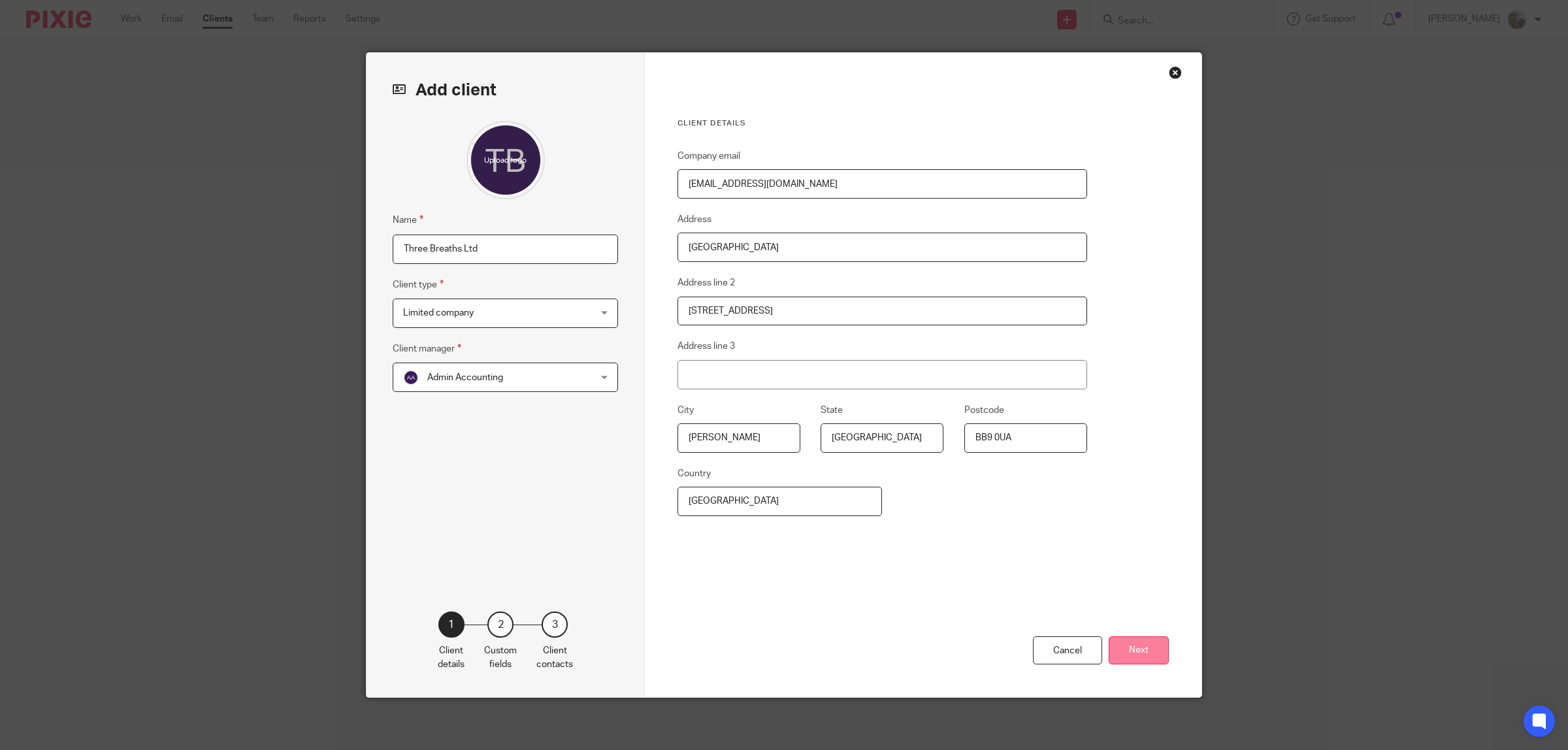
click at [1143, 655] on button "Next" at bounding box center [1139, 650] width 60 height 28
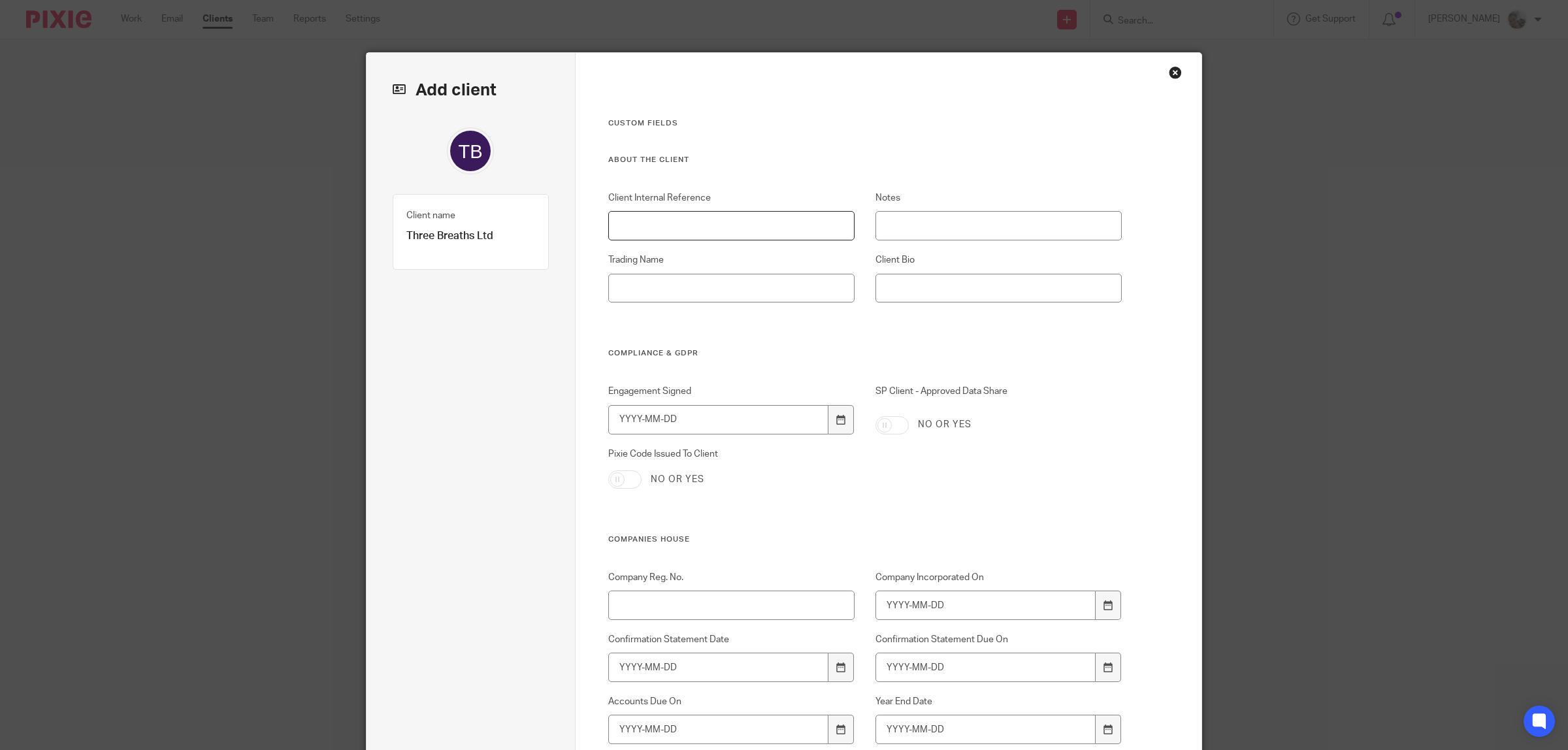
click at [709, 235] on input "Client Internal Reference" at bounding box center [732, 225] width 247 height 30
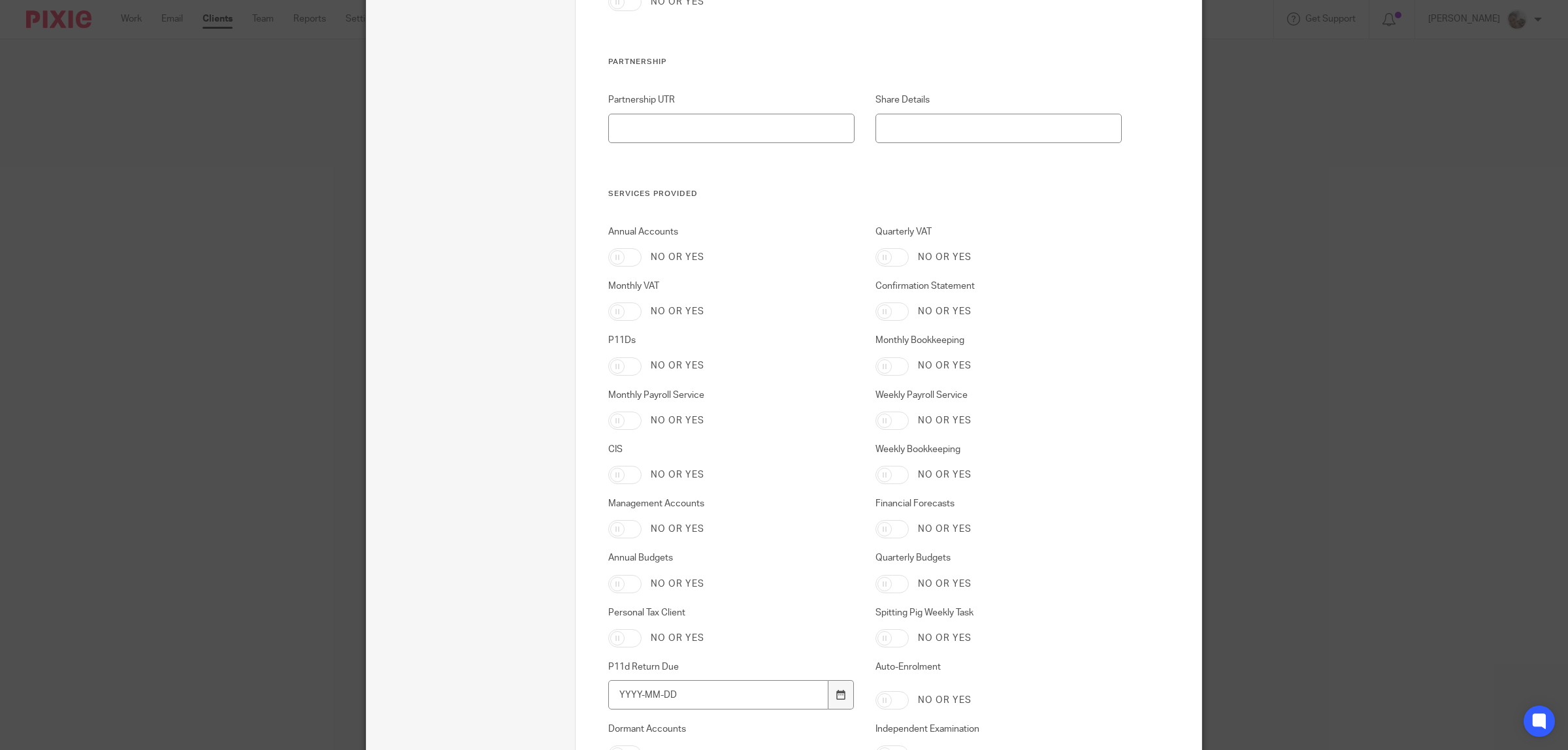
scroll to position [2041, 0]
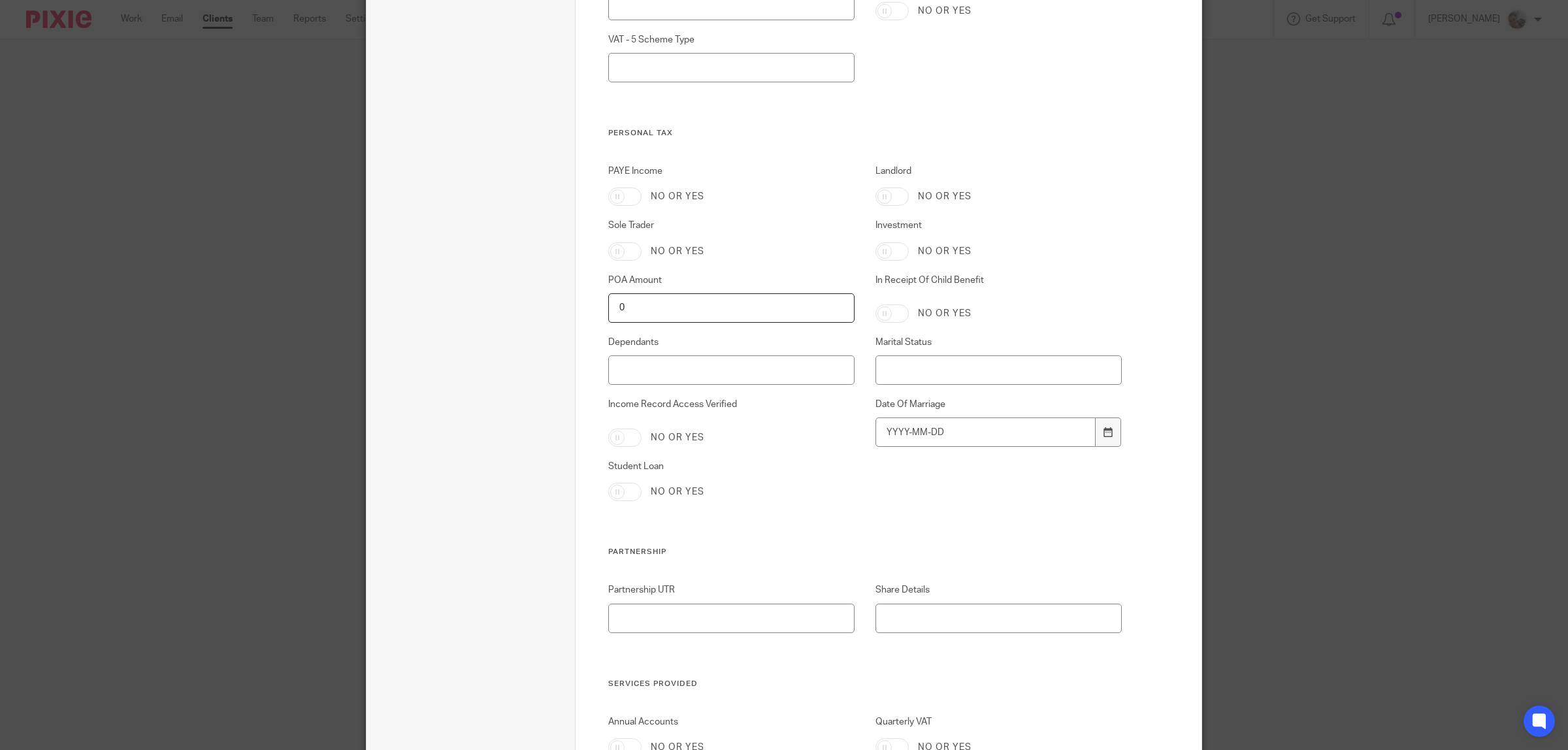
type input "THRE001"
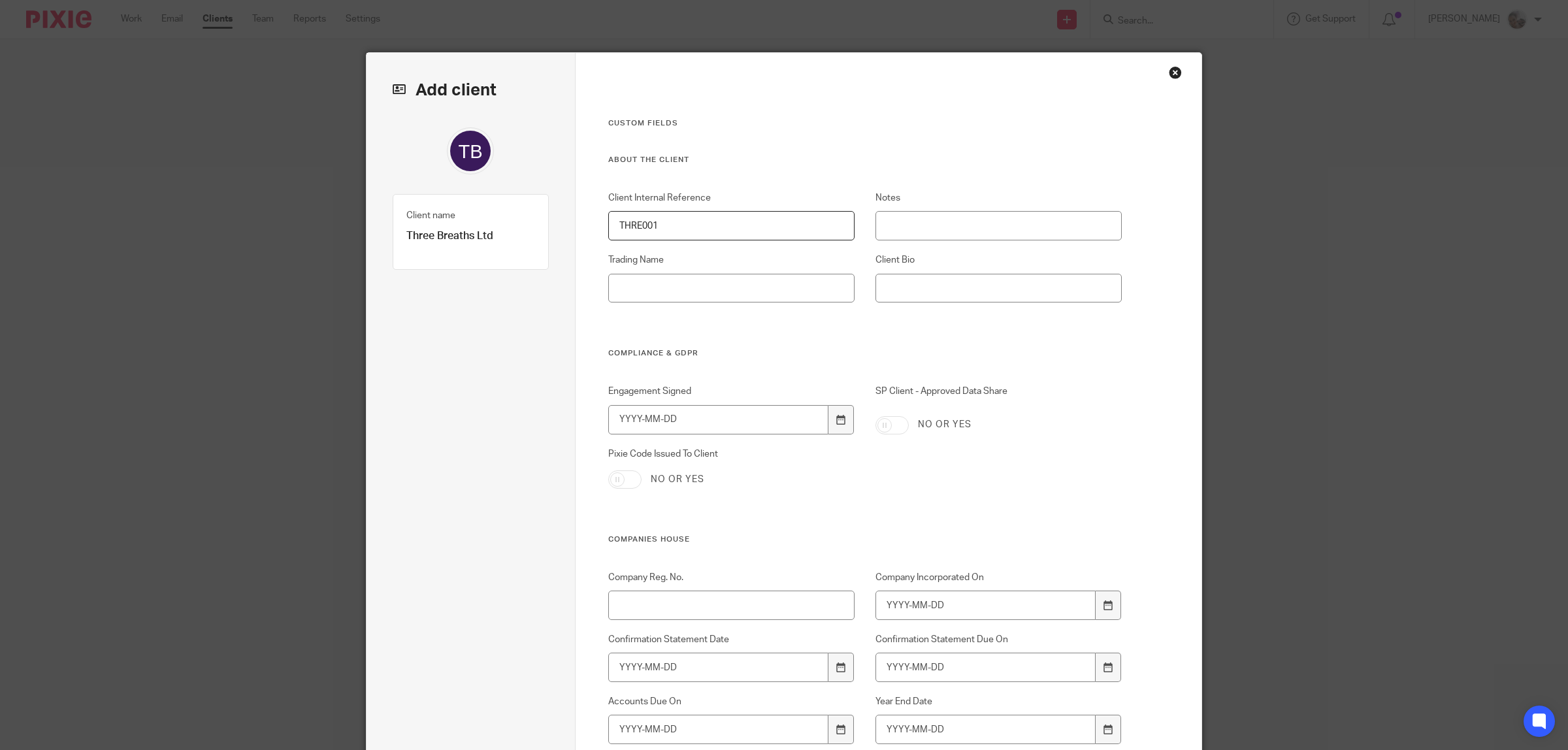
scroll to position [163, 0]
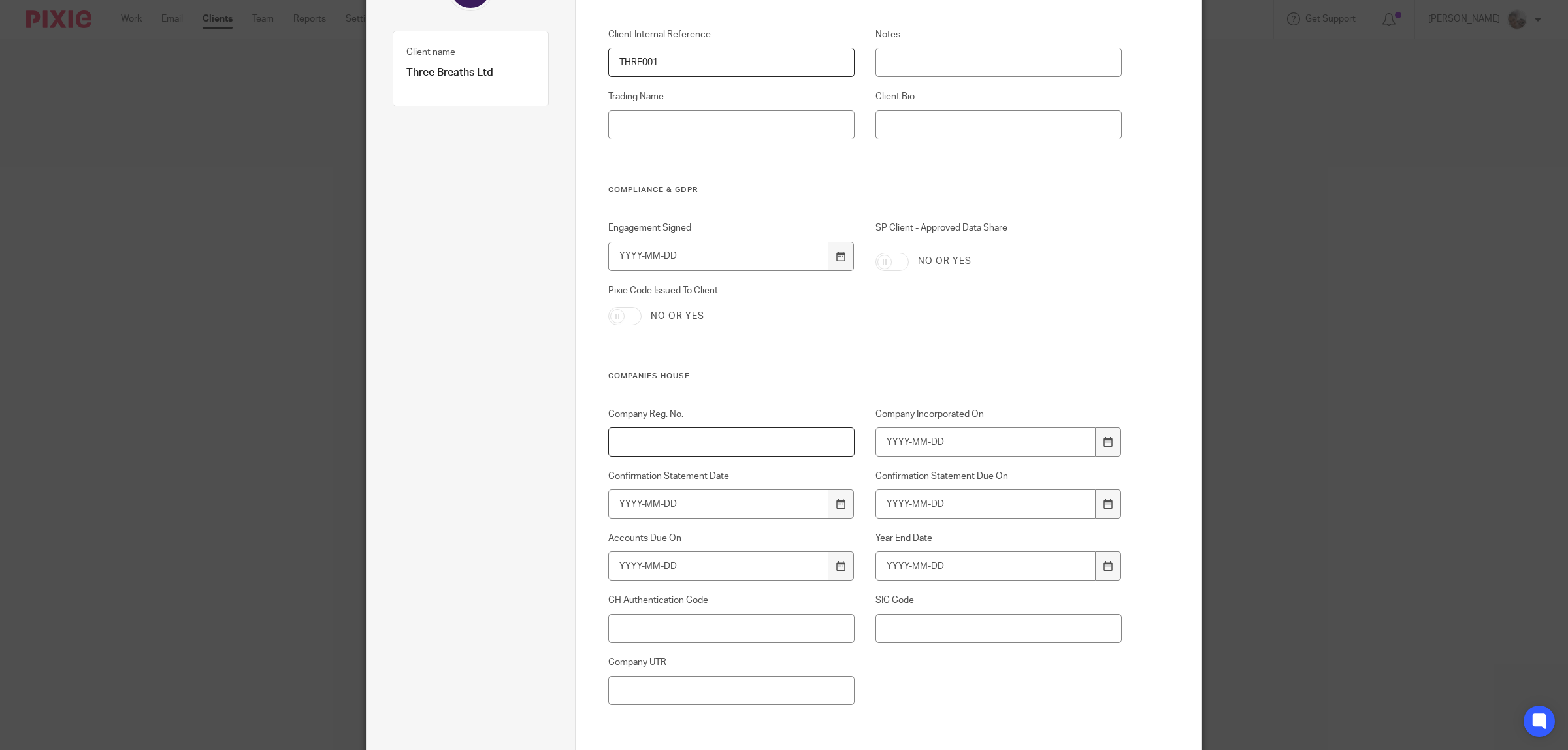
click at [678, 445] on input "Company Reg. No." at bounding box center [732, 441] width 247 height 30
paste input "15274728"
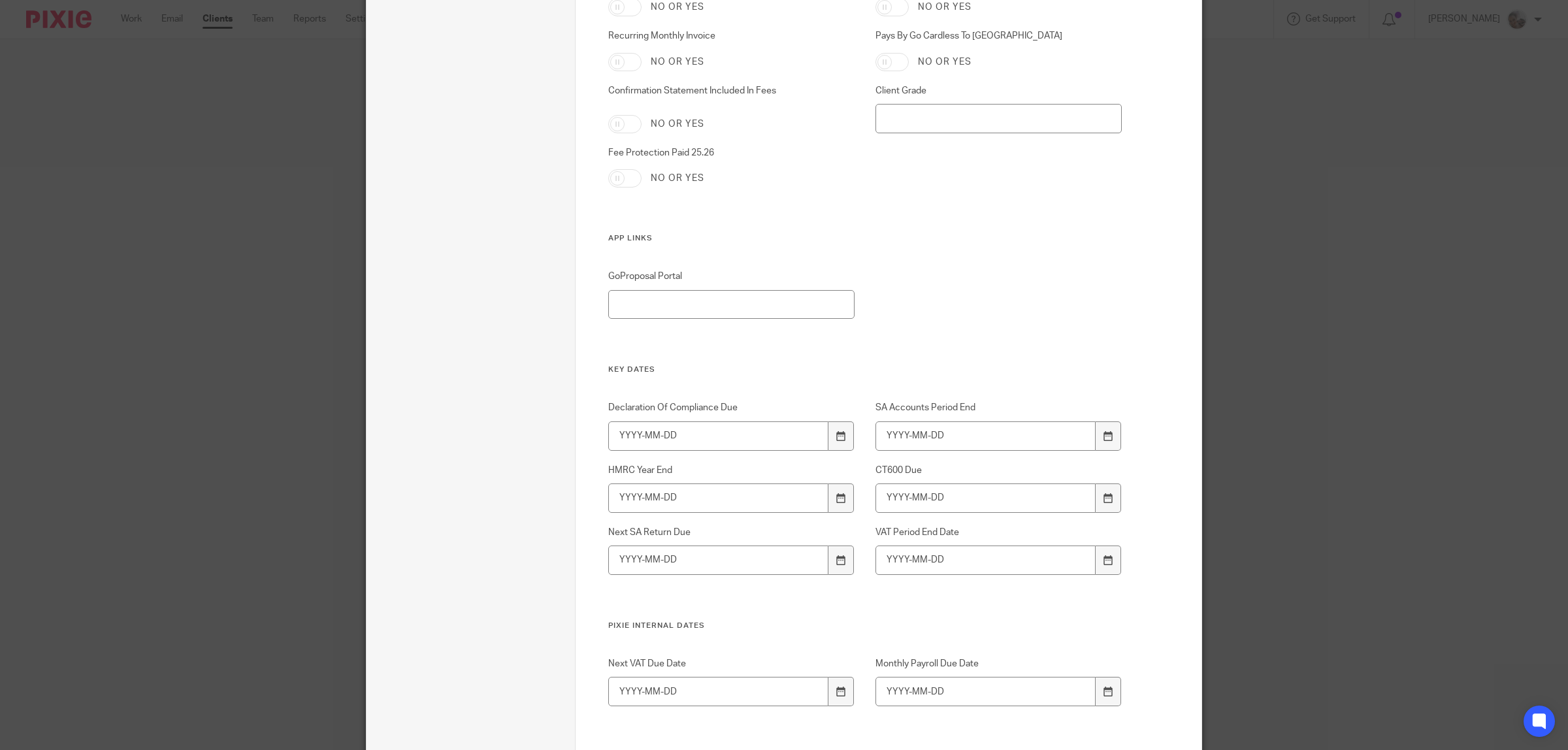
scroll to position [3757, 0]
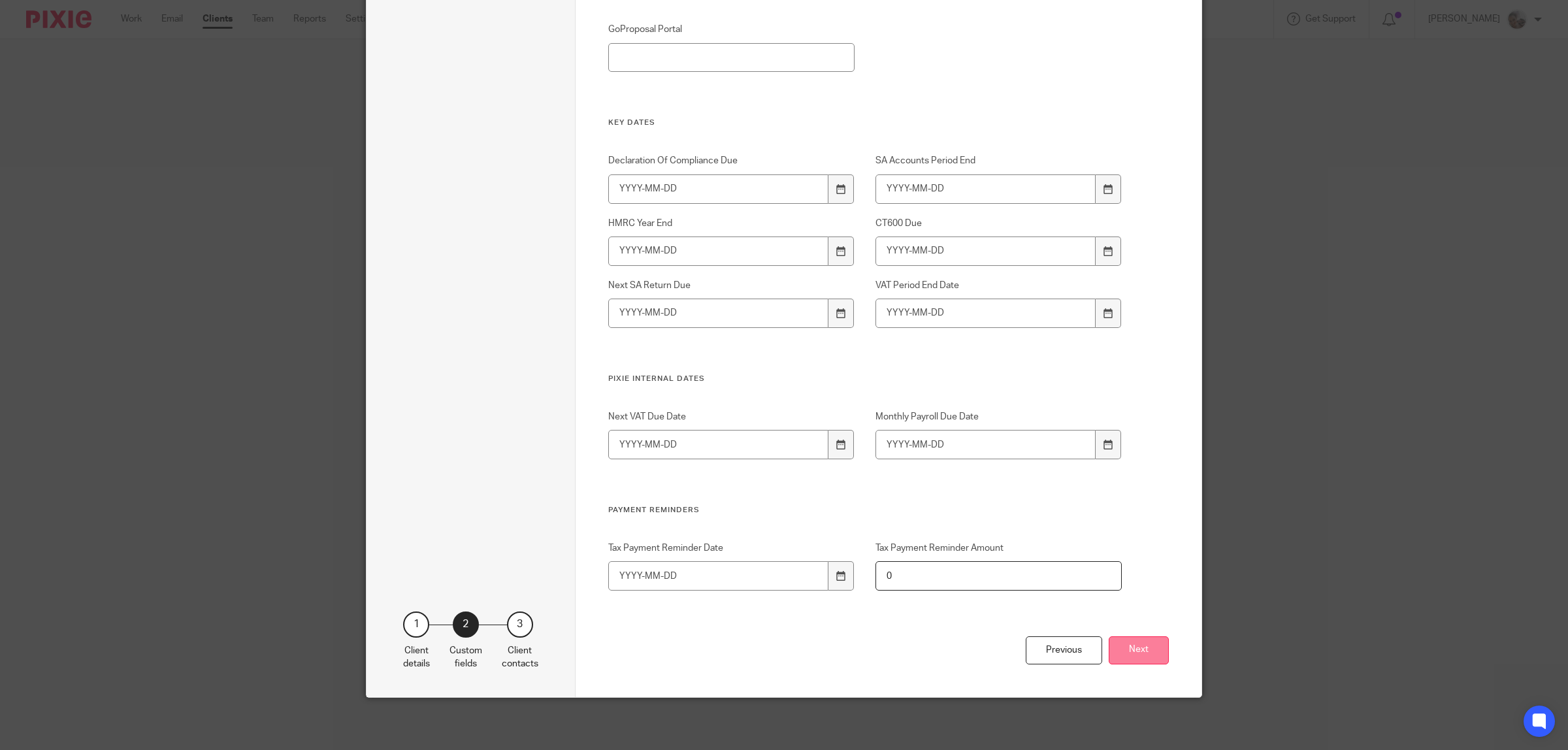
type input "15274728"
click at [1146, 656] on button "Next" at bounding box center [1139, 650] width 60 height 28
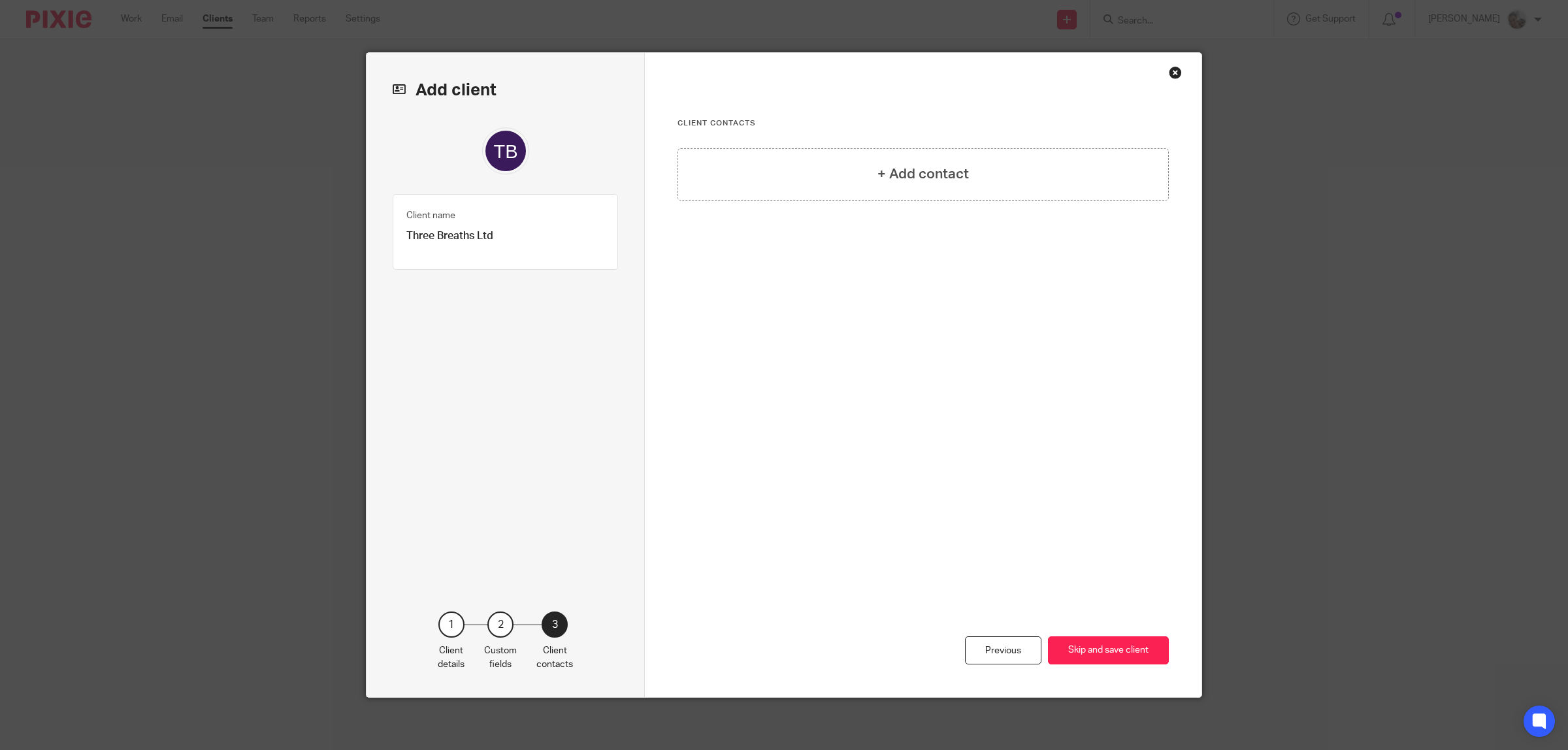
click at [855, 187] on div "+ Add contact" at bounding box center [923, 174] width 492 height 52
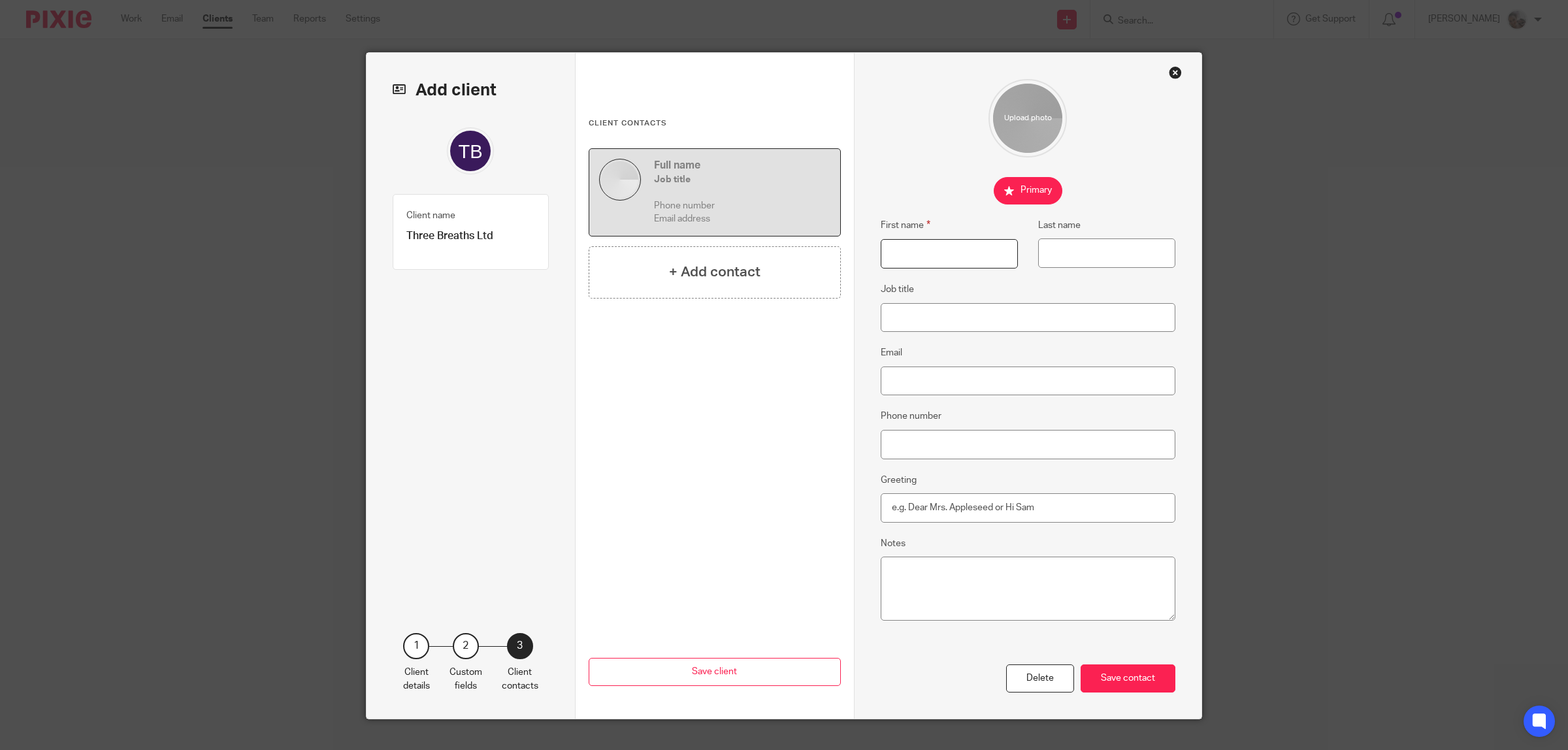
click at [897, 259] on input "First name" at bounding box center [949, 253] width 137 height 30
paste input "HARRIS, Ainsley Elizabeth"
click at [907, 255] on input "HARRIS, Ainsley Elizabeth" at bounding box center [949, 253] width 137 height 30
type input ", Ainsley Elizabeth"
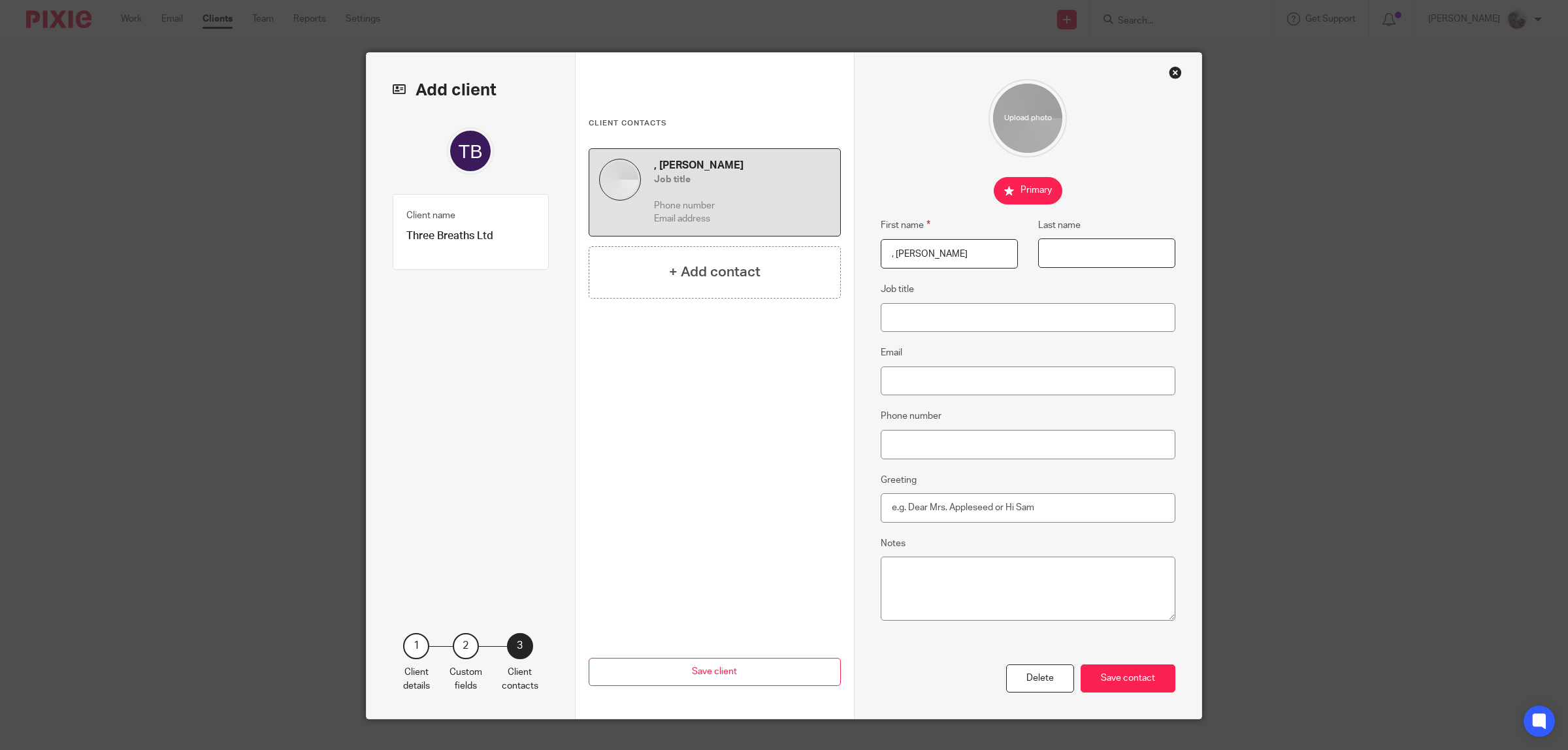
click at [1072, 251] on input "Last name" at bounding box center [1107, 253] width 137 height 30
paste input "HARRIS"
type input "Harris"
click at [890, 253] on input ", Ainsley Elizabeth" at bounding box center [949, 253] width 137 height 30
type input "Ainsley Elizabeth"
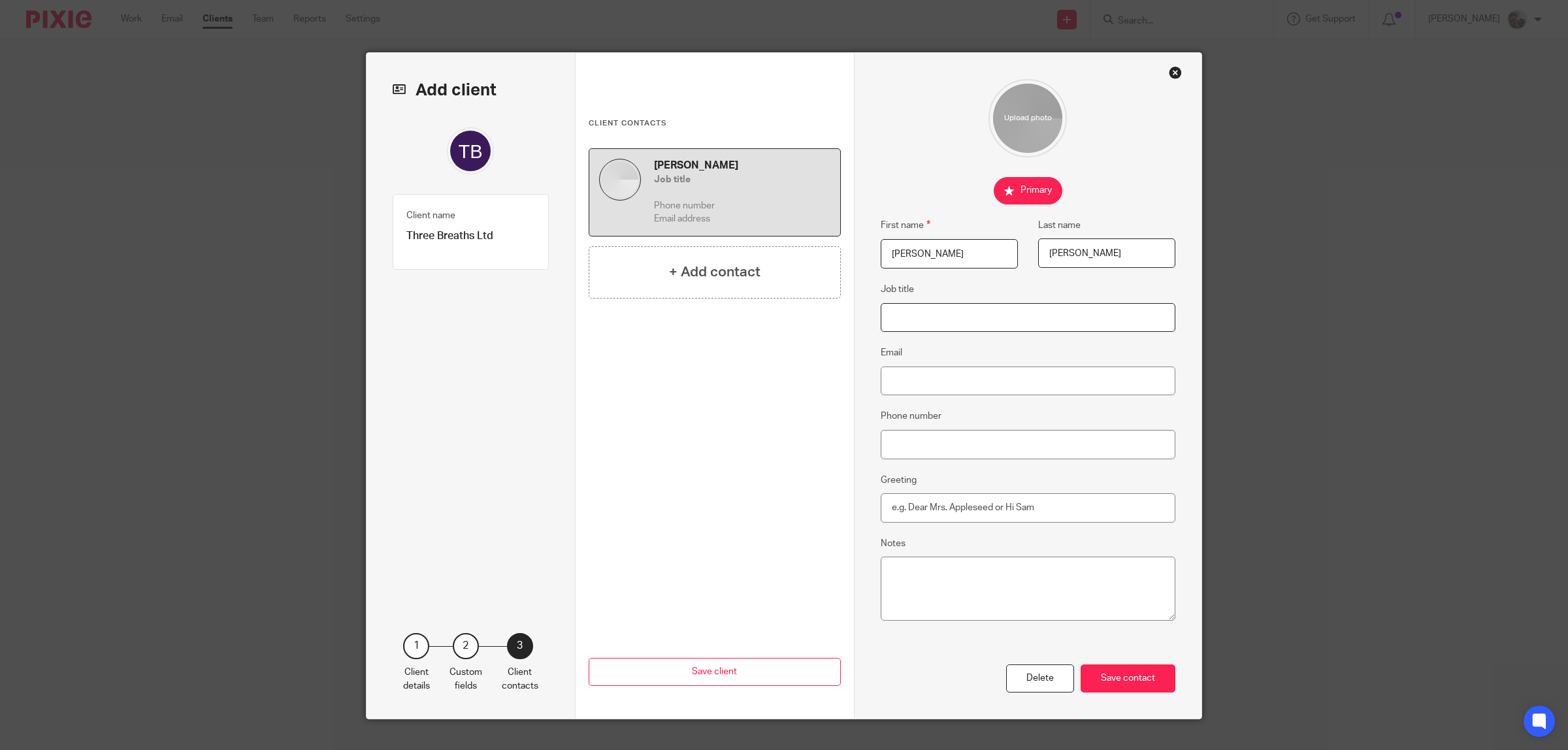
click at [946, 317] on input "Job title" at bounding box center [1028, 318] width 295 height 30
type input "Director"
paste input "Ainsley@threebreaths.co.uk"
click at [919, 379] on input "Ainsley@threebreaths.co.uk" at bounding box center [1028, 381] width 295 height 30
click at [892, 383] on input "Ainsley@threebreaths.co.uk" at bounding box center [1028, 381] width 295 height 30
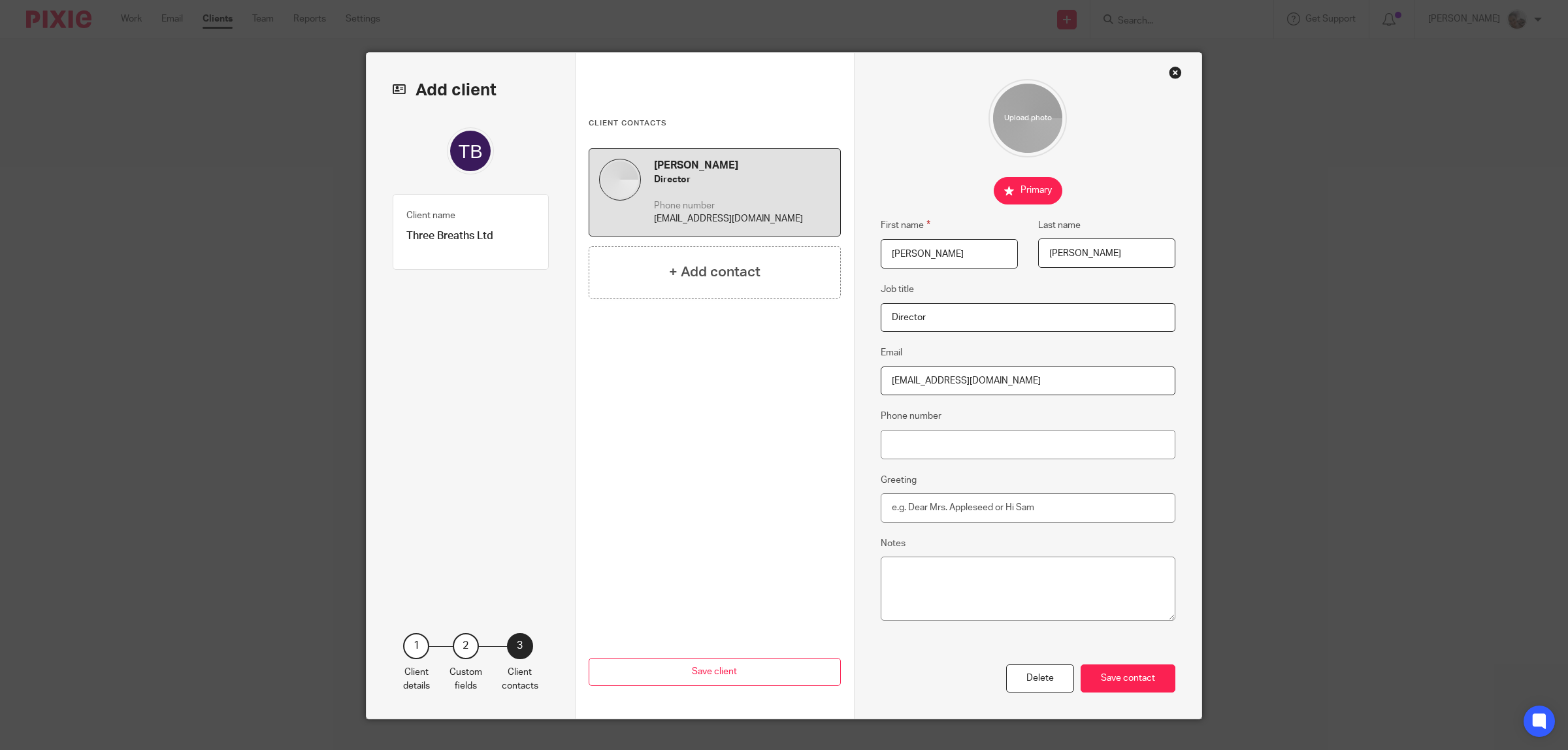
type input "ainsley@threebreaths.co.uk"
click at [902, 444] on input "Phone number" at bounding box center [1028, 444] width 295 height 30
paste input "07758 938 592"
click at [933, 444] on input "07758 938 592" at bounding box center [1028, 444] width 295 height 30
type input "07758 938592"
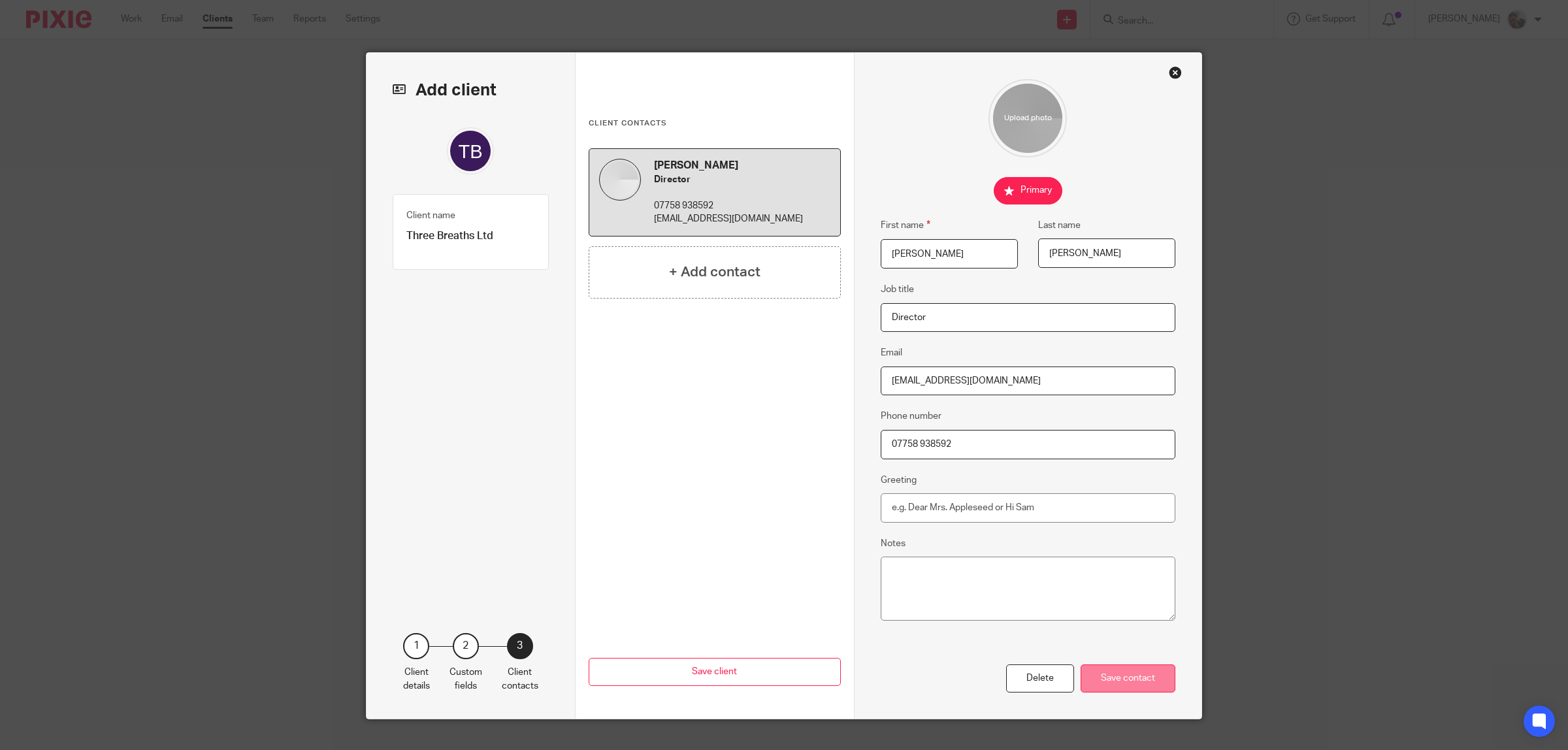
click at [1142, 677] on div "Save contact" at bounding box center [1128, 678] width 95 height 28
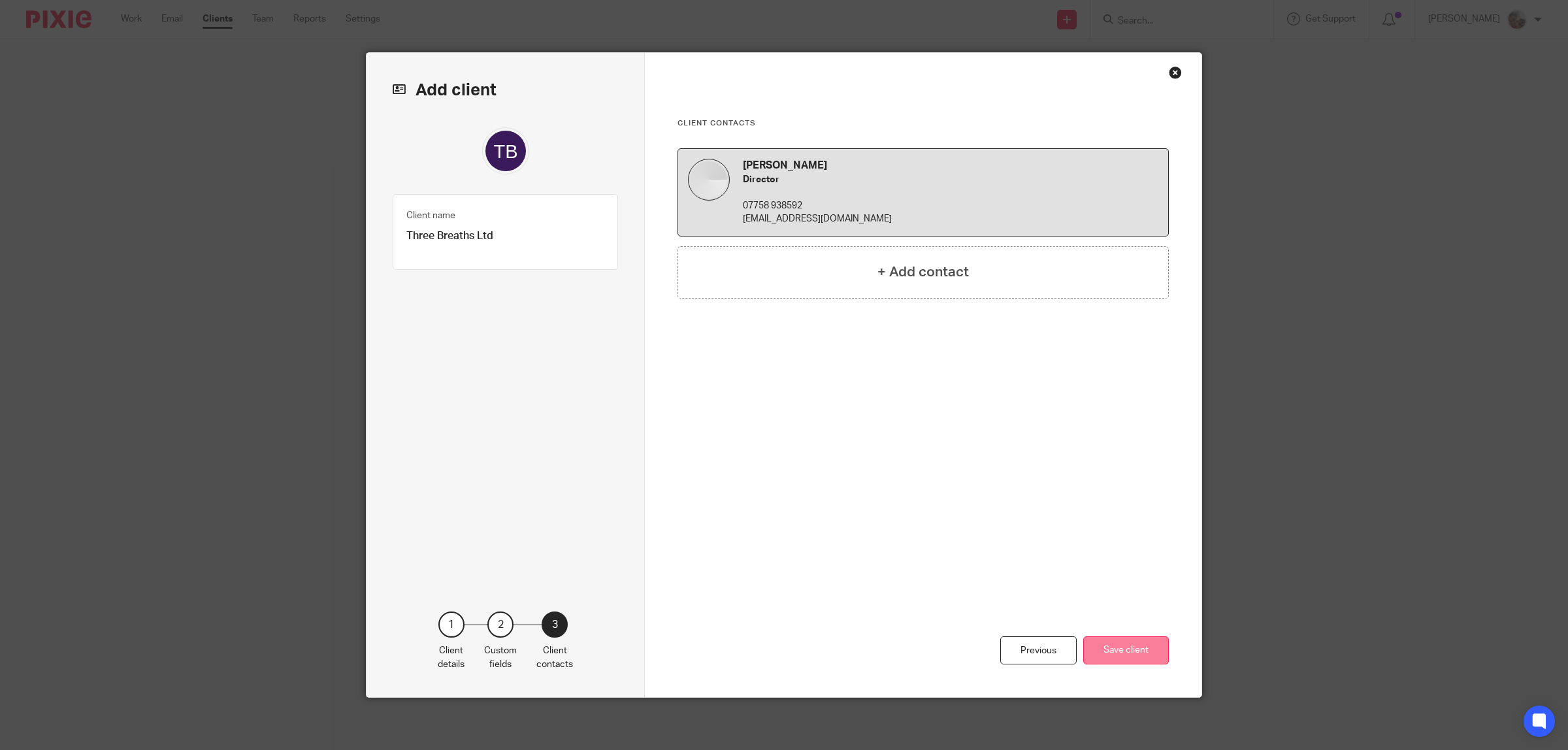
click at [1139, 642] on button "Save client" at bounding box center [1126, 650] width 86 height 28
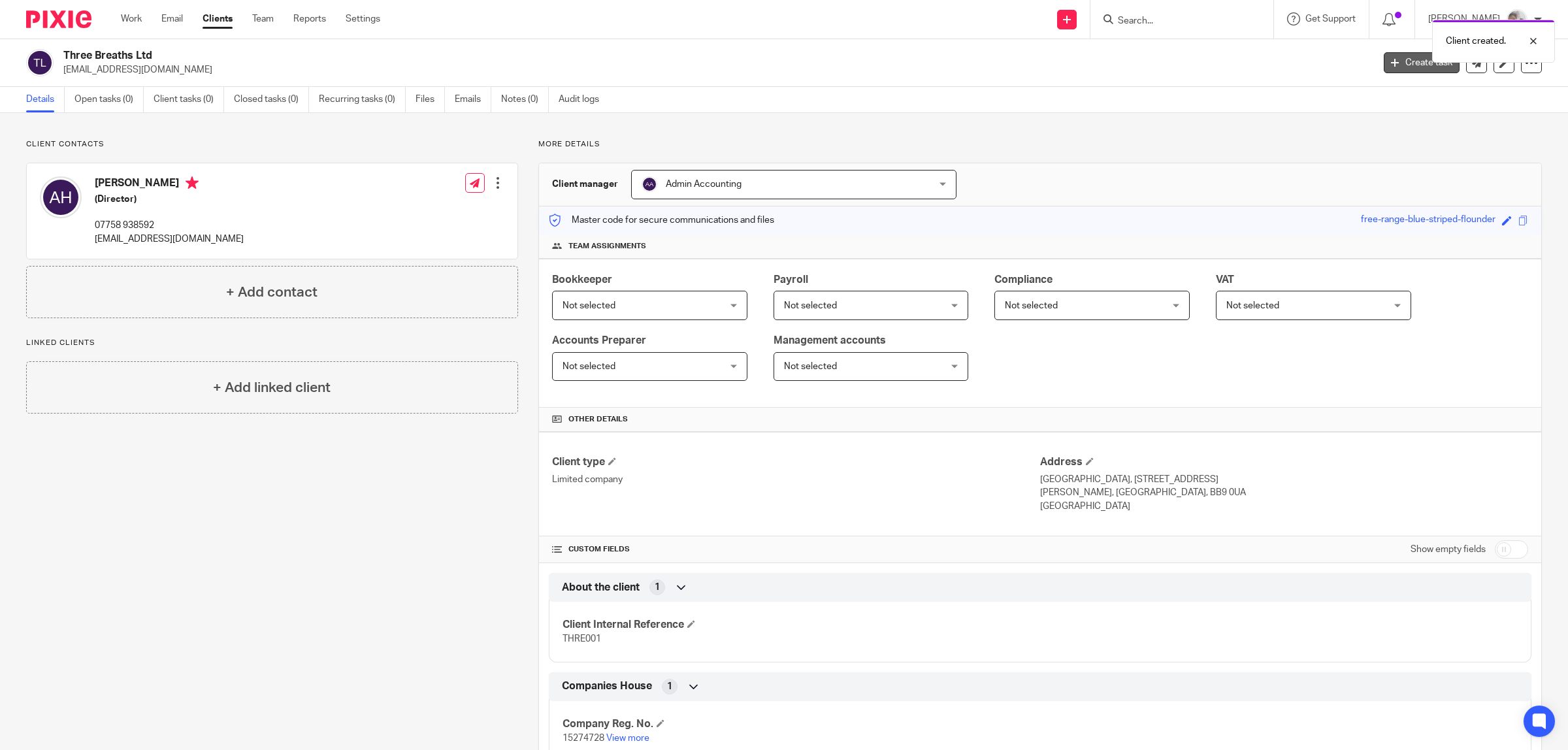
click at [1408, 65] on link "Create task" at bounding box center [1422, 62] width 76 height 21
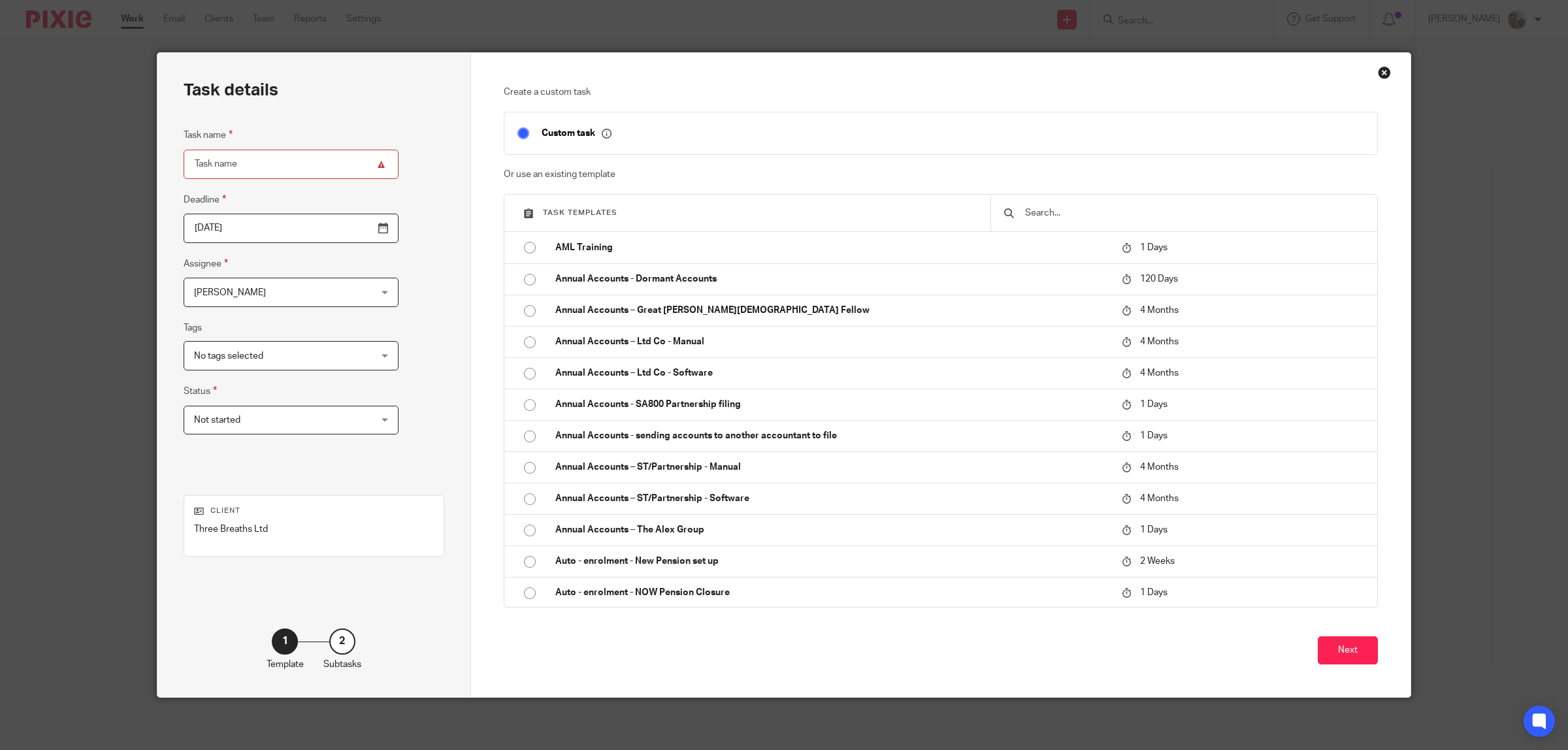
click at [1048, 217] on input "text" at bounding box center [1194, 213] width 341 height 14
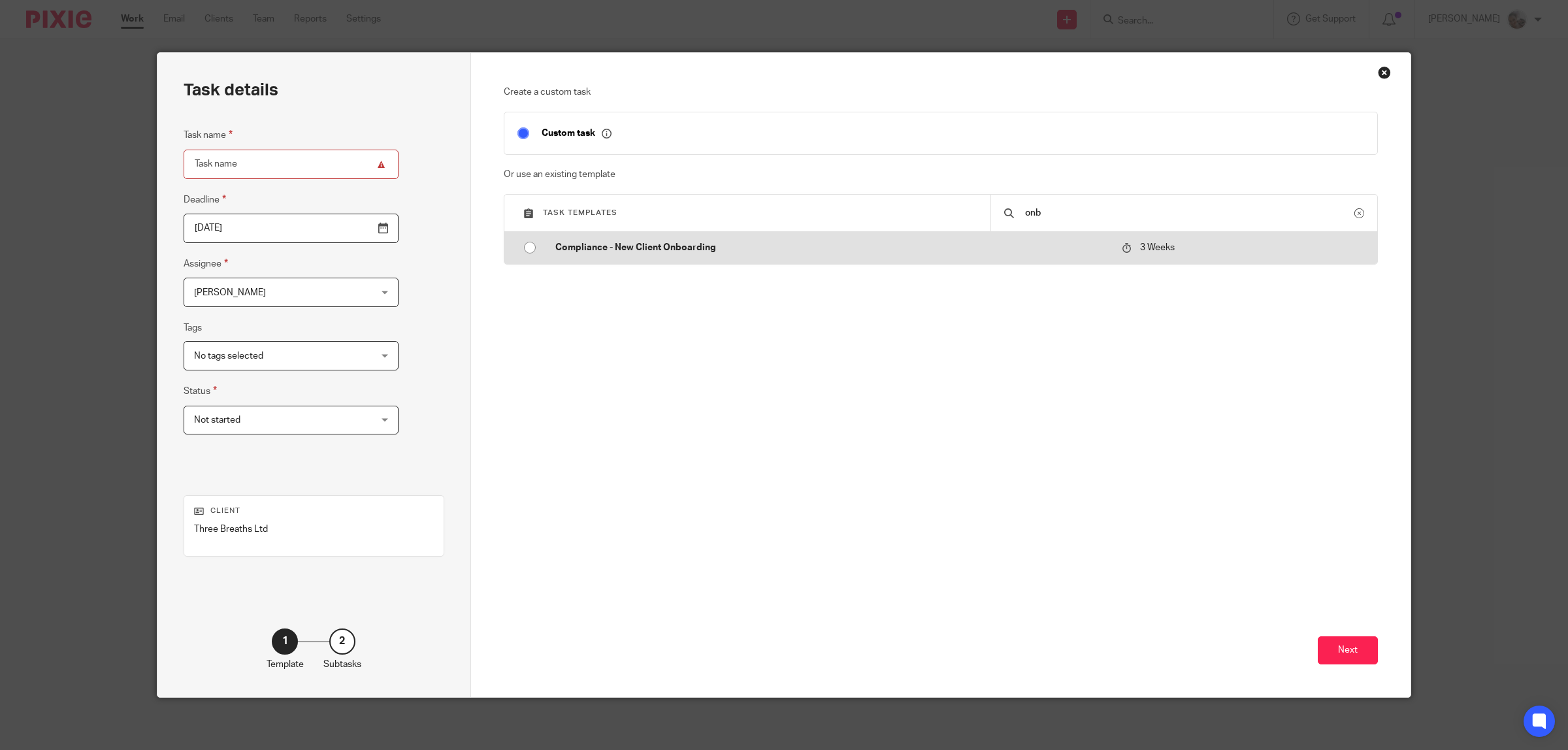
type input "onb"
click at [616, 246] on p "Compliance - New Client Onboarding" at bounding box center [832, 247] width 554 height 13
type input "[DATE]"
type input "Compliance - New Client Onboarding"
checkbox input "false"
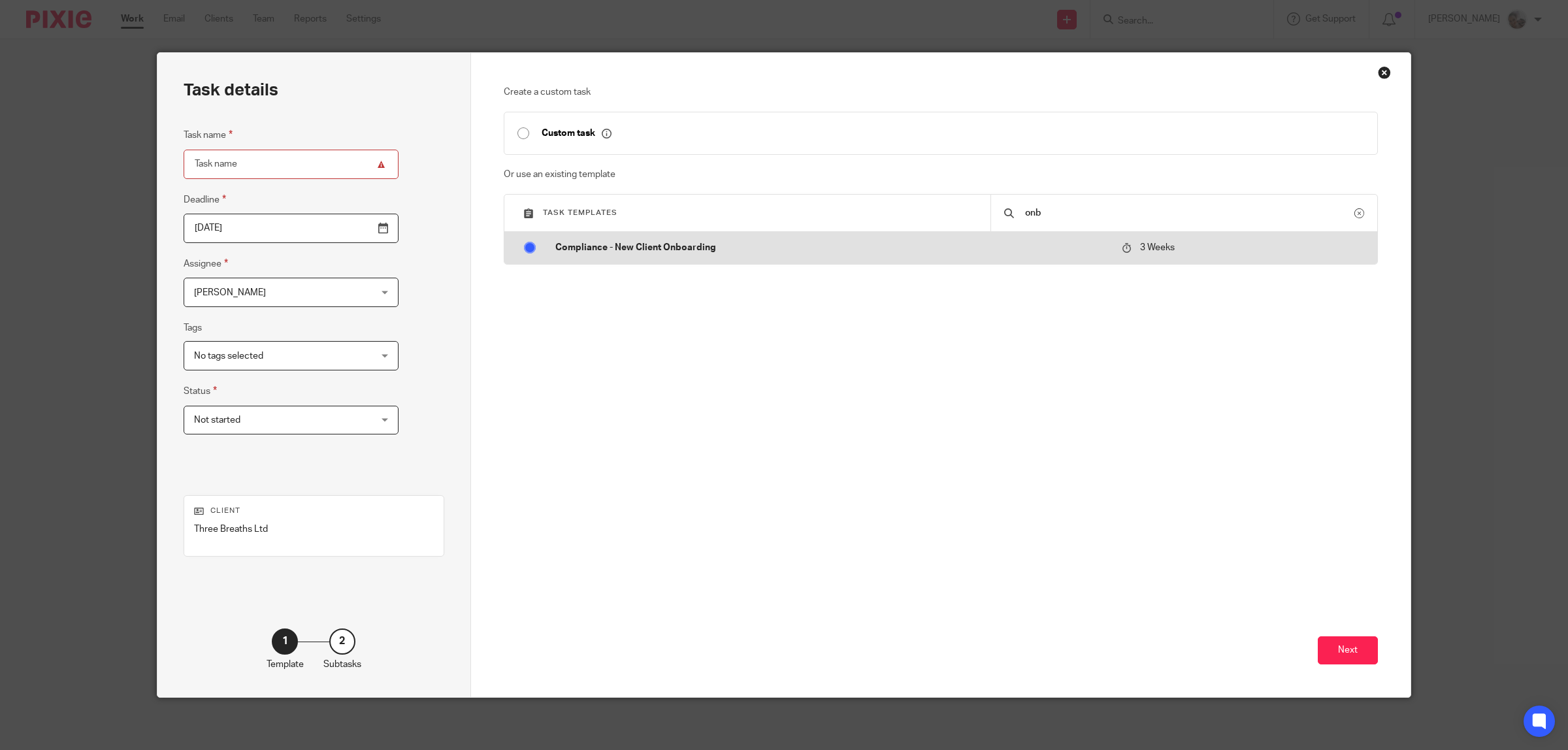
radio input "true"
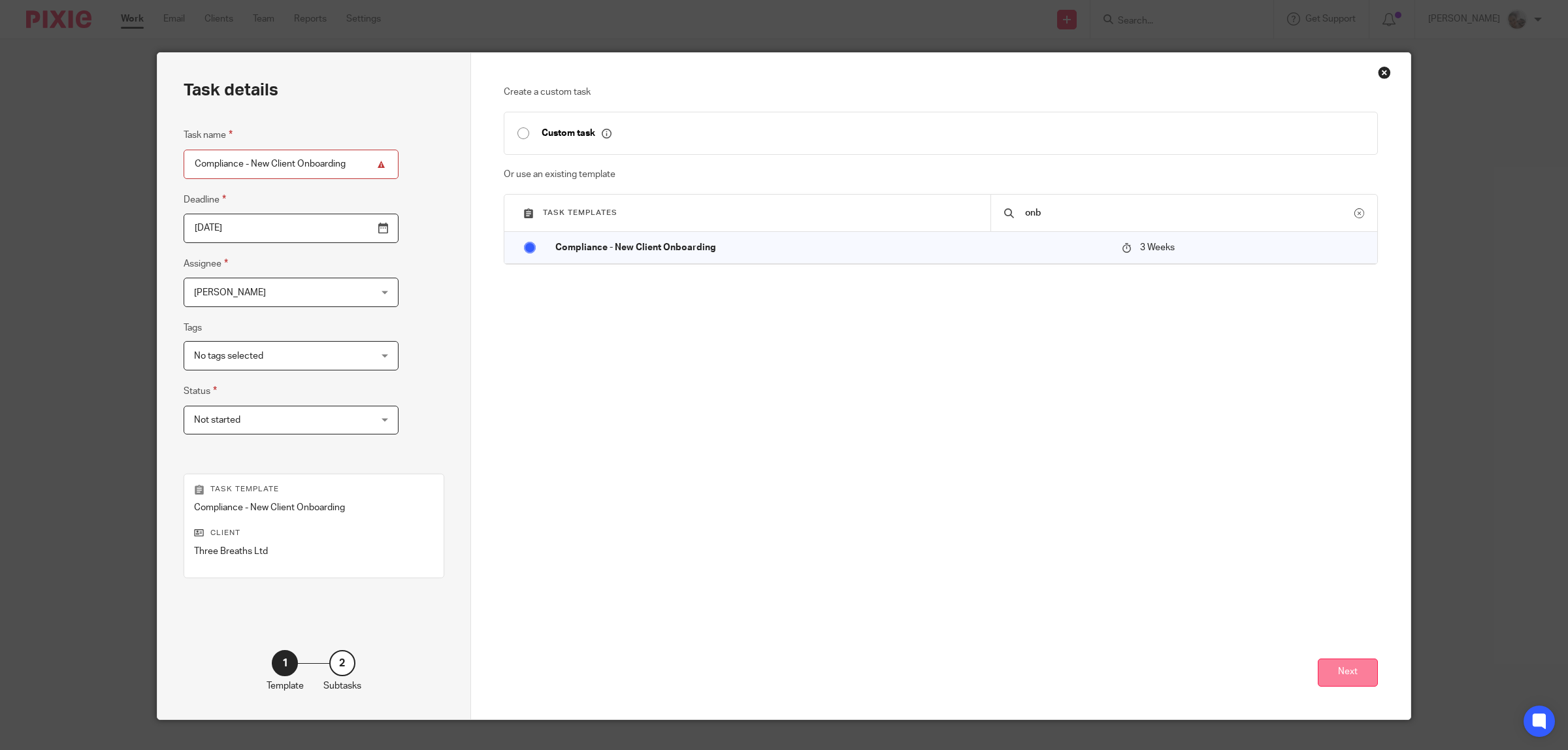
click at [1338, 673] on button "Next" at bounding box center [1348, 672] width 60 height 28
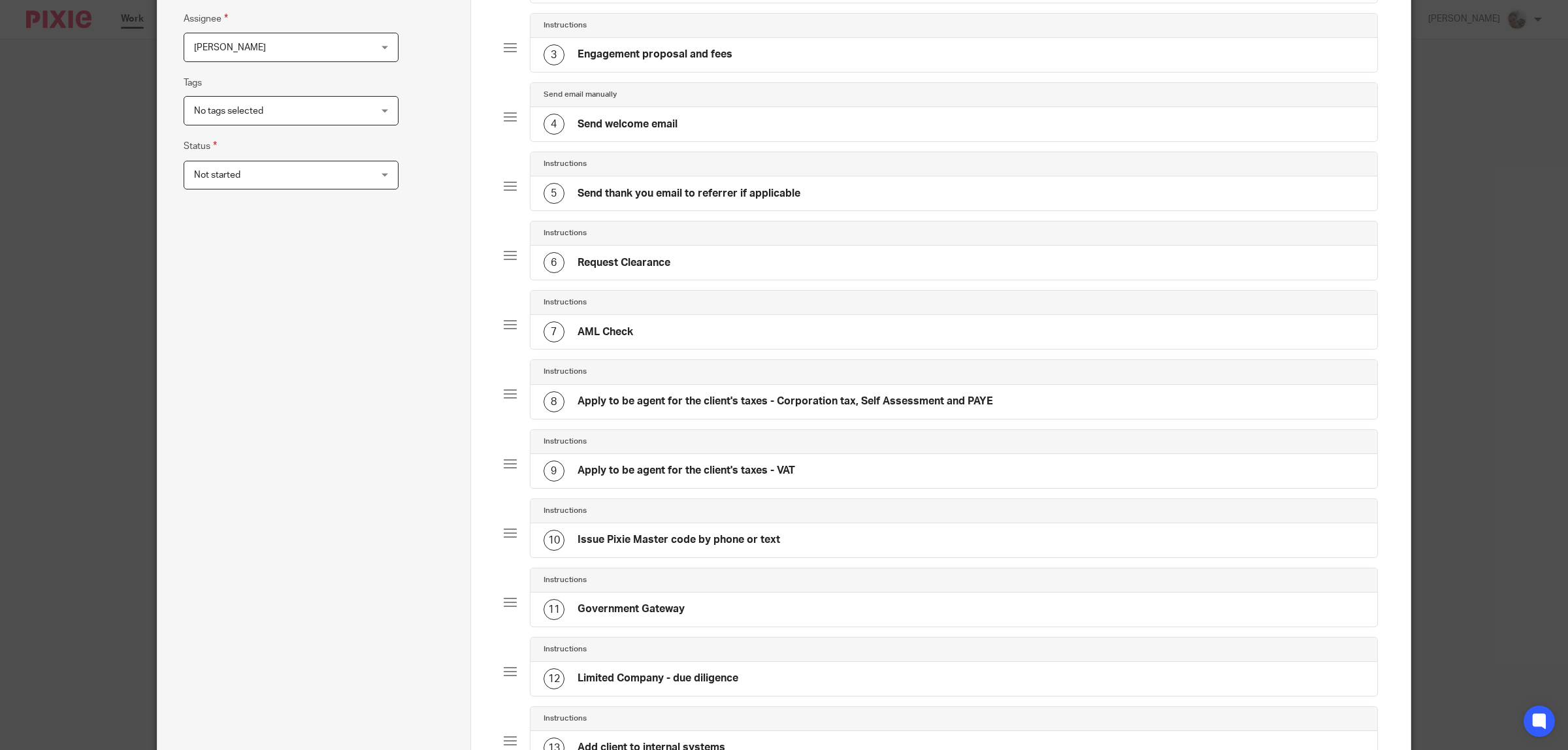
scroll to position [653, 0]
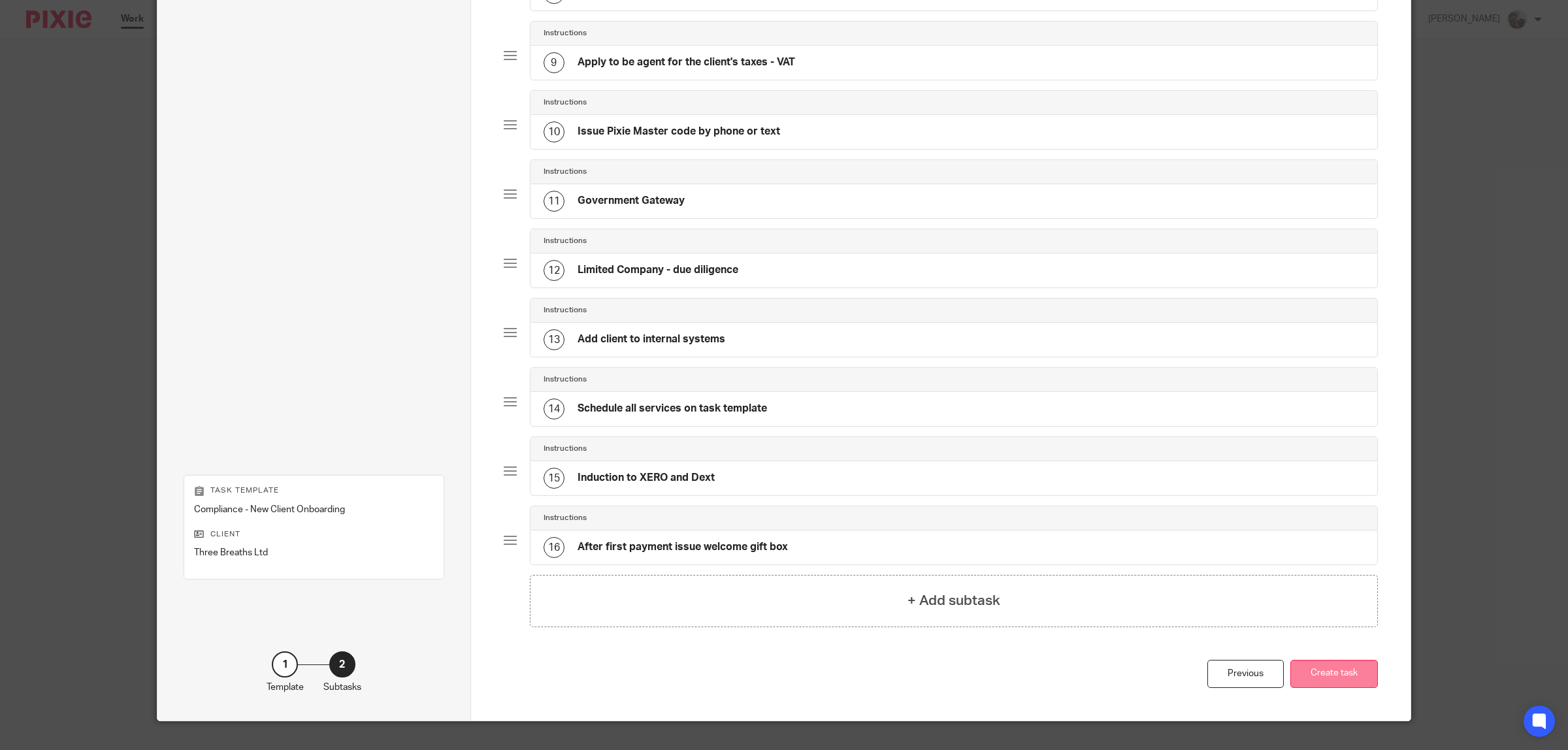
click at [1337, 675] on button "Create task" at bounding box center [1335, 673] width 88 height 28
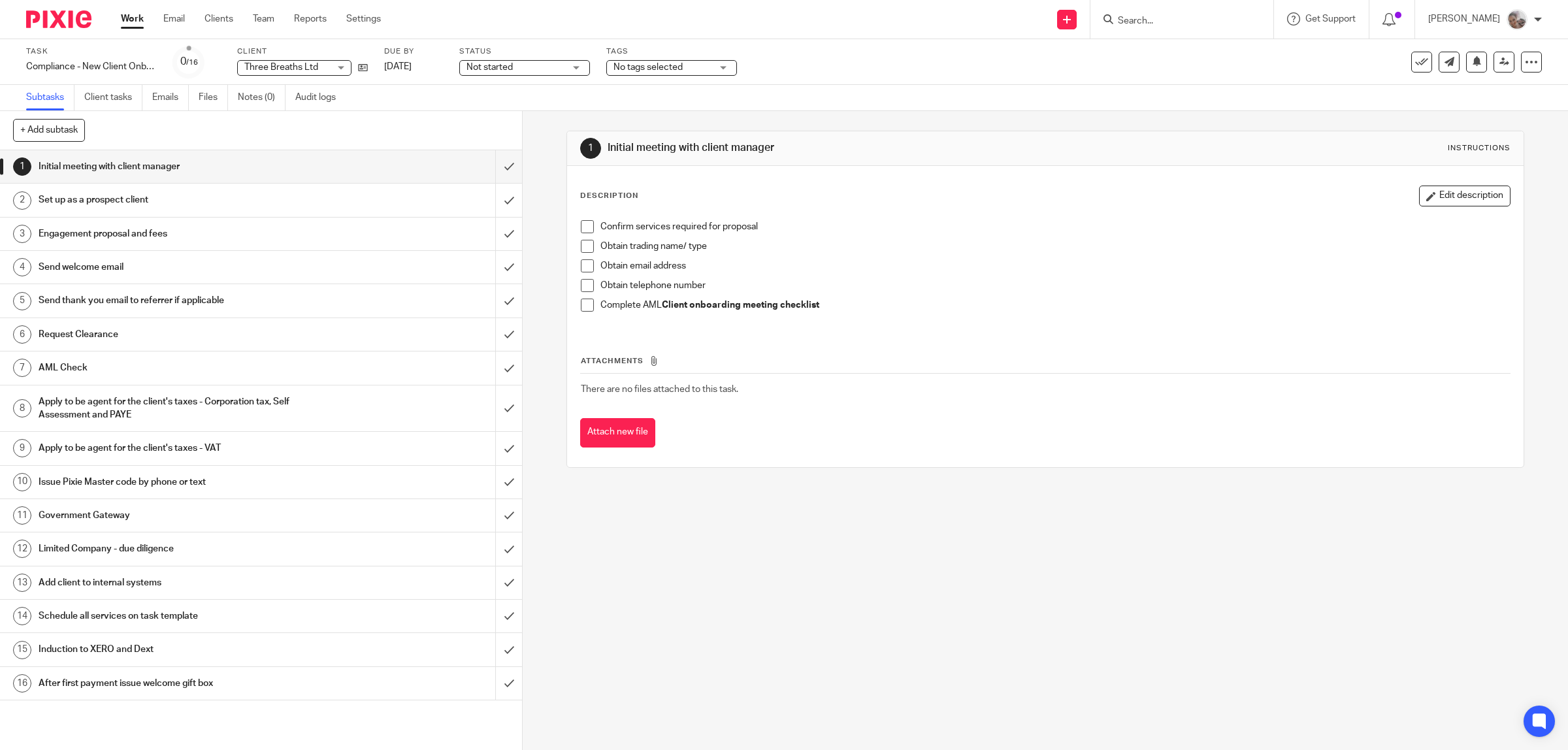
click at [588, 230] on span at bounding box center [587, 226] width 13 height 13
click at [586, 245] on span at bounding box center [587, 246] width 13 height 13
click at [582, 259] on span at bounding box center [587, 266] width 13 height 13
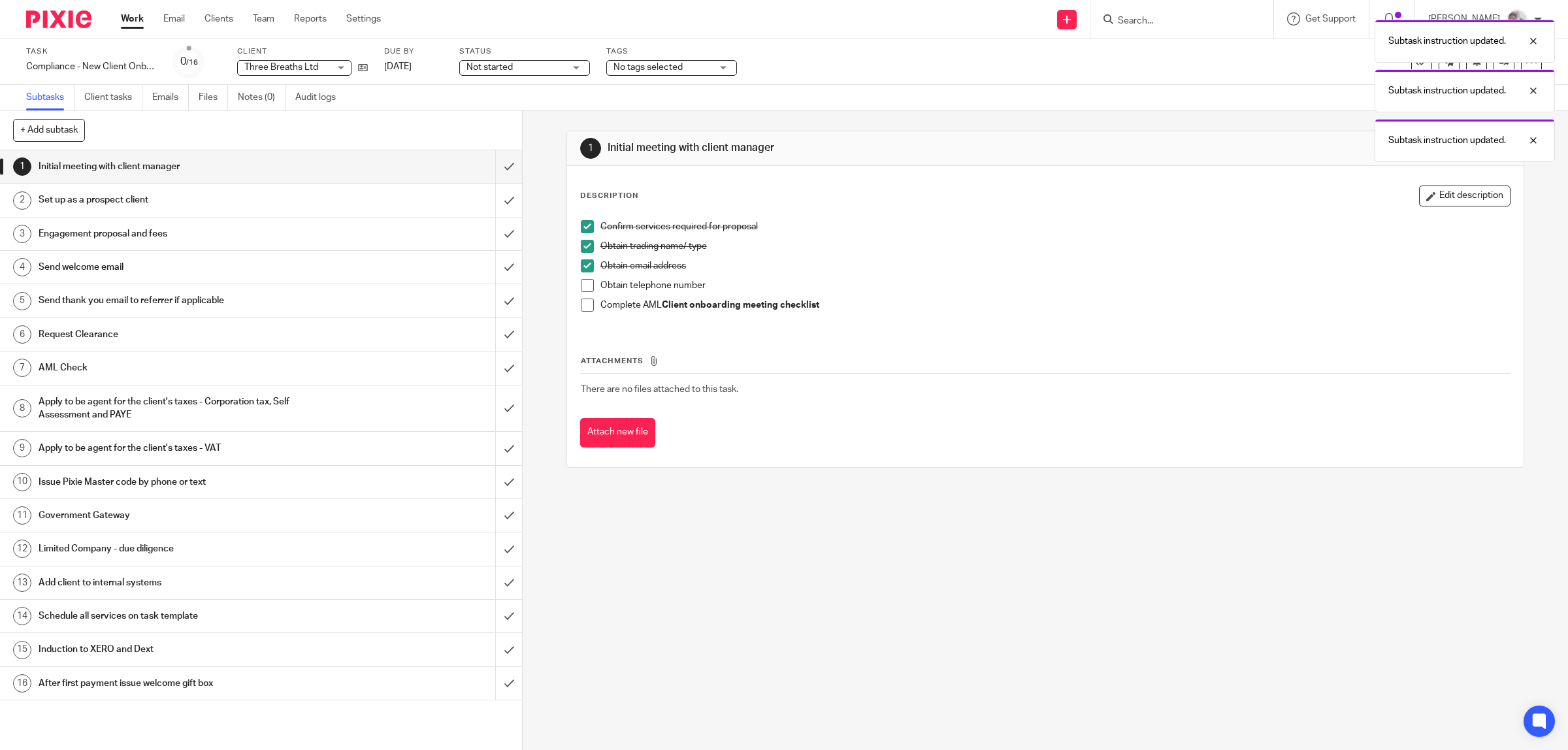
click at [581, 285] on span at bounding box center [587, 285] width 13 height 13
click at [673, 64] on span "No tags selected" at bounding box center [648, 67] width 69 height 9
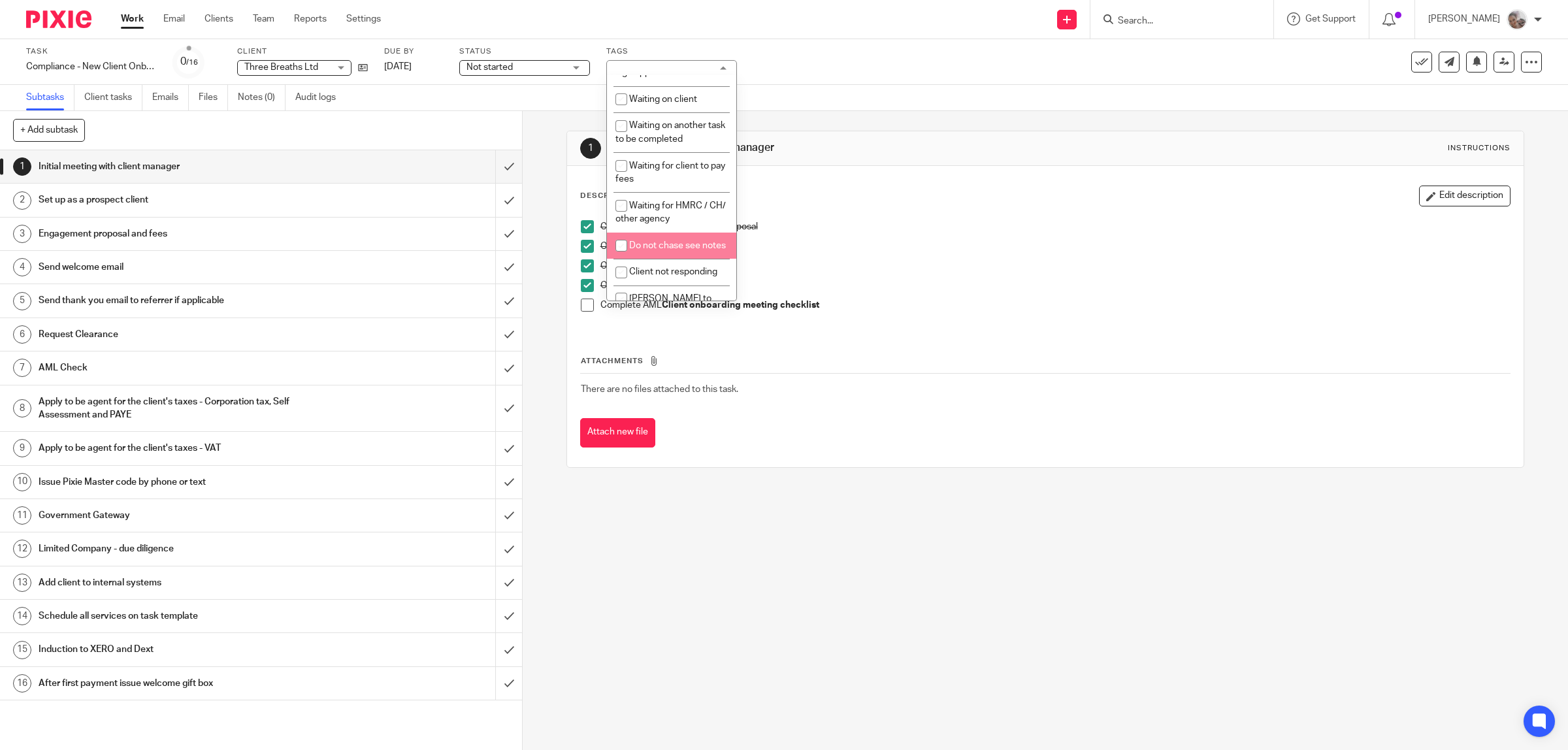
scroll to position [403, 0]
click at [706, 244] on li "[PERSON_NAME] to check and send" at bounding box center [671, 224] width 129 height 40
checkbox input "true"
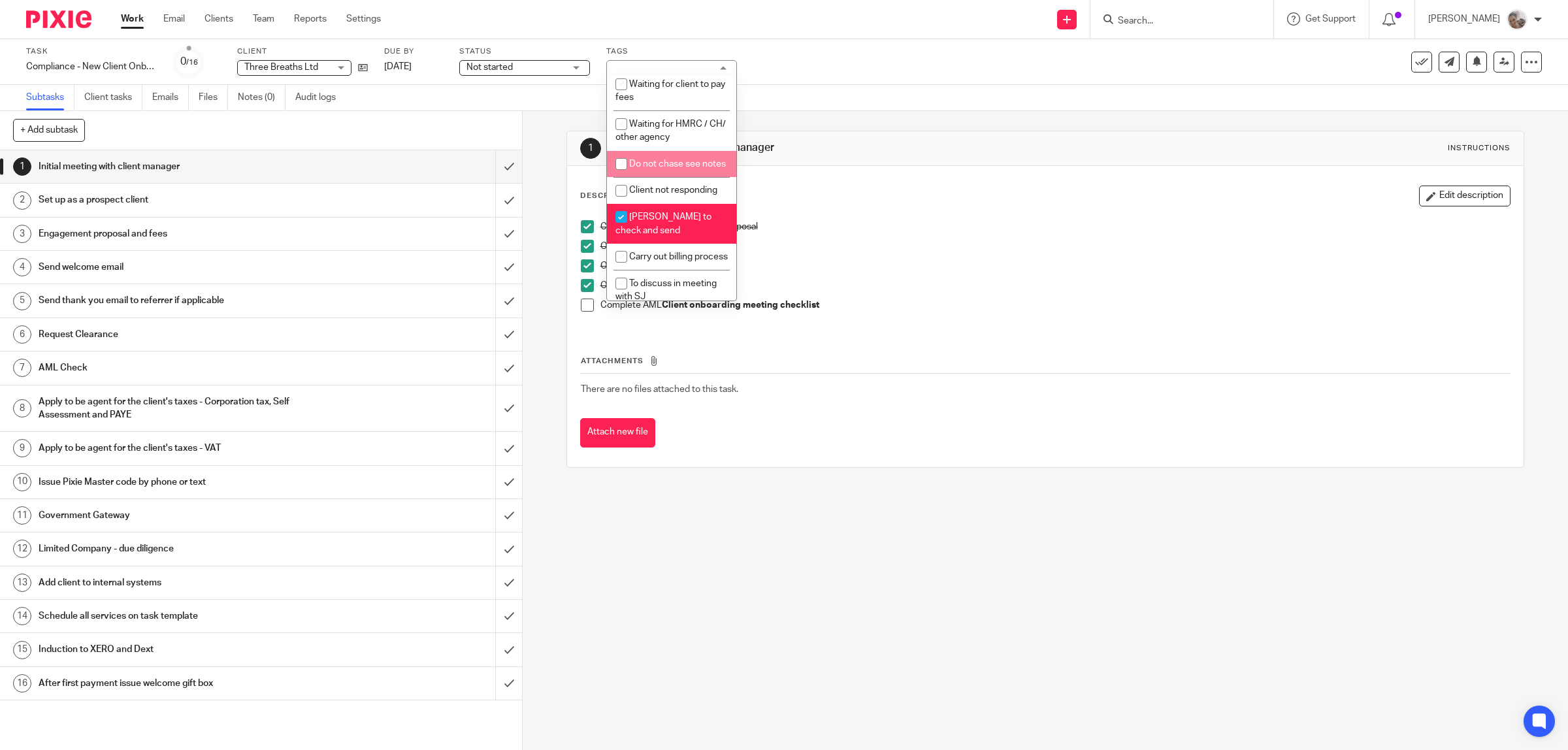
click at [845, 89] on div "Subtasks Client tasks Emails Files Notes (0) Audit logs" at bounding box center [784, 98] width 1568 height 26
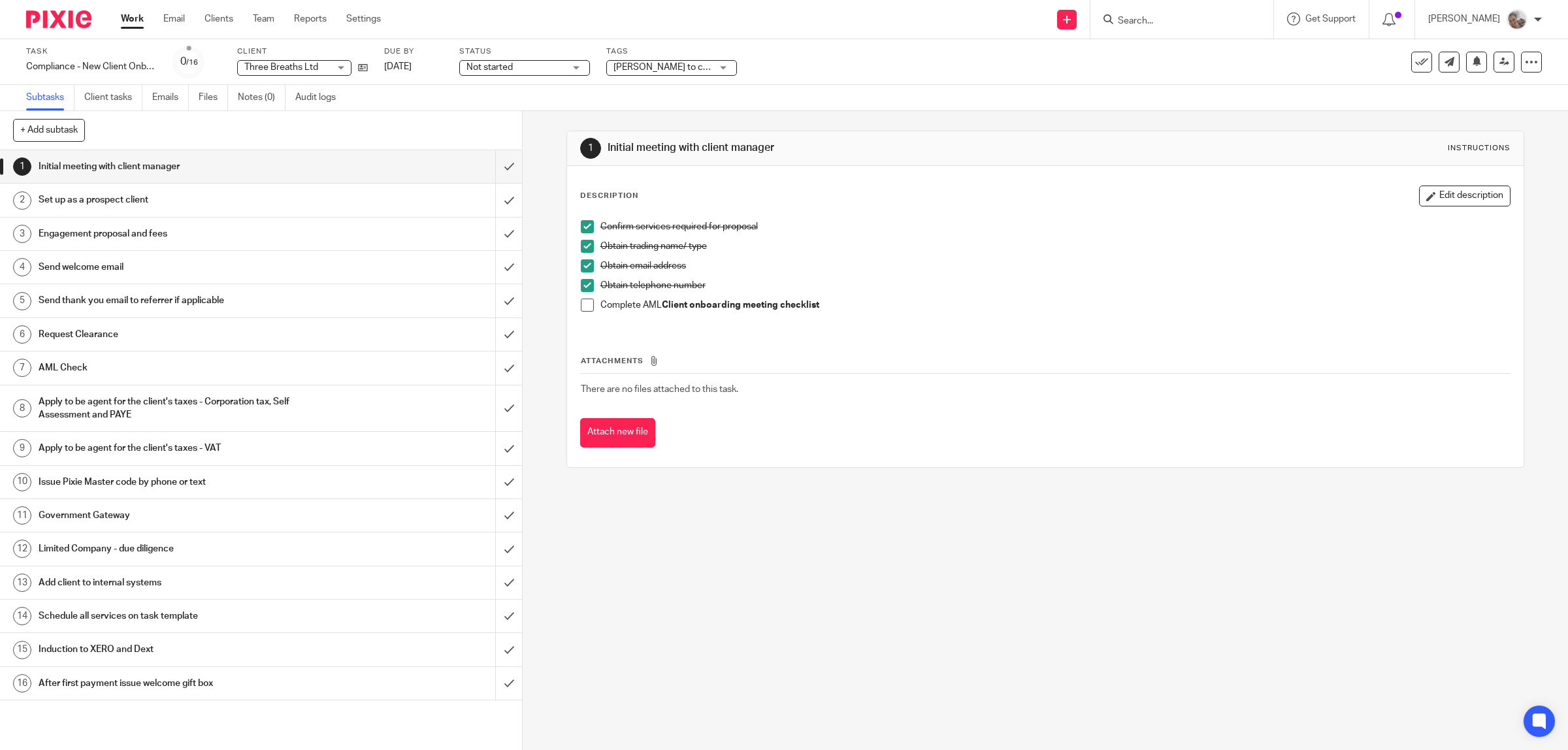
click at [253, 200] on h1 "Set up as a prospect client" at bounding box center [186, 200] width 296 height 20
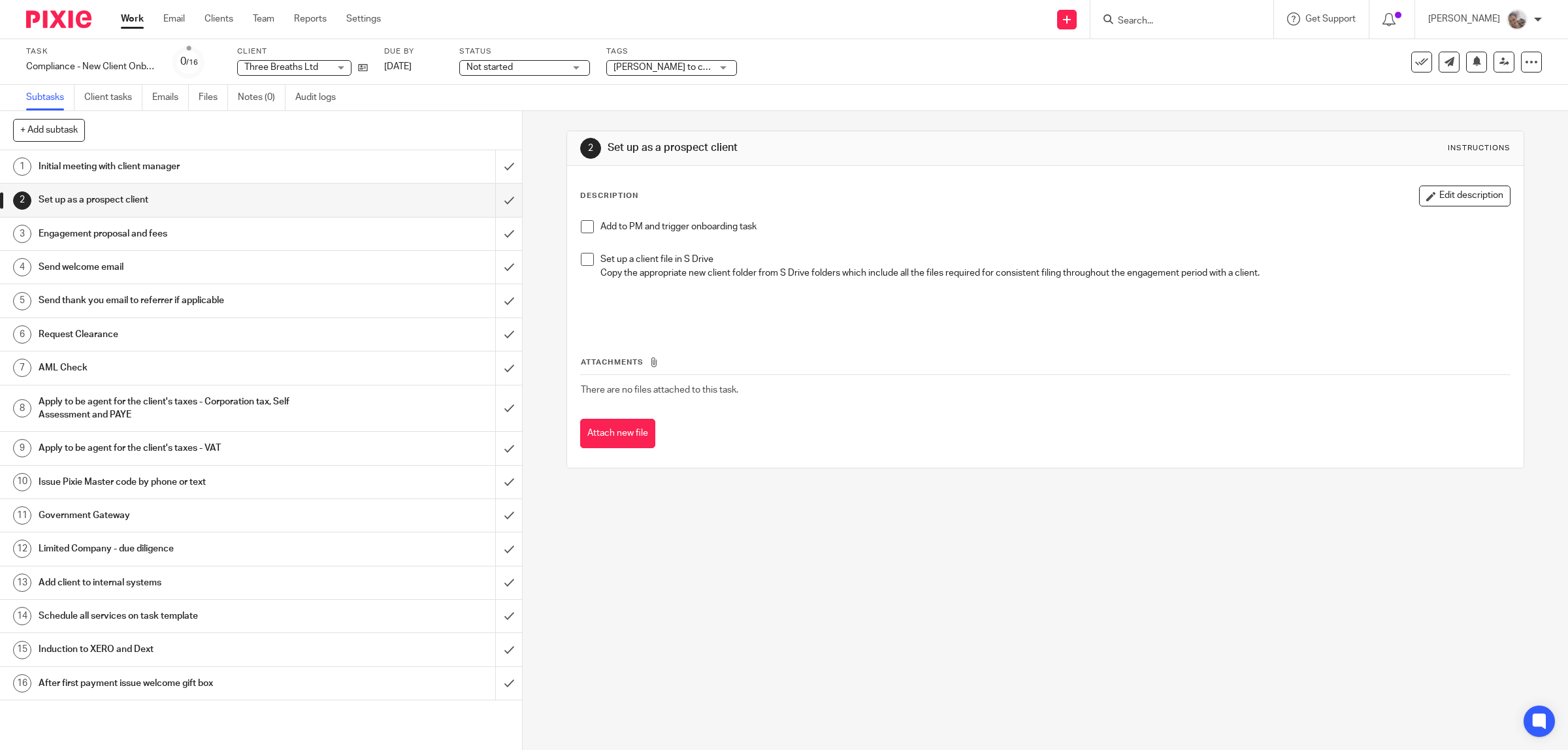
click at [581, 227] on span at bounding box center [587, 226] width 13 height 13
click at [581, 261] on span at bounding box center [587, 259] width 13 height 13
click at [489, 204] on input "submit" at bounding box center [261, 200] width 522 height 33
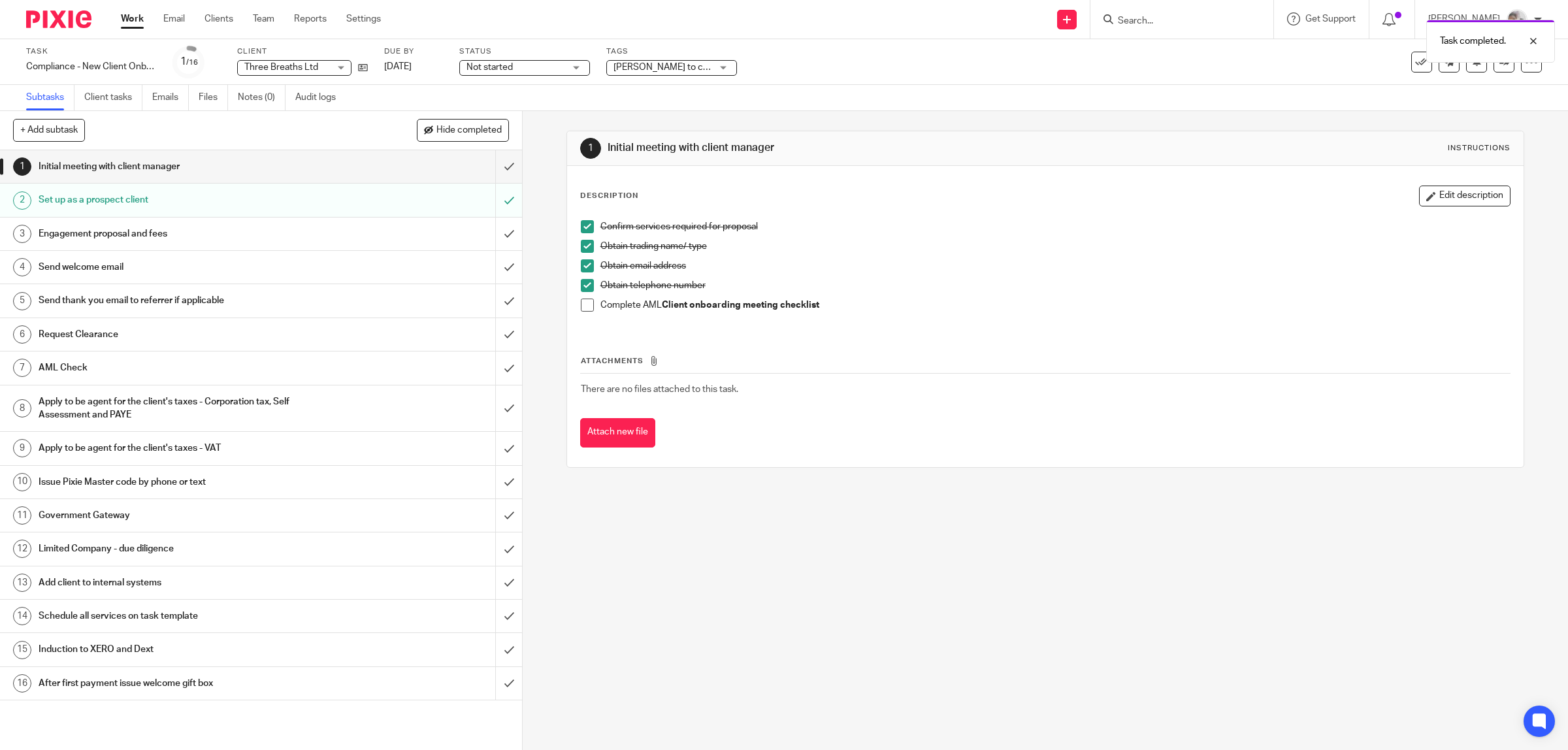
click at [181, 232] on h1 "Engagement proposal and fees" at bounding box center [186, 233] width 296 height 20
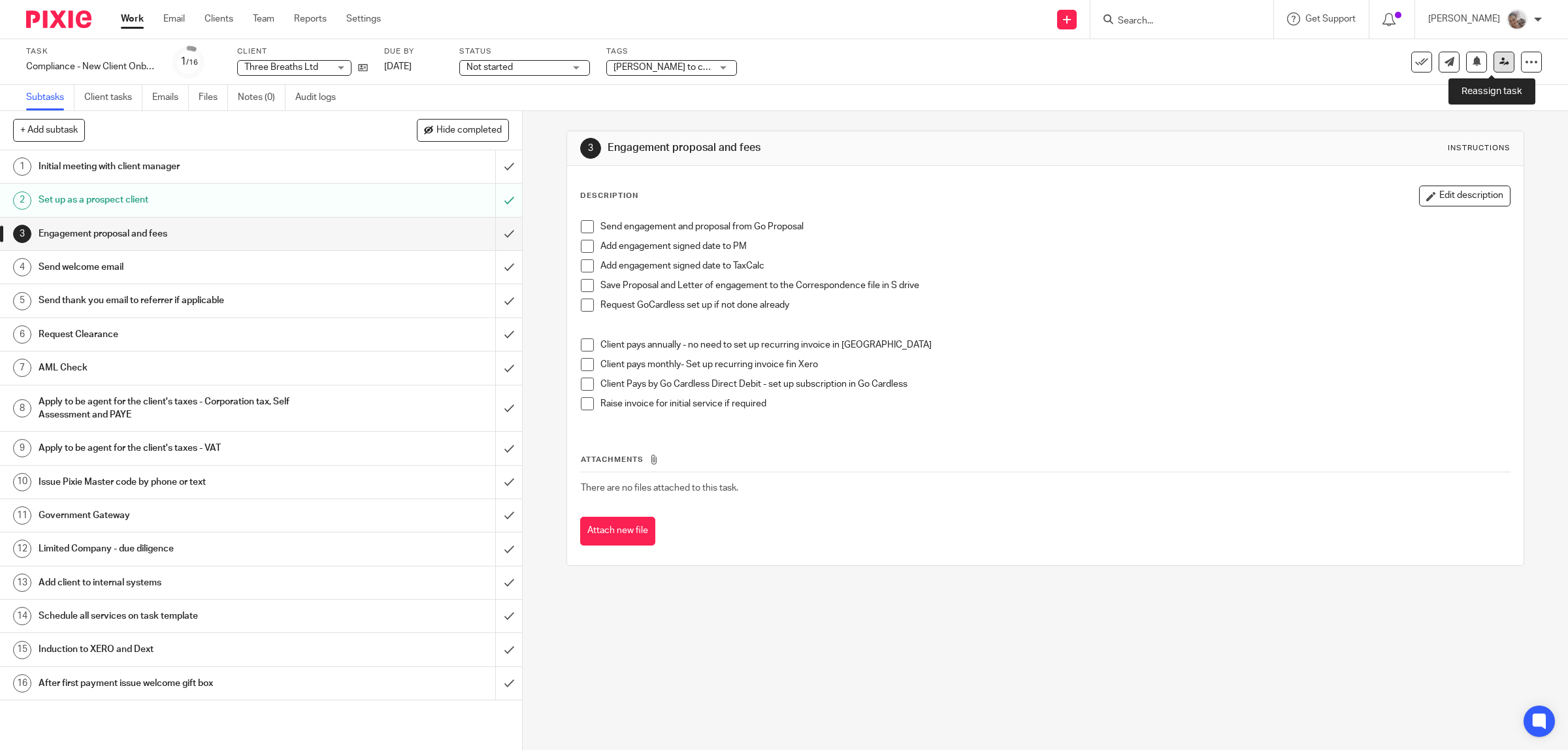
click at [1499, 61] on icon at bounding box center [1504, 62] width 10 height 10
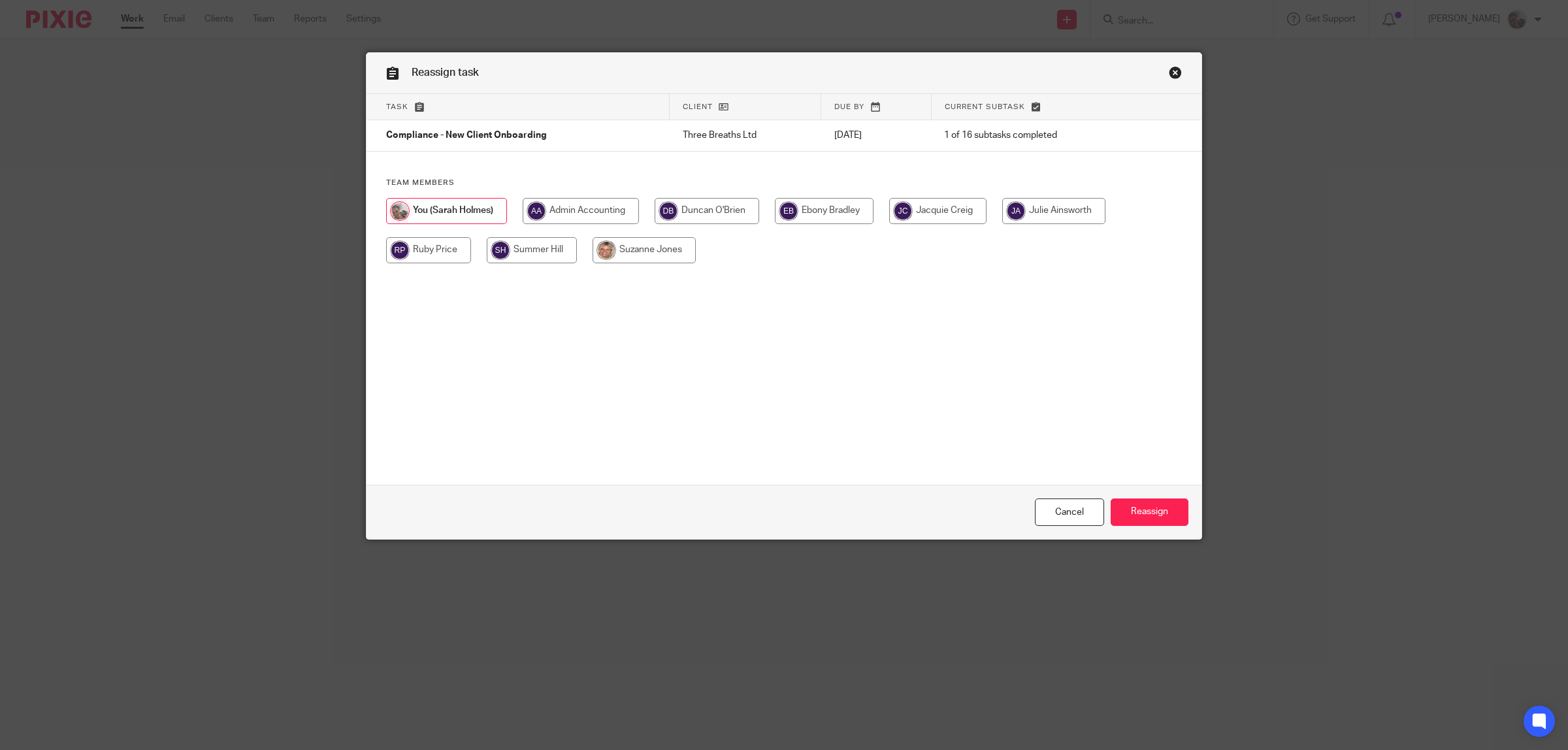
click at [629, 253] on input "radio" at bounding box center [644, 250] width 103 height 26
radio input "true"
click at [1164, 513] on input "Reassign" at bounding box center [1149, 512] width 78 height 28
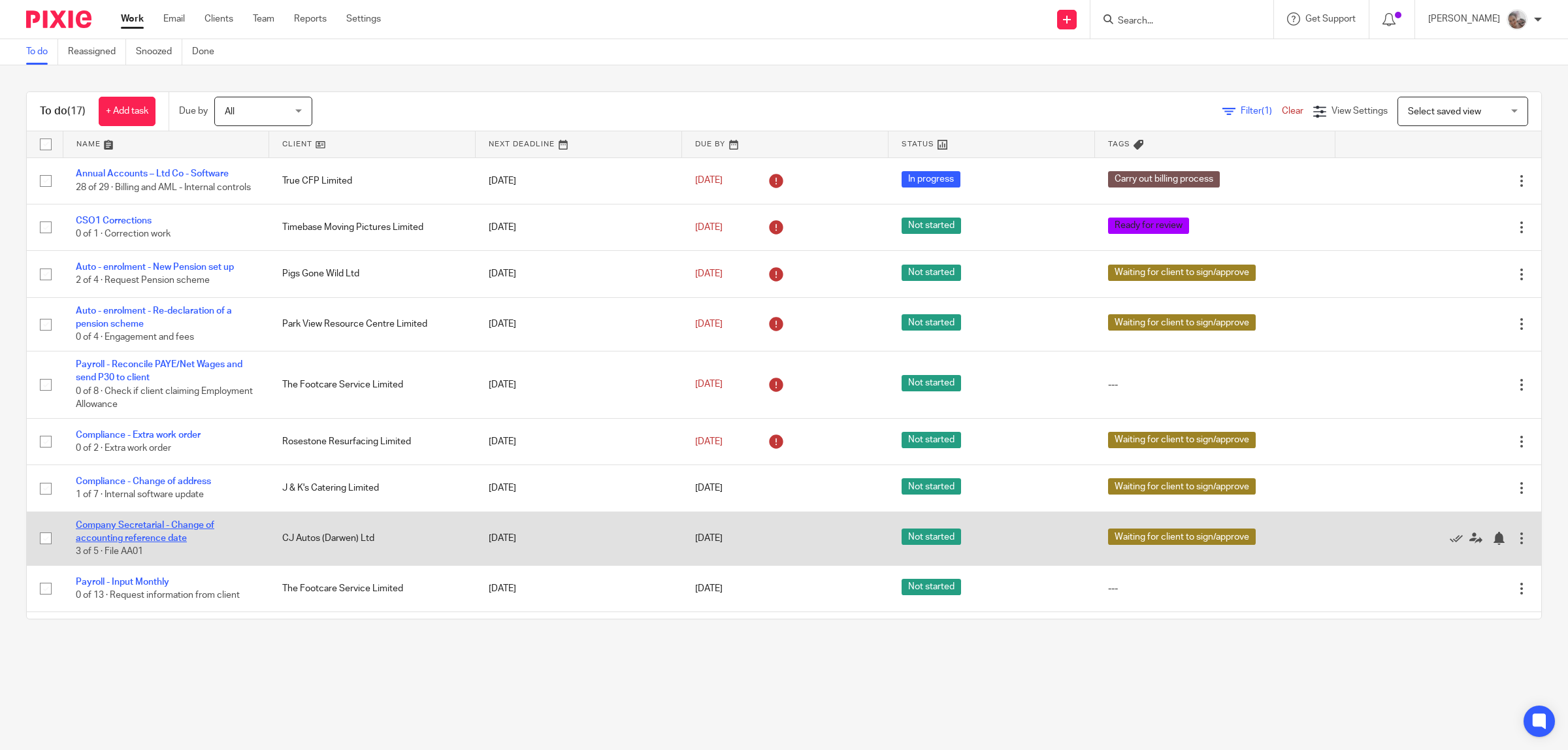
scroll to position [395, 0]
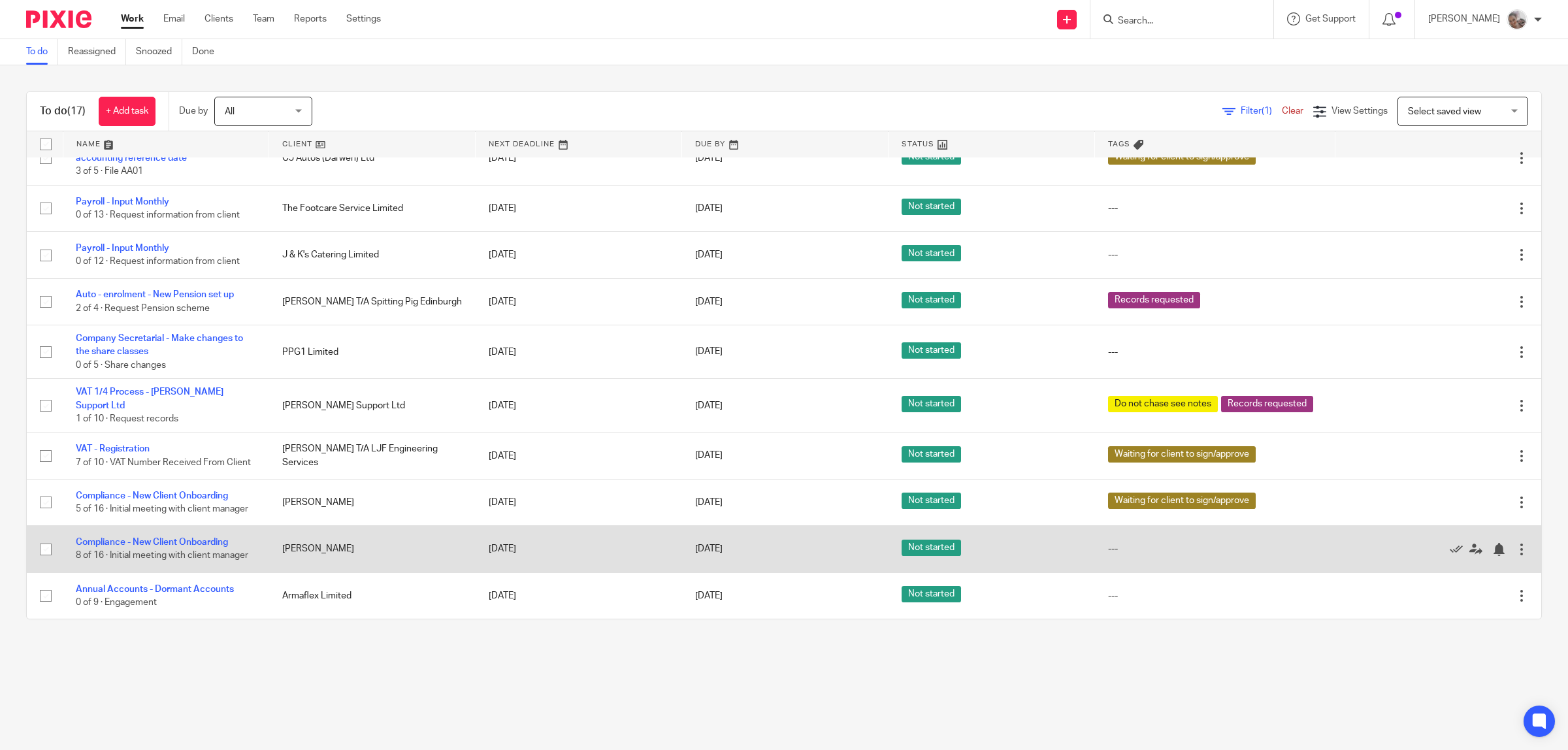
click at [180, 534] on td "Compliance - New Client Onboarding 8 of 16 · Initial meeting with client manager" at bounding box center [165, 549] width 207 height 47
click at [180, 539] on link "Compliance - New Client Onboarding" at bounding box center [152, 541] width 152 height 9
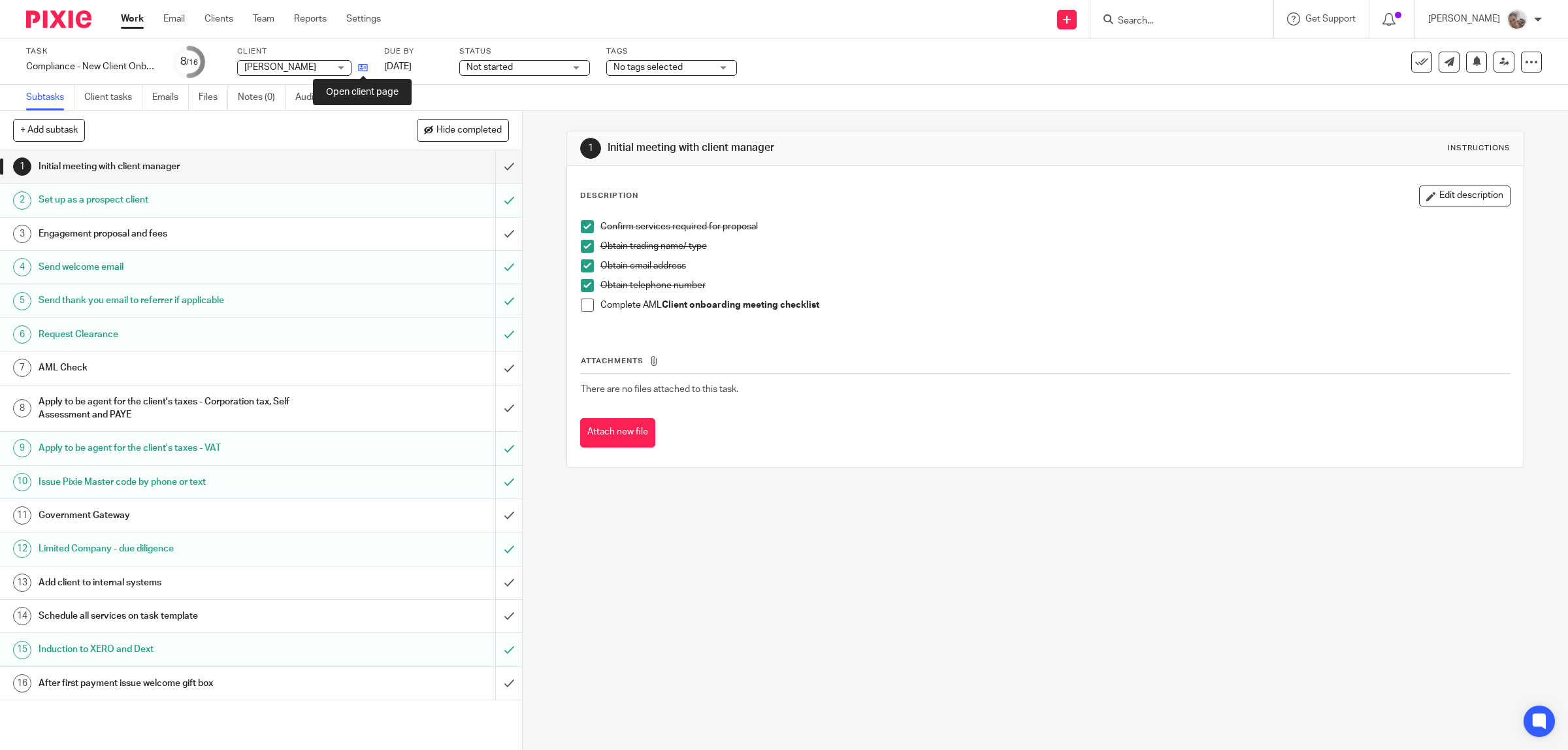
click at [366, 67] on icon at bounding box center [363, 67] width 10 height 10
click at [360, 67] on icon at bounding box center [363, 67] width 10 height 10
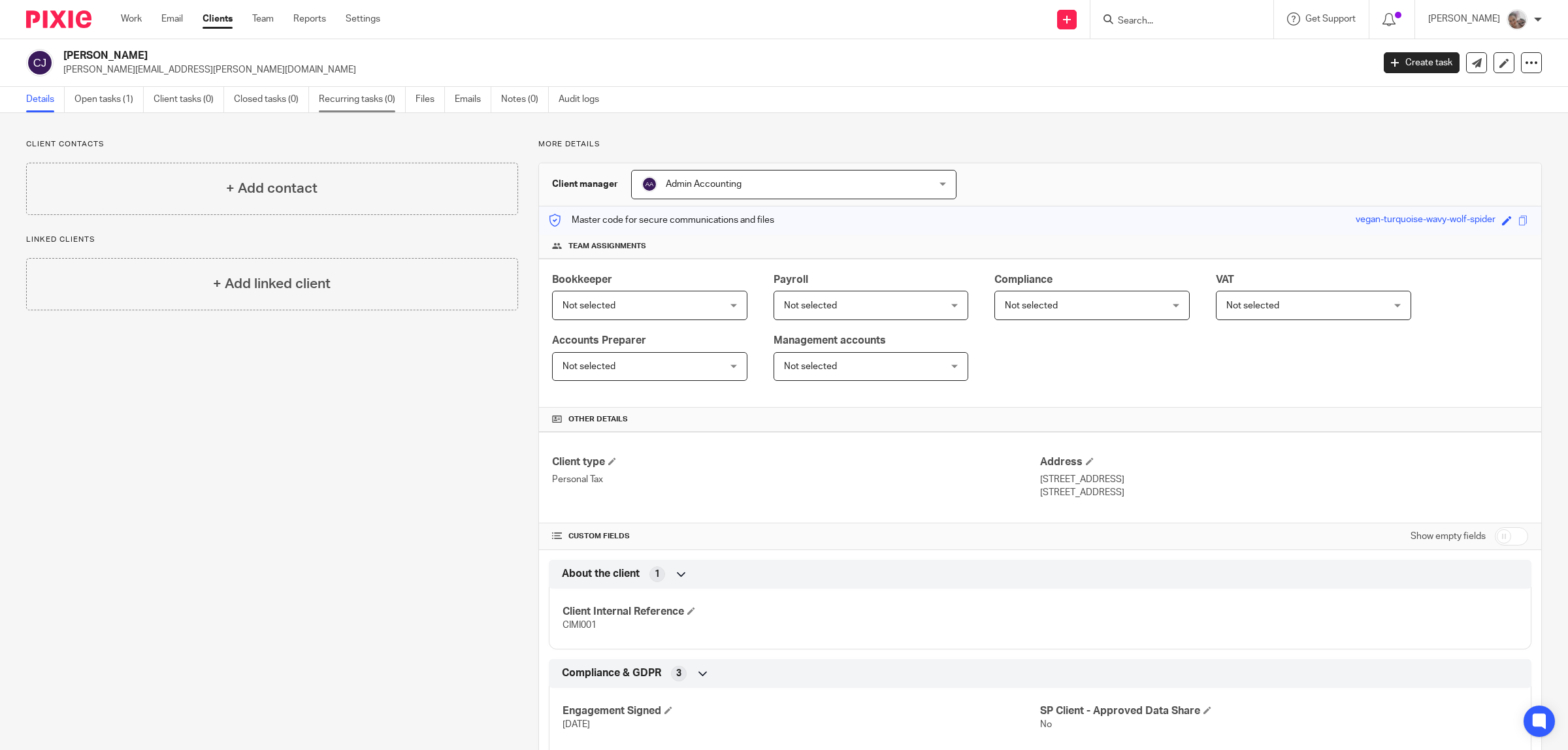
click at [371, 99] on link "Recurring tasks (0)" at bounding box center [362, 99] width 87 height 25
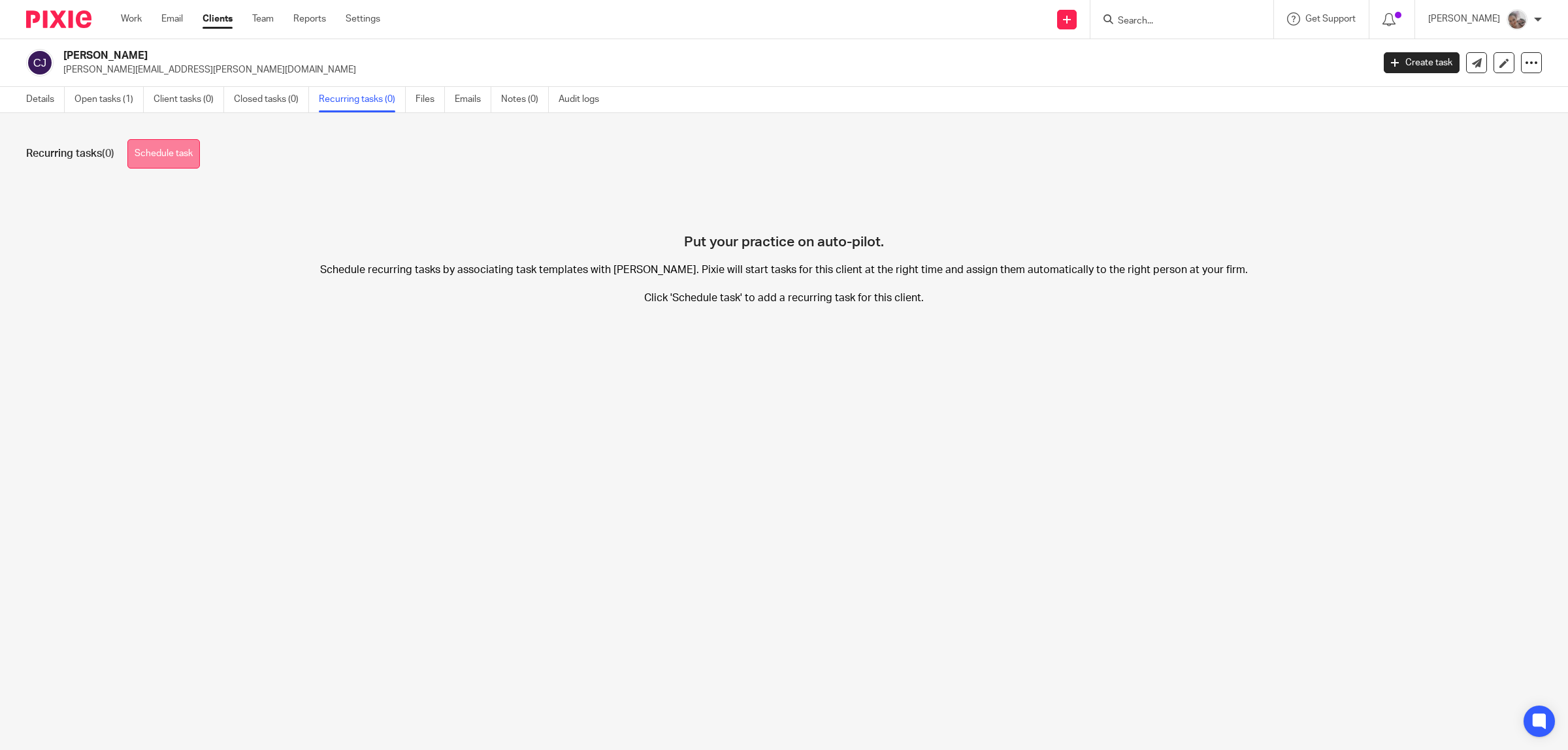
click at [172, 160] on link "Schedule task" at bounding box center [164, 154] width 73 height 30
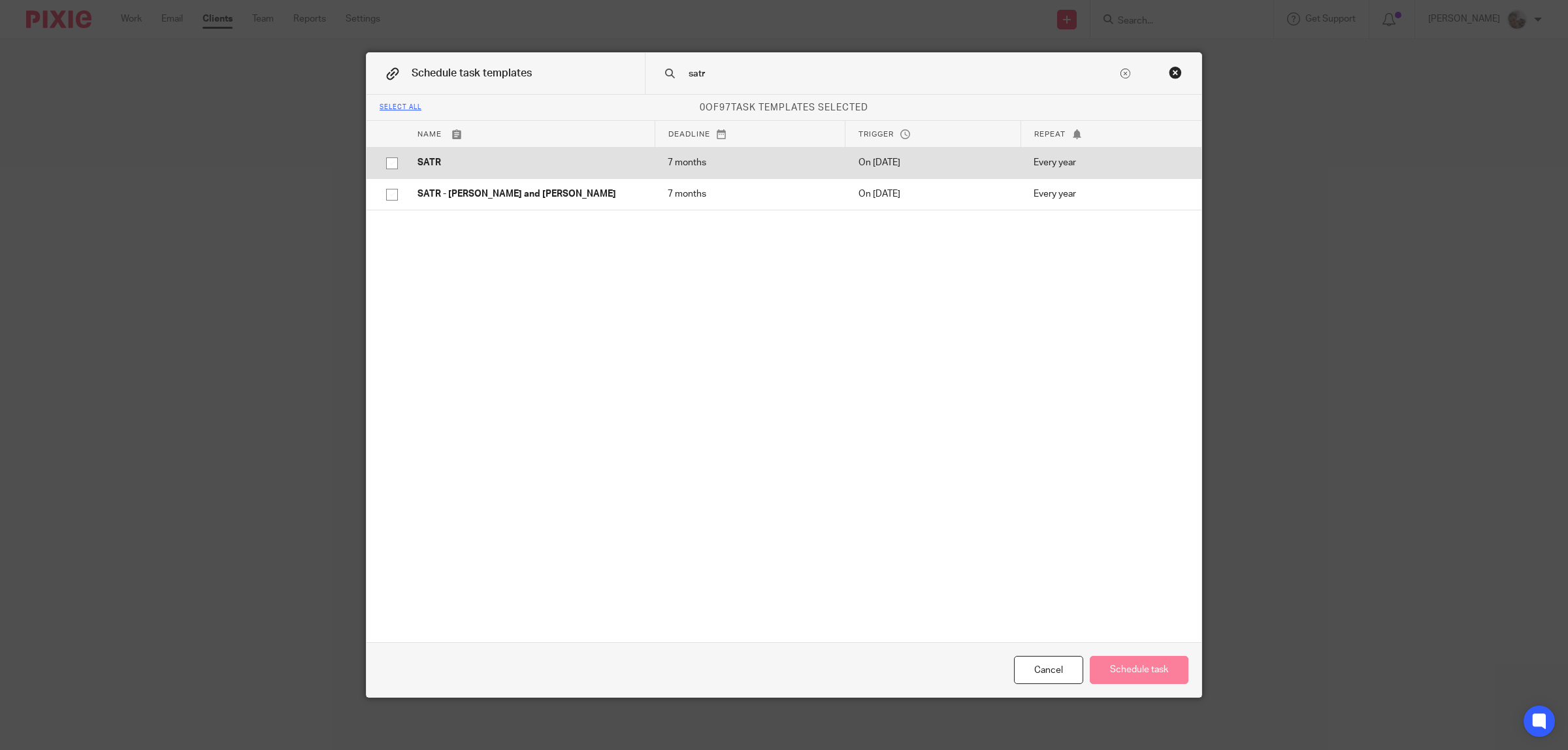
type input "satr"
click at [407, 163] on td "SATR" at bounding box center [529, 163] width 250 height 32
checkbox input "true"
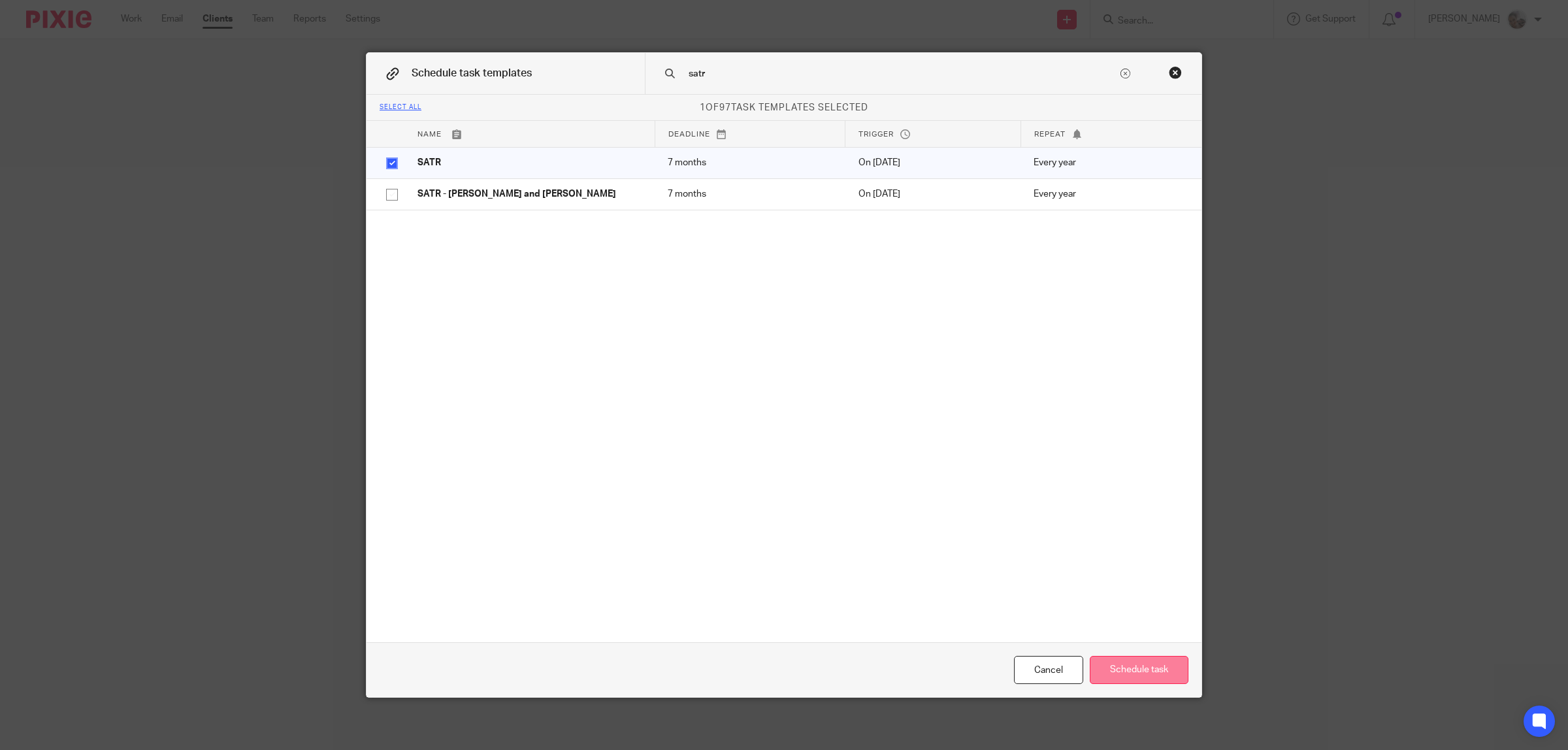
click at [1125, 668] on button "Schedule task" at bounding box center [1139, 669] width 99 height 28
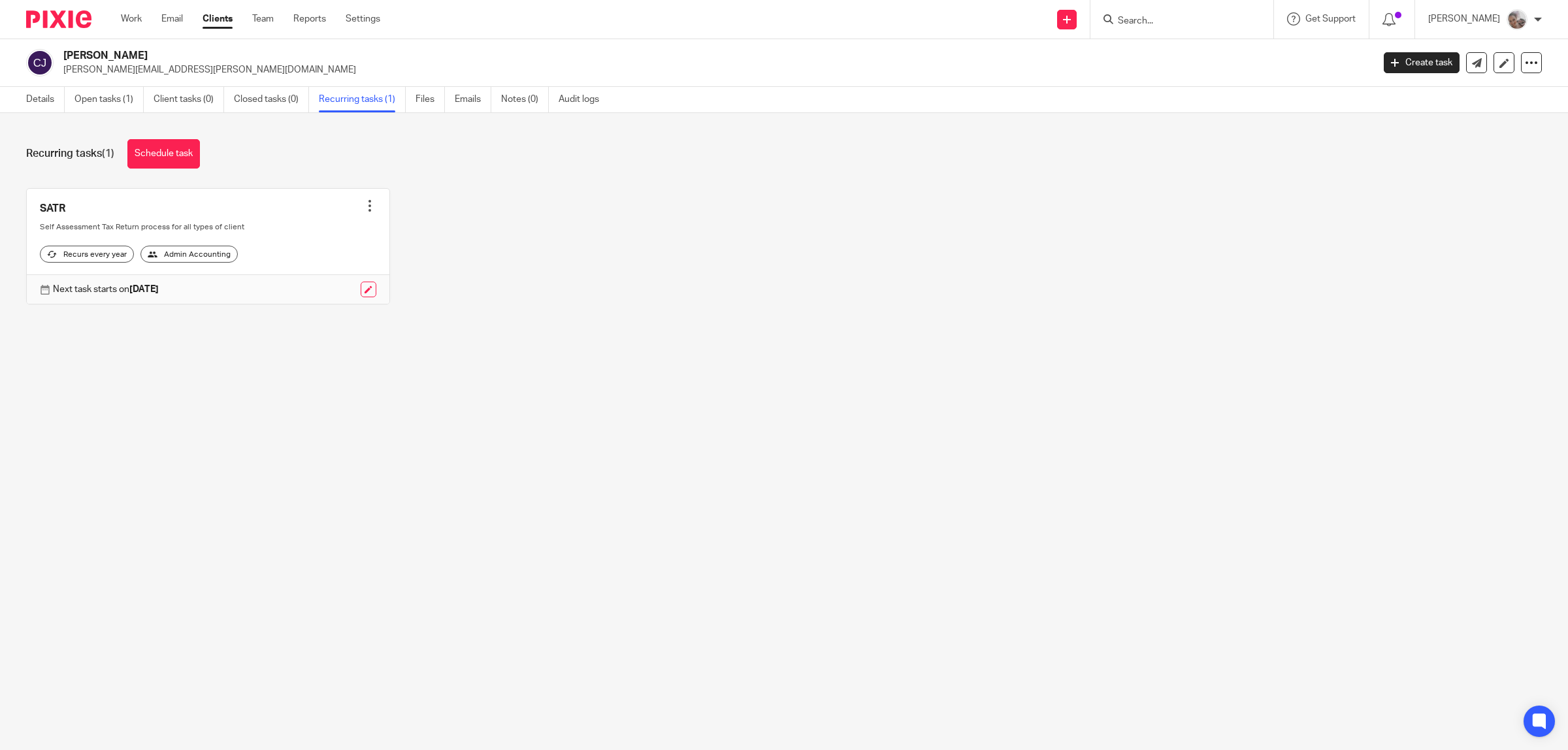
click at [41, 74] on img at bounding box center [40, 62] width 27 height 27
click at [203, 102] on link "Client tasks (0)" at bounding box center [189, 99] width 71 height 25
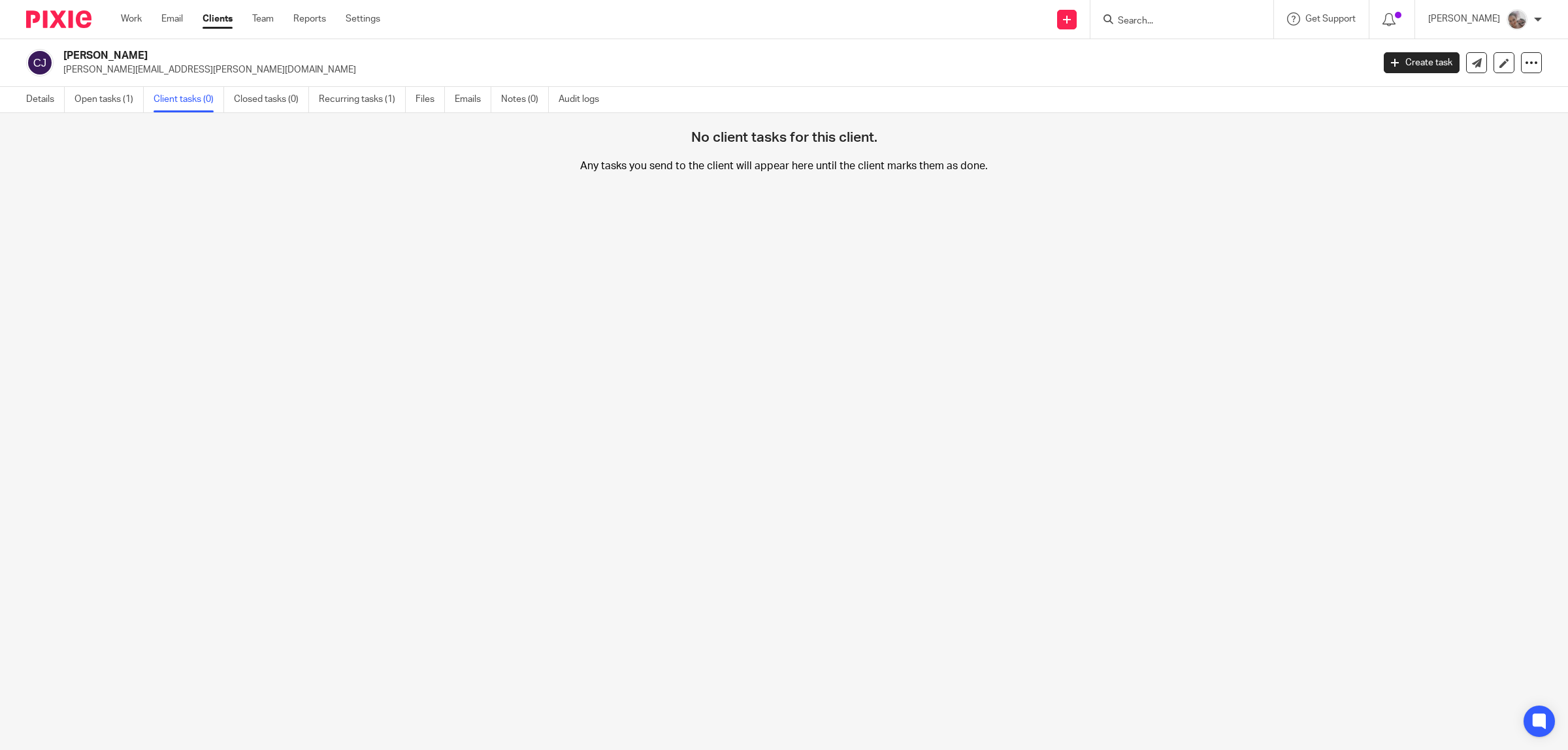
click at [106, 100] on link "Open tasks (1)" at bounding box center [108, 99] width 69 height 25
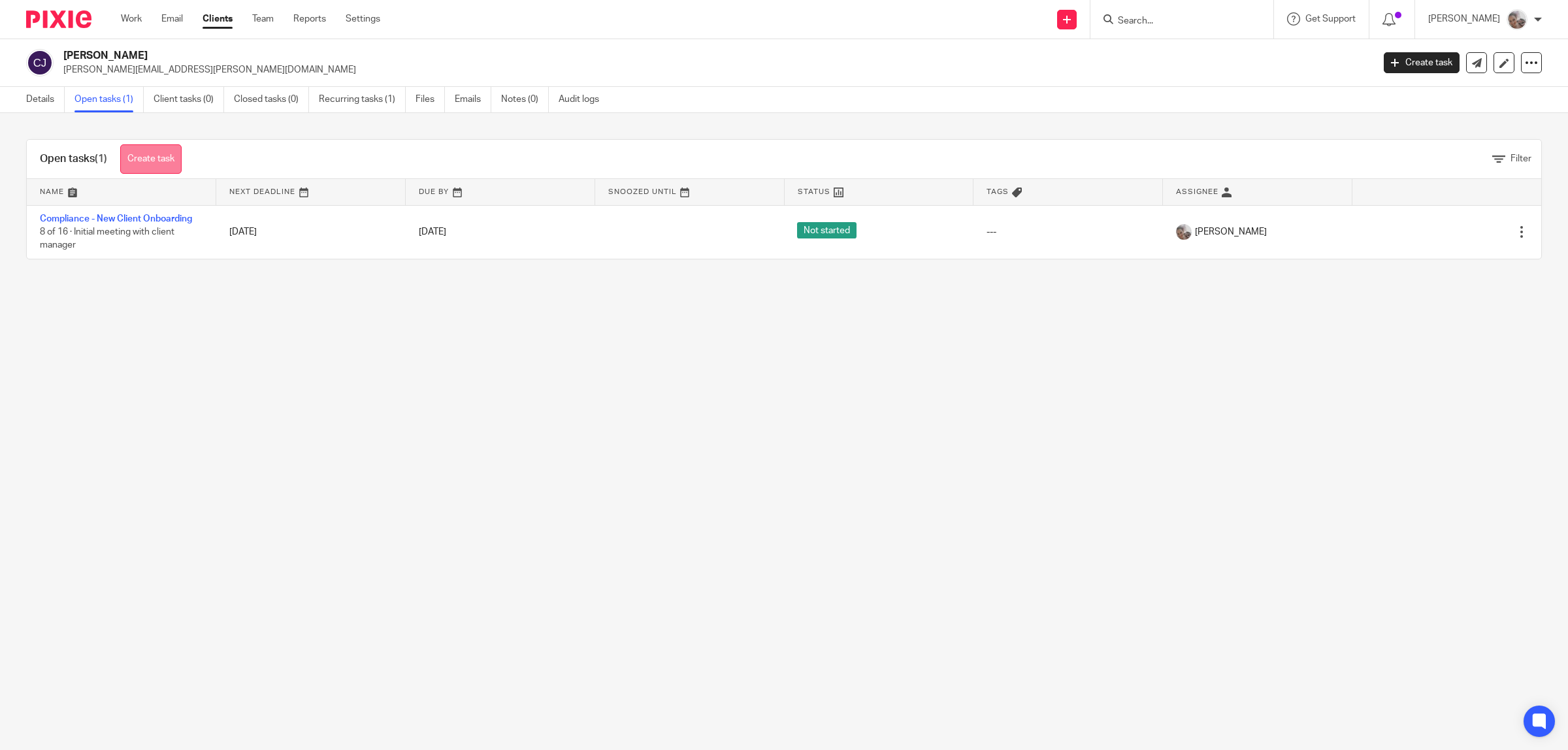
click at [167, 158] on link "Create task" at bounding box center [150, 159] width 61 height 30
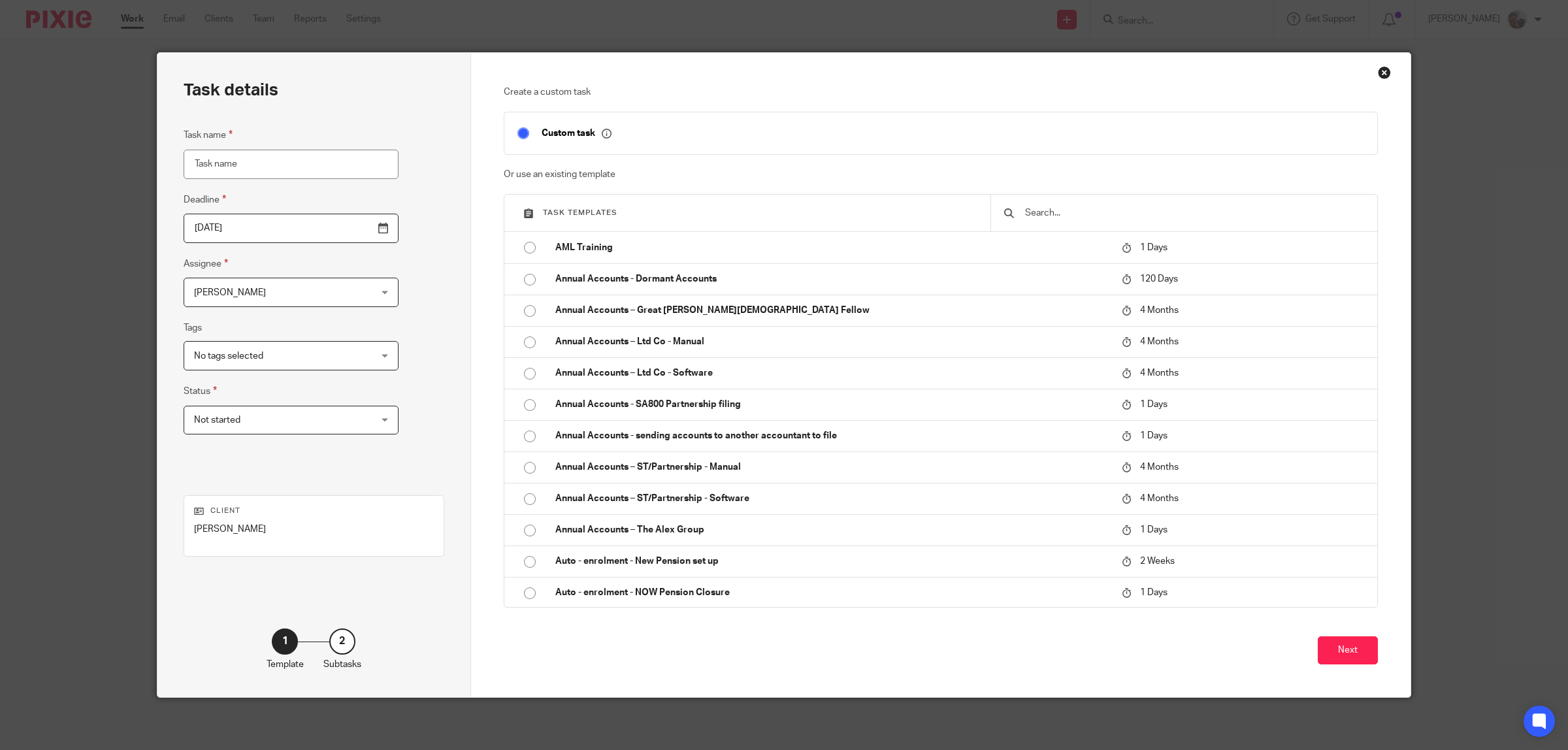
click at [1044, 209] on input "text" at bounding box center [1194, 213] width 341 height 14
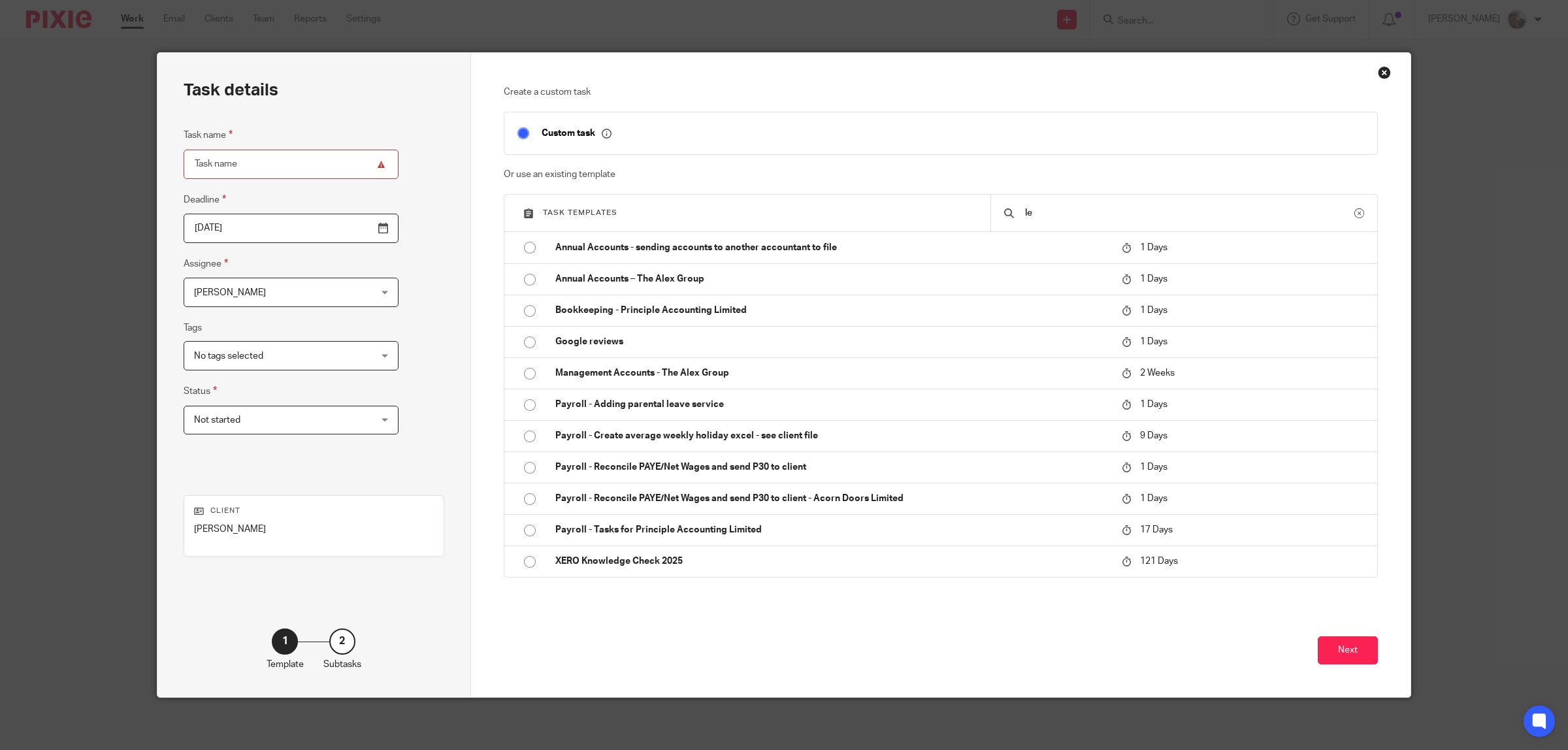
type input "l"
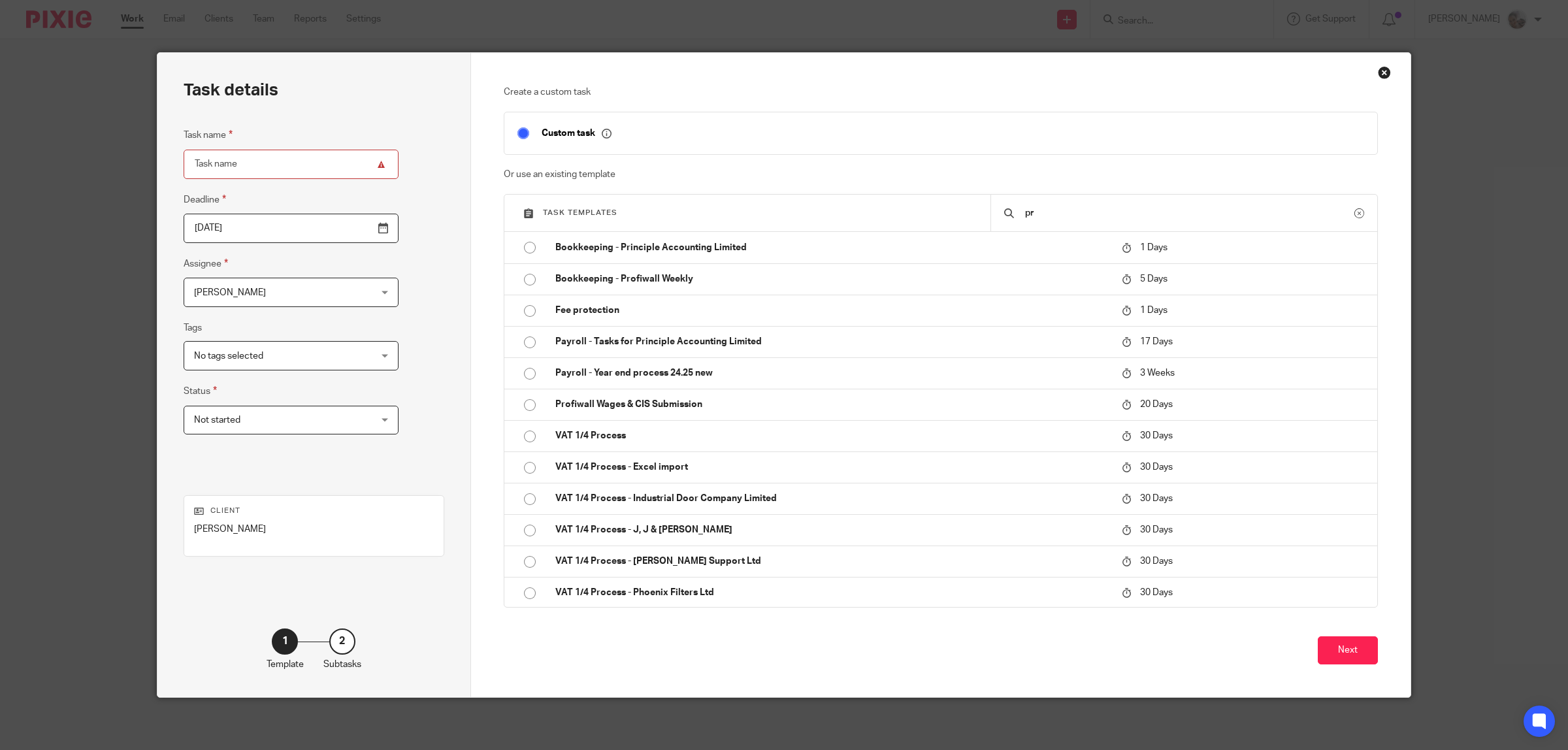
type input "p"
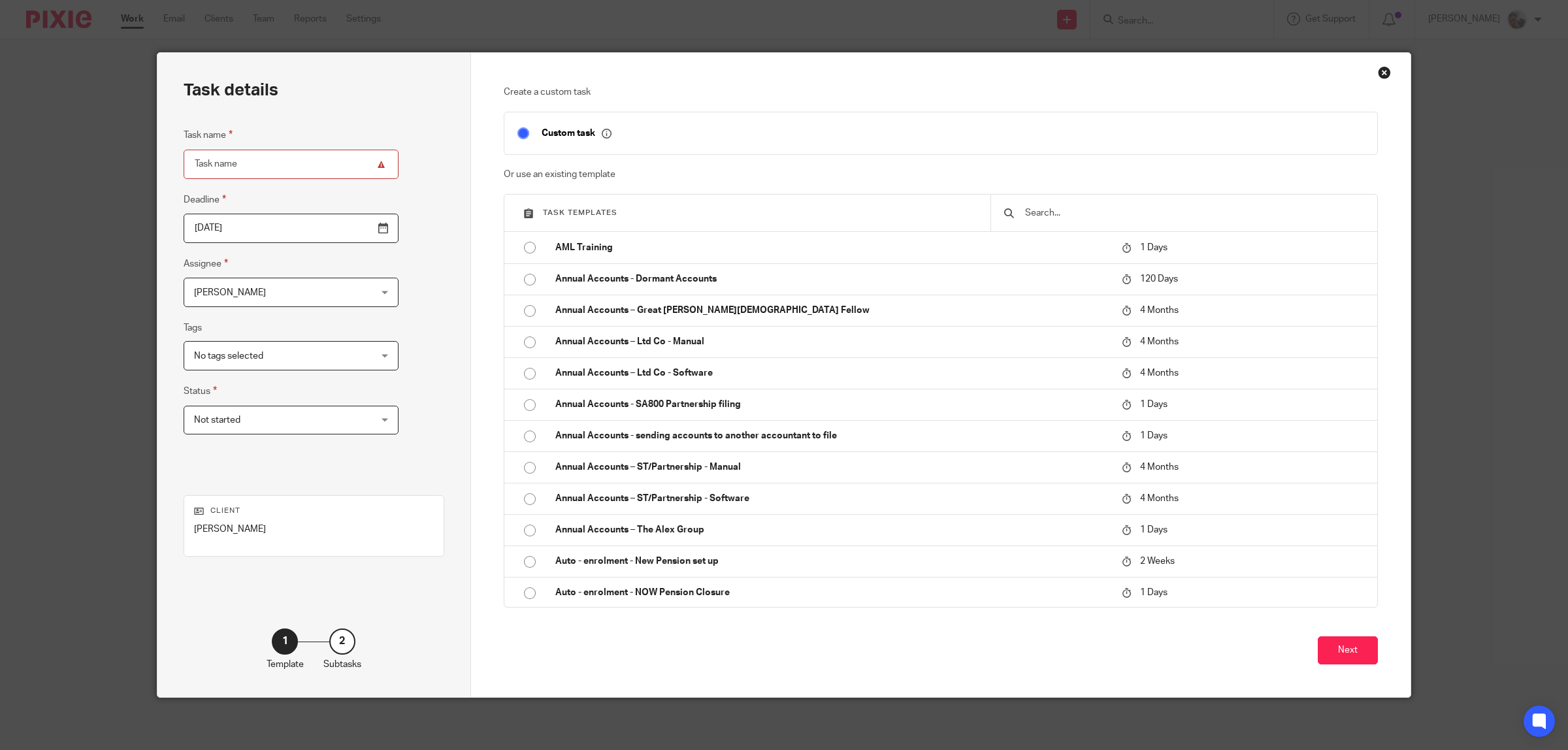
click at [1378, 75] on div "Close this dialog window" at bounding box center [1384, 72] width 13 height 13
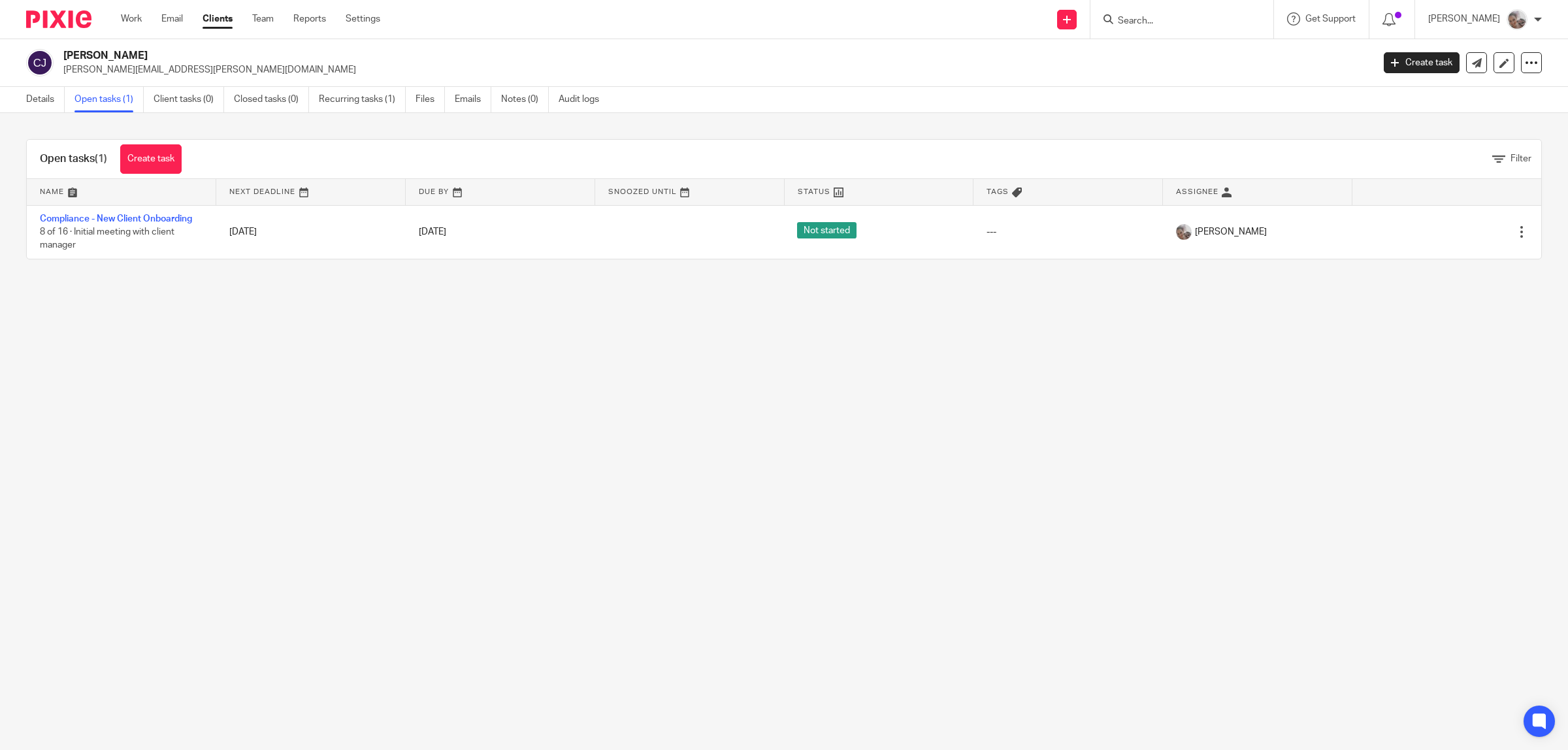
click at [1196, 23] on input "Search" at bounding box center [1175, 21] width 117 height 12
click at [1183, 27] on form at bounding box center [1186, 19] width 139 height 16
click at [1210, 16] on input "Search" at bounding box center [1175, 21] width 117 height 12
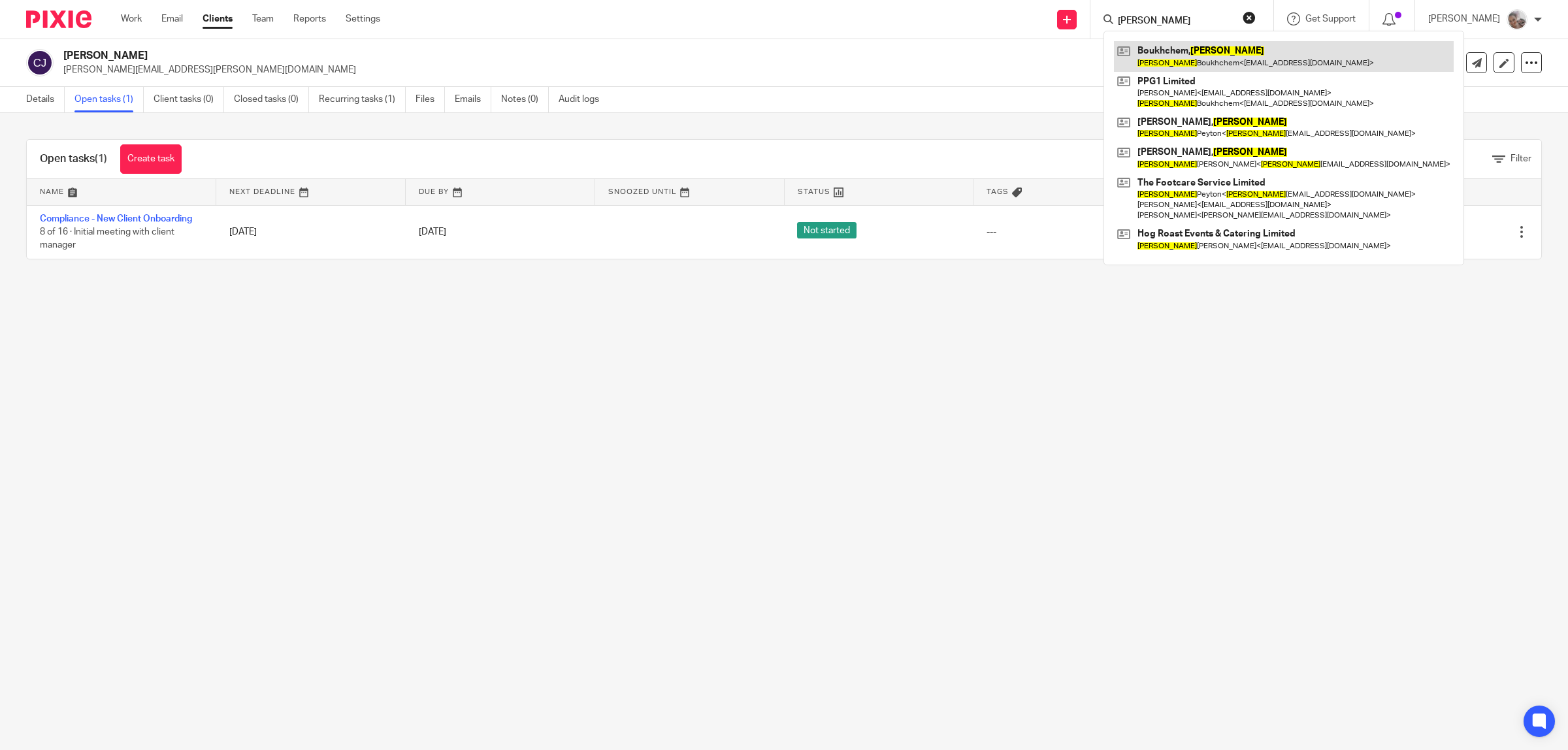
type input "[PERSON_NAME]"
click at [1200, 60] on link at bounding box center [1284, 56] width 340 height 30
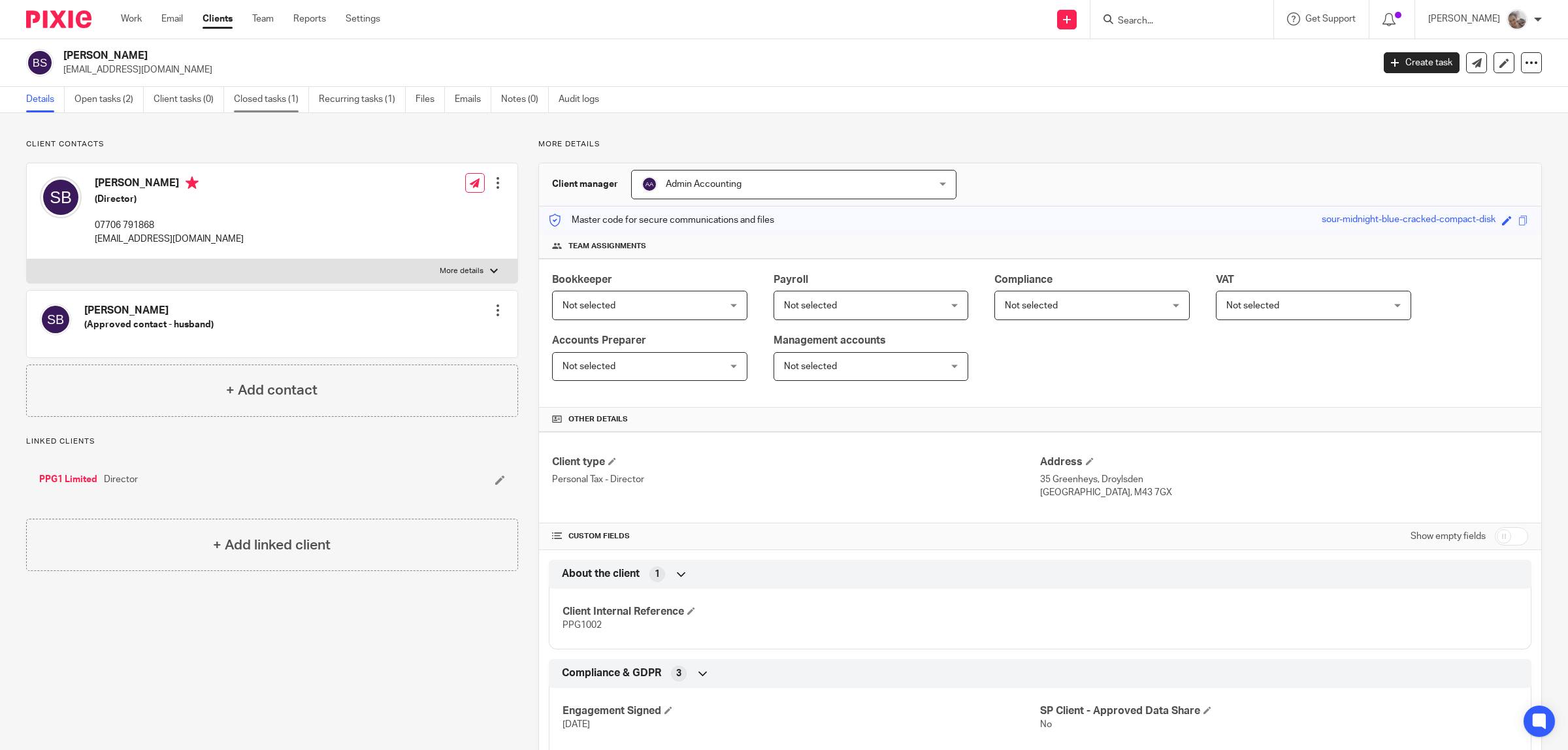
click at [268, 93] on link "Closed tasks (1)" at bounding box center [271, 99] width 75 height 25
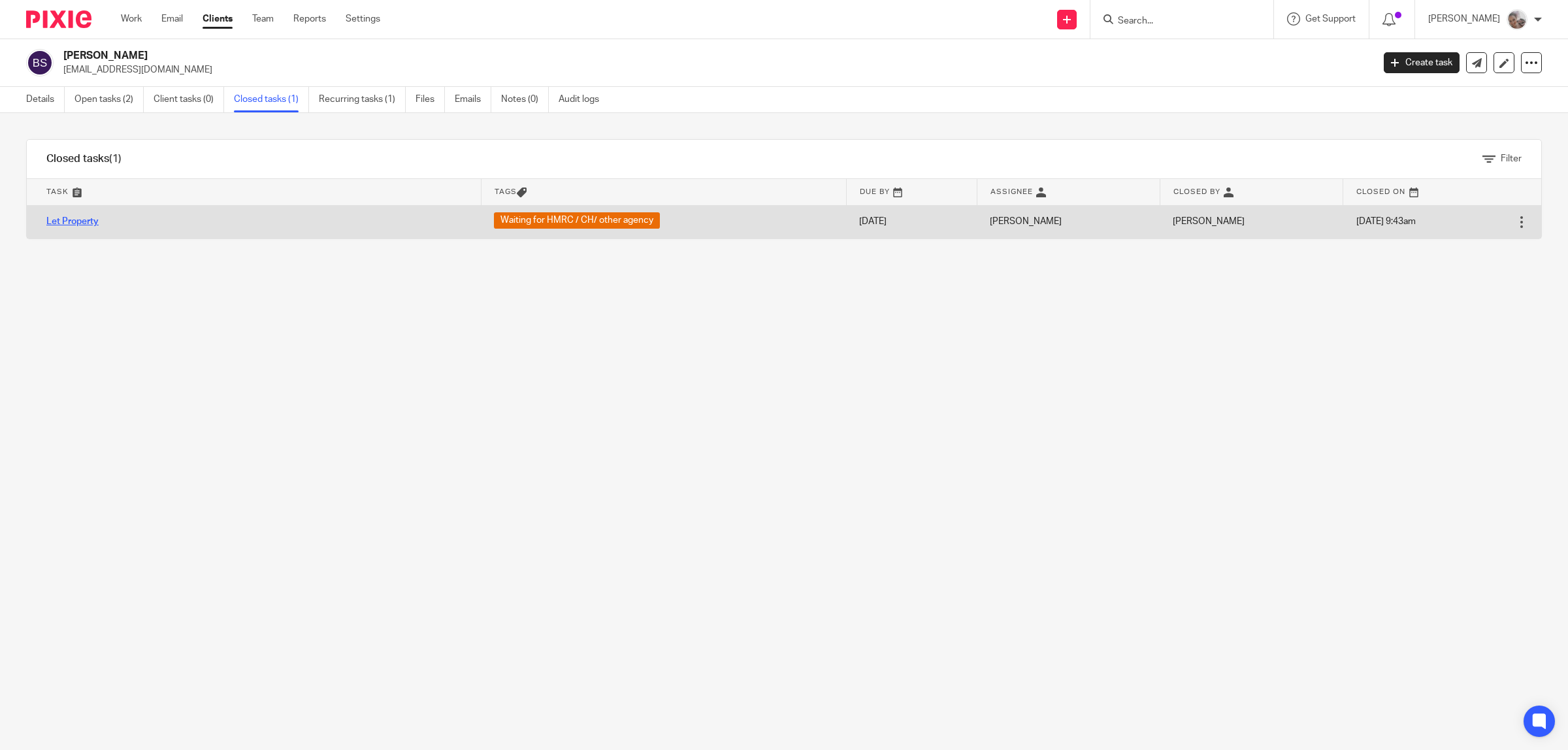
click at [69, 221] on link "Let Property" at bounding box center [73, 221] width 52 height 9
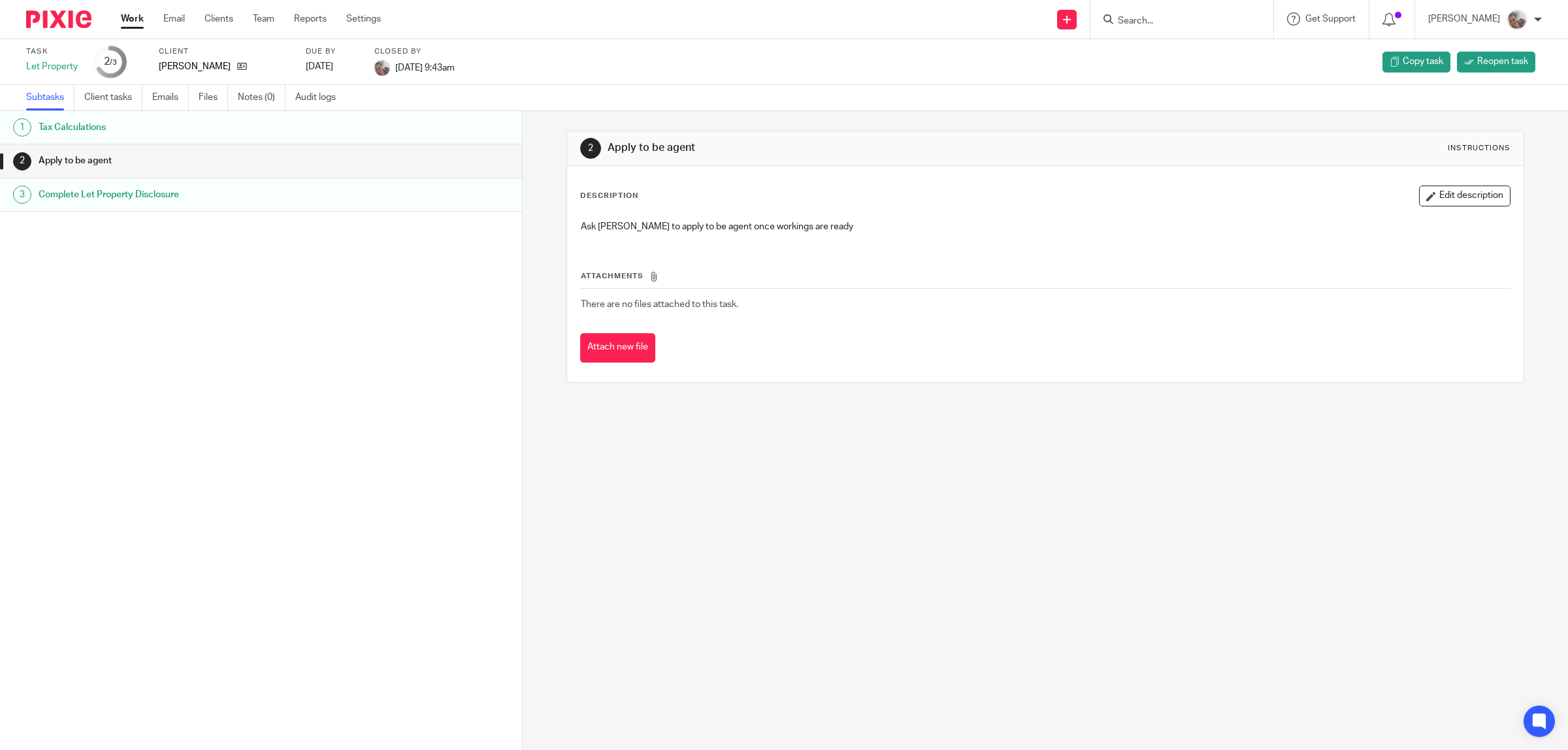
click at [132, 128] on h1 "Tax Calculations" at bounding box center [195, 127] width 314 height 20
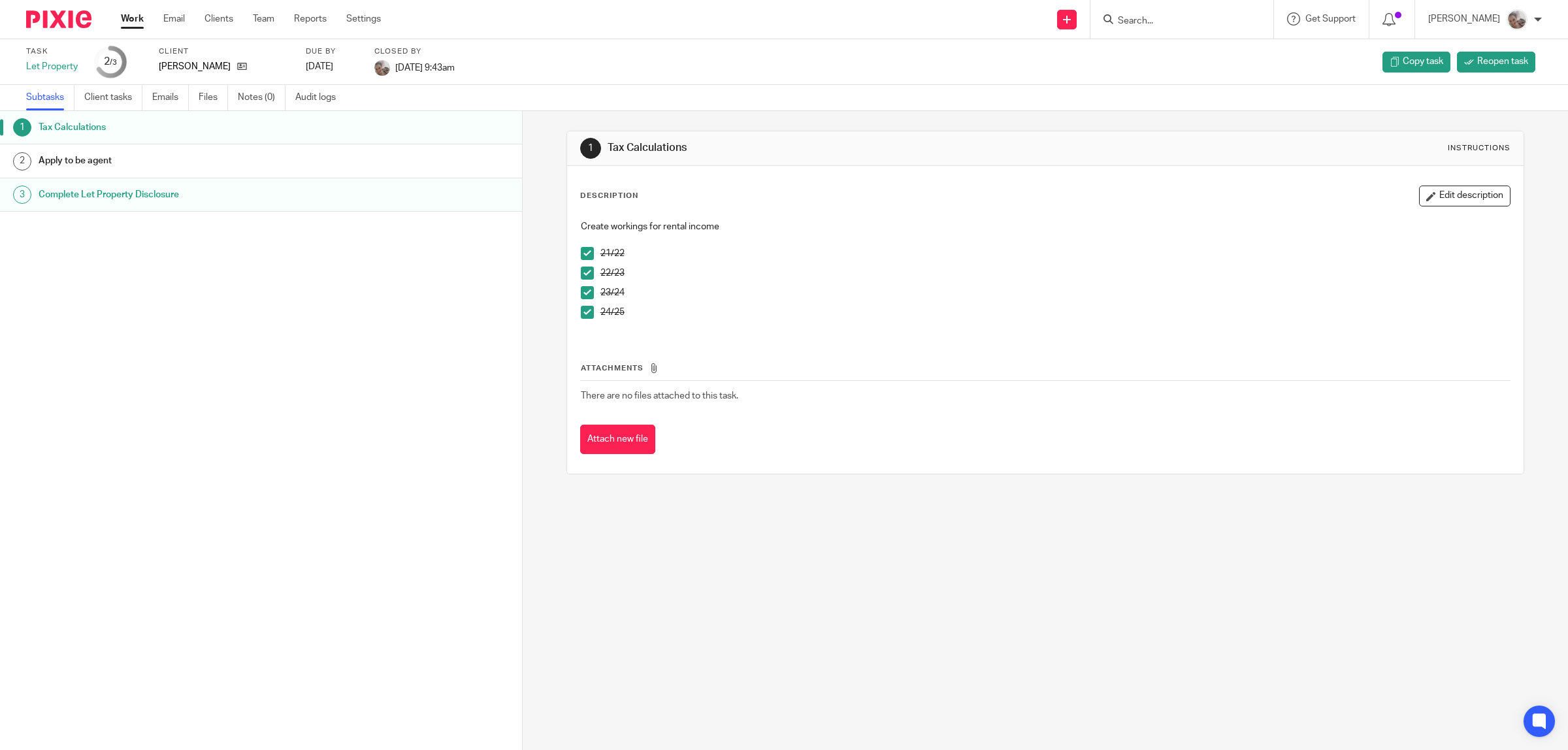
click at [135, 161] on h1 "Apply to be agent" at bounding box center [195, 161] width 314 height 20
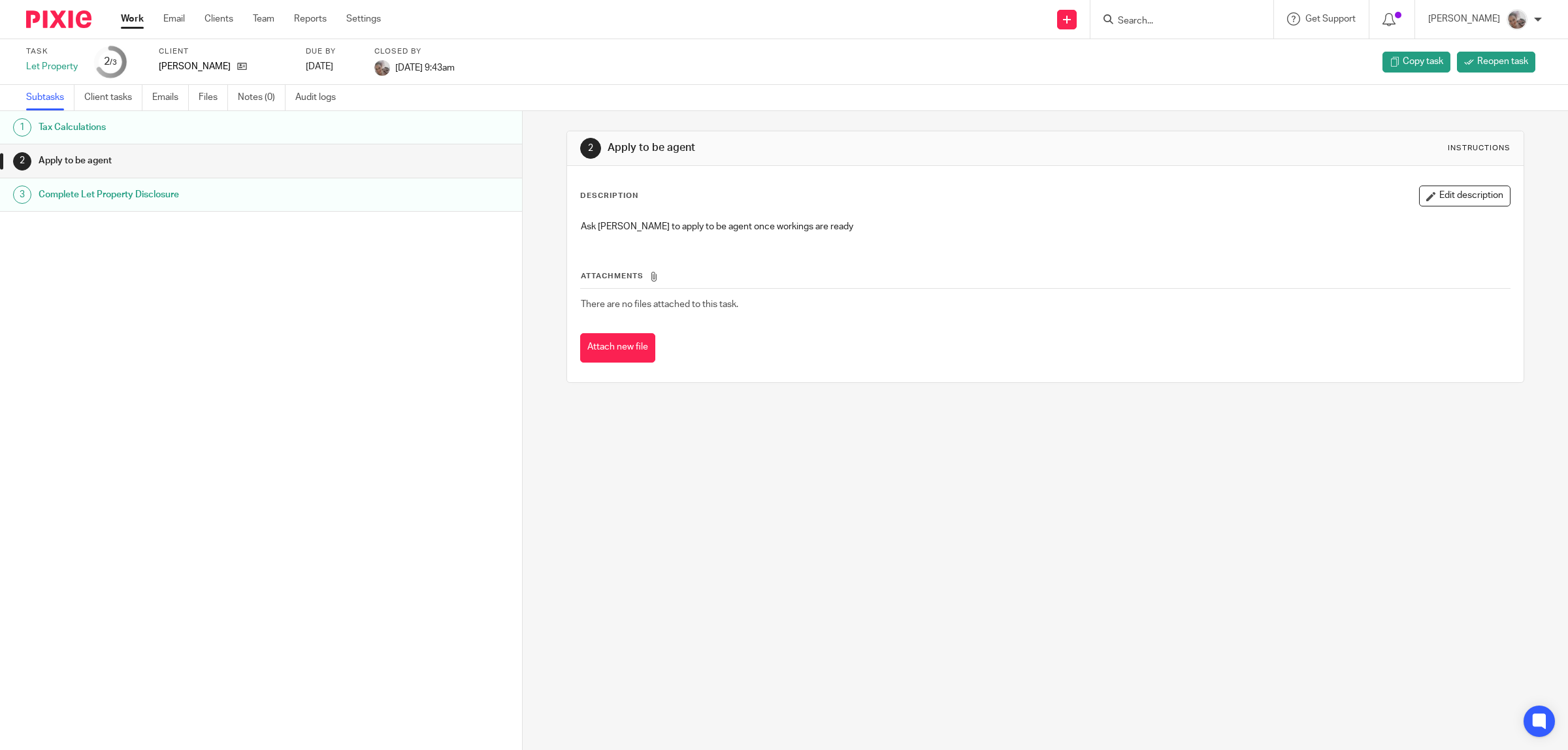
click at [117, 194] on h1 "Complete Let Property Disclosure" at bounding box center [195, 194] width 314 height 20
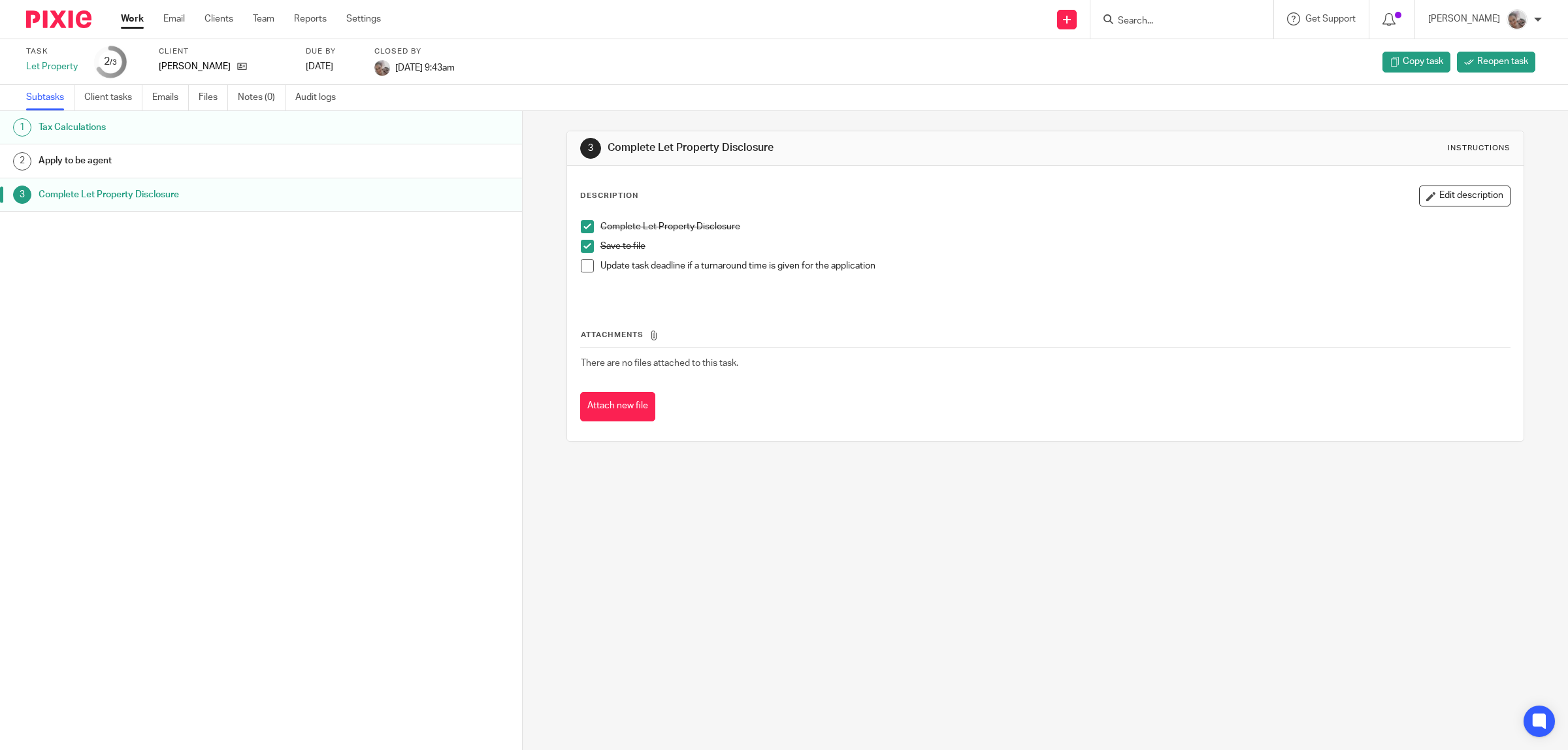
click at [269, 141] on link "1 Tax Calculations" at bounding box center [261, 128] width 522 height 33
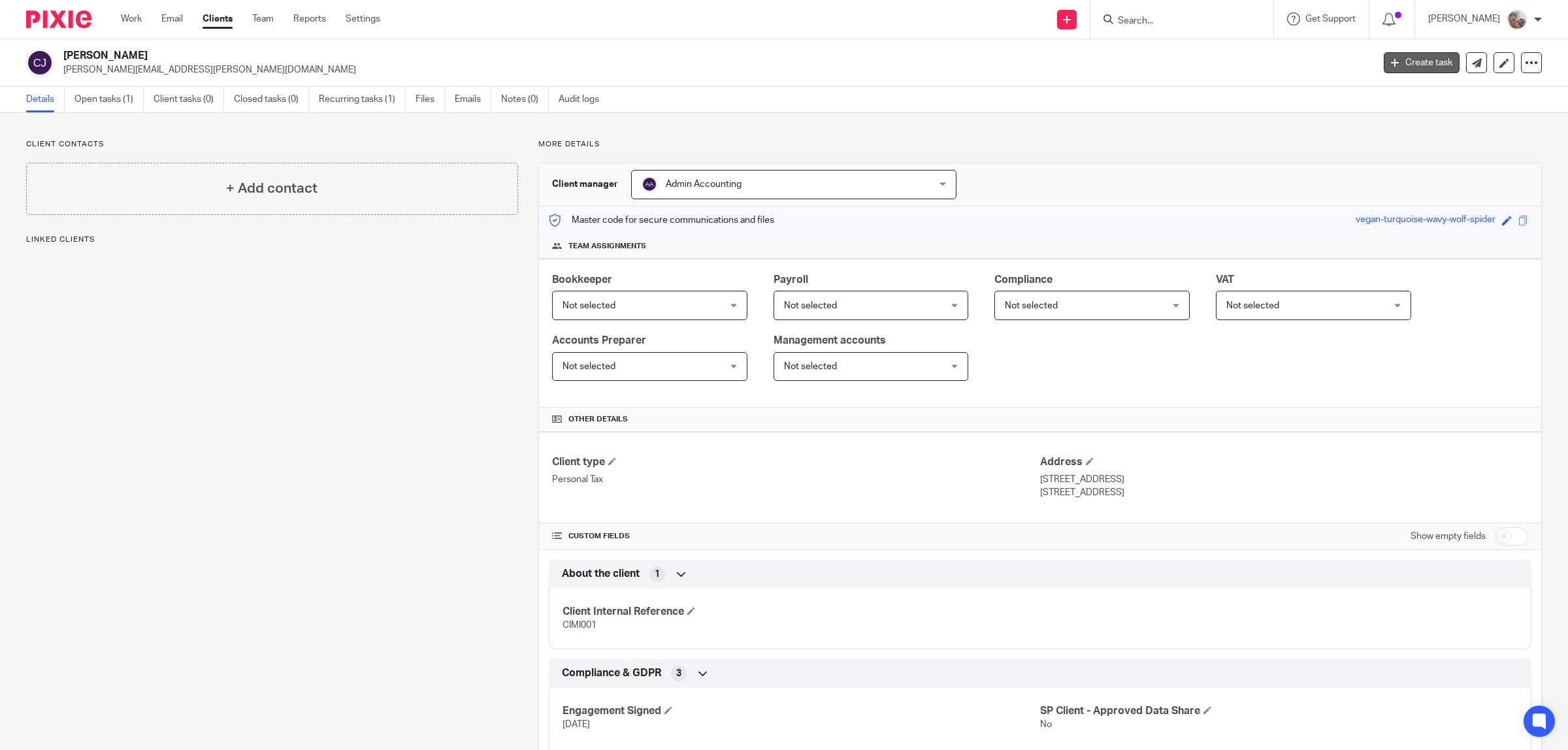
click at [1391, 63] on icon at bounding box center [1394, 62] width 8 height 8
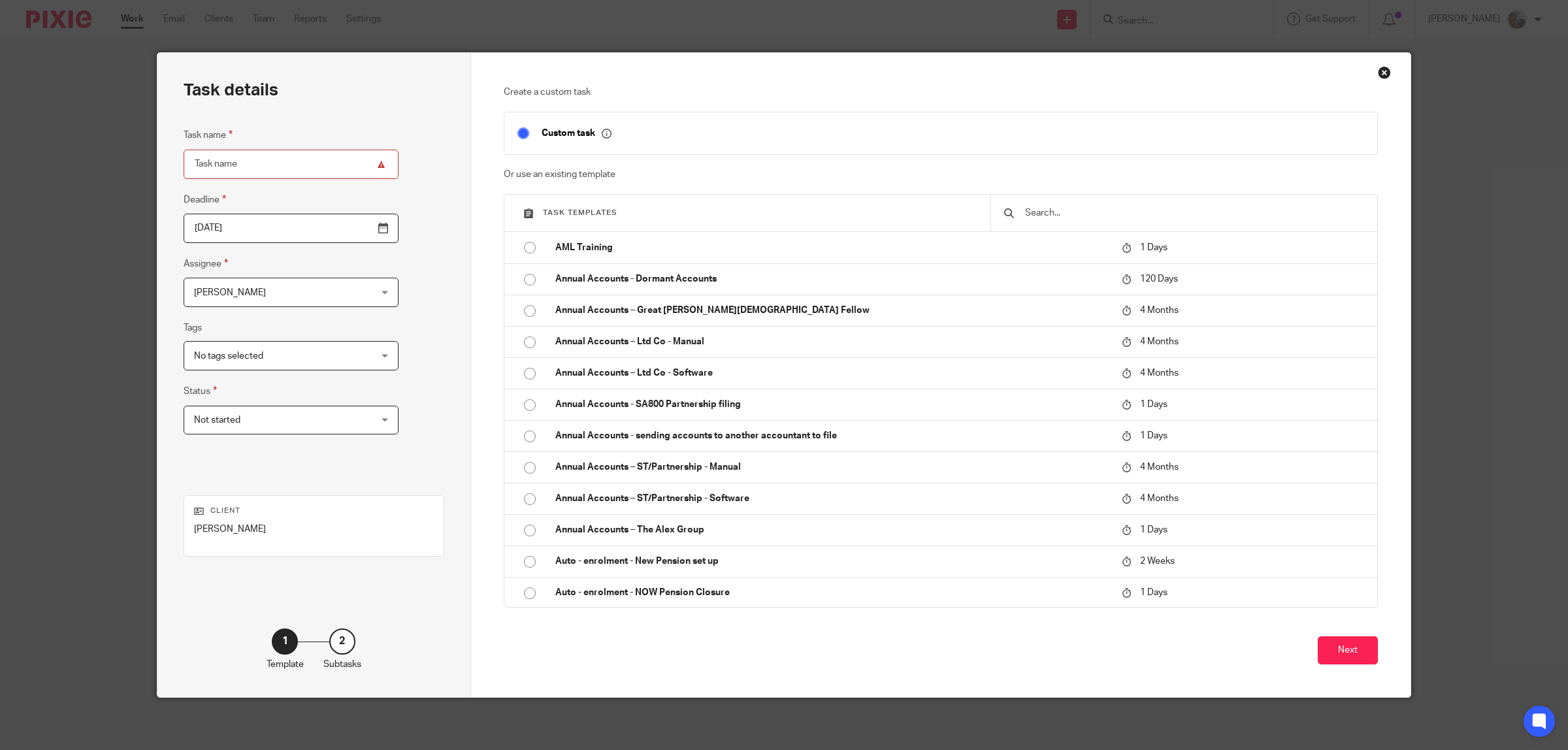
click at [236, 163] on input "Task name" at bounding box center [290, 164] width 215 height 30
type input "Let Propery Disclosure"
click at [1343, 656] on button "Next" at bounding box center [1348, 650] width 60 height 28
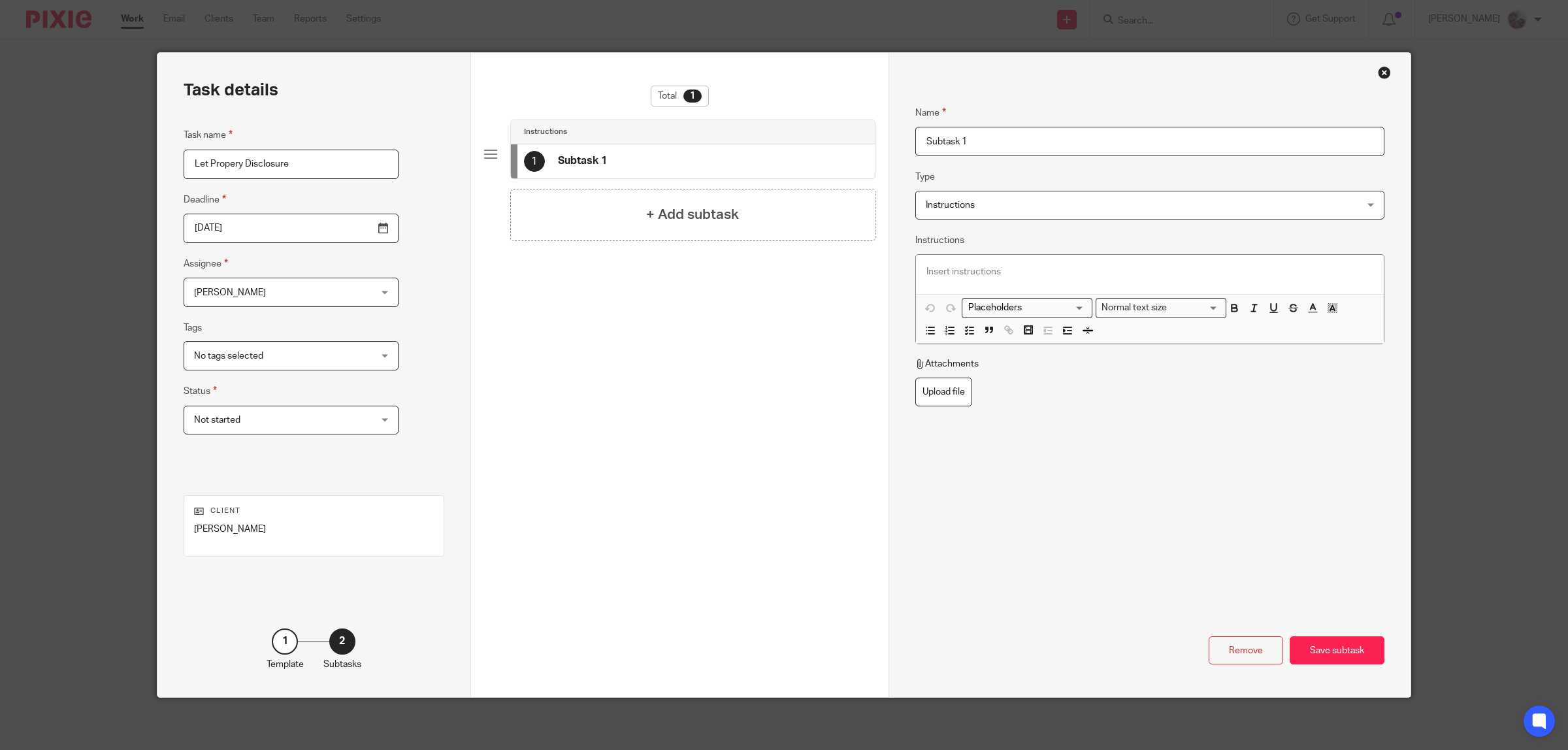
drag, startPoint x: 874, startPoint y: 141, endPoint x: 854, endPoint y: 141, distance: 20.0
click at [854, 141] on div "Task details Task name Let Propery Disclosure Deadline [DATE] Assignee [PERSON_…" at bounding box center [783, 375] width 1253 height 644
paste input "Tax Calculations"
type input "Tax Calculations"
click at [957, 274] on p at bounding box center [1149, 271] width 447 height 13
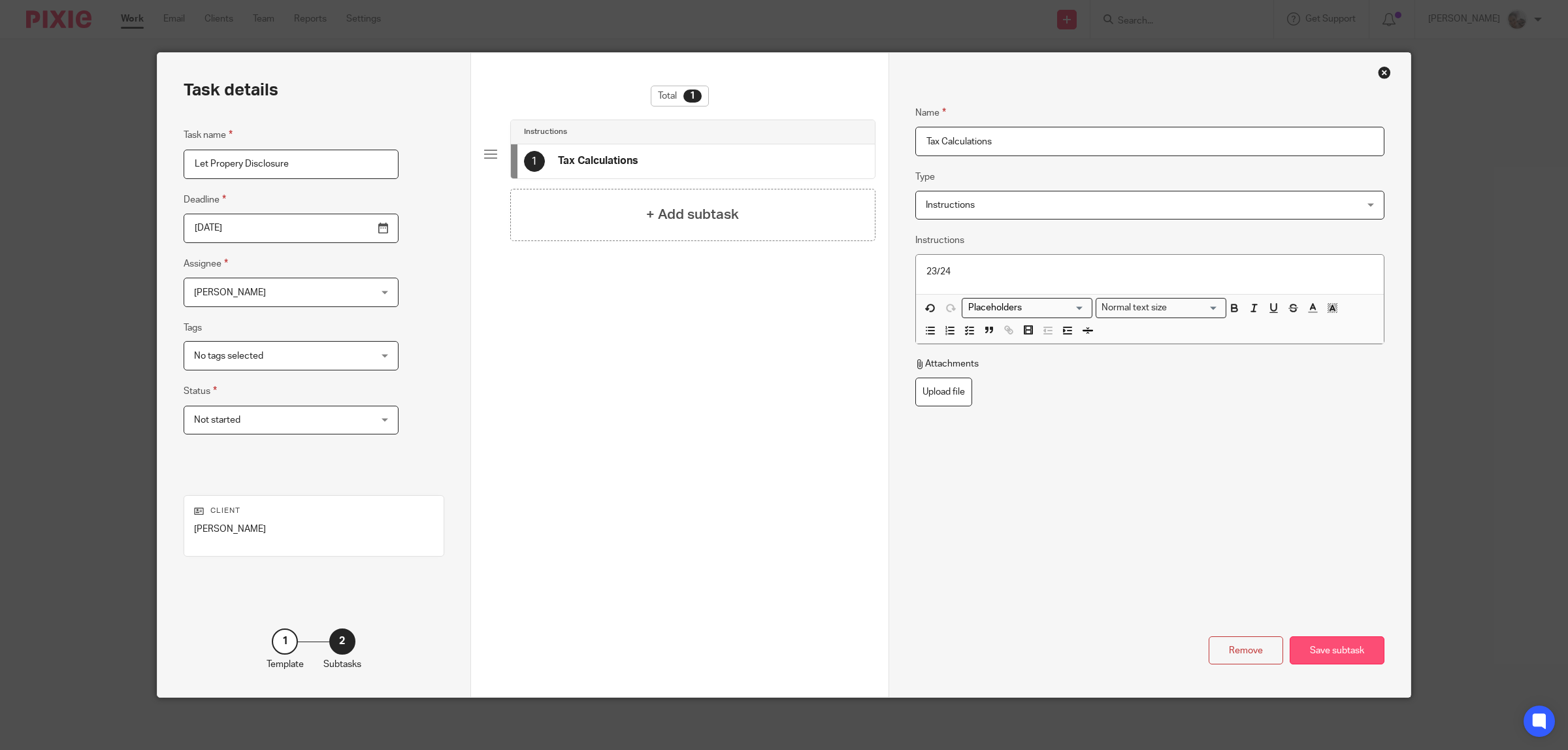
click at [1323, 644] on div "Save subtask" at bounding box center [1337, 650] width 95 height 28
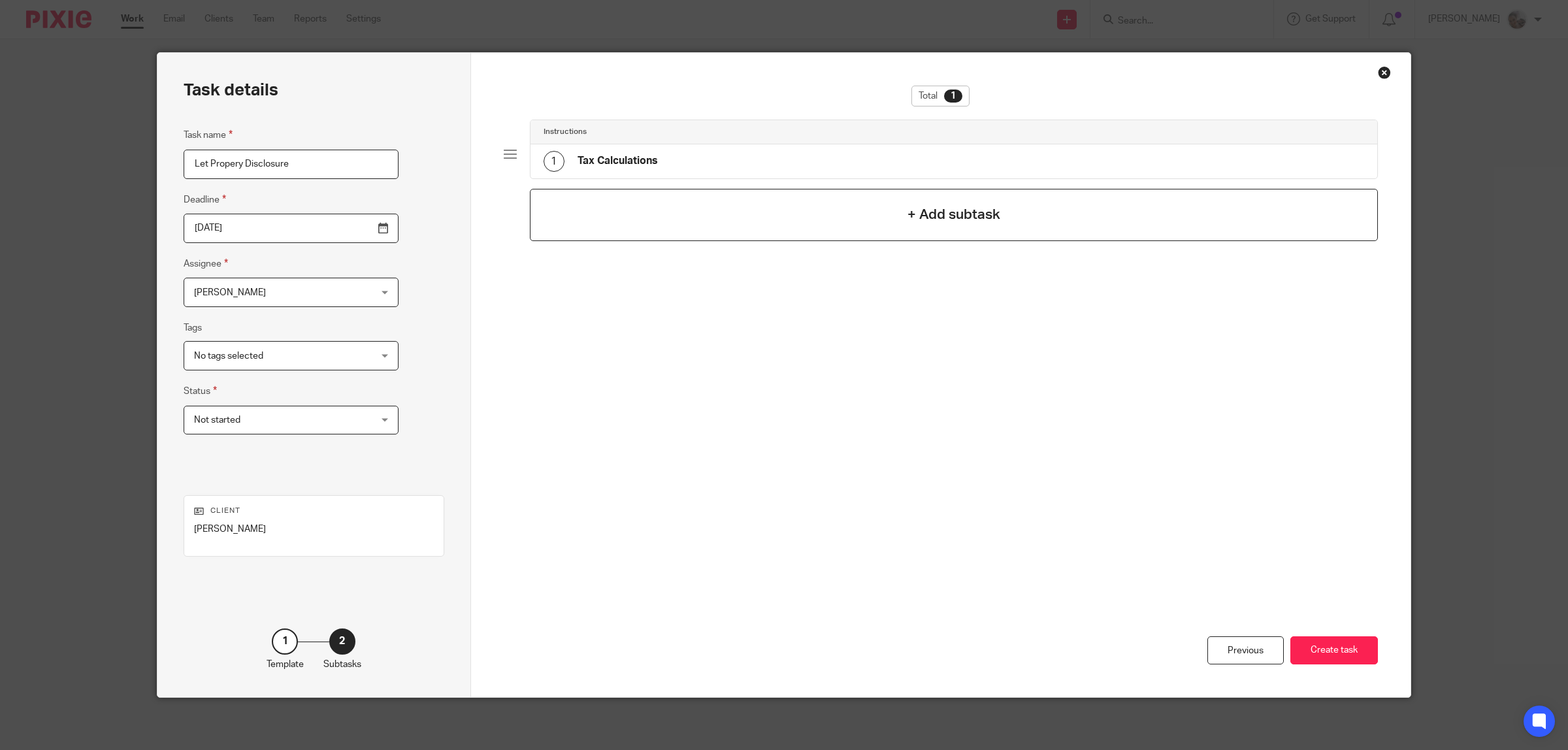
click at [949, 220] on h4 "+ Add subtask" at bounding box center [954, 215] width 93 height 21
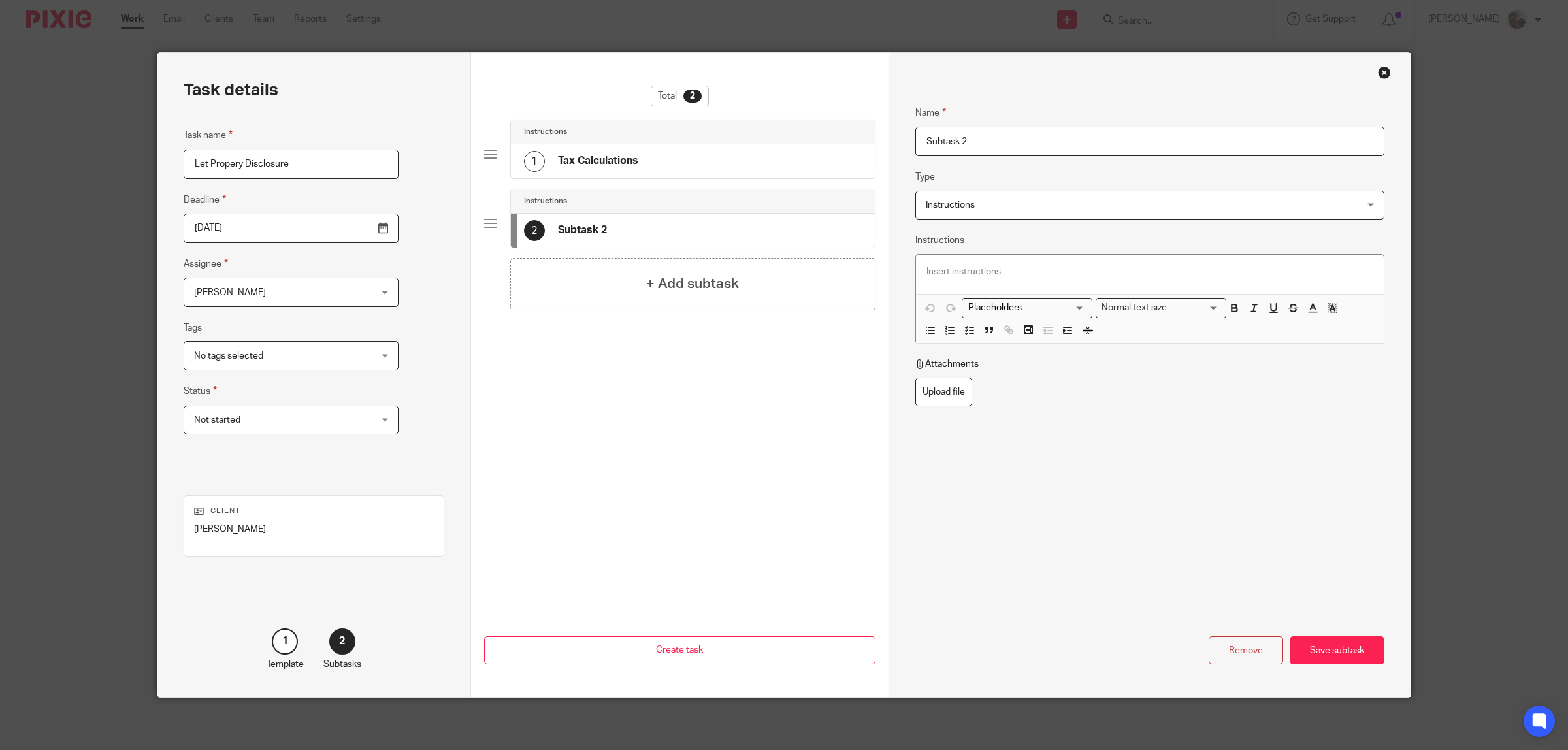
drag, startPoint x: 1053, startPoint y: 142, endPoint x: 814, endPoint y: 142, distance: 239.0
click at [814, 142] on div "Task details Task name Let Propery Disclosure Deadline 2025-09-17 Assignee Sara…" at bounding box center [783, 375] width 1253 height 644
paste input "Apply to be agent"
type input "Apply to be agent"
click at [944, 278] on p at bounding box center [1149, 271] width 447 height 13
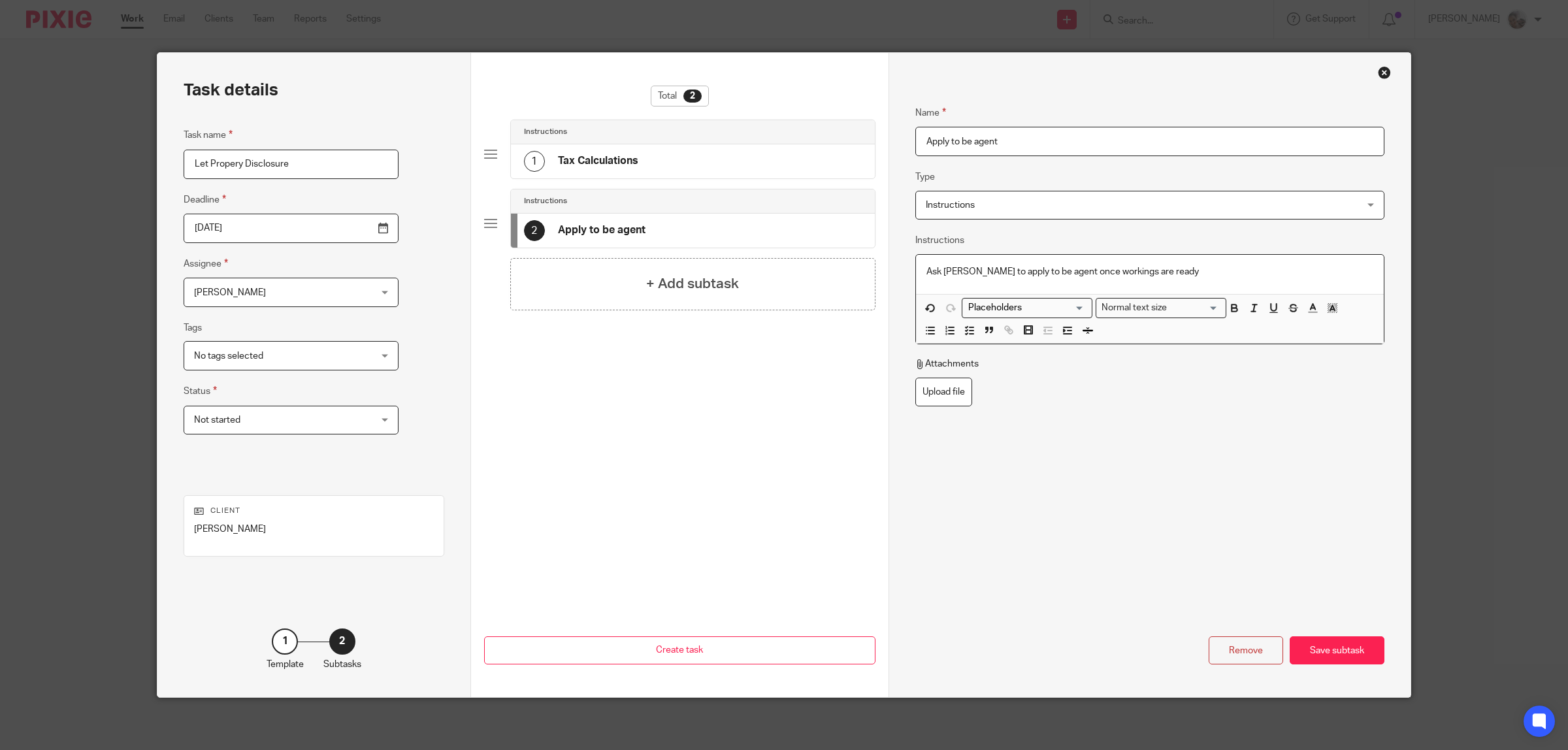
click at [974, 272] on p "Ask [PERSON_NAME] to apply to be agent once workings are ready" at bounding box center [1149, 271] width 447 height 13
click at [1358, 655] on div "Save subtask" at bounding box center [1337, 650] width 95 height 28
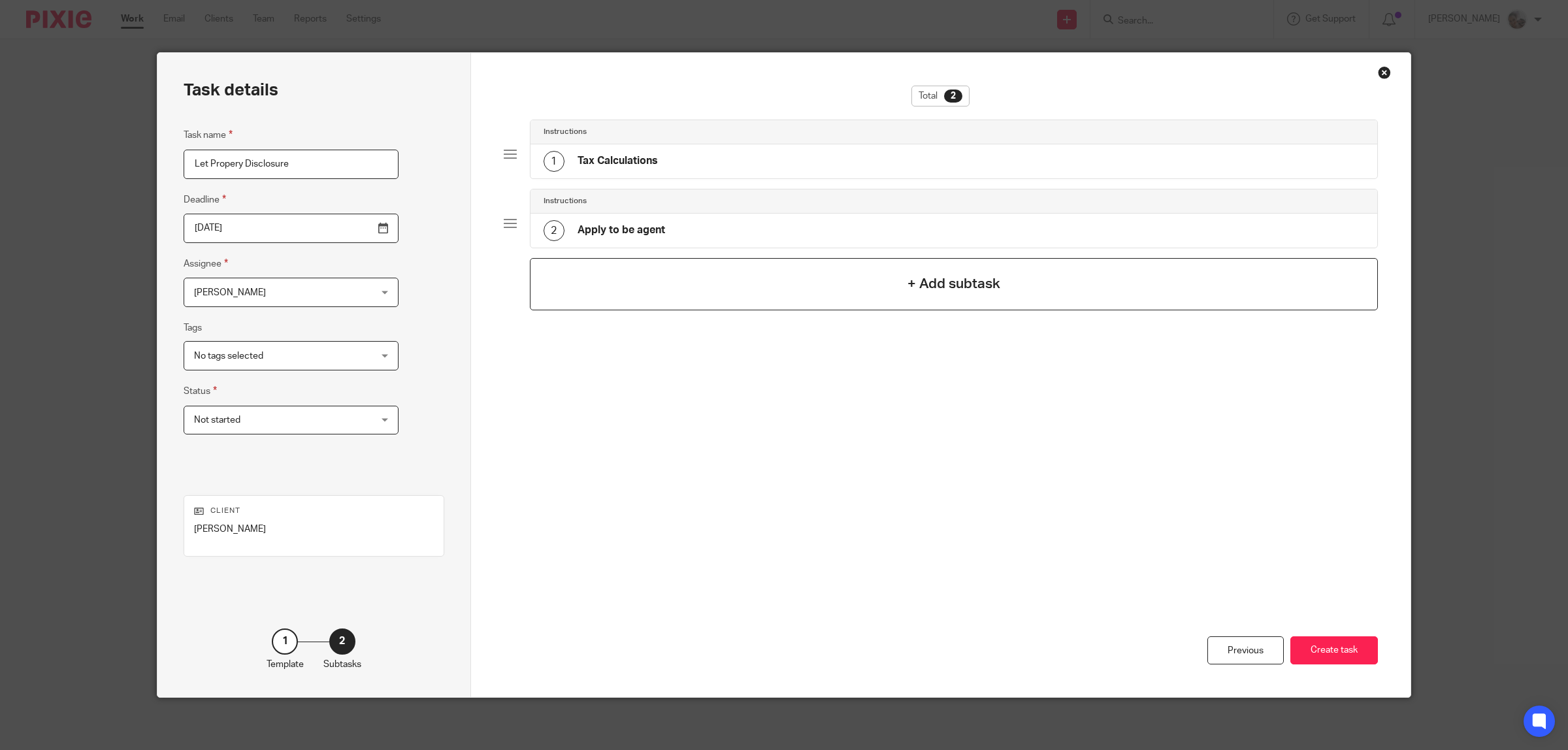
click at [840, 278] on div "+ Add subtask" at bounding box center [954, 284] width 849 height 52
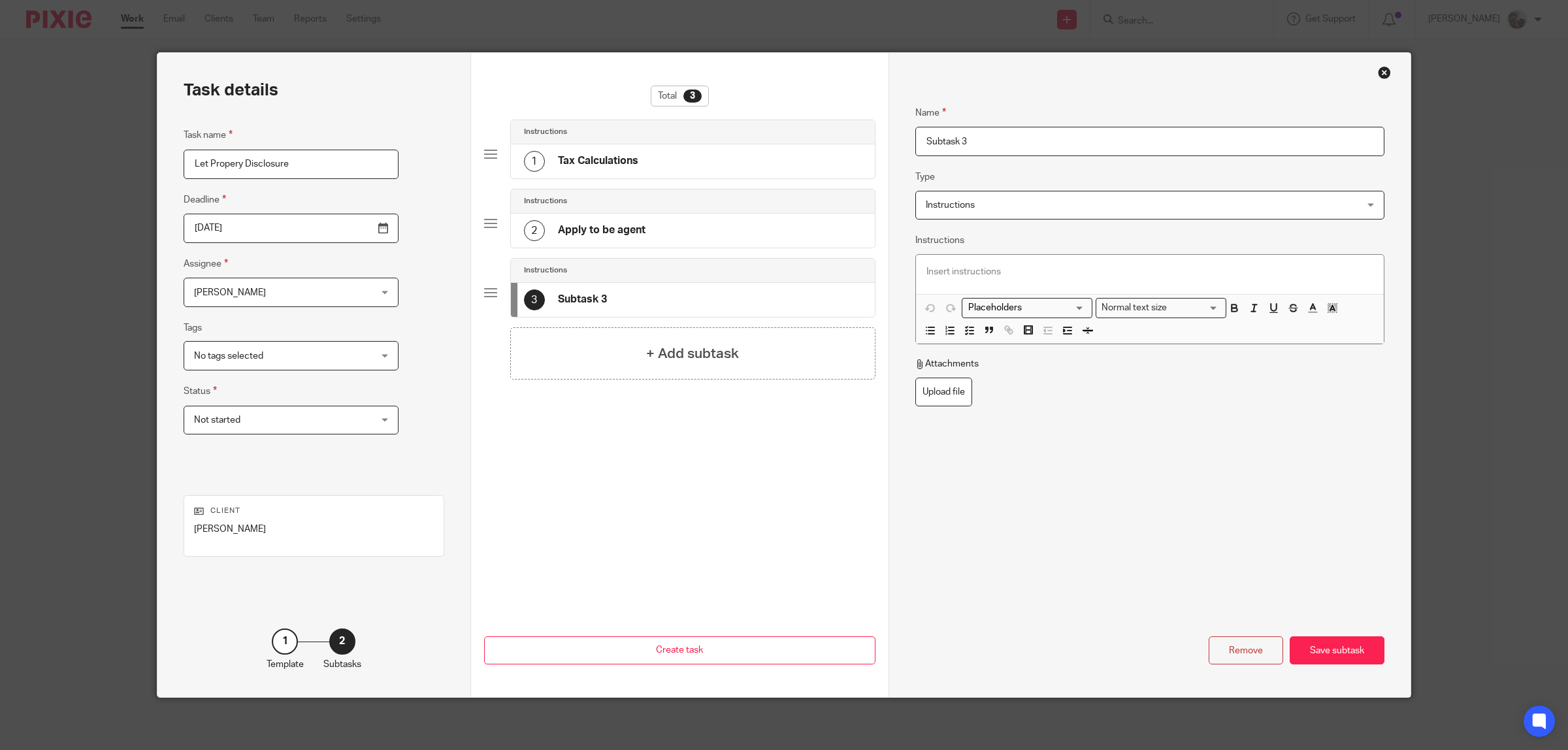
drag, startPoint x: 1019, startPoint y: 137, endPoint x: 866, endPoint y: 141, distance: 153.1
click at [866, 141] on div "Task details Task name Let Propery Disclosure Deadline 2025-09-17 Assignee Sara…" at bounding box center [783, 375] width 1253 height 644
paste input "Complete Let Property Disclosure"
type input "Complete Let Property Disclosure"
click at [965, 272] on p at bounding box center [1149, 271] width 447 height 13
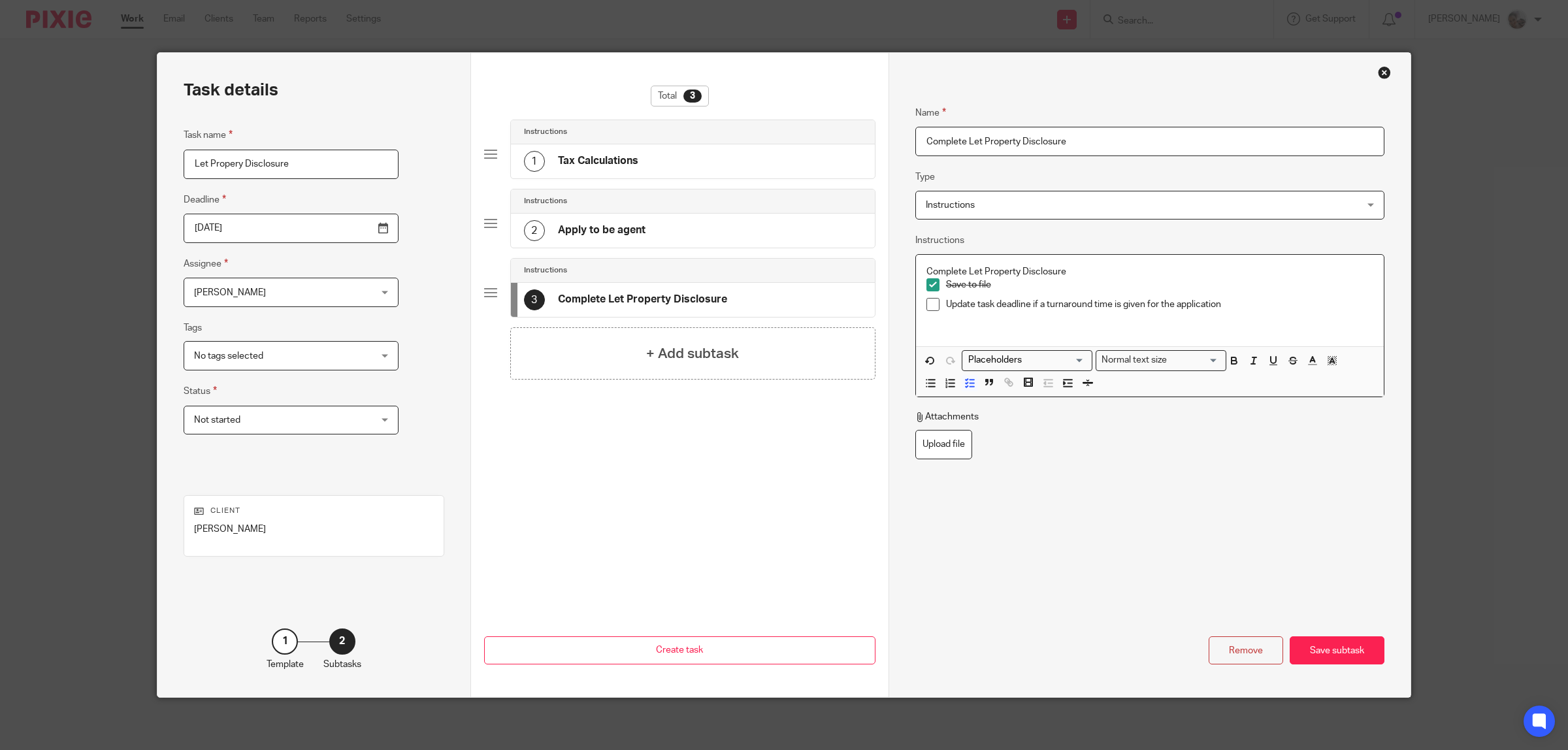
click at [1004, 282] on p "Save to file" at bounding box center [1160, 284] width 427 height 13
click at [929, 285] on span at bounding box center [932, 284] width 13 height 13
click at [1096, 268] on p "Complete Let Property Disclosure" at bounding box center [1149, 271] width 447 height 13
click at [967, 386] on icon "button" at bounding box center [969, 382] width 12 height 12
click at [1335, 650] on div "Save subtask" at bounding box center [1337, 650] width 95 height 28
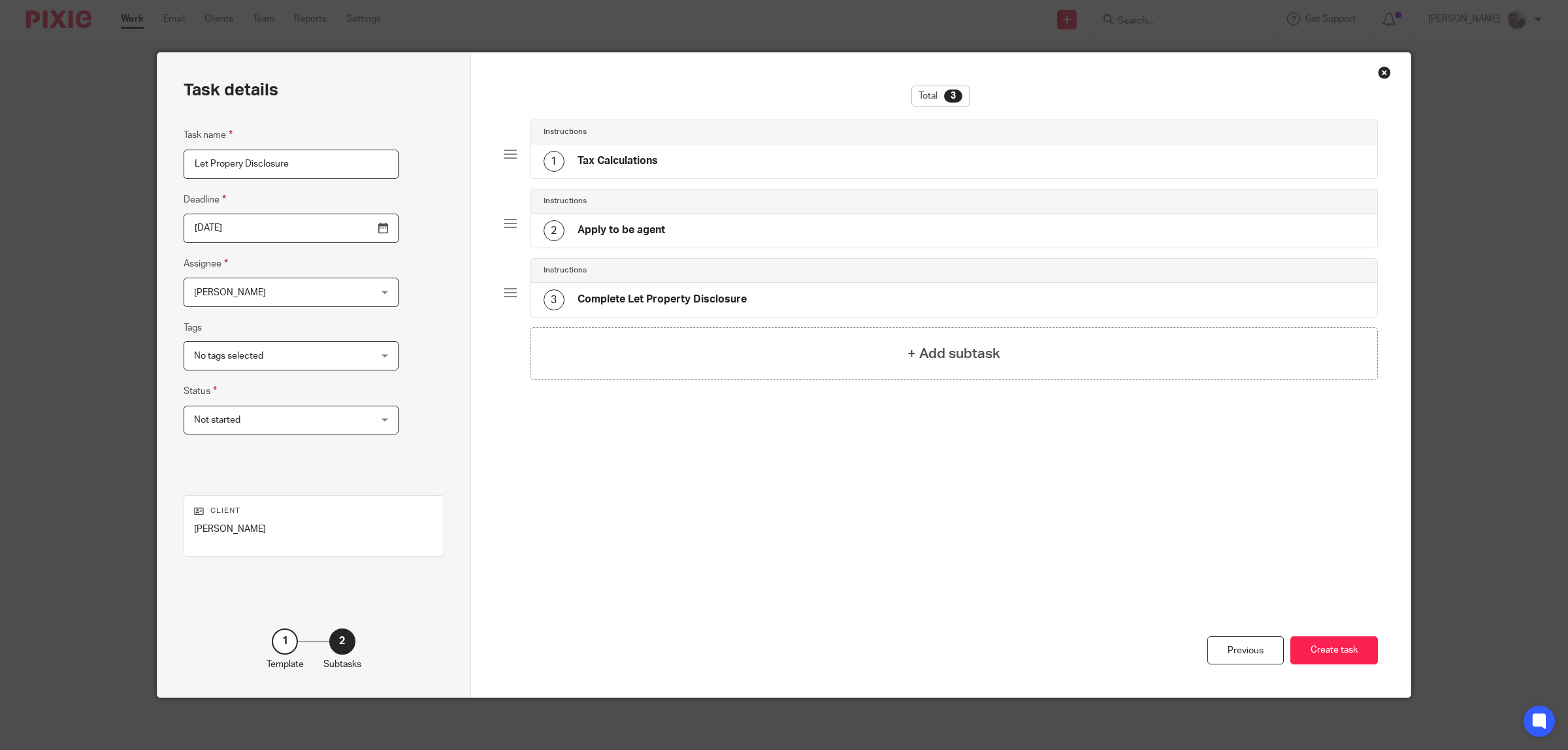
click at [1335, 650] on button "Create task" at bounding box center [1335, 650] width 88 height 28
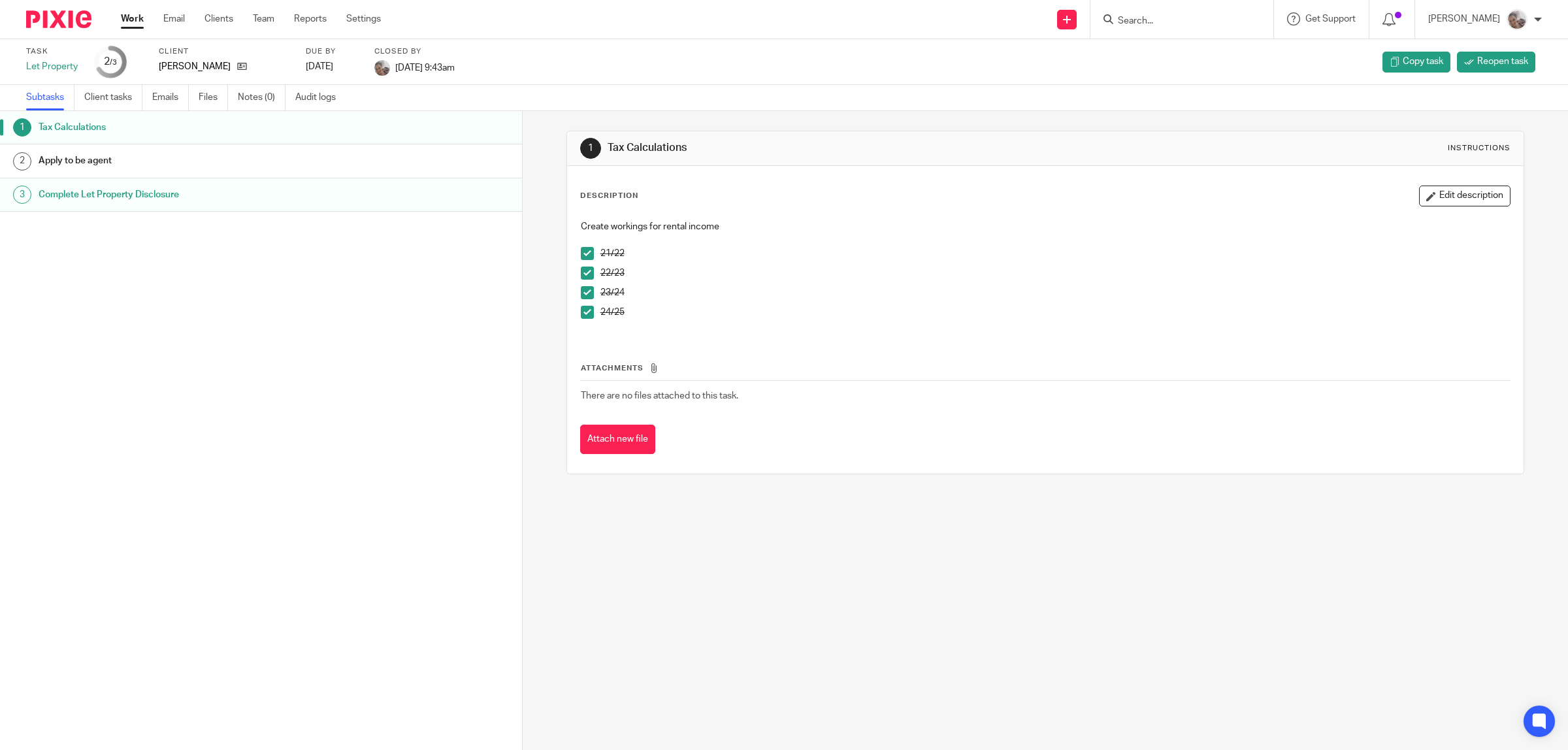
drag, startPoint x: 683, startPoint y: 149, endPoint x: 602, endPoint y: 145, distance: 81.1
click at [608, 145] on h1 "Tax Calculations" at bounding box center [840, 148] width 465 height 14
copy h1 "Tax Calculations"
click at [76, 164] on h1 "Apply to be agent" at bounding box center [195, 161] width 314 height 20
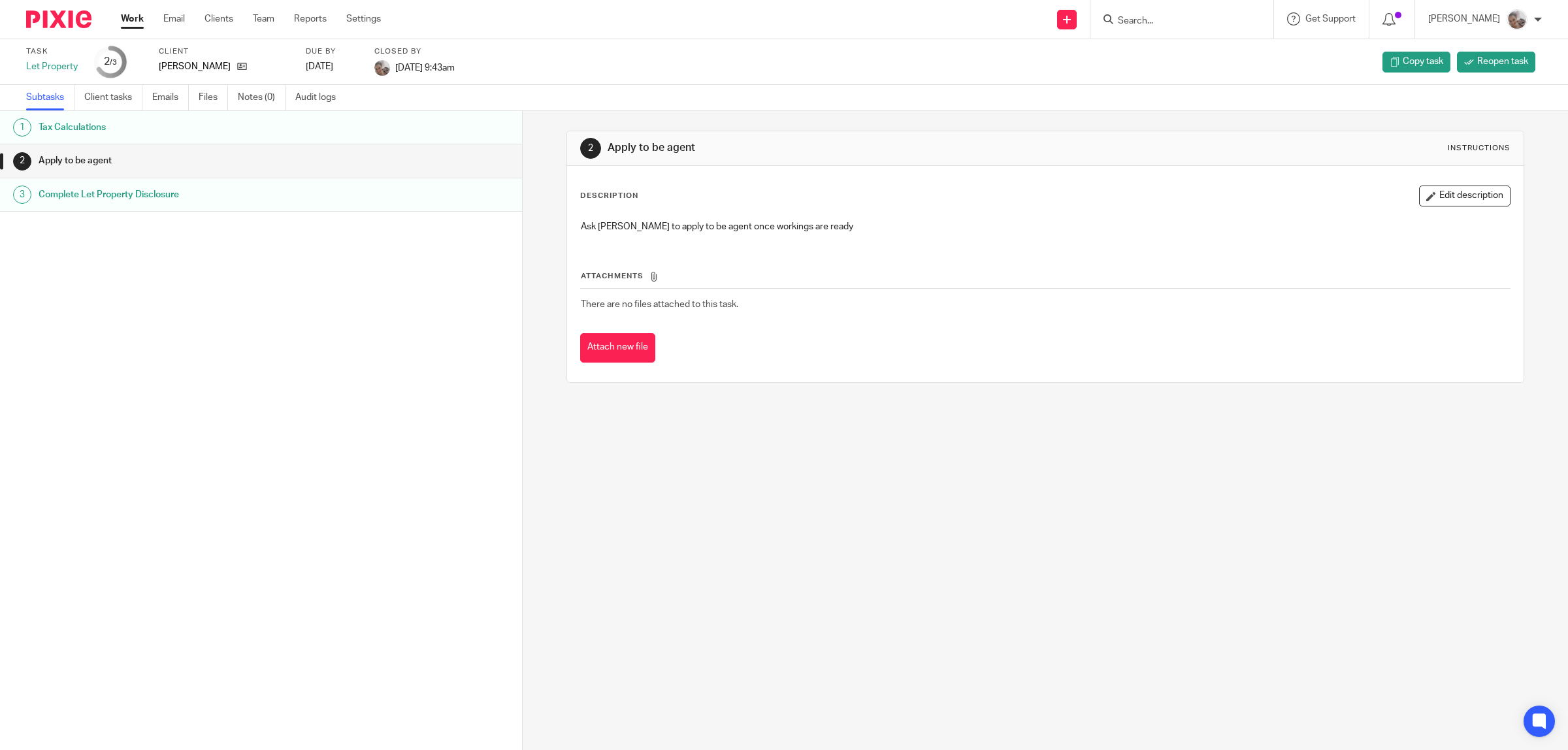
drag, startPoint x: 639, startPoint y: 143, endPoint x: 601, endPoint y: 145, distance: 38.1
click at [601, 145] on div "2 Apply to be agent Instructions" at bounding box center [1046, 148] width 931 height 21
copy h1 "Apply to be agent"
drag, startPoint x: 789, startPoint y: 237, endPoint x: 574, endPoint y: 235, distance: 215.0
click at [575, 235] on div "Ask [PERSON_NAME] to apply to be agent once workings are ready" at bounding box center [1046, 228] width 943 height 30
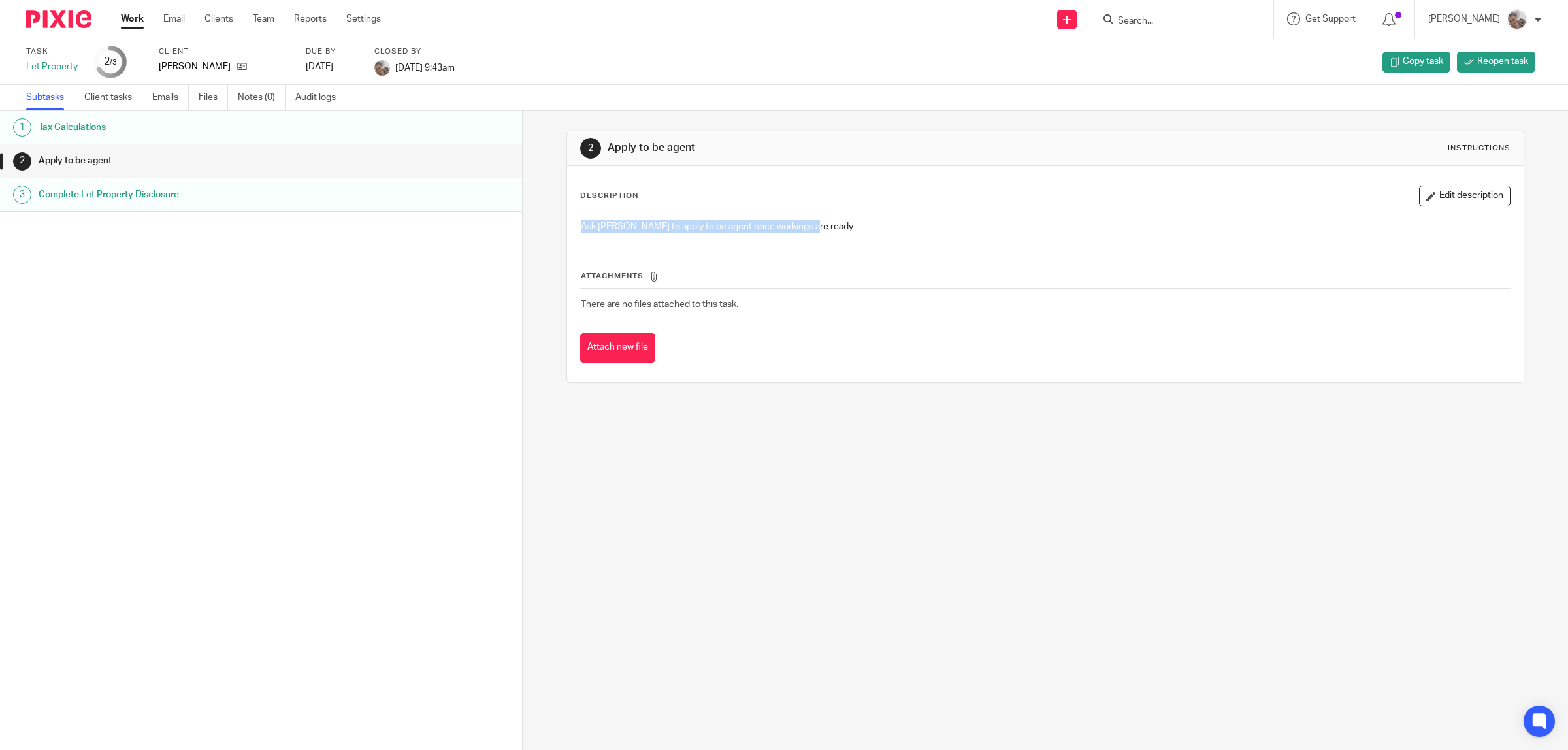
copy p "Ask [PERSON_NAME] to apply to be agent once workings are ready"
click at [219, 188] on h1 "Complete Let Property Disclosure" at bounding box center [195, 194] width 314 height 20
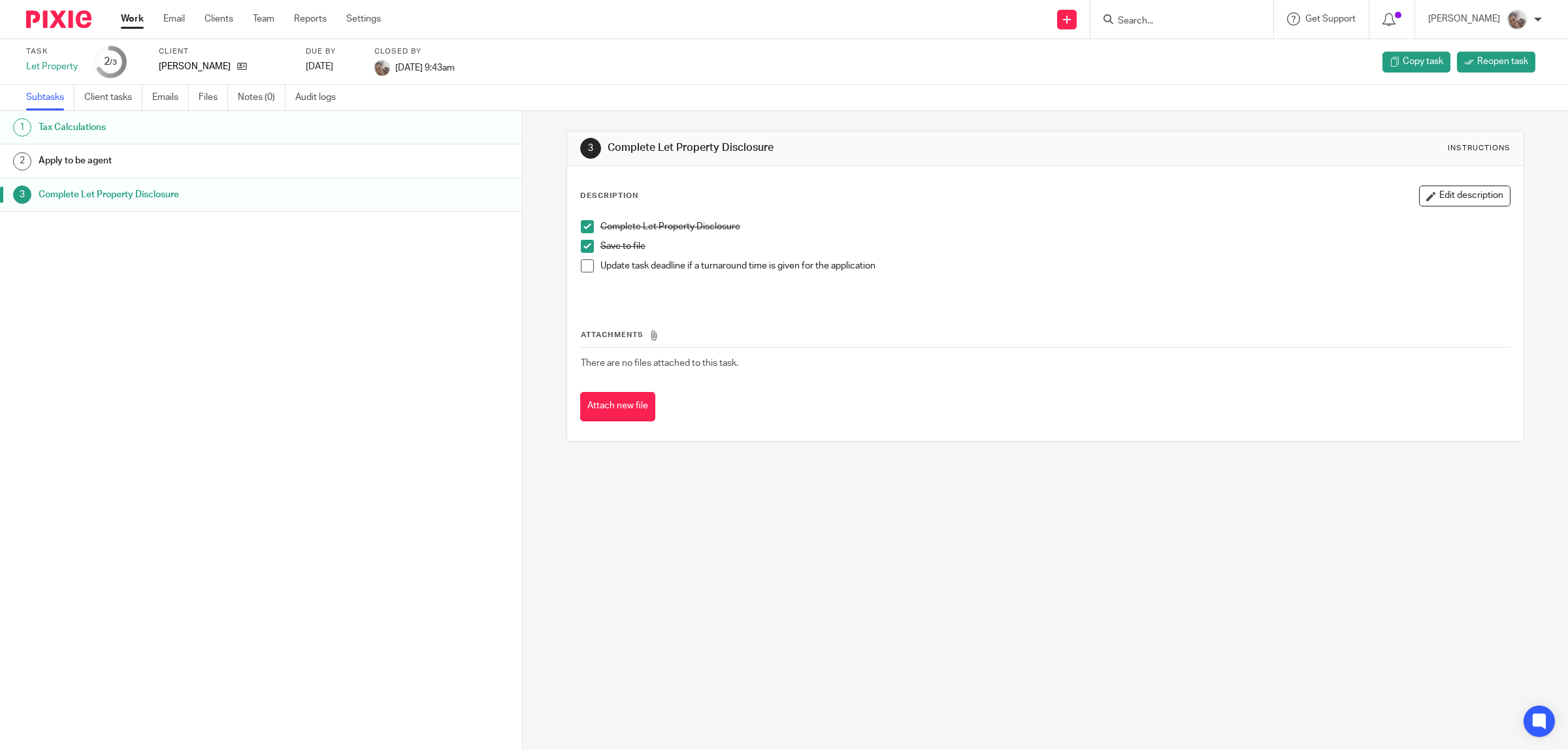
drag, startPoint x: 778, startPoint y: 147, endPoint x: 592, endPoint y: 145, distance: 186.0
click at [592, 145] on div "3 Complete Let Property Disclosure Instructions" at bounding box center [1046, 148] width 931 height 21
drag, startPoint x: 889, startPoint y: 286, endPoint x: 591, endPoint y: 231, distance: 303.0
click at [591, 231] on div "Complete Let Property Disclosure Save to file Update task deadline if a turnaro…" at bounding box center [1046, 257] width 943 height 88
copy ul "Complete Let Property Disclosure Save to file Update task deadline if a turnaro…"
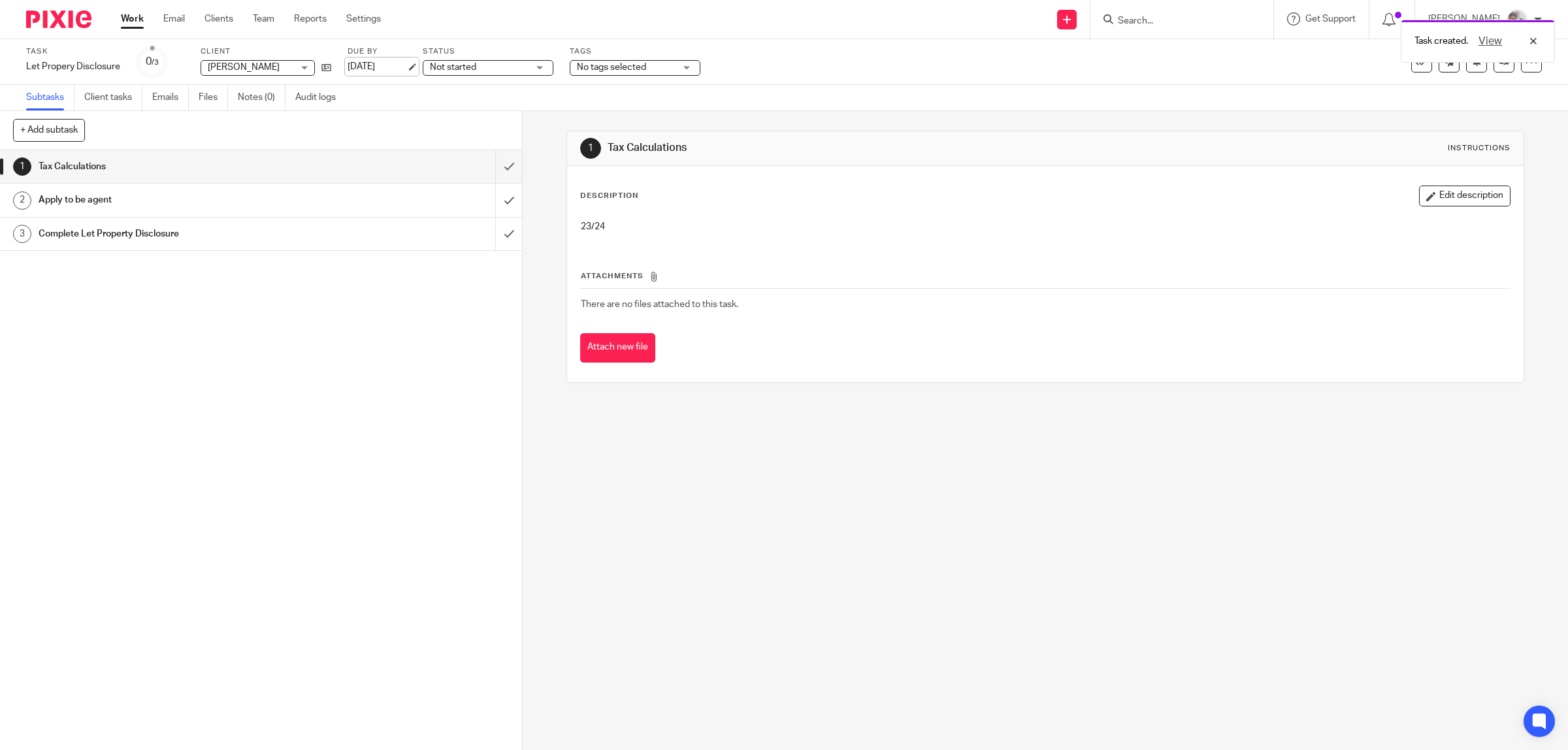
click at [380, 70] on link "[DATE]" at bounding box center [377, 67] width 59 height 14
click at [347, 366] on div "1 Tax Calculations 2 Apply to be agent 3 Complete Let Property Disclosure" at bounding box center [261, 450] width 522 height 600
click at [1494, 62] on link at bounding box center [1504, 62] width 21 height 21
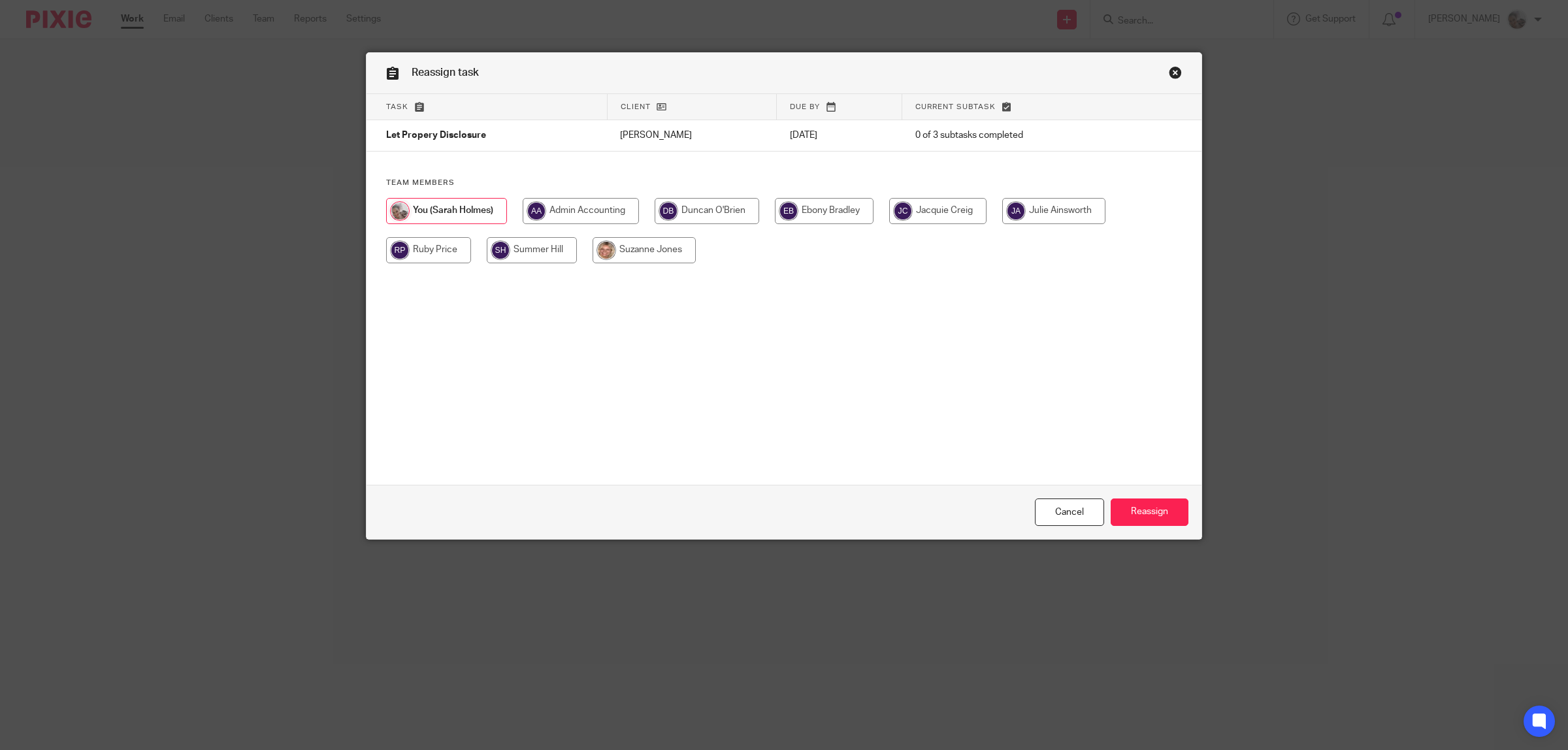
click at [632, 249] on input "radio" at bounding box center [644, 250] width 103 height 26
radio input "true"
click at [1135, 506] on input "Reassign" at bounding box center [1149, 512] width 78 height 28
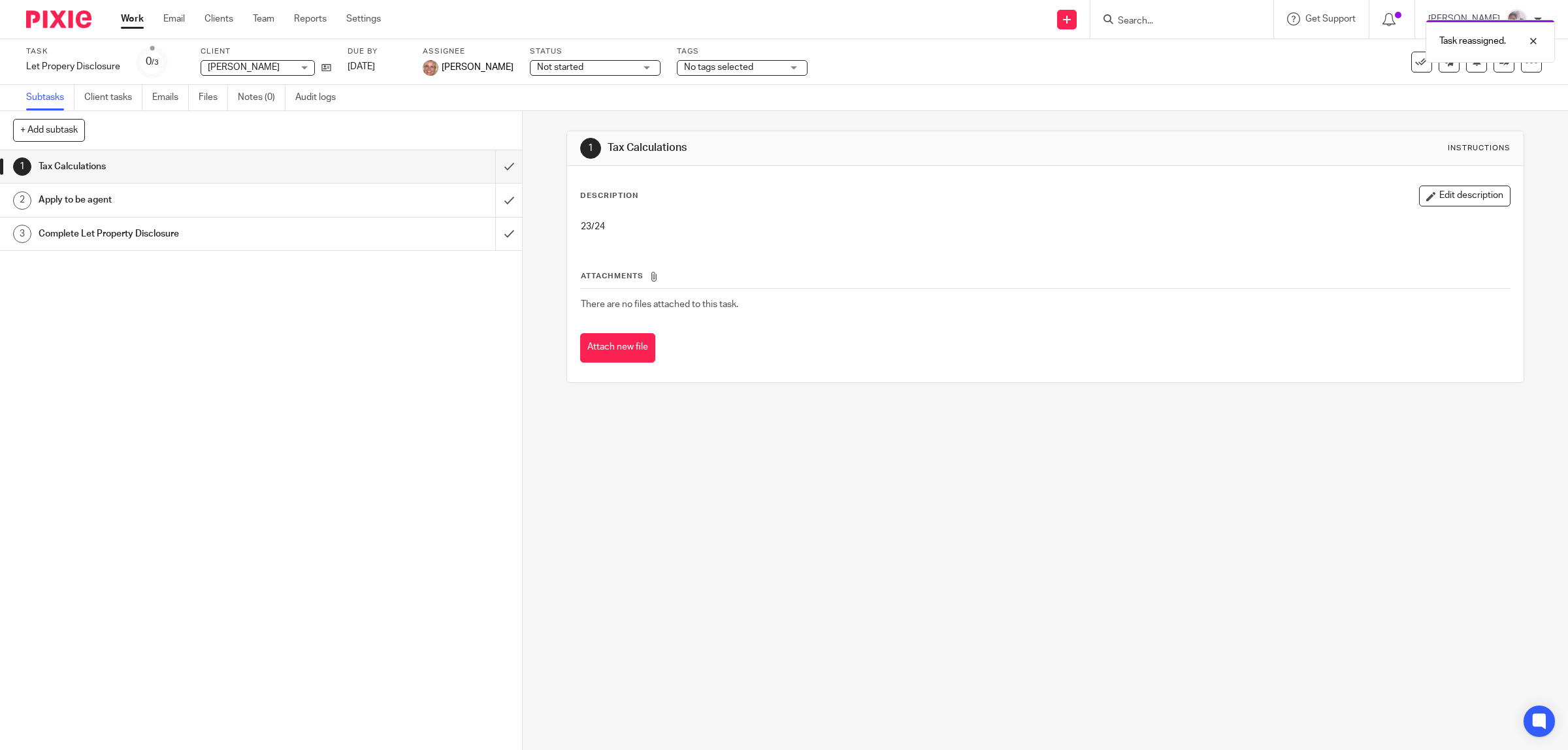
click at [1363, 80] on div "Task Let Propery Disclosure Save Let Propery Disclosure 0 /3 Client [PERSON_NAM…" at bounding box center [784, 62] width 1568 height 46
click at [1530, 40] on div at bounding box center [1523, 41] width 35 height 16
click at [1499, 66] on icon at bounding box center [1504, 62] width 10 height 10
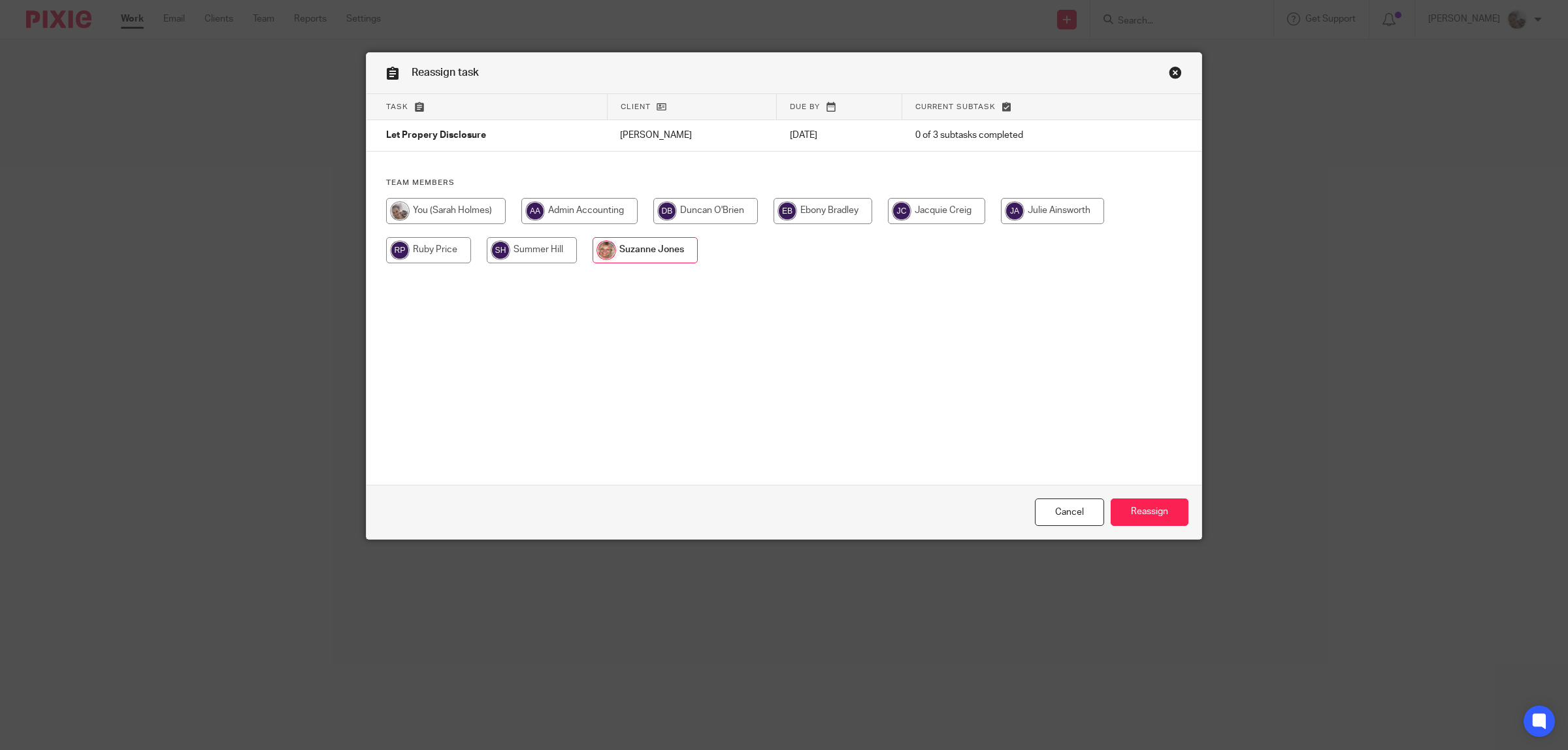
click at [442, 209] on input "radio" at bounding box center [446, 211] width 119 height 26
radio input "true"
click at [1167, 511] on input "Reassign" at bounding box center [1149, 512] width 78 height 28
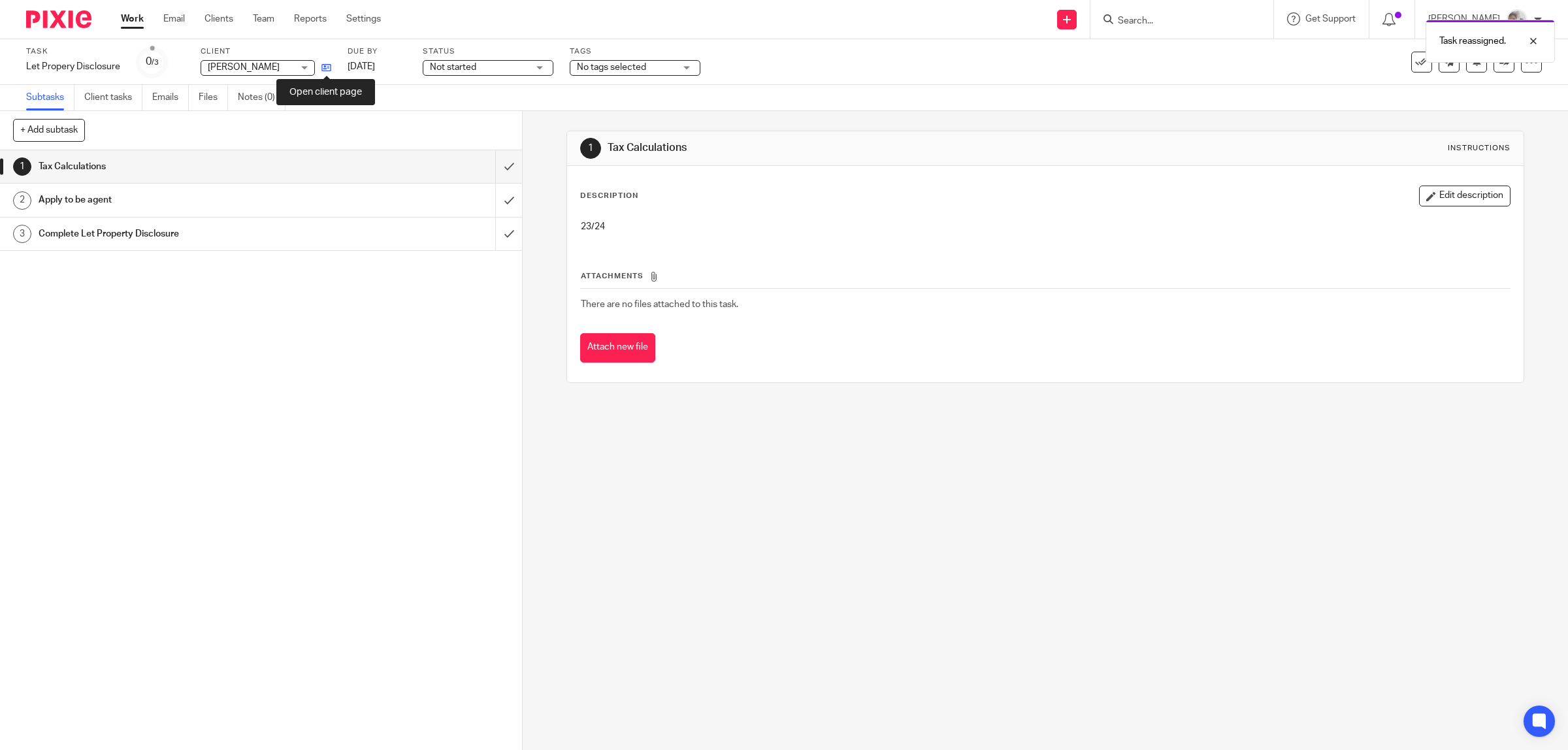
click at [321, 67] on icon at bounding box center [326, 67] width 10 height 10
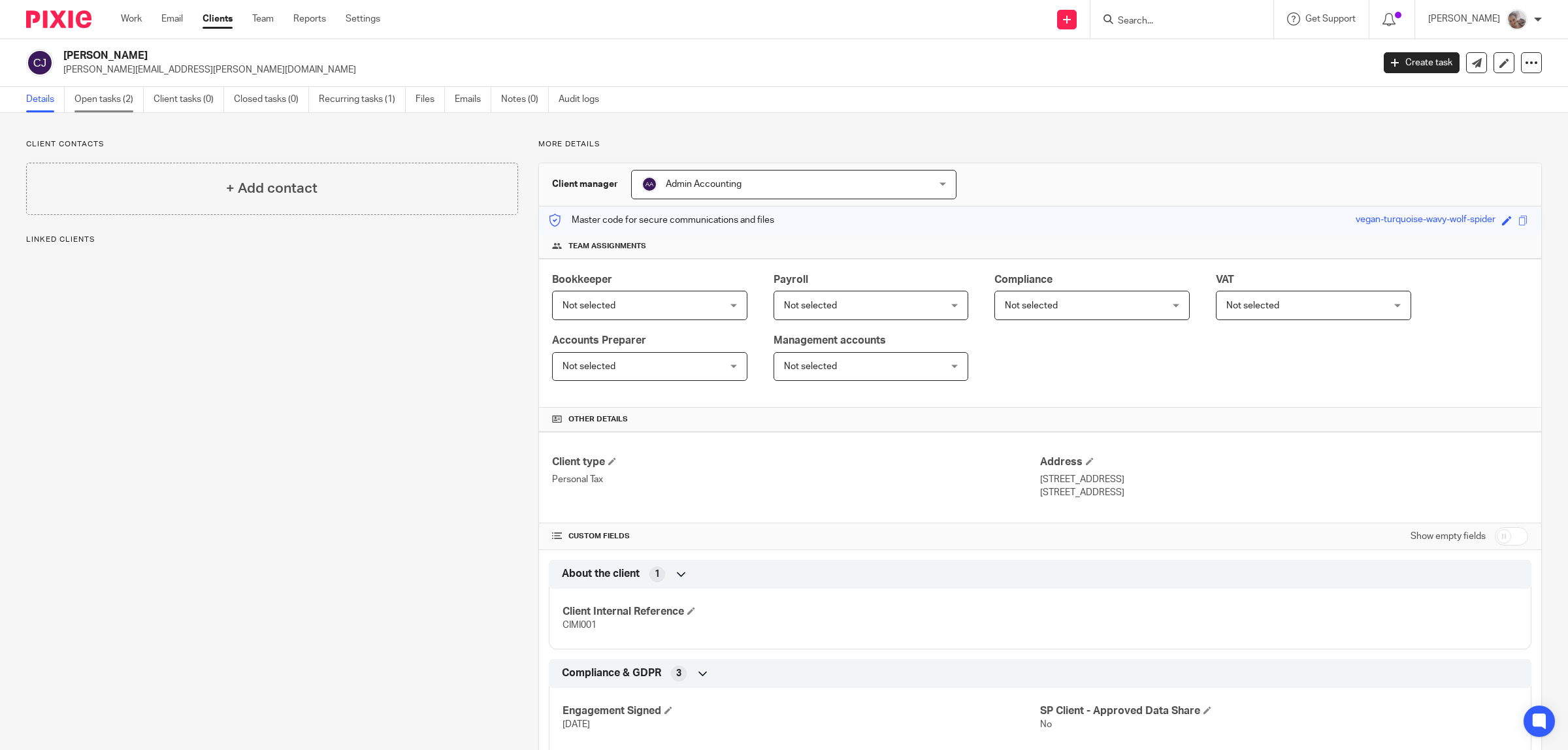
click at [86, 103] on link "Open tasks (2)" at bounding box center [108, 99] width 69 height 25
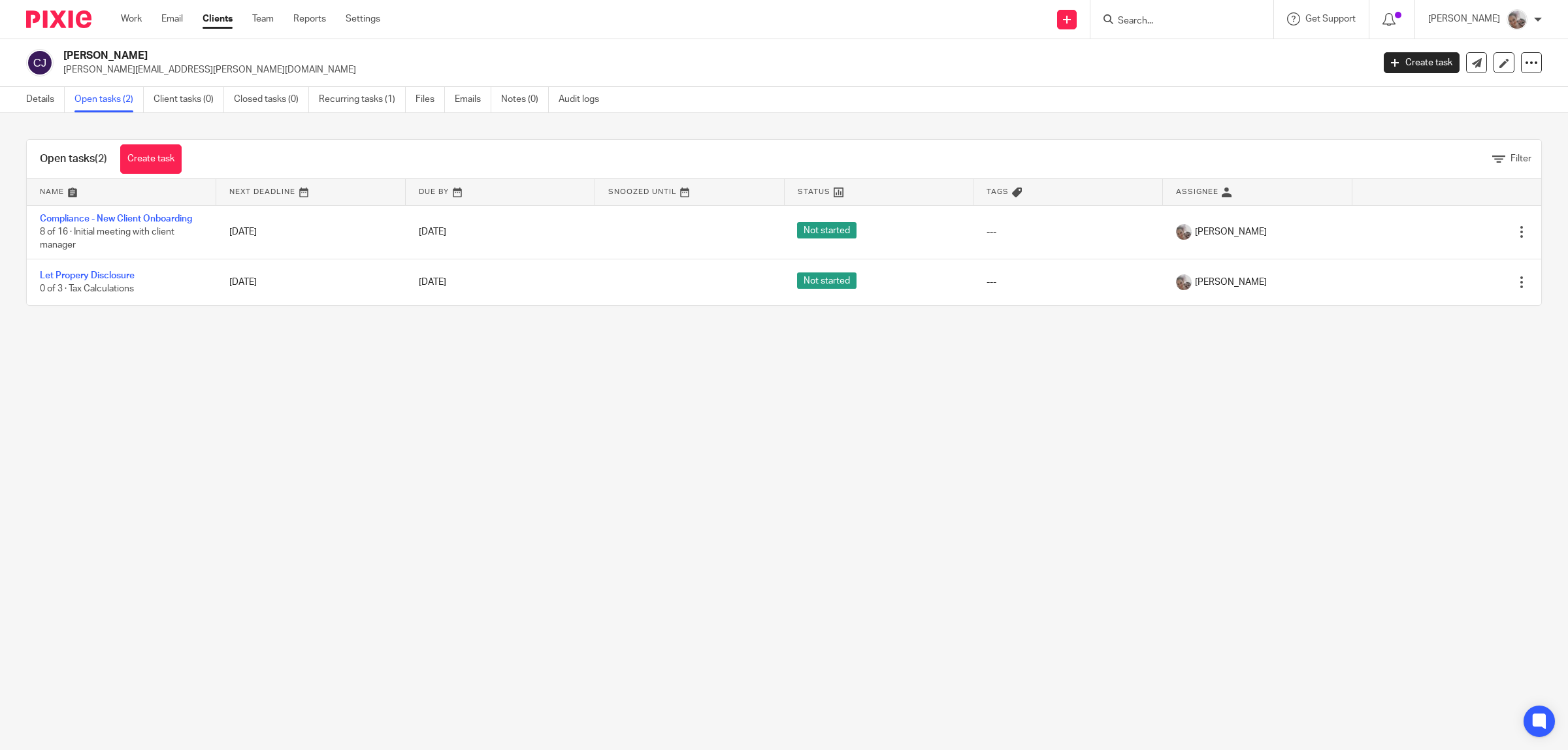
click at [115, 152] on div "Open tasks (2) Create task" at bounding box center [111, 159] width 168 height 38
click at [142, 159] on link "Create task" at bounding box center [150, 159] width 61 height 30
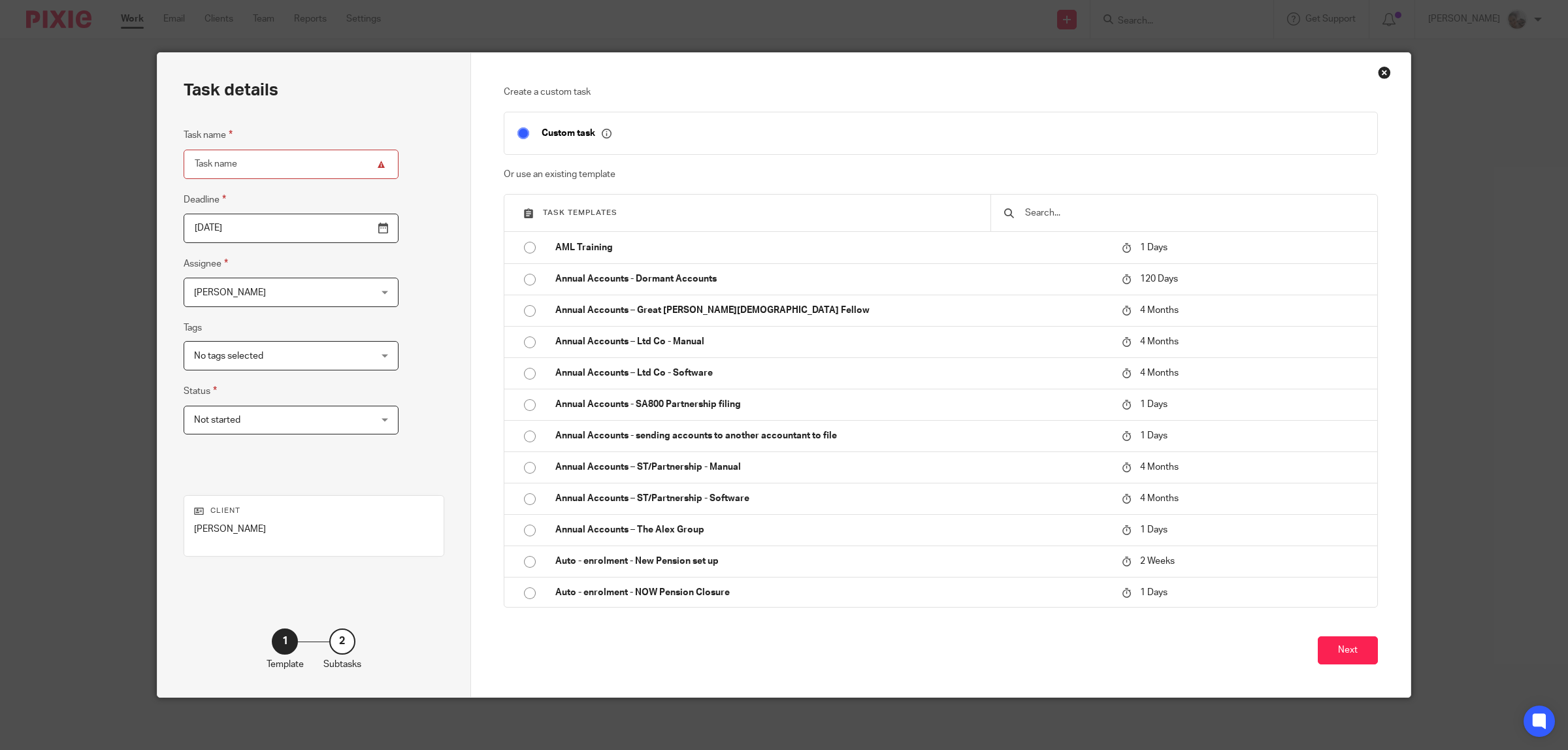
click at [1055, 210] on input "text" at bounding box center [1194, 213] width 341 height 14
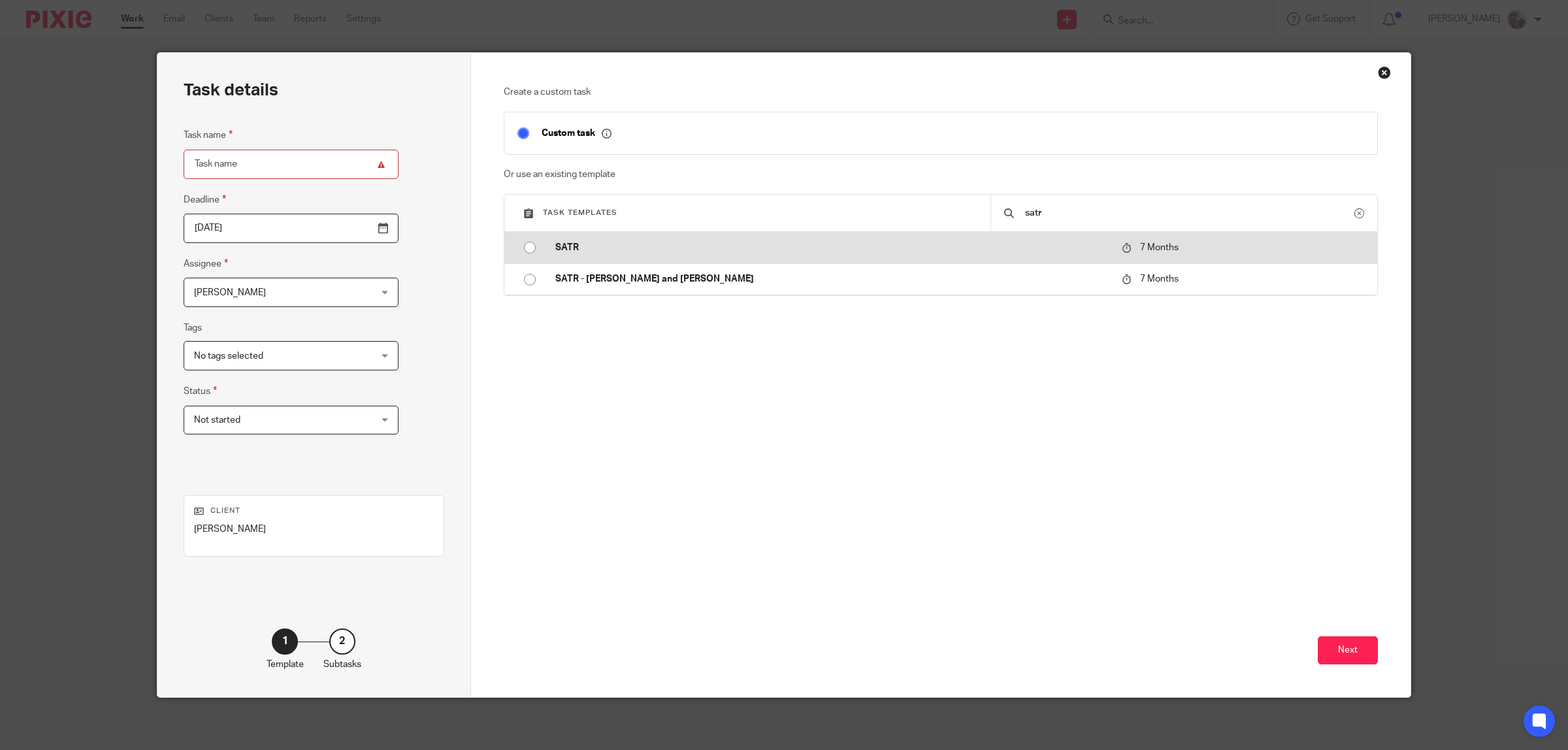
type input "satr"
click at [562, 250] on p "SATR" at bounding box center [832, 247] width 554 height 13
type input "[DATE]"
type input "SATR"
checkbox input "false"
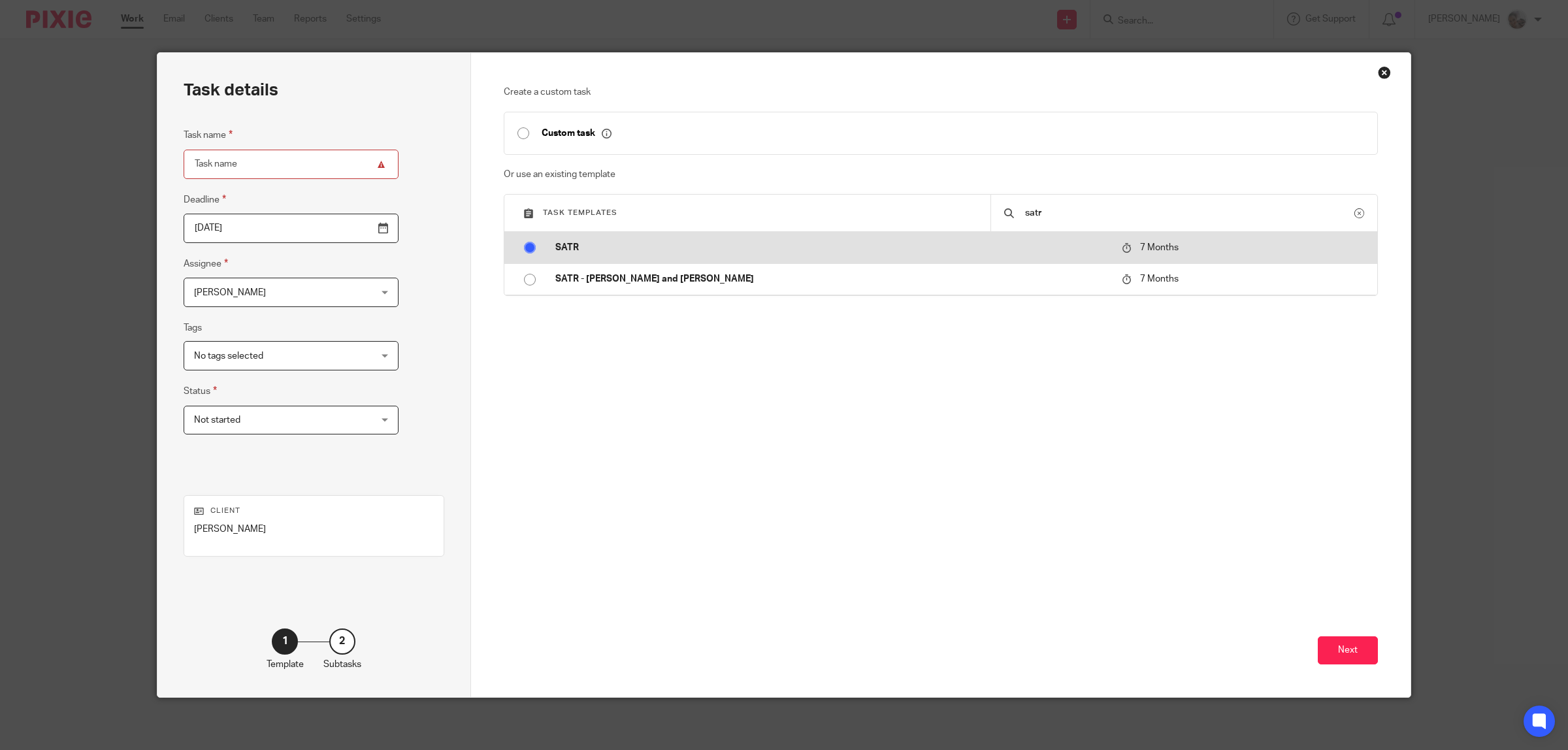
radio input "true"
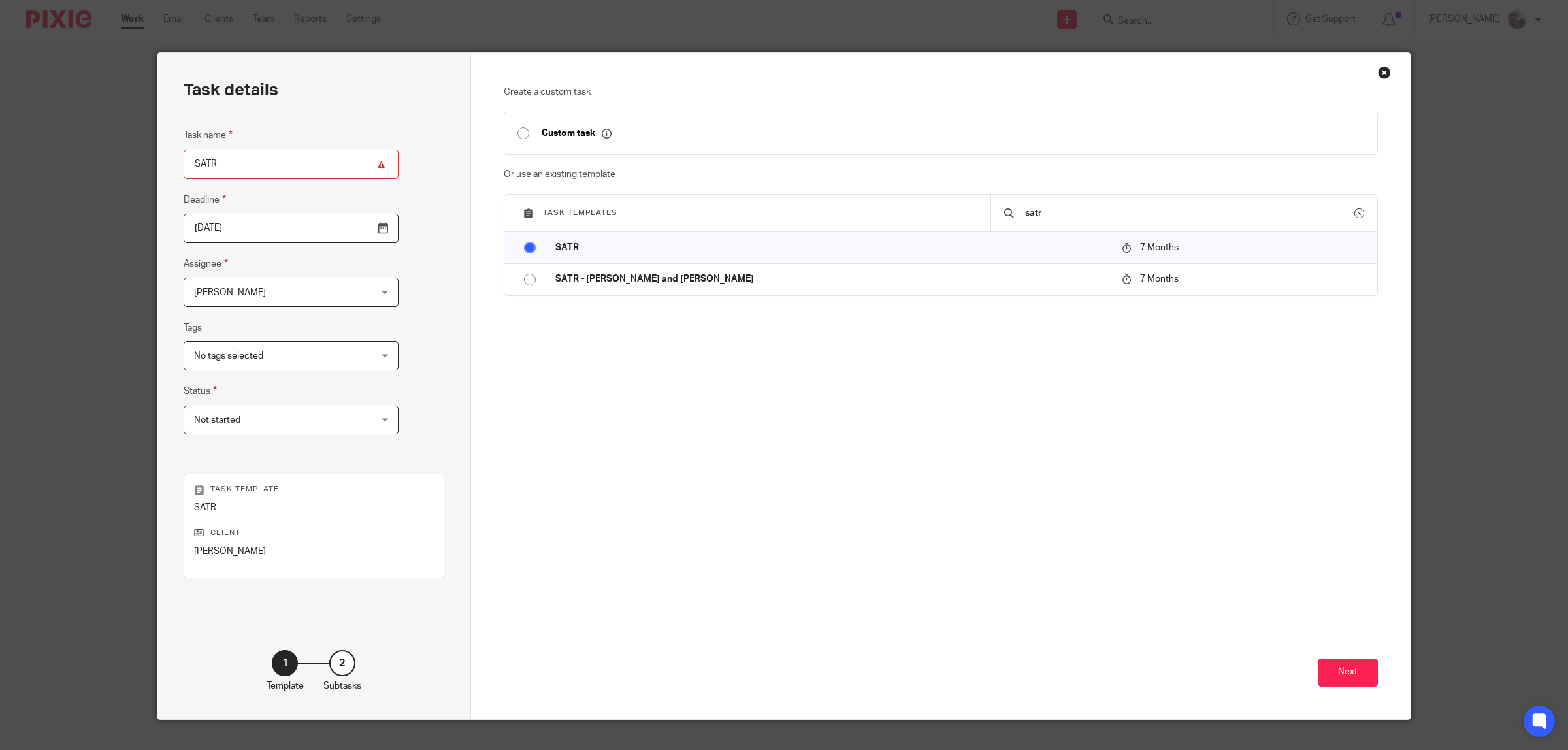
click at [282, 291] on span "[PERSON_NAME]" at bounding box center [276, 292] width 163 height 27
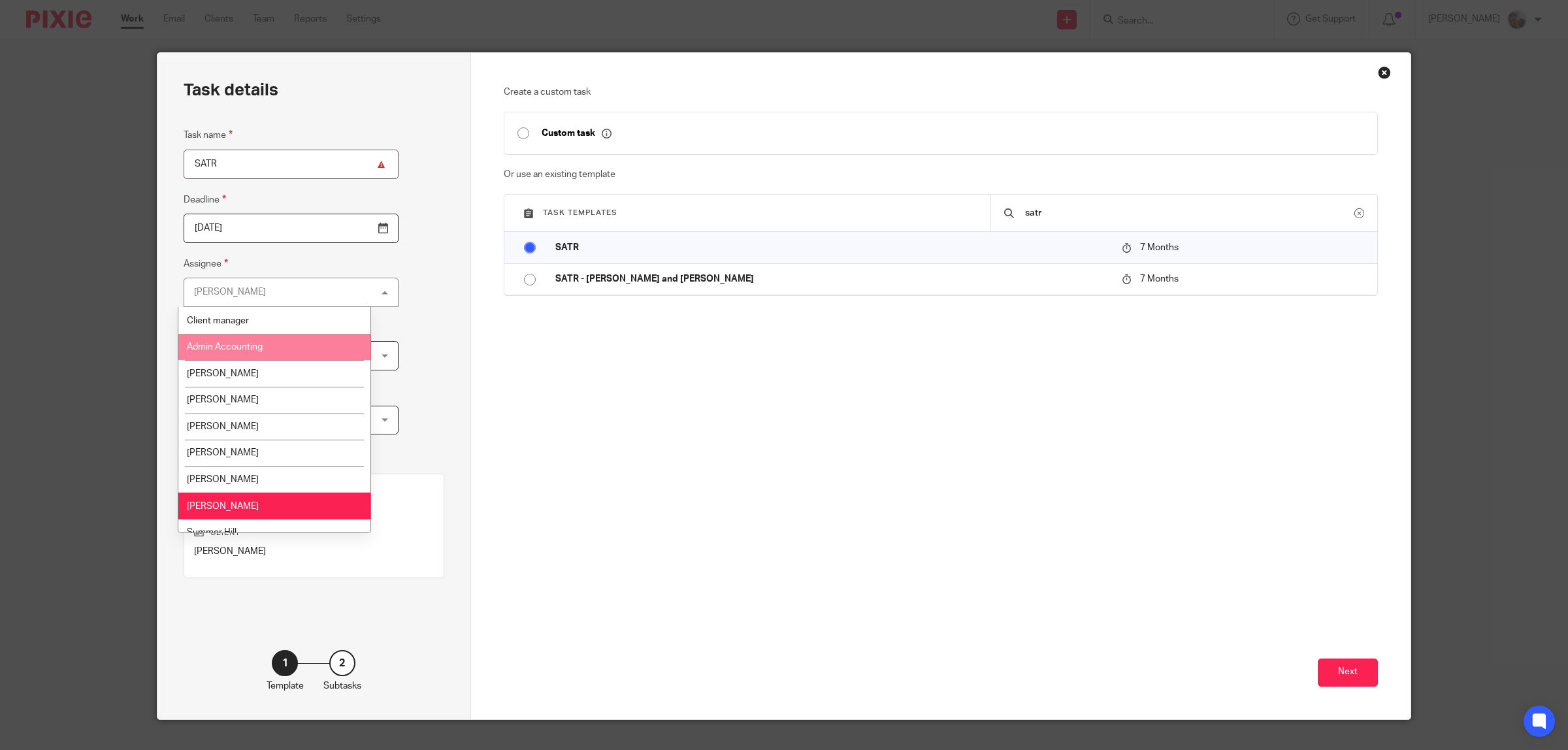
click at [273, 344] on li "Admin Accounting" at bounding box center [275, 347] width 192 height 27
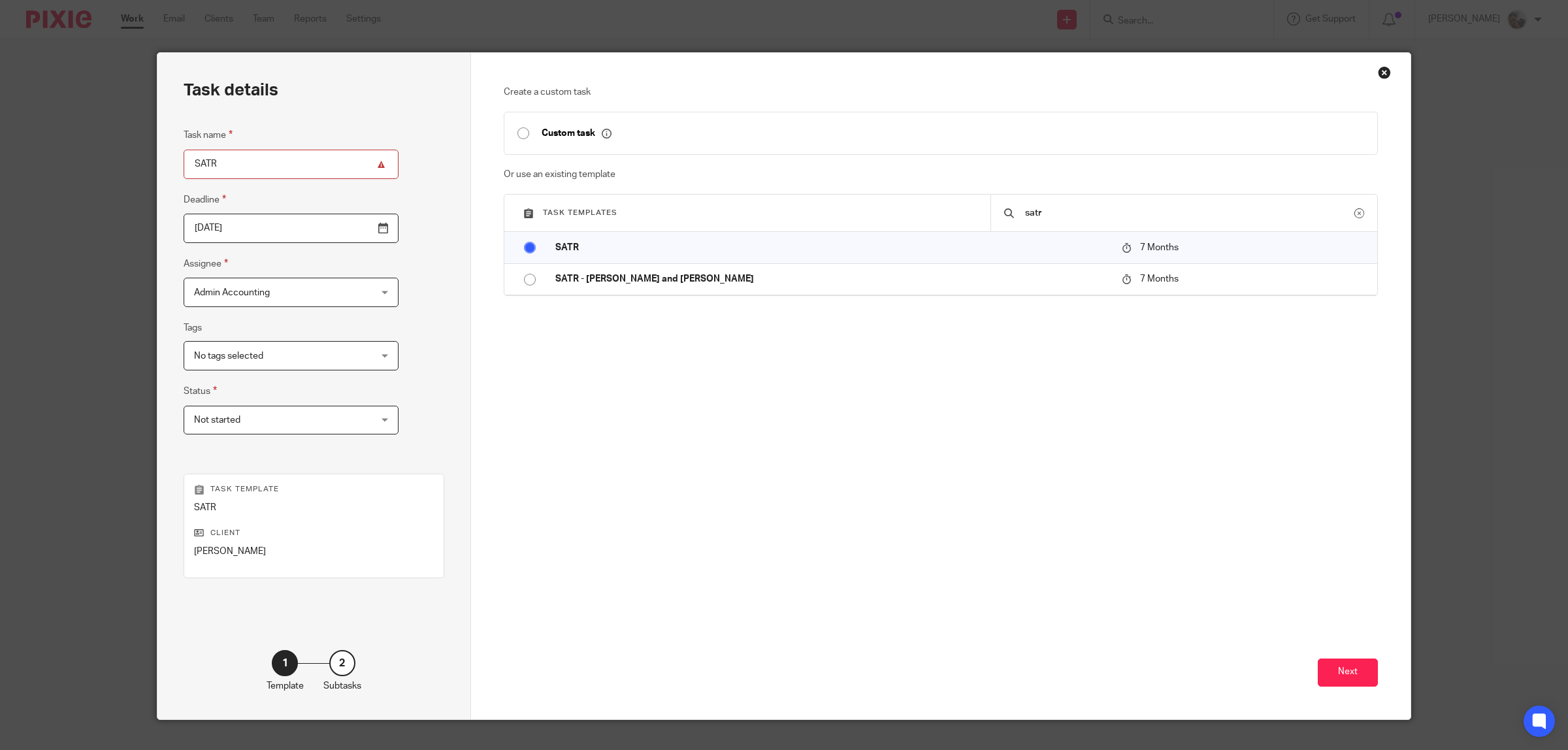
click at [379, 327] on div "Task details Task name SATR Deadline [DATE] Assignee Admin Accounting Admin Acc…" at bounding box center [314, 386] width 314 height 666
click at [1338, 668] on button "Next" at bounding box center [1348, 672] width 60 height 28
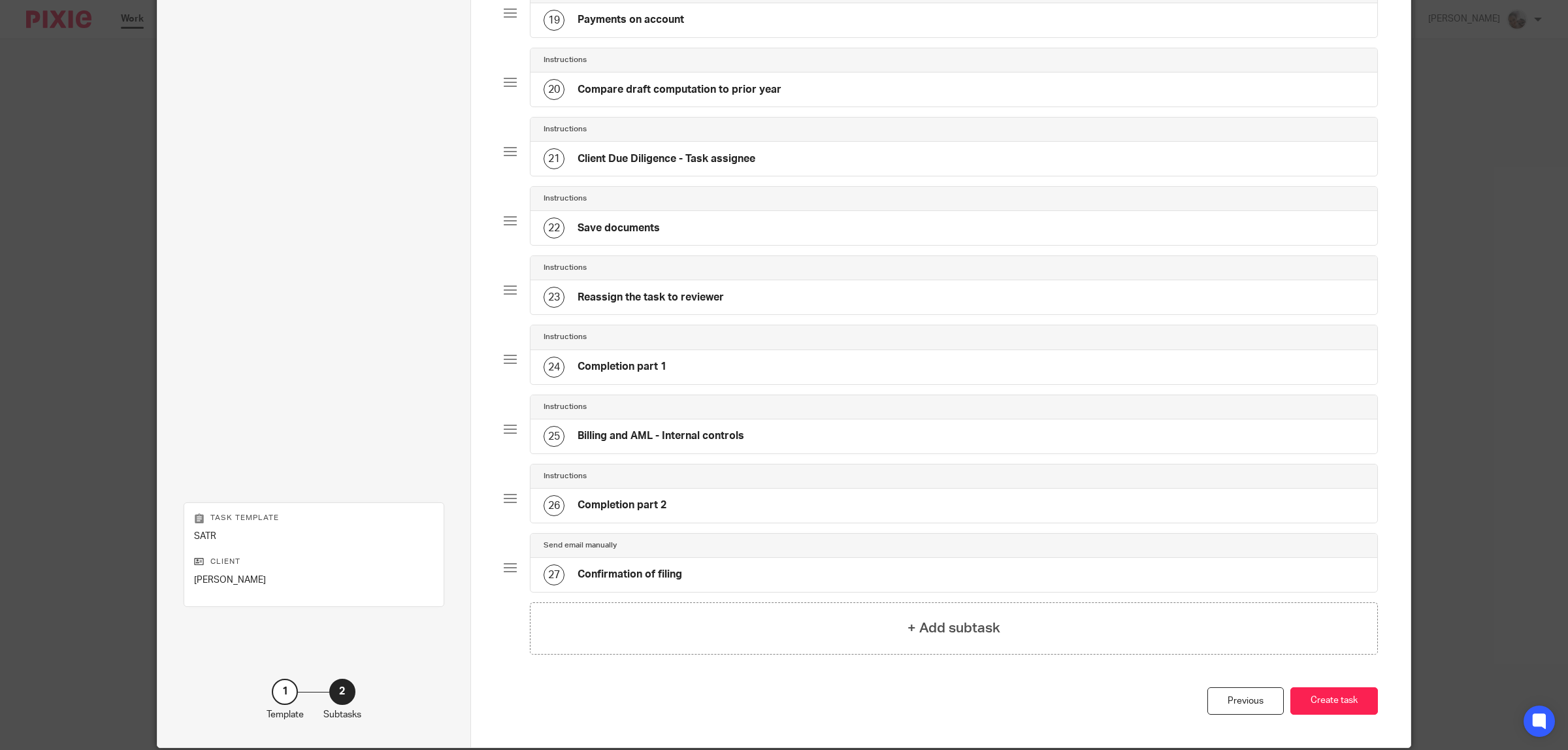
scroll to position [1451, 0]
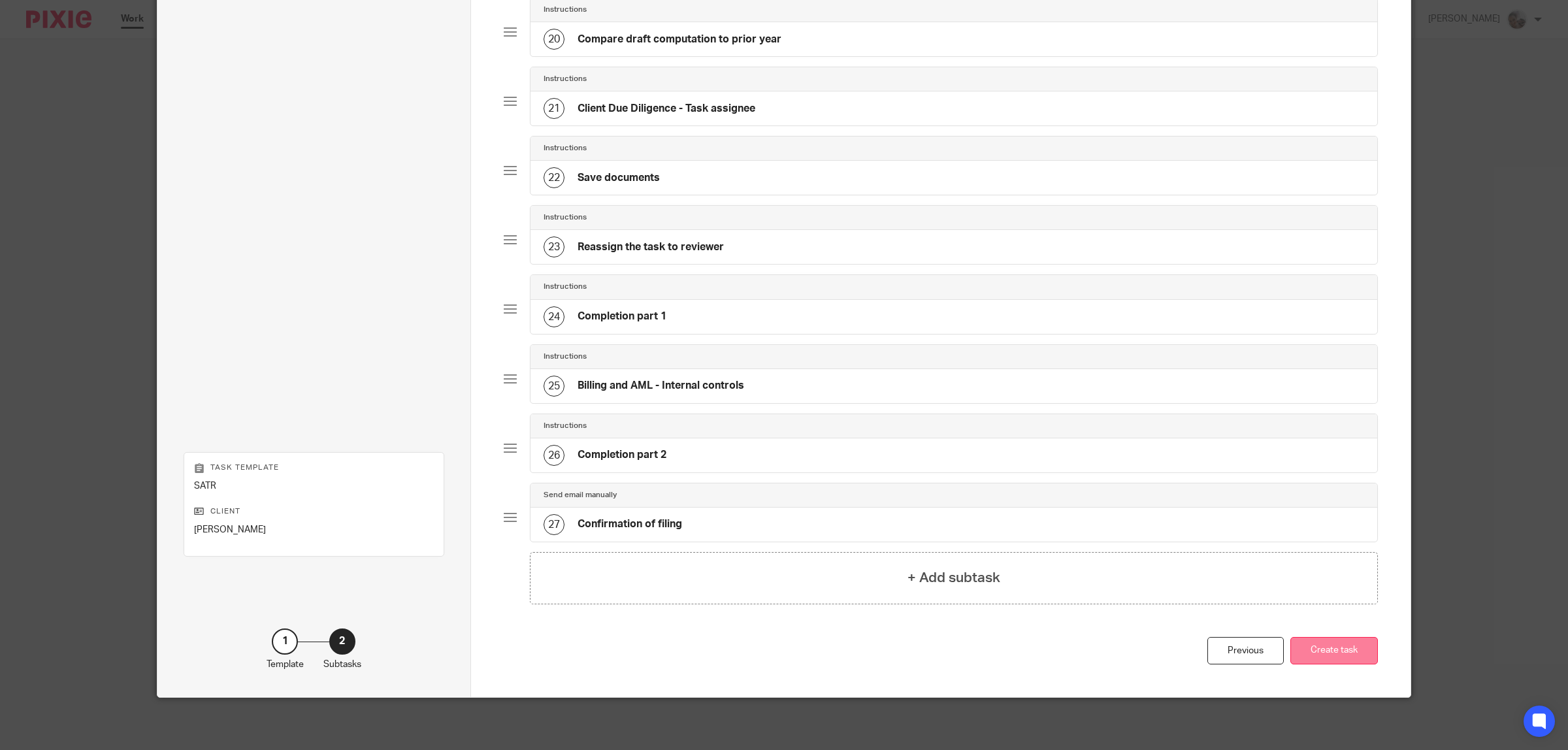
click at [1346, 648] on button "Create task" at bounding box center [1335, 651] width 88 height 28
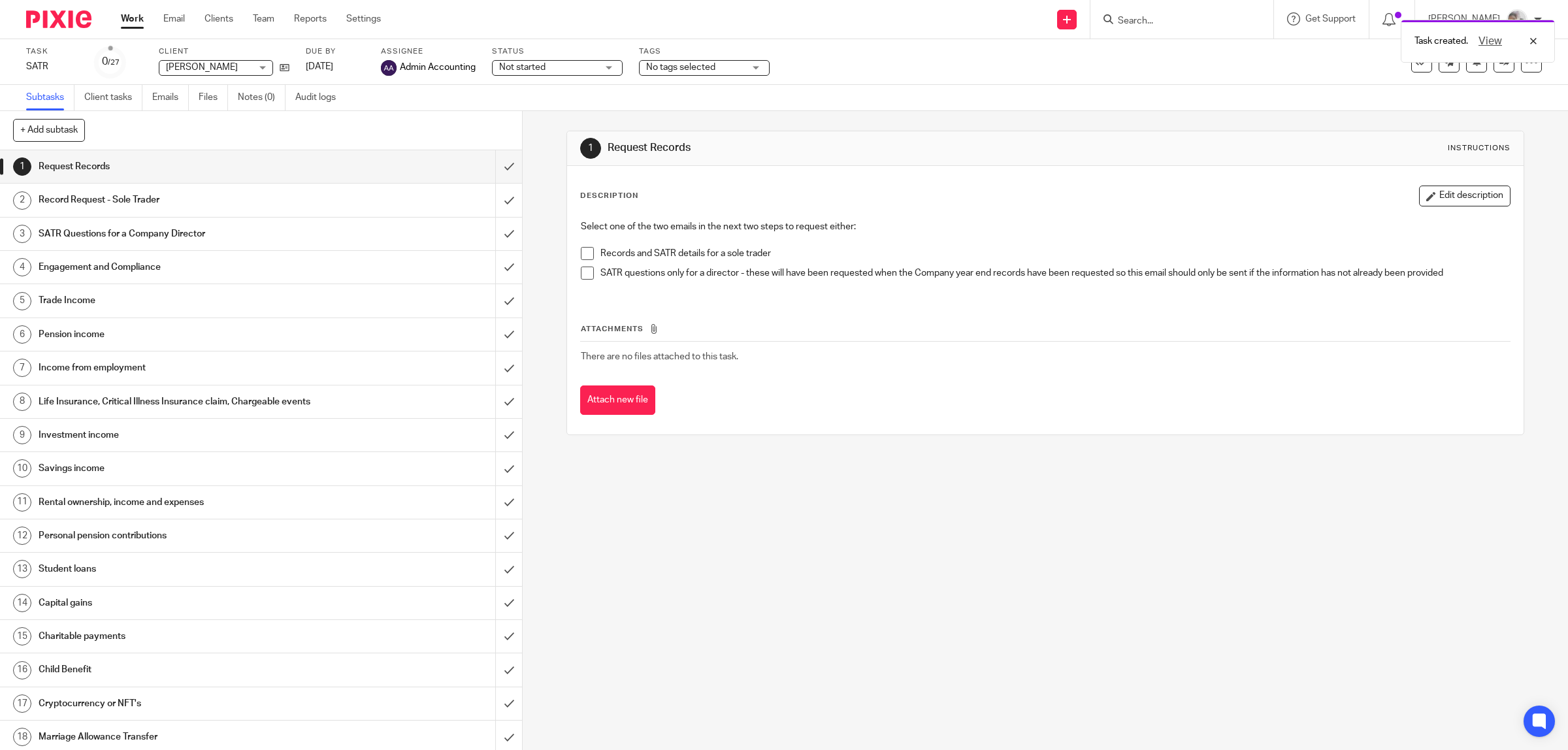
click at [696, 69] on span "No tags selected" at bounding box center [680, 67] width 69 height 9
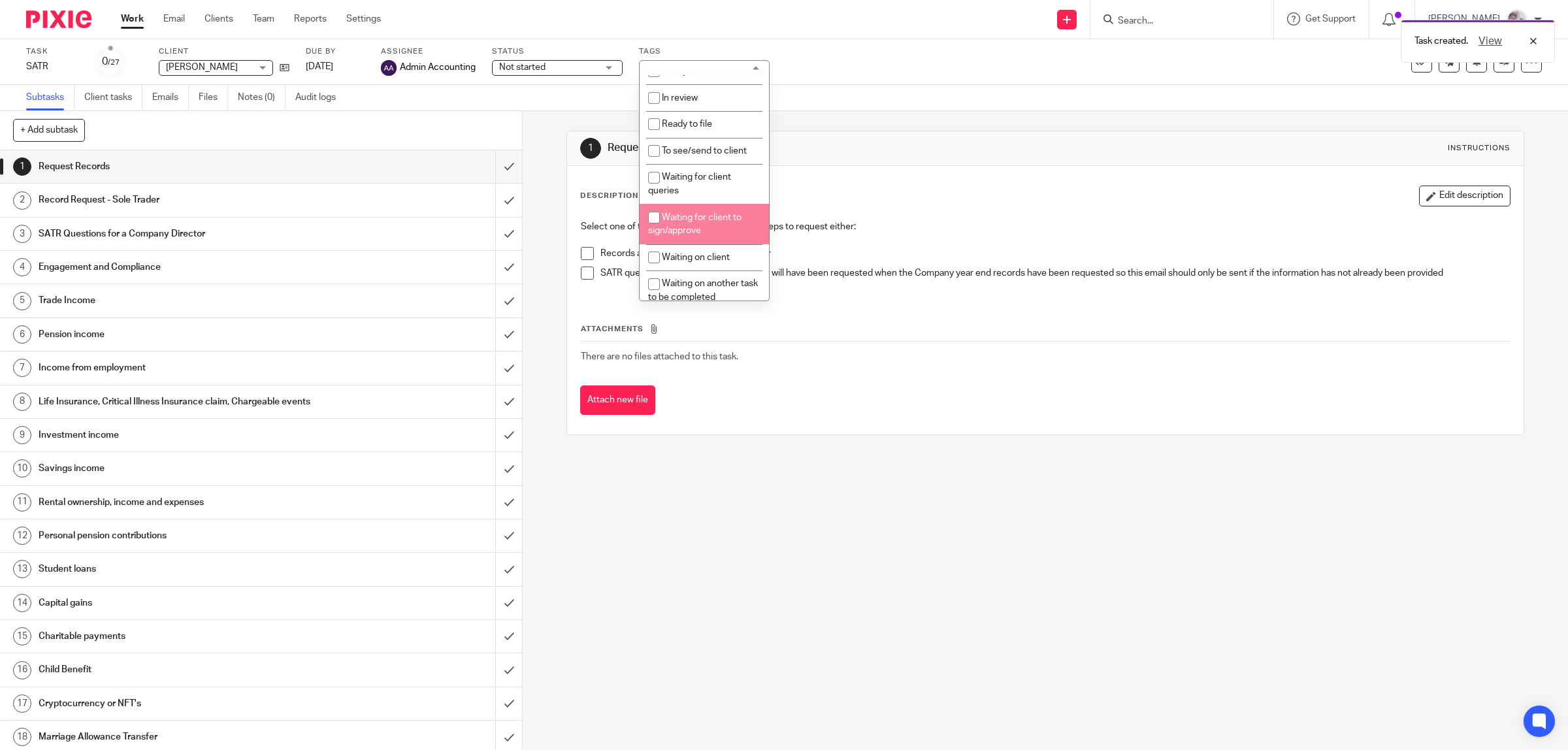
scroll to position [245, 0]
click at [720, 209] on span "Waiting on another task to be completed" at bounding box center [703, 208] width 110 height 23
checkbox input "true"
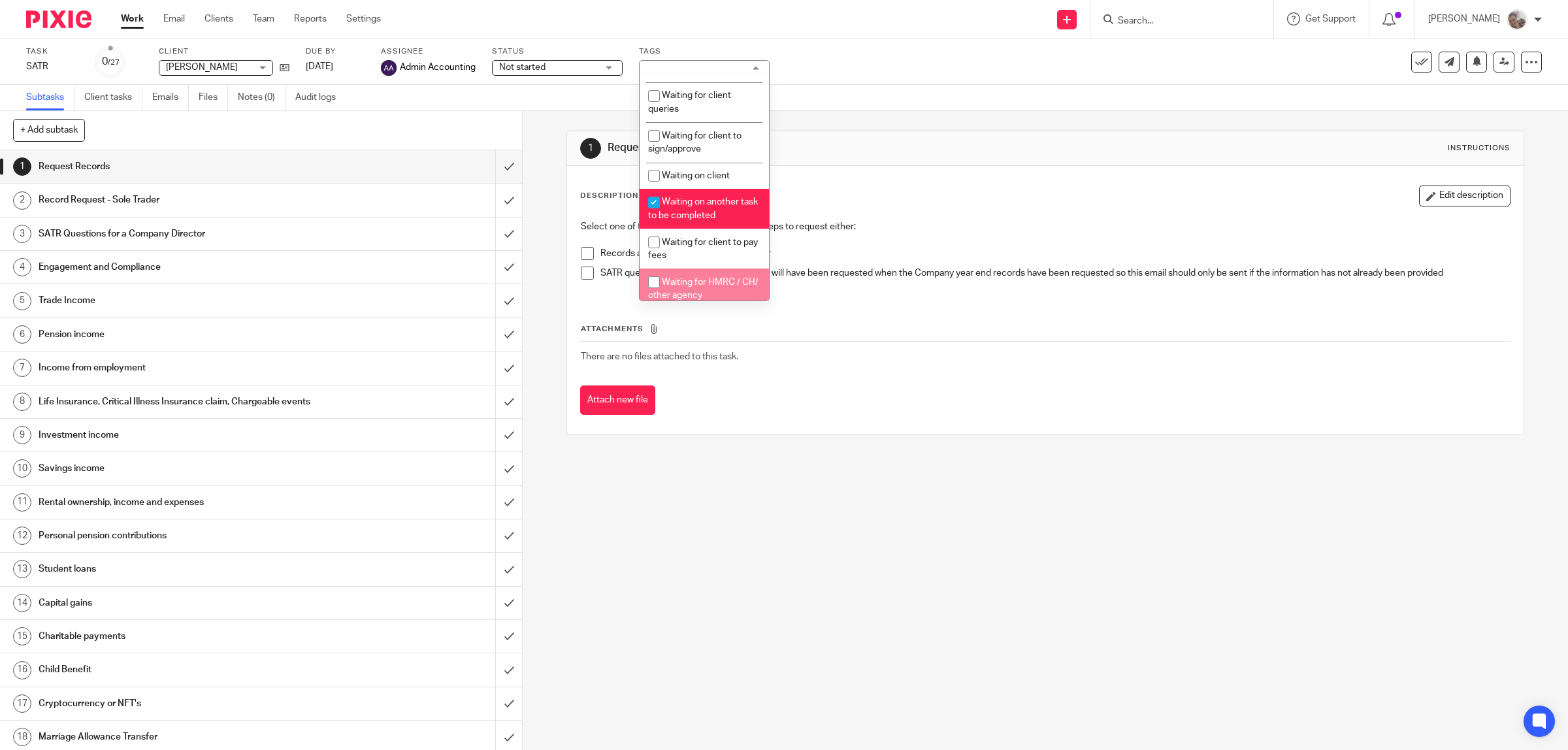
click at [916, 546] on div "1 Request Records Instructions Description Edit description Select one of the t…" at bounding box center [1045, 430] width 1046 height 639
